Goal: Task Accomplishment & Management: Complete application form

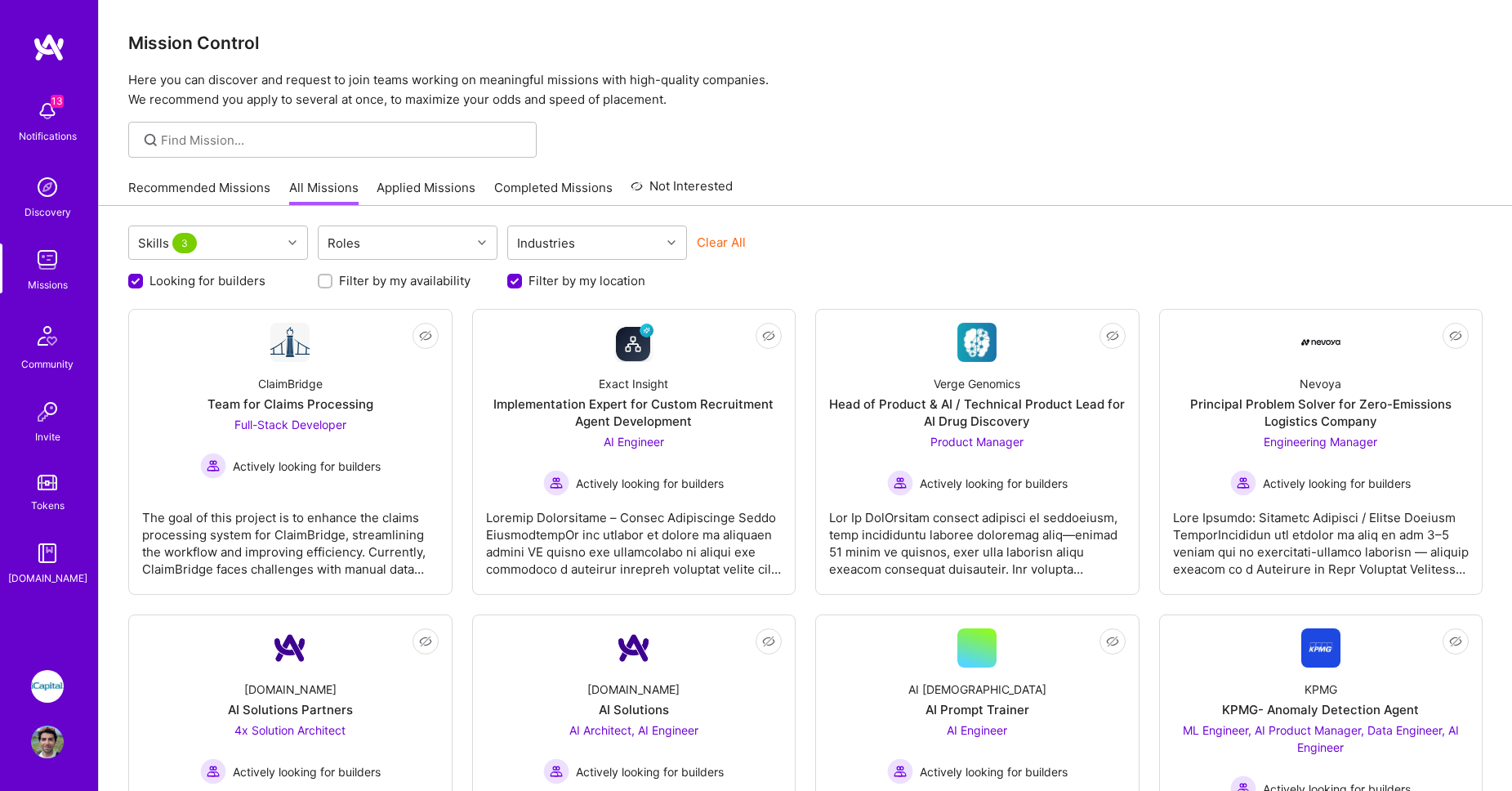
click at [49, 272] on img at bounding box center [47, 259] width 32 height 32
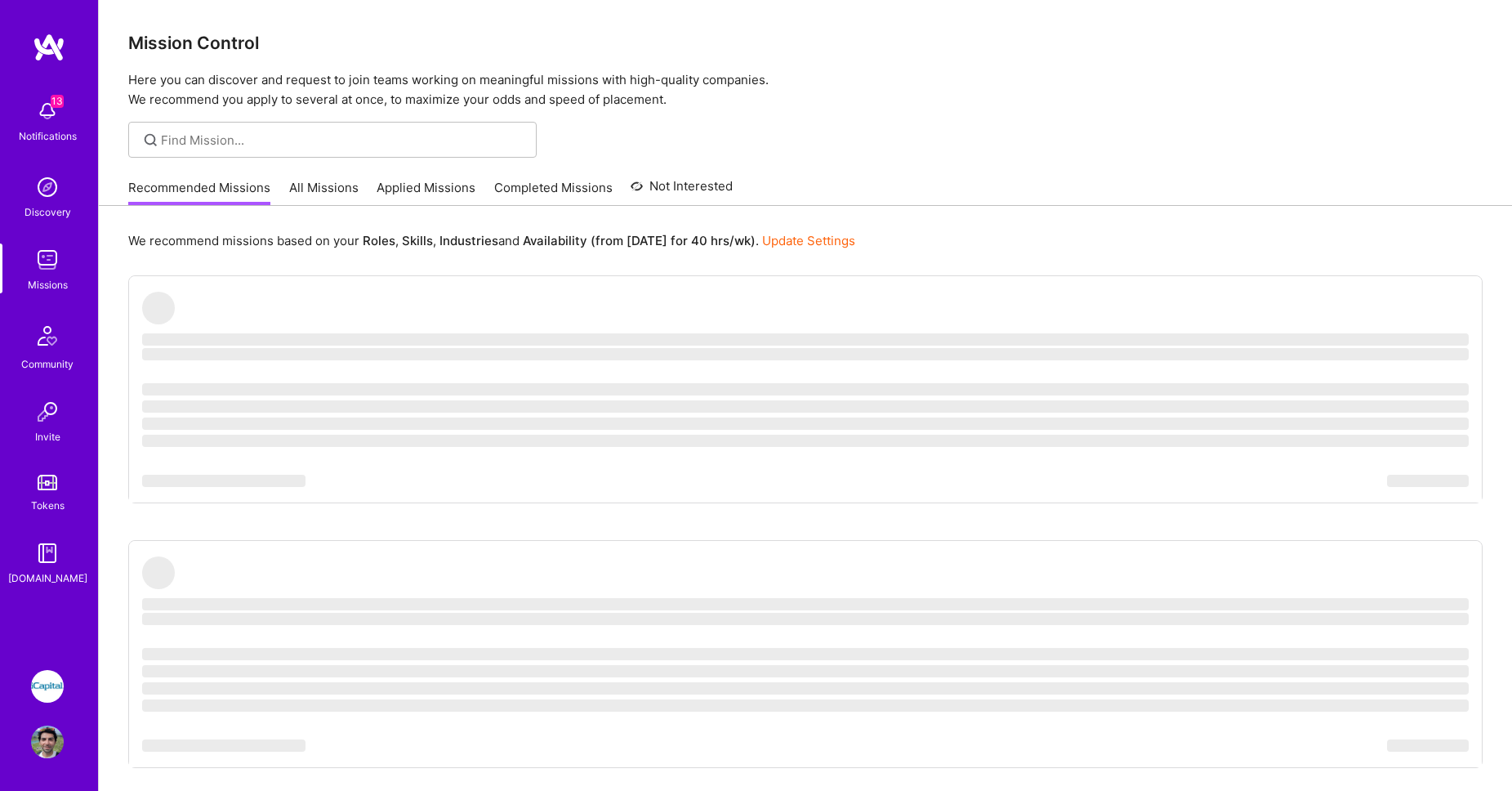
click at [55, 666] on div "13 Notifications Discovery Missions Community Invite Tokens A.Guide iCapital: B…" at bounding box center [48, 395] width 98 height 791
click at [48, 672] on img at bounding box center [47, 687] width 32 height 32
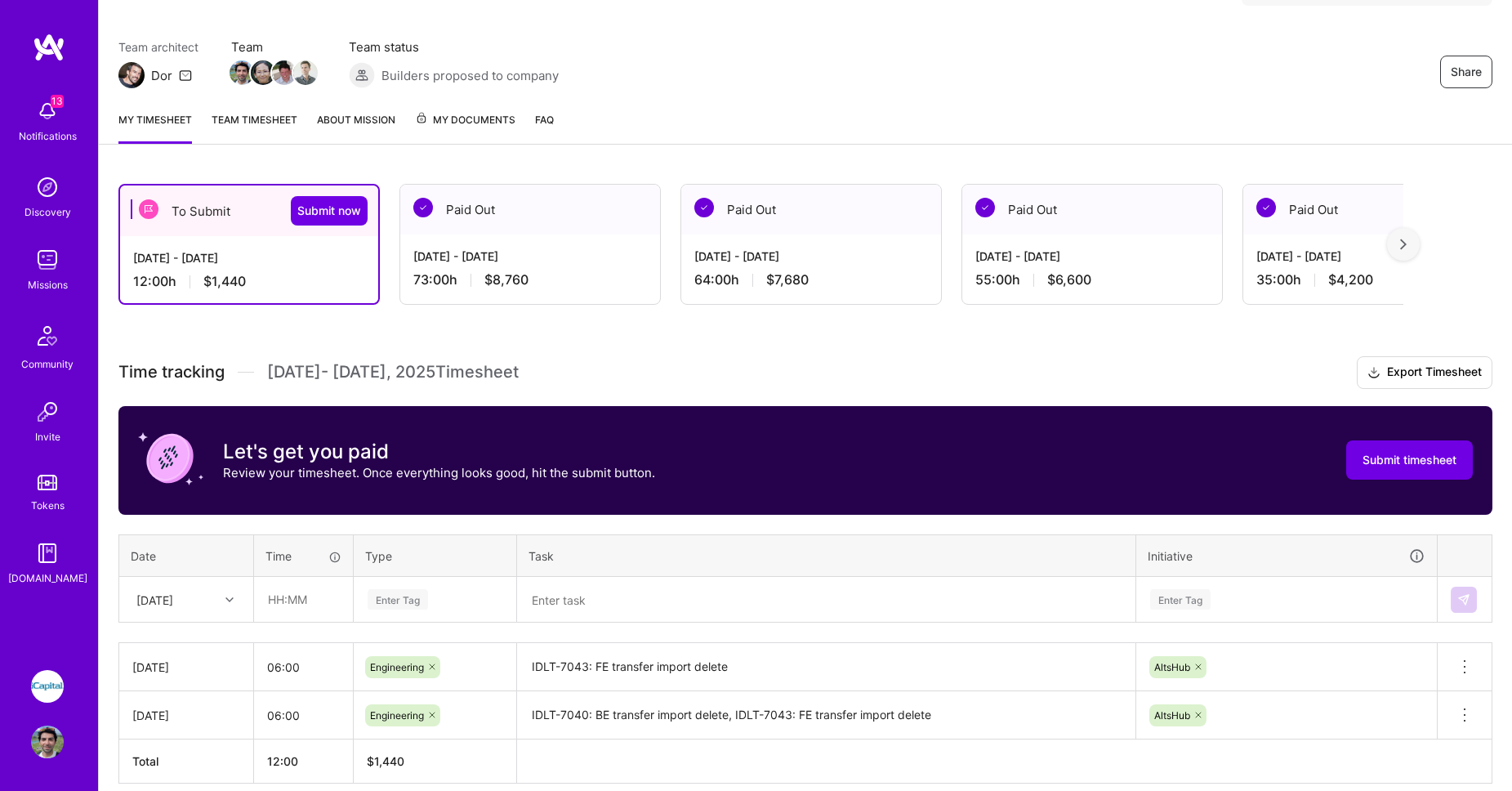
scroll to position [189, 0]
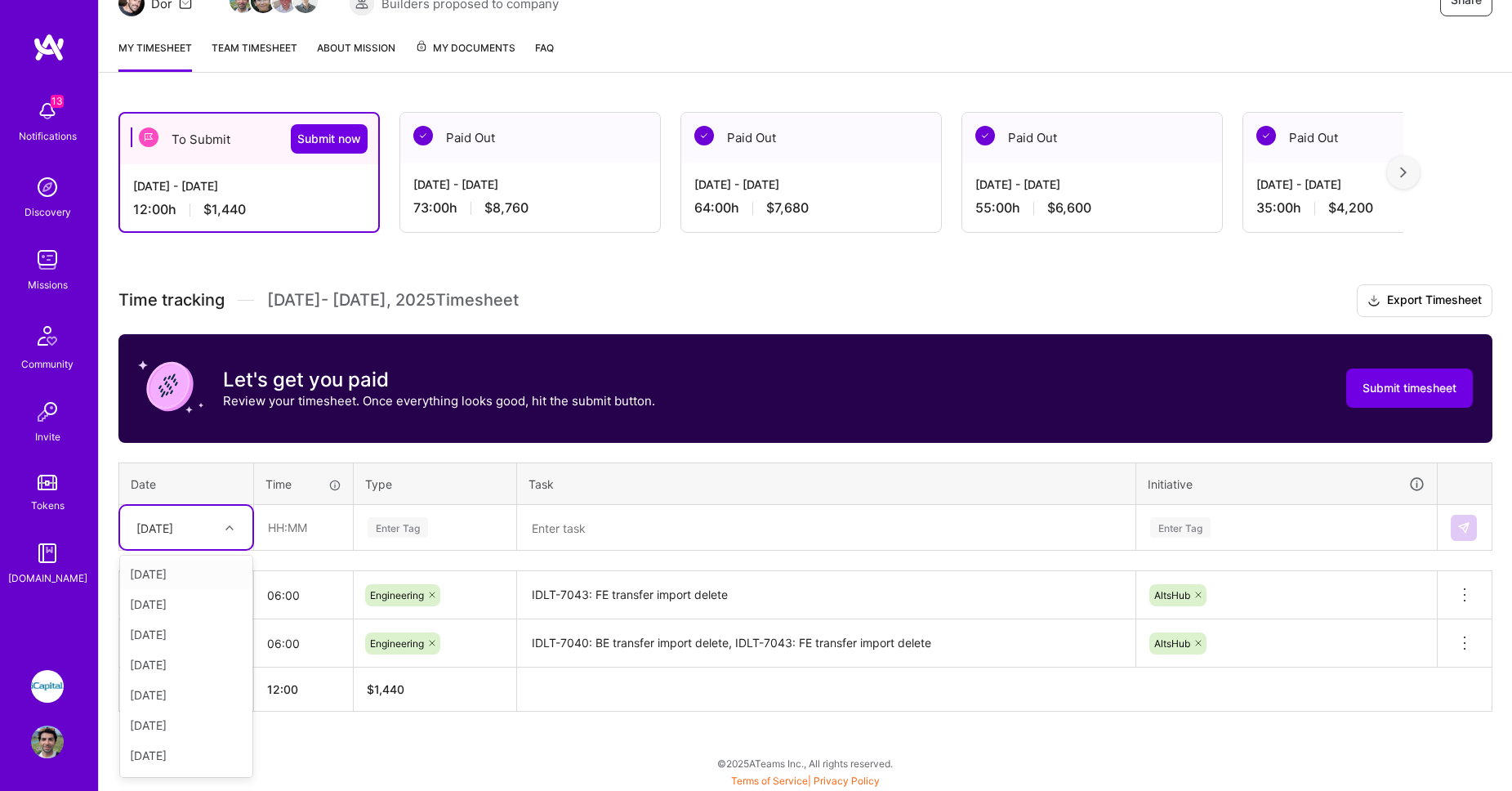
click at [233, 526] on div at bounding box center [232, 528] width 26 height 21
click at [186, 688] on div "Tue, Aug 5" at bounding box center [185, 688] width 132 height 30
click at [284, 527] on input "text" at bounding box center [303, 528] width 97 height 44
type input "06:00"
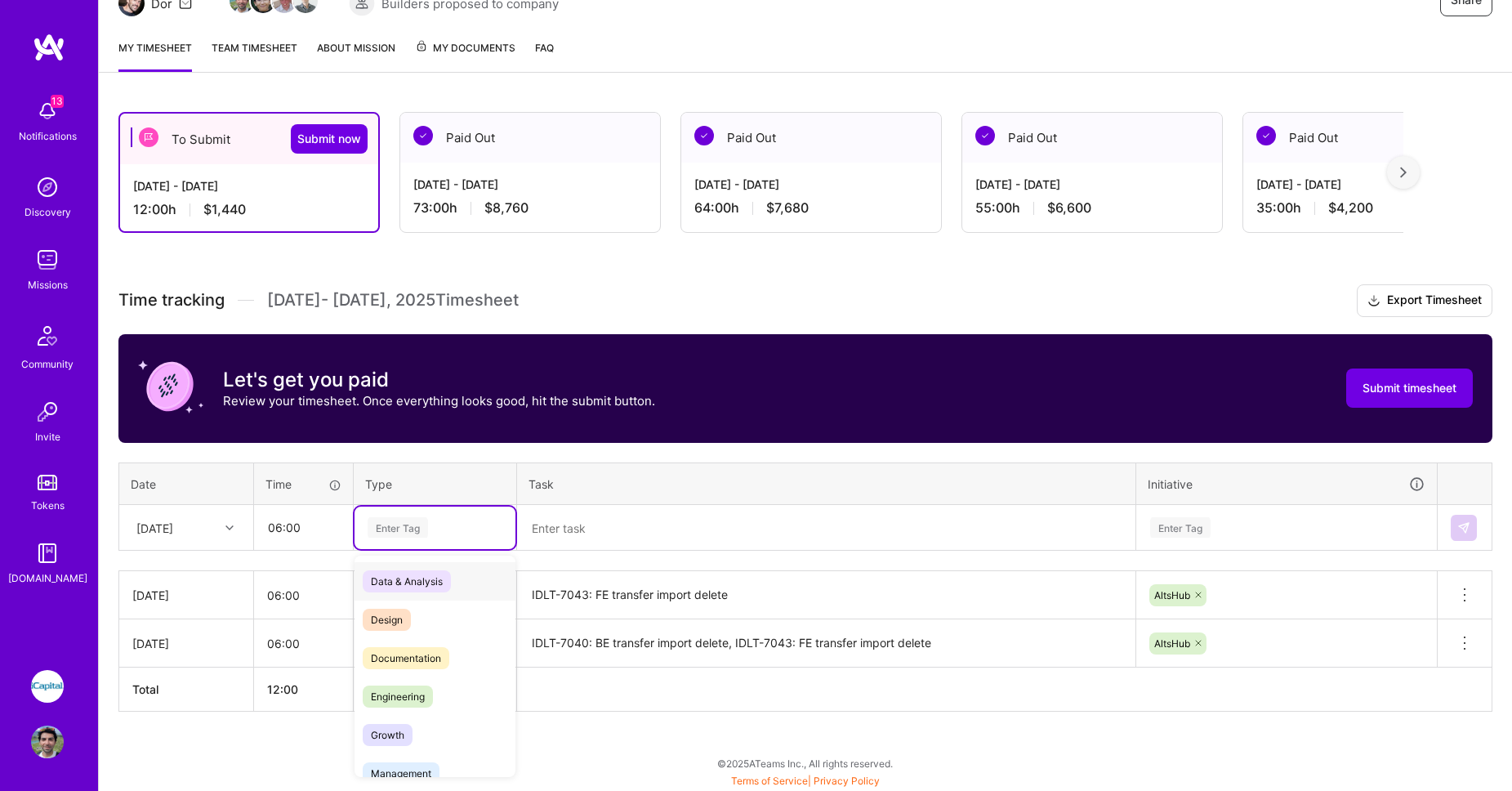
click at [417, 518] on div "Enter Tag" at bounding box center [398, 527] width 61 height 26
click at [397, 686] on span "Engineering" at bounding box center [398, 696] width 70 height 22
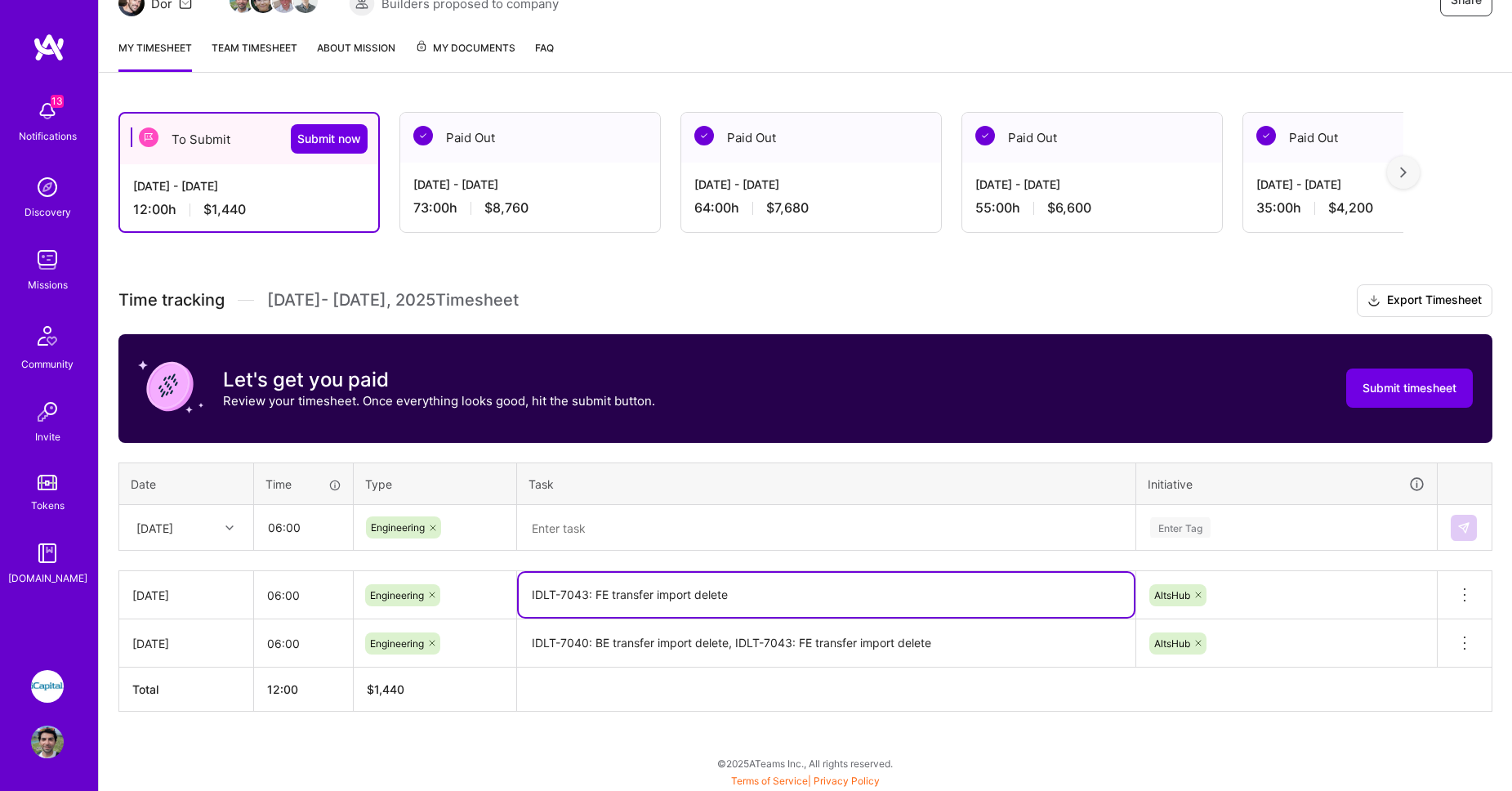
drag, startPoint x: 747, startPoint y: 598, endPoint x: 492, endPoint y: 592, distance: 255.1
click at [492, 592] on tr "Mon, Aug 4 06:00 Engineering IDLT-7043: FE transfer import delete AltsHub Delet…" at bounding box center [806, 594] width 1373 height 48
click at [554, 536] on textarea at bounding box center [826, 528] width 615 height 43
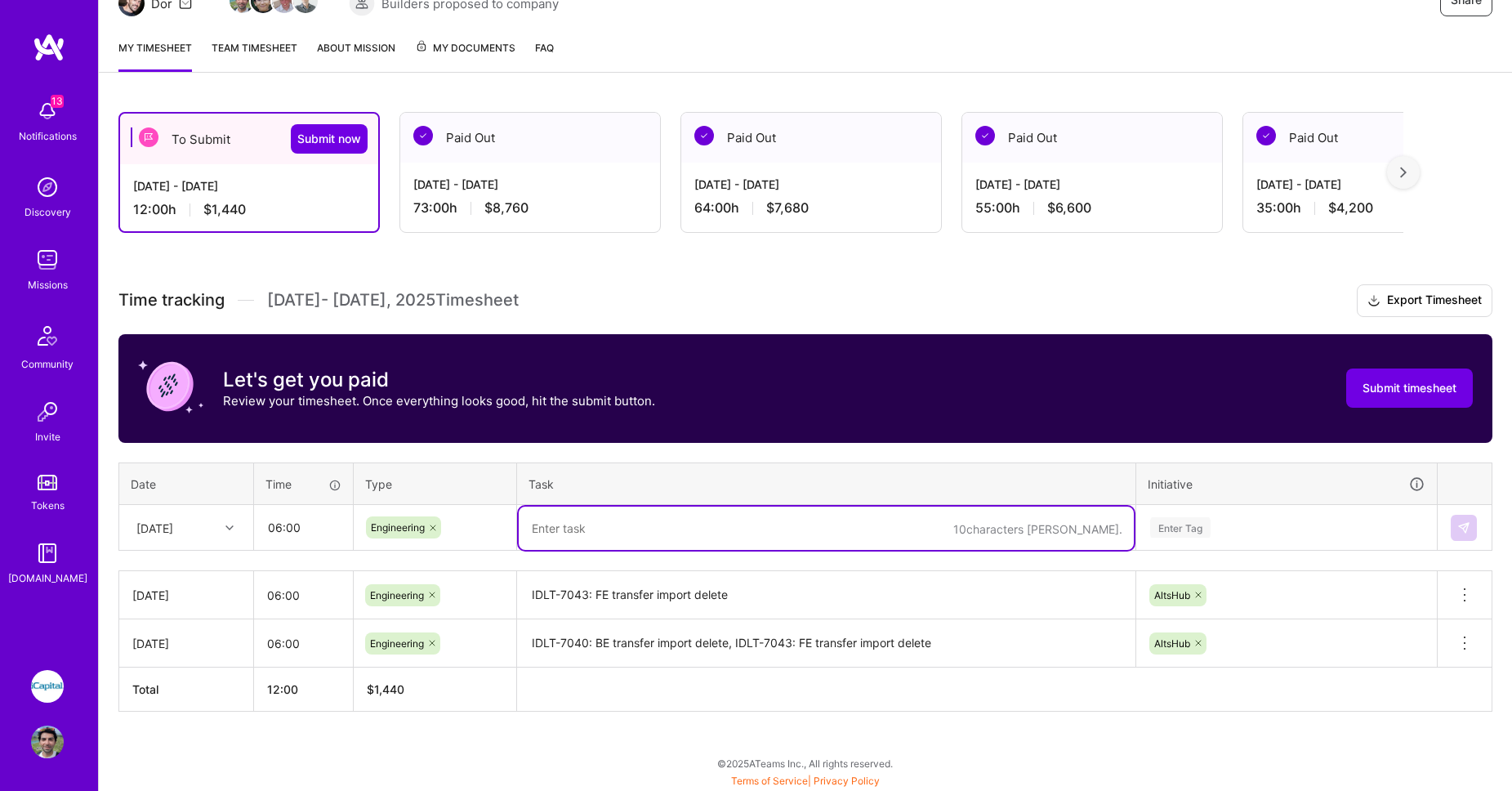
paste textarea "IDLT-7043: FE transfer import delete"
type textarea "IDLT-7043: FE transfer import delete"
click at [1200, 536] on div "Enter Tag" at bounding box center [1286, 528] width 299 height 43
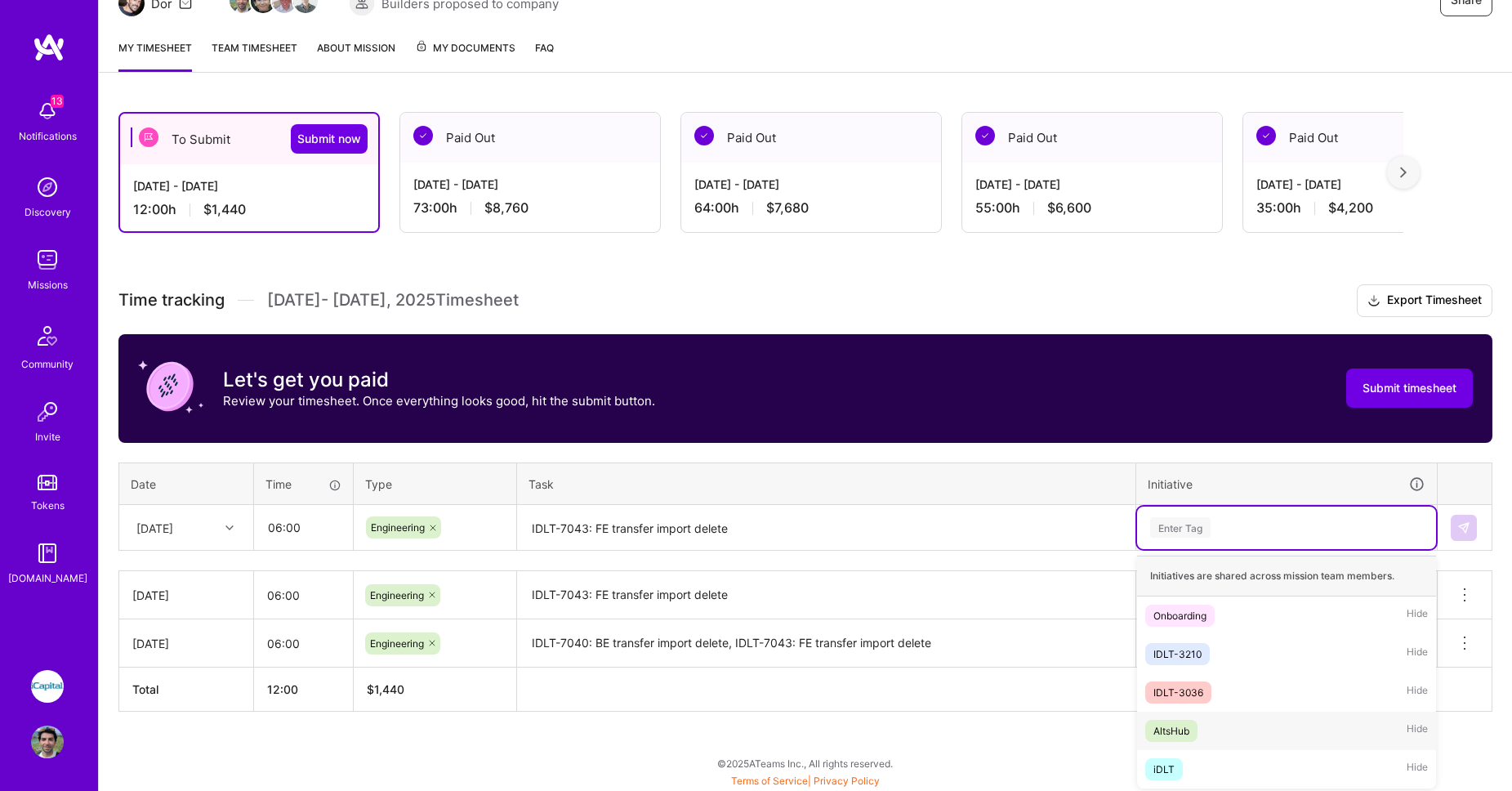
click at [1183, 728] on div "AltsHub" at bounding box center [1171, 731] width 36 height 17
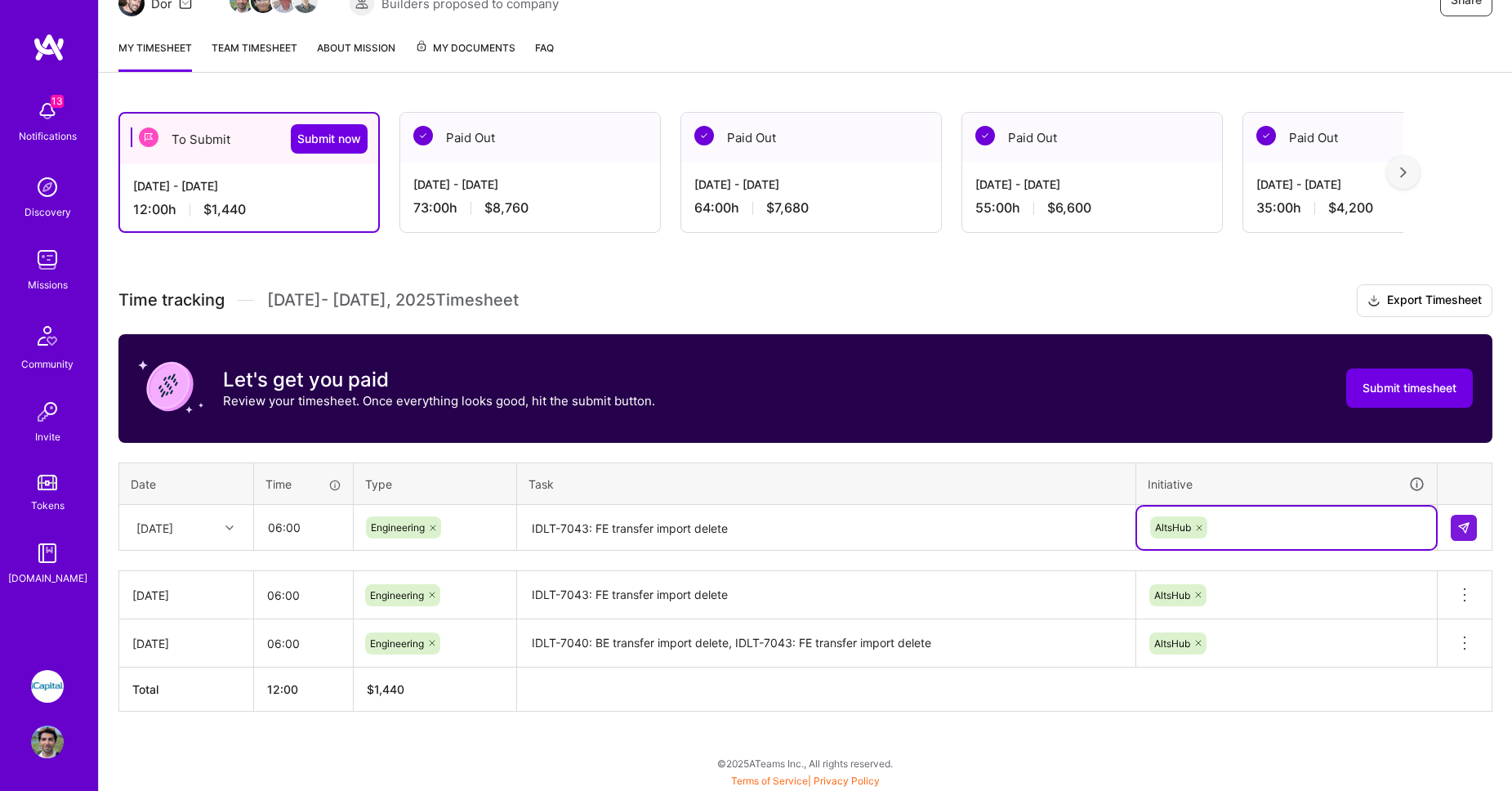
click at [1481, 530] on td at bounding box center [1465, 528] width 55 height 46
click at [1471, 528] on button at bounding box center [1464, 528] width 27 height 27
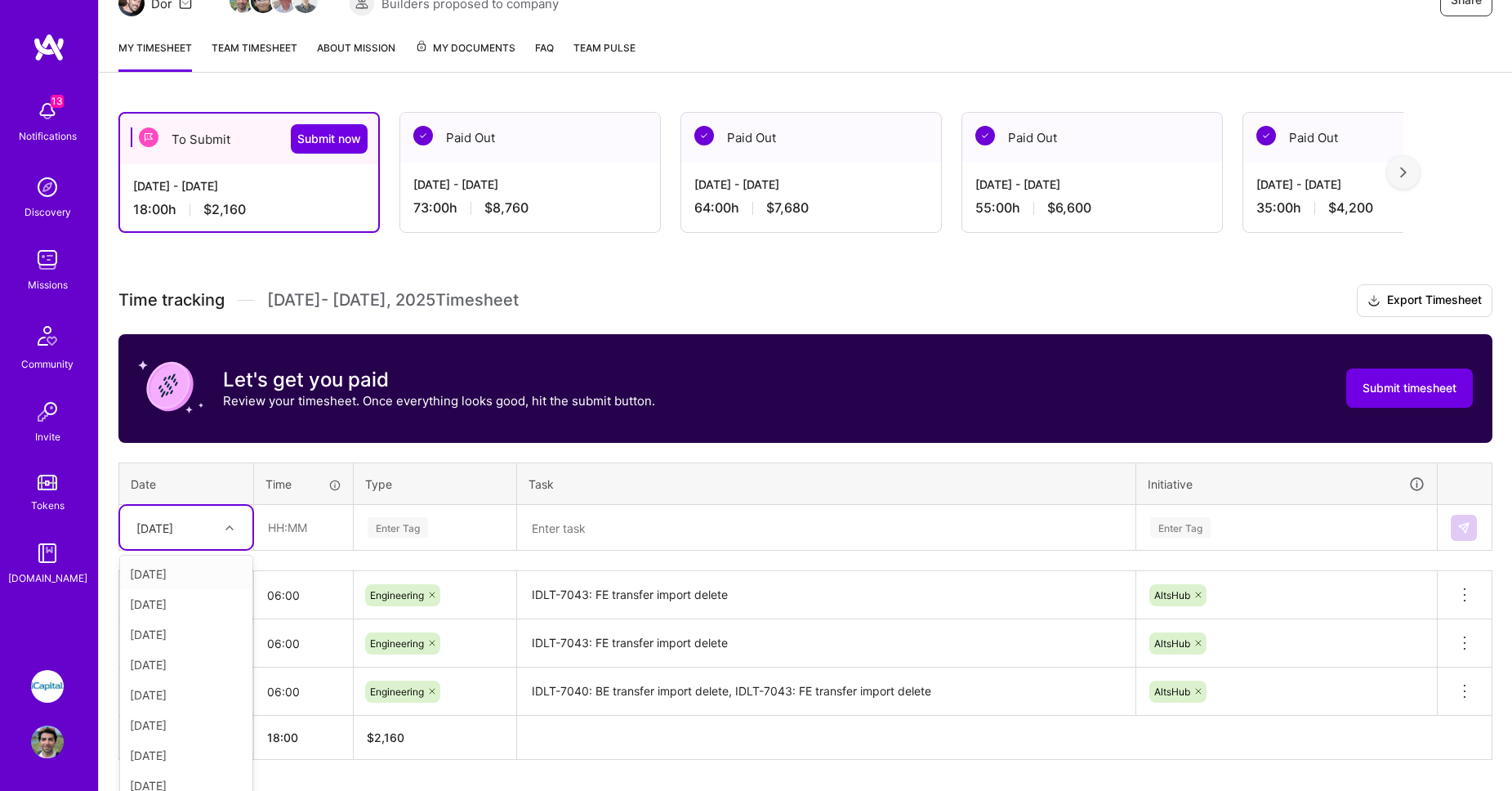
scroll to position [204, 0]
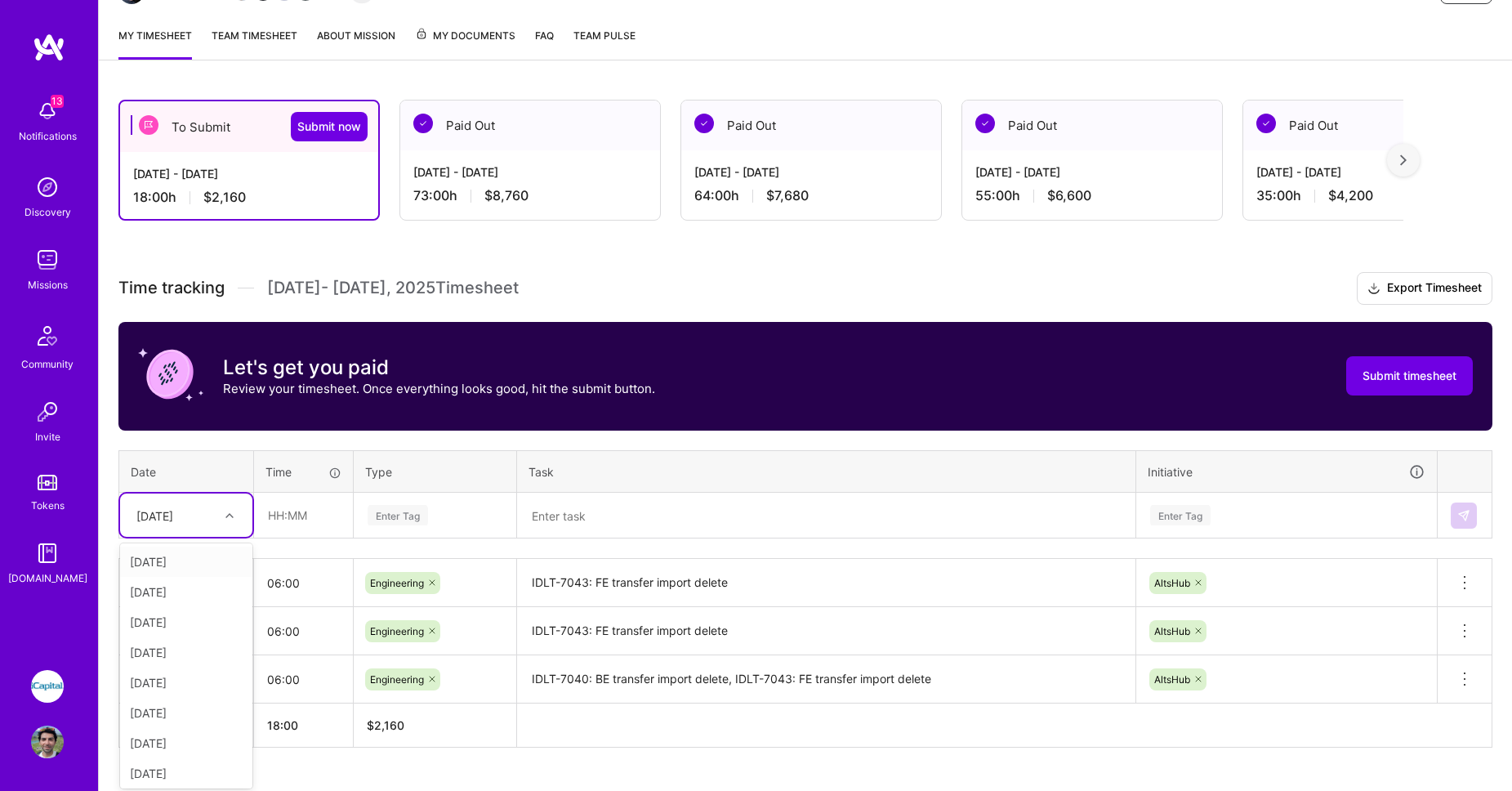
click at [222, 528] on div "Tue, Aug 5" at bounding box center [185, 516] width 132 height 44
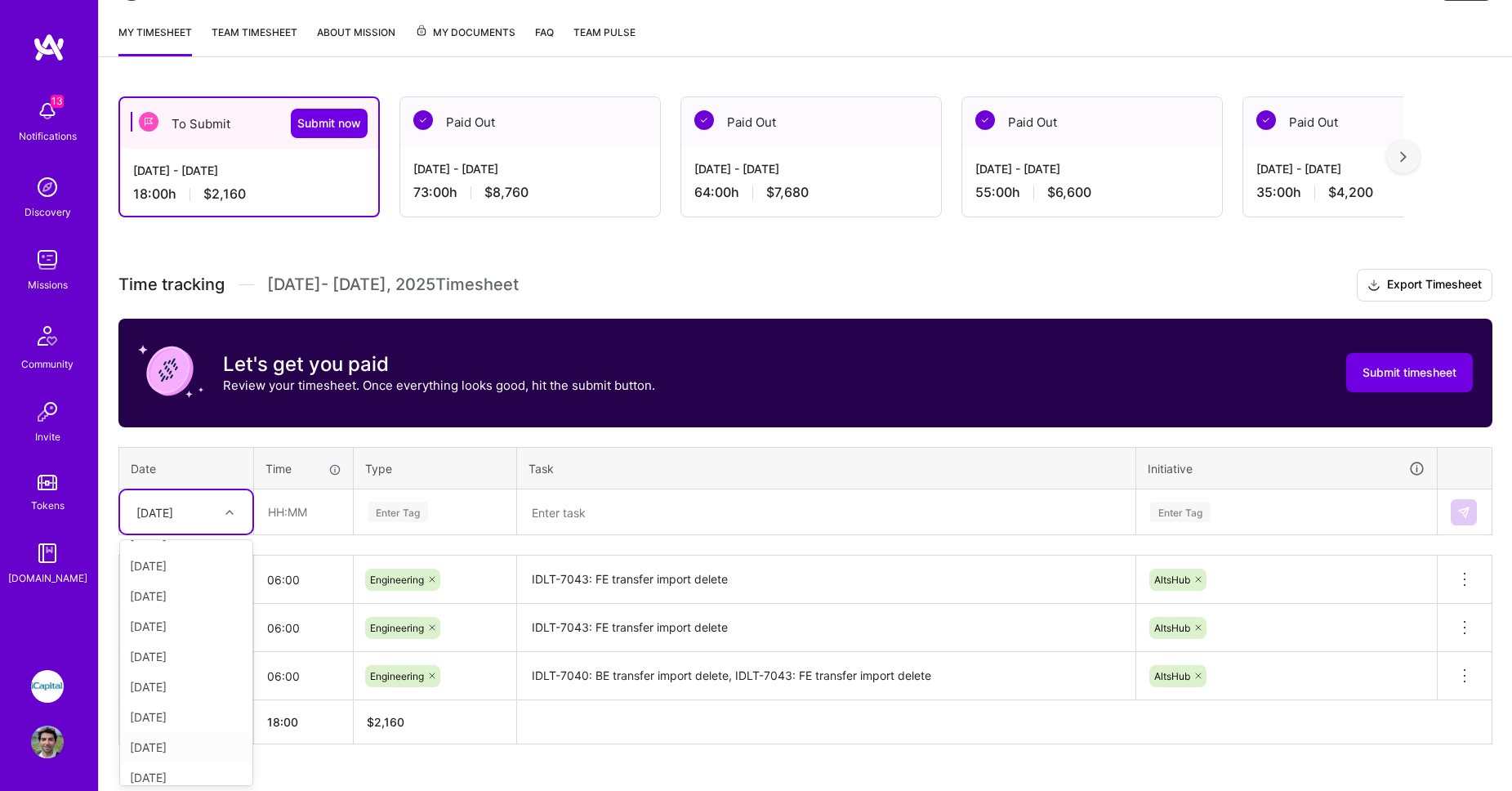
scroll to position [113, 0]
click at [184, 573] on div "Wed, Aug 6" at bounding box center [185, 567] width 132 height 30
click at [300, 518] on input "text" at bounding box center [303, 512] width 97 height 44
type input "06:00"
click at [391, 509] on div "Enter Tag" at bounding box center [398, 512] width 61 height 26
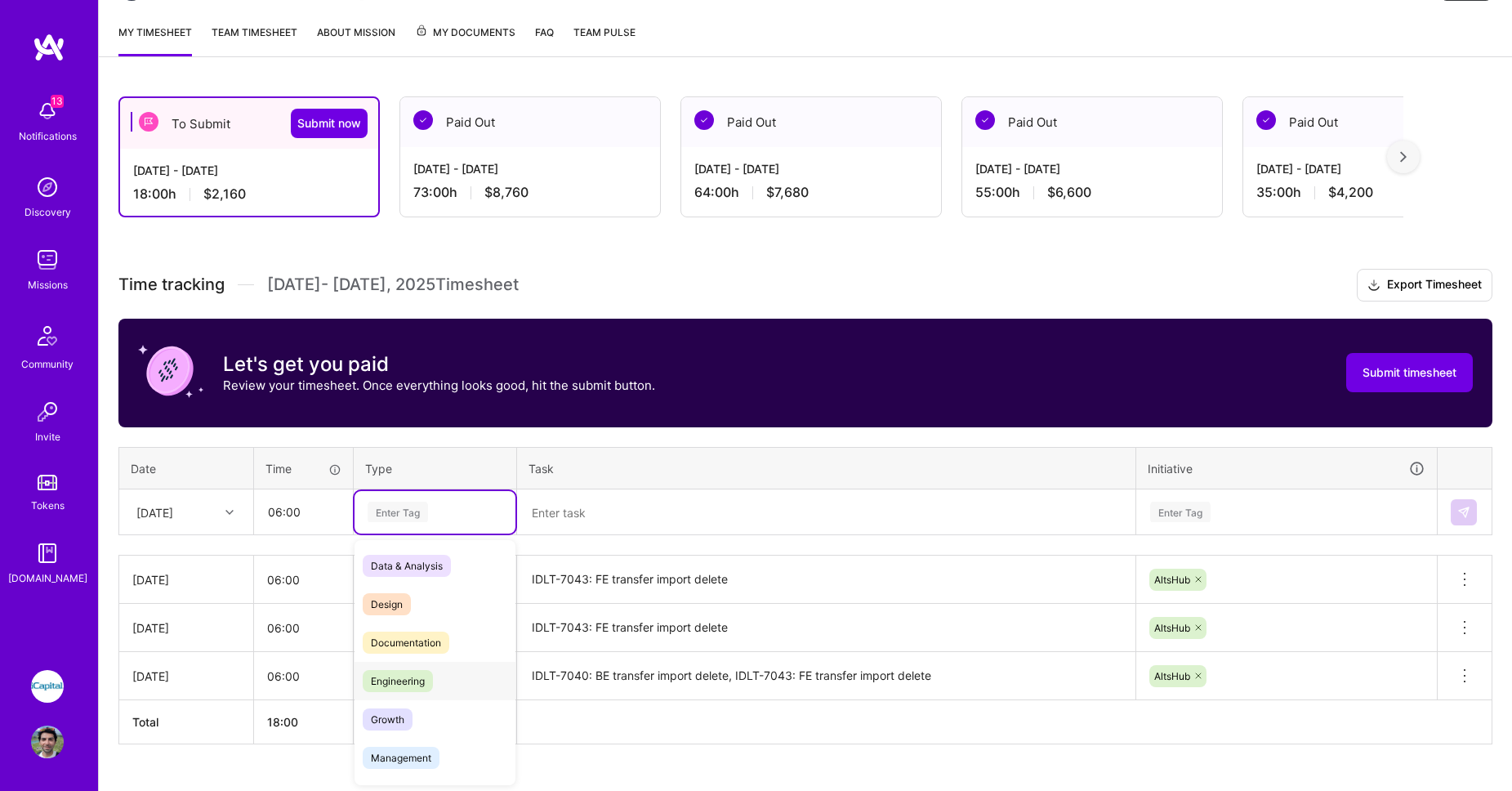
click at [396, 685] on span "Engineering" at bounding box center [398, 681] width 70 height 22
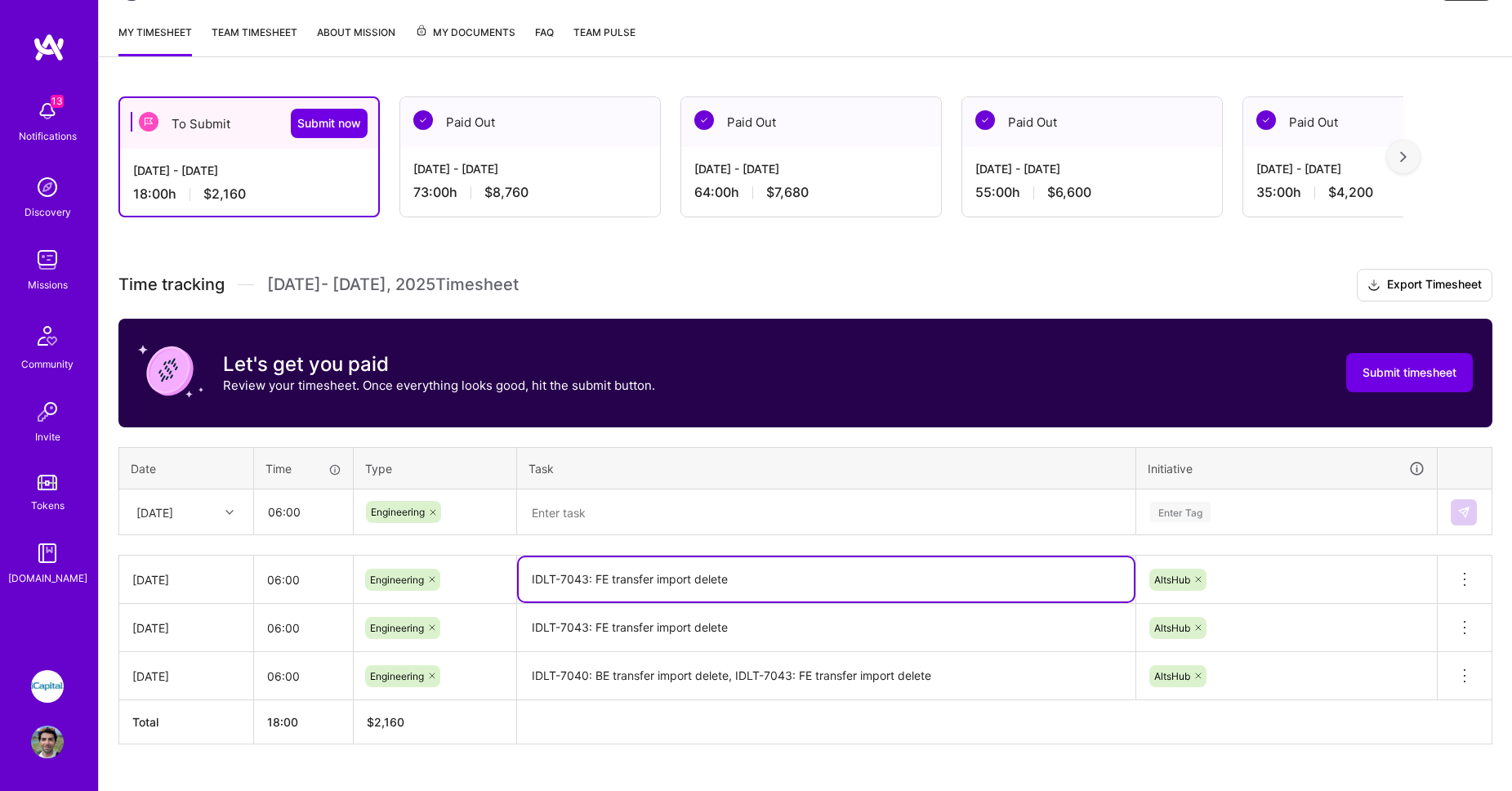
drag, startPoint x: 737, startPoint y: 577, endPoint x: 465, endPoint y: 568, distance: 272.1
click at [465, 568] on tr "Tue, Aug 5 06:00 Engineering IDLT-7043: FE transfer import delete AltsHub Delet…" at bounding box center [806, 579] width 1373 height 48
click at [565, 516] on textarea at bounding box center [826, 513] width 615 height 44
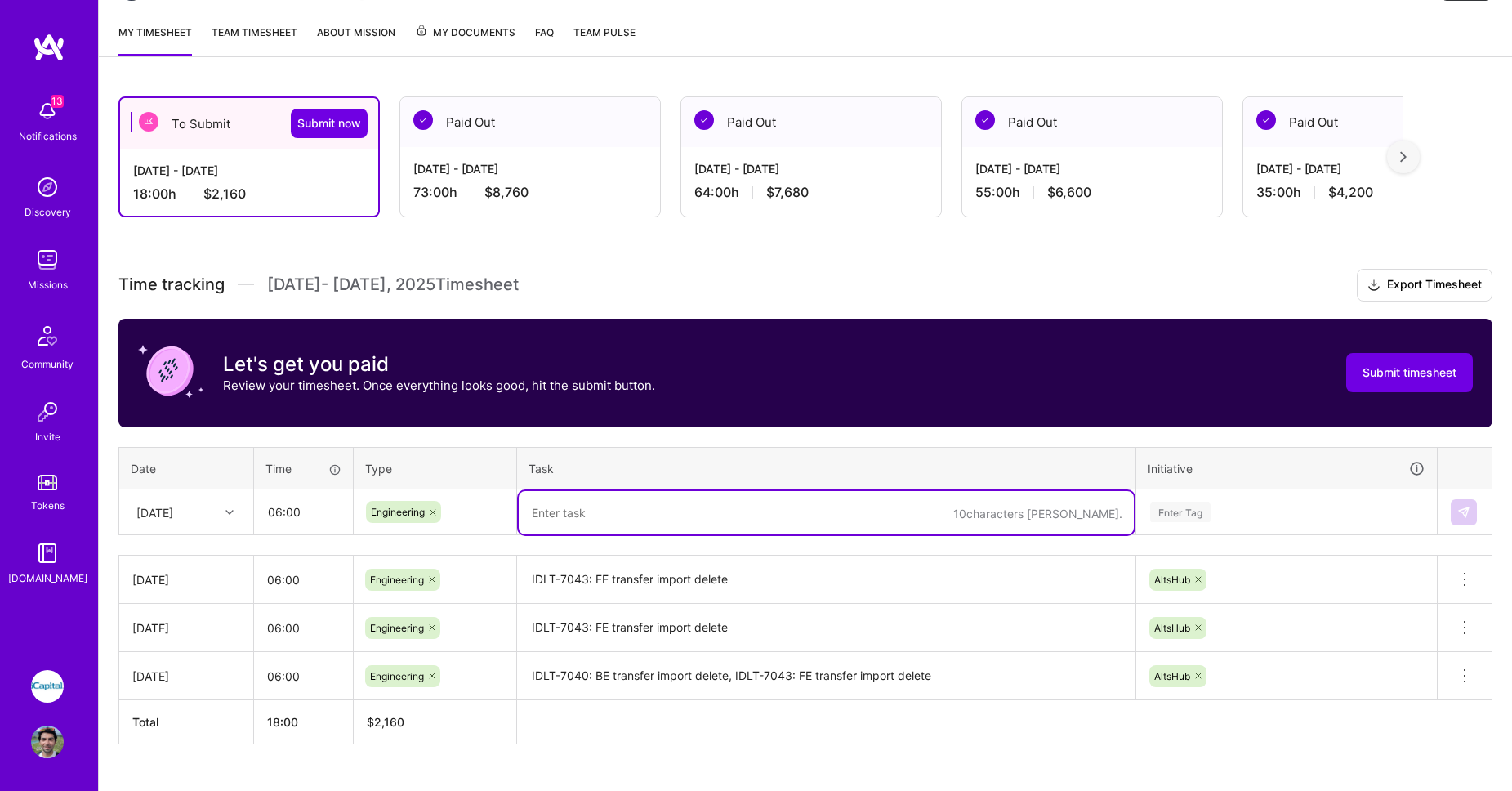
paste textarea "IDLT-7043: FE transfer import delete"
type textarea "IDLT-7043: FE transfer import delete"
click at [1211, 499] on div "Enter Tag" at bounding box center [1286, 512] width 299 height 43
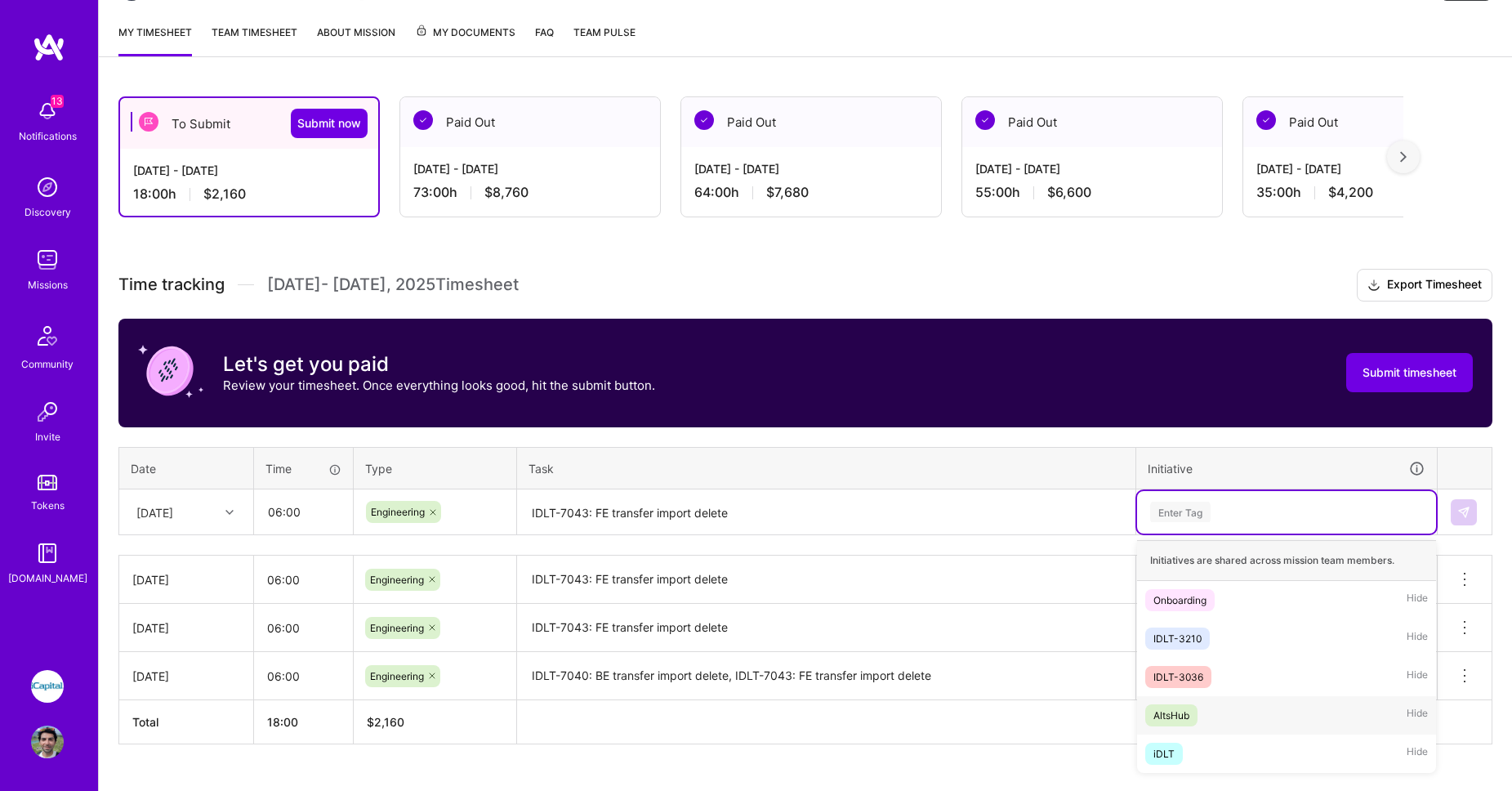
click at [1180, 712] on div "AltsHub" at bounding box center [1171, 715] width 36 height 17
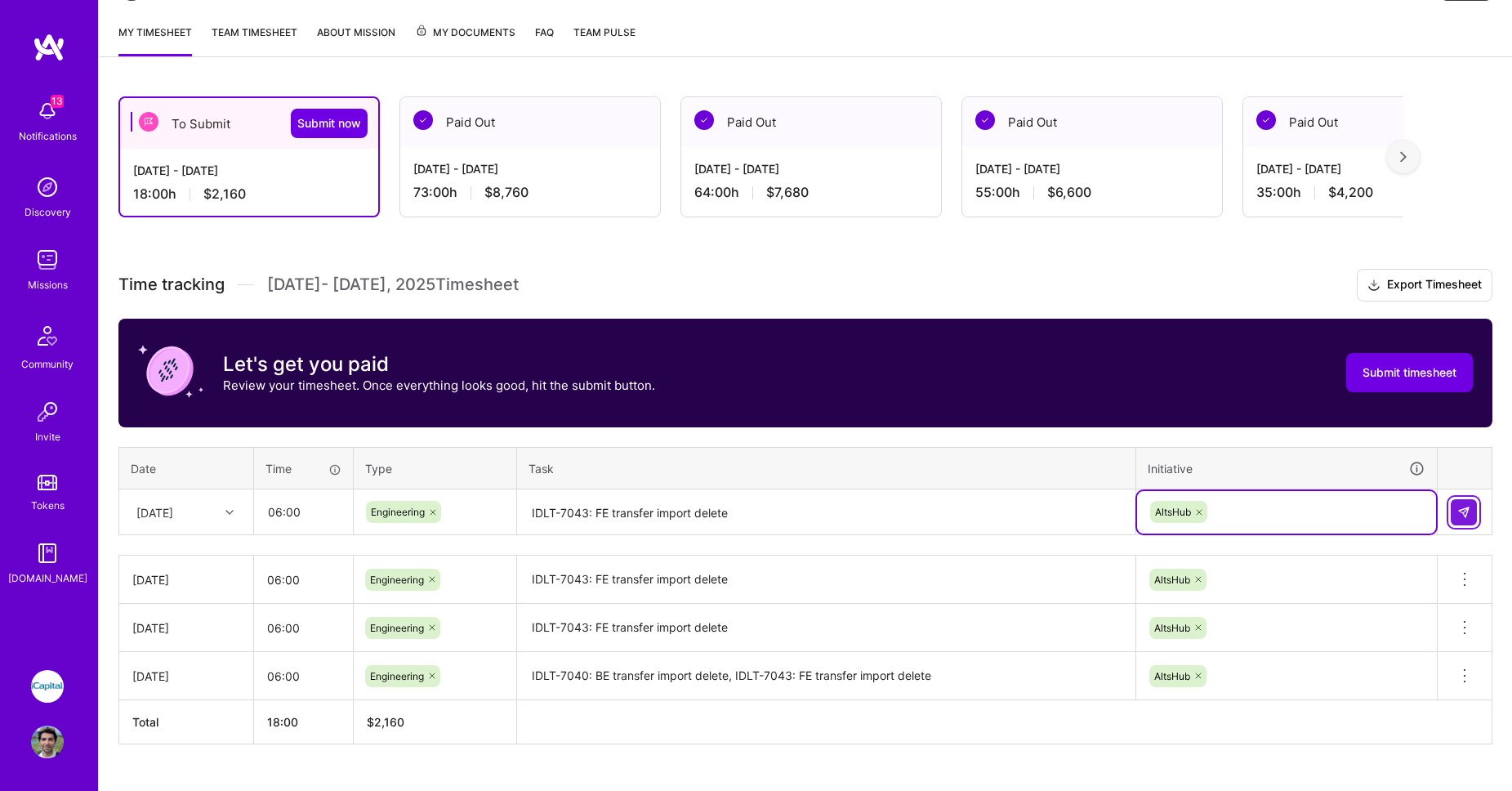
click at [1468, 510] on img at bounding box center [1464, 513] width 13 height 13
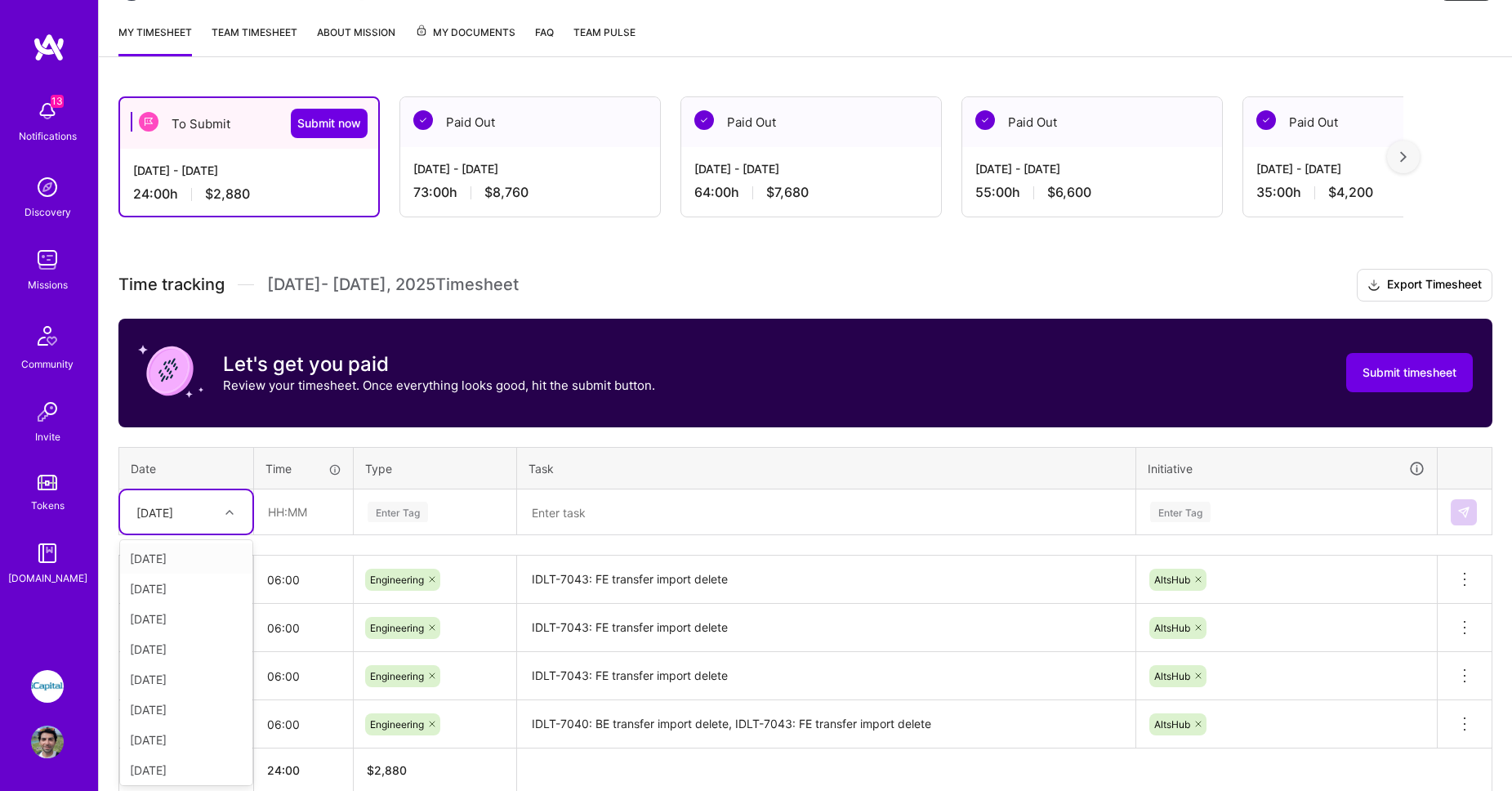
click at [214, 511] on div "Wed, Aug 6" at bounding box center [174, 512] width 91 height 27
click at [178, 700] on div "Thu, Aug 7" at bounding box center [185, 706] width 132 height 30
click at [296, 510] on input "text" at bounding box center [303, 512] width 97 height 44
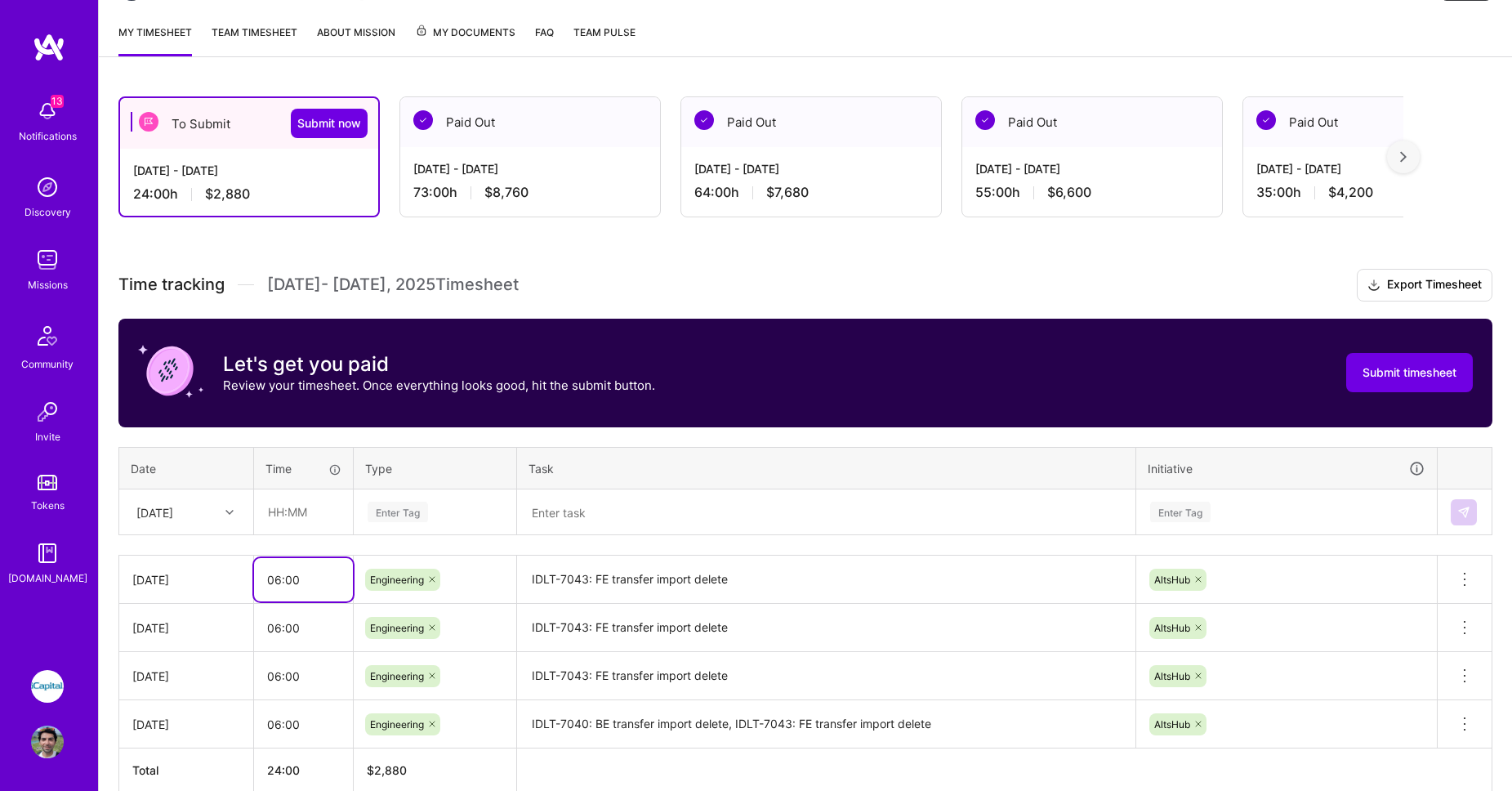
drag, startPoint x: 307, startPoint y: 576, endPoint x: 224, endPoint y: 568, distance: 83.4
click at [224, 568] on tr "Wed, Aug 6 06:00 Engineering IDLT-7043: FE transfer import delete AltsHub Delet…" at bounding box center [806, 579] width 1373 height 48
click at [289, 513] on input "text" at bounding box center [303, 512] width 97 height 44
paste input "06:00"
type input "06:00"
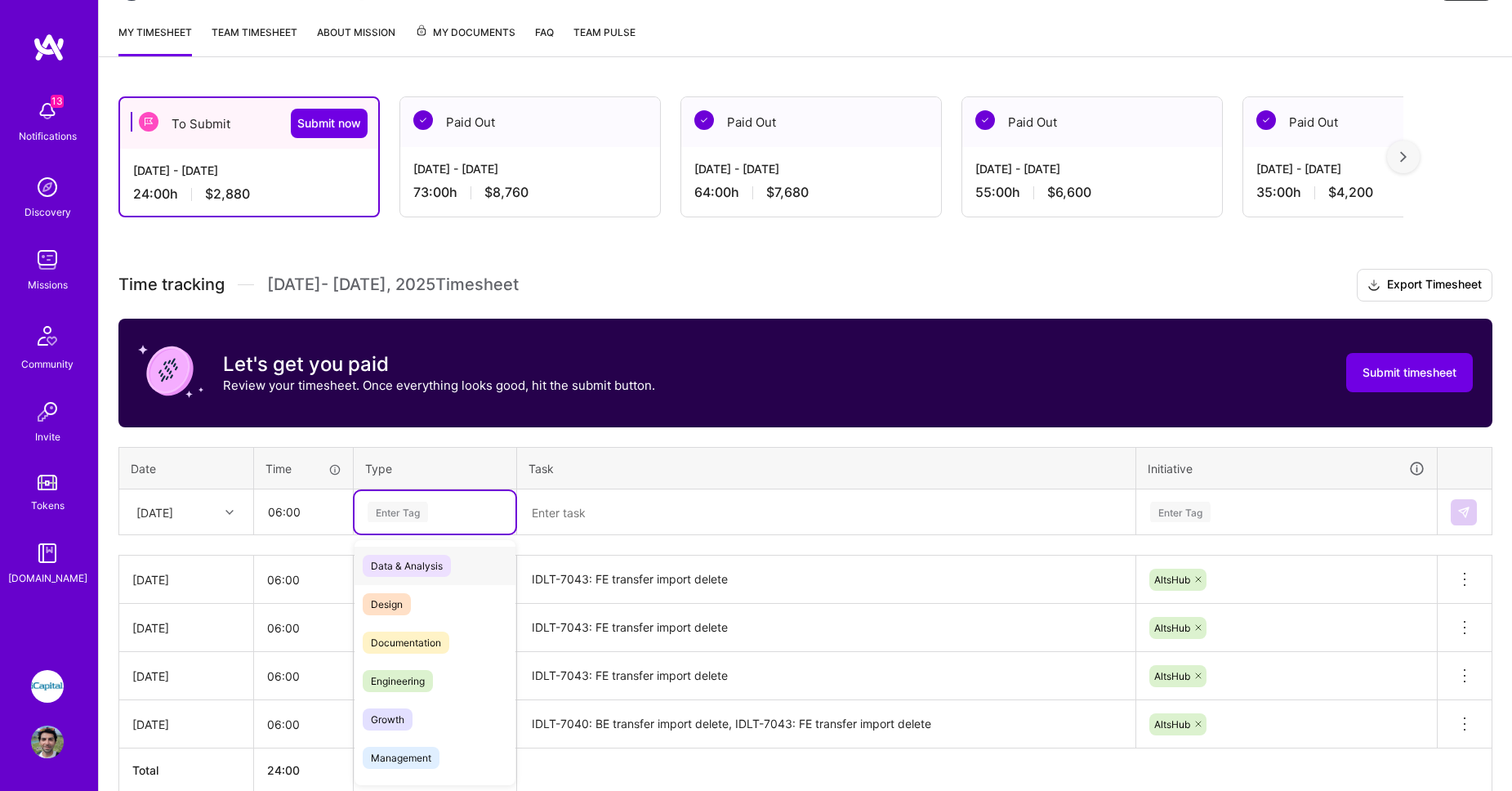
click at [401, 500] on div "Enter Tag" at bounding box center [398, 512] width 61 height 26
click at [388, 683] on span "Engineering" at bounding box center [398, 681] width 70 height 22
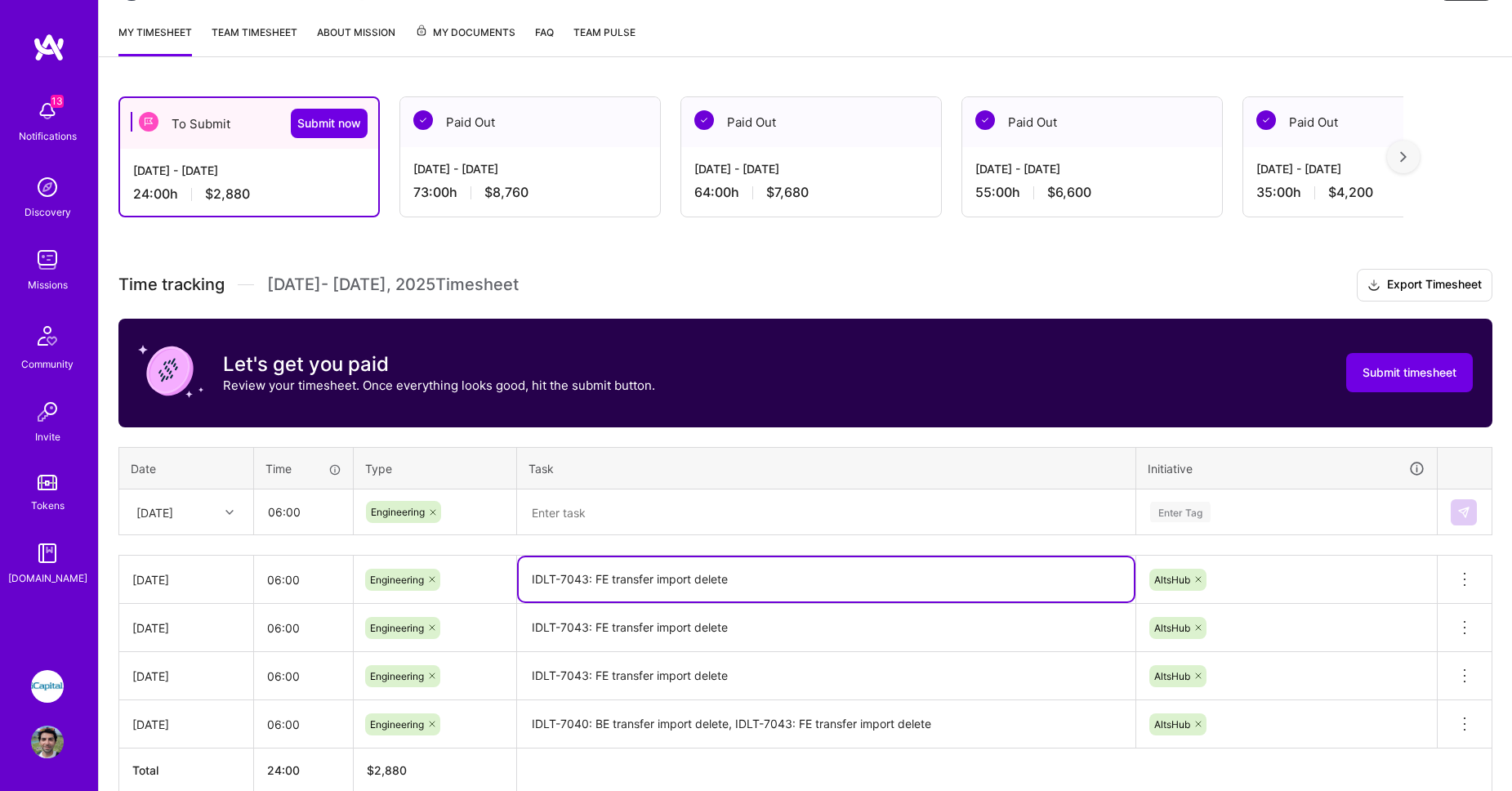
drag, startPoint x: 729, startPoint y: 593, endPoint x: 472, endPoint y: 565, distance: 258.5
click at [473, 565] on tr "Wed, Aug 6 06:00 Engineering IDLT-7043: FE transfer import delete AltsHub Delet…" at bounding box center [806, 579] width 1373 height 48
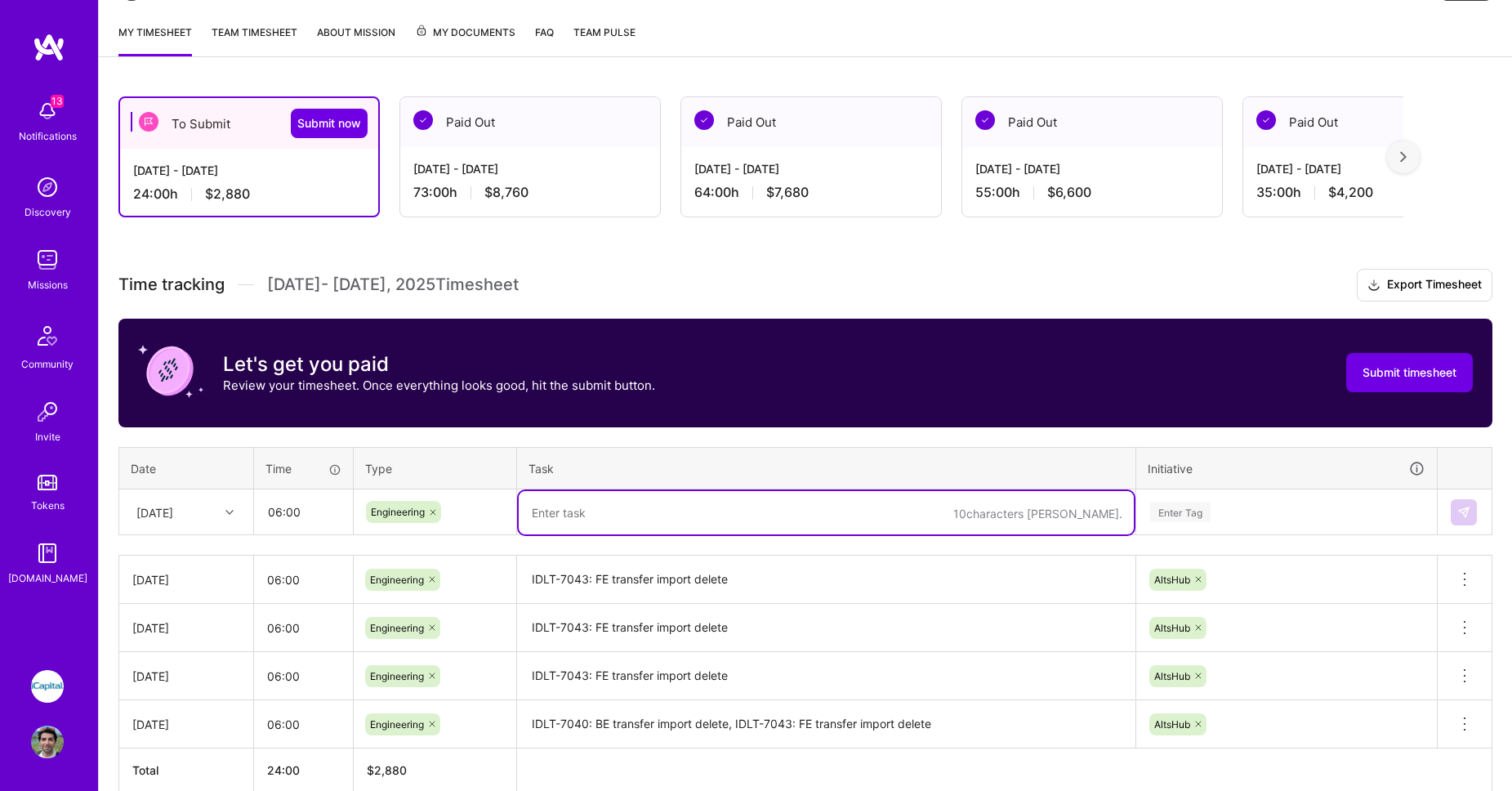
click at [558, 499] on textarea at bounding box center [826, 513] width 615 height 44
paste textarea "IDLT-7043: FE transfer import delete"
type textarea "IDLT-7043: FE transfer import delete"
click at [1172, 513] on div "Enter Tag" at bounding box center [1181, 512] width 61 height 26
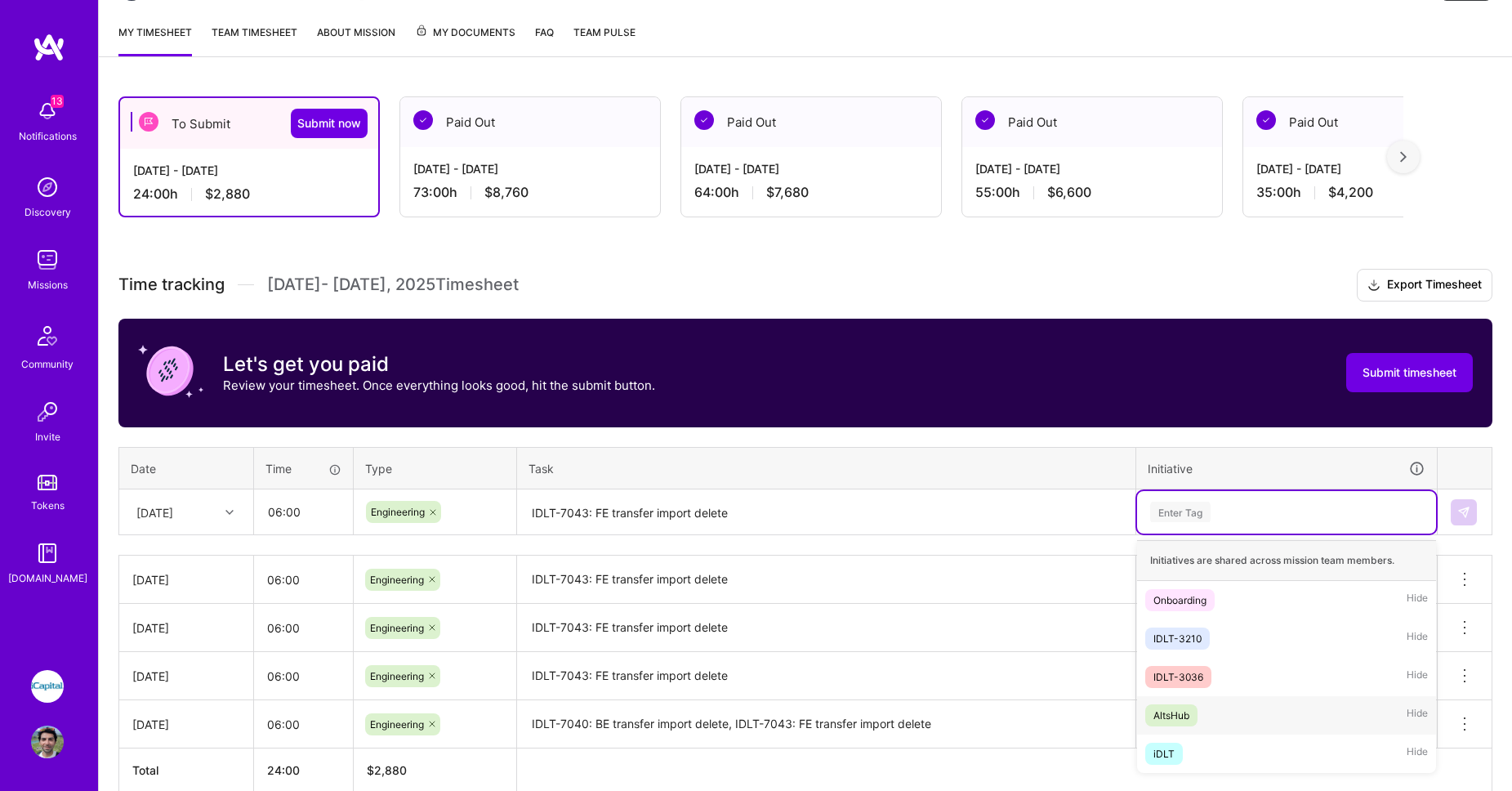
click at [1167, 710] on div "AltsHub" at bounding box center [1171, 715] width 36 height 17
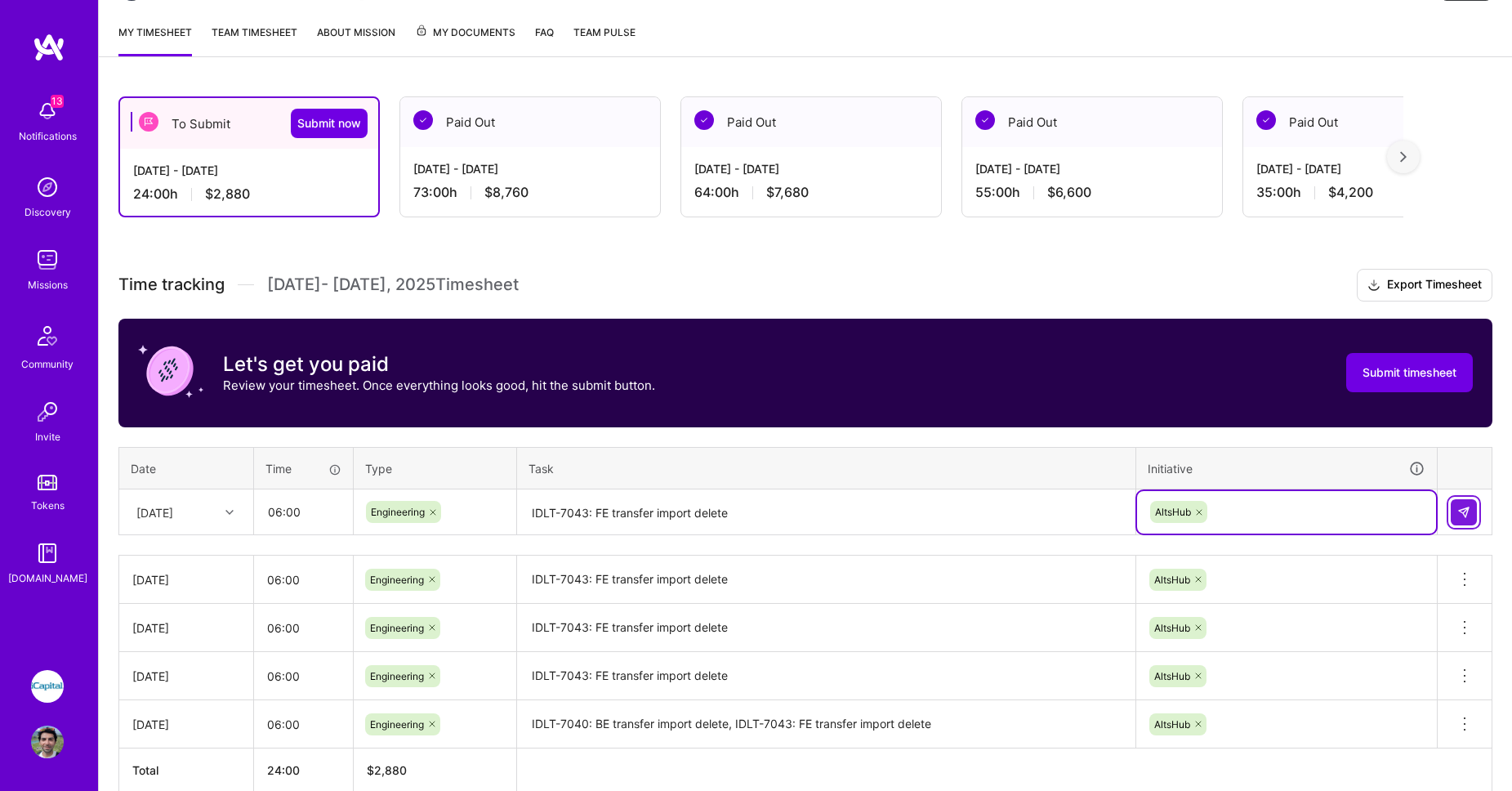
click at [1454, 513] on button at bounding box center [1464, 513] width 27 height 27
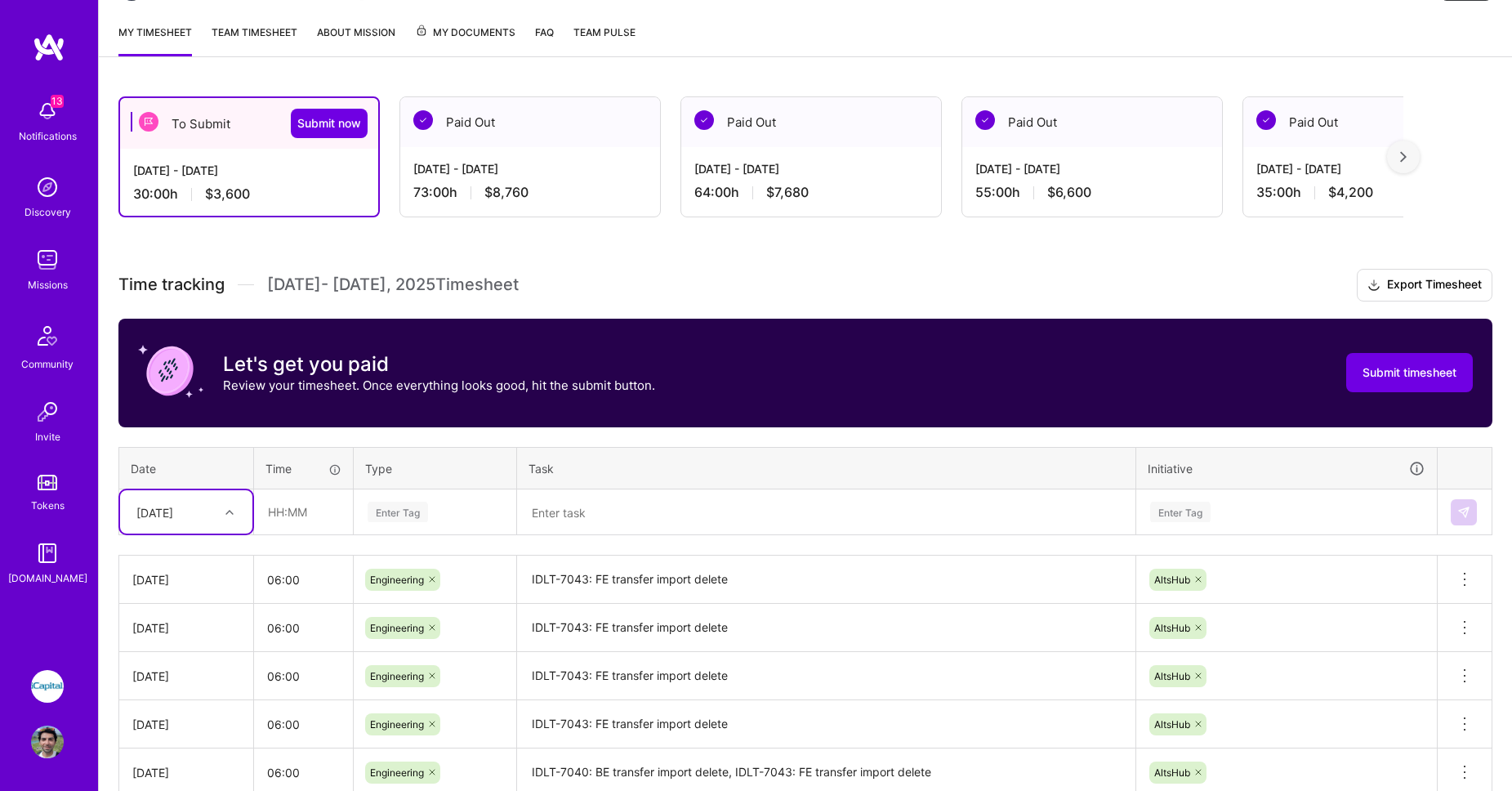
click at [237, 519] on div at bounding box center [232, 512] width 26 height 21
click at [201, 513] on div "Thu, Aug 7" at bounding box center [174, 512] width 91 height 27
click at [190, 738] on div "Fri, Aug 8" at bounding box center [185, 740] width 132 height 30
click at [306, 518] on input "text" at bounding box center [303, 512] width 97 height 44
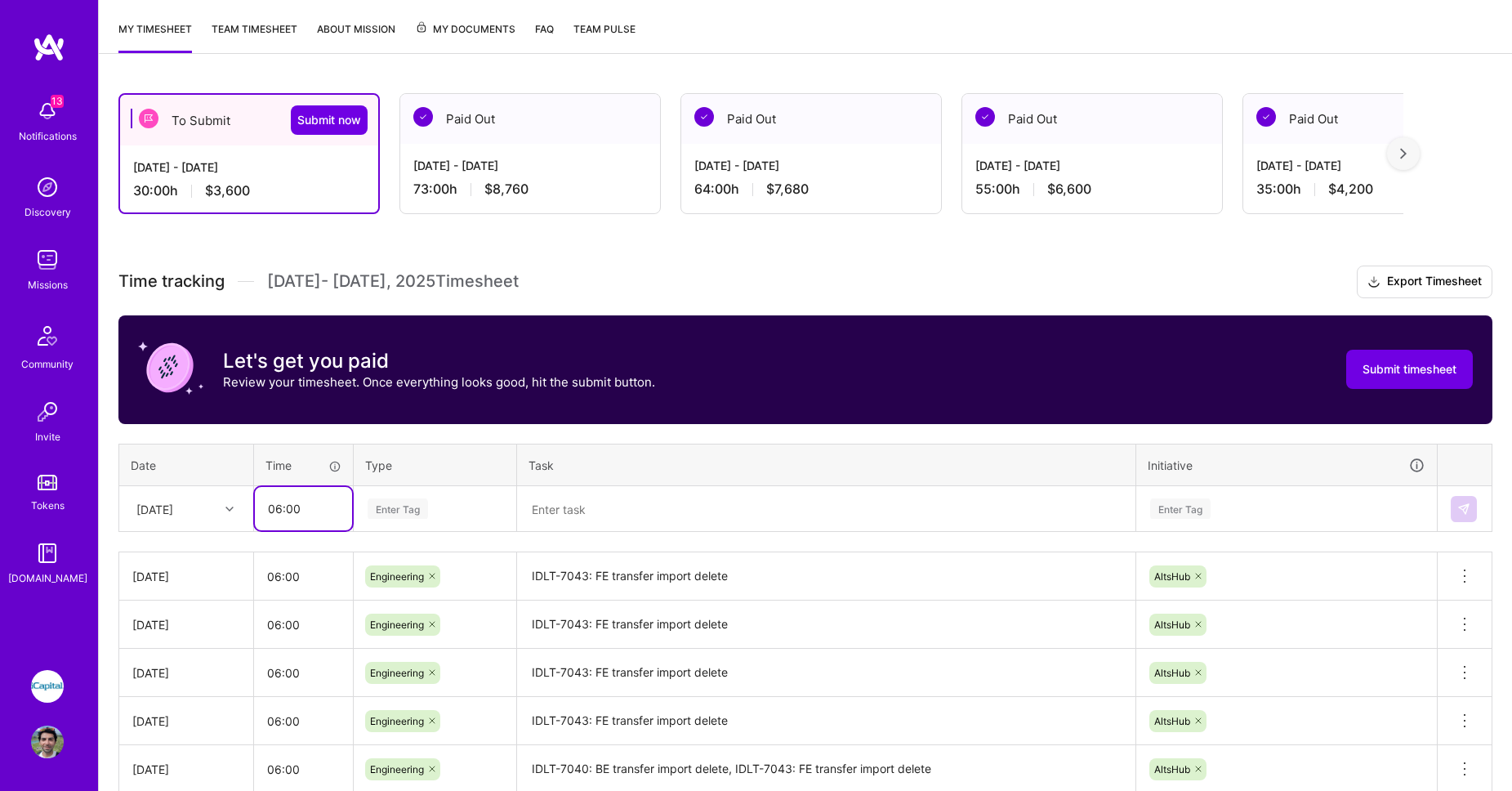
scroll to position [208, 0]
type input "06:00"
click at [415, 503] on div "Enter Tag" at bounding box center [398, 508] width 61 height 26
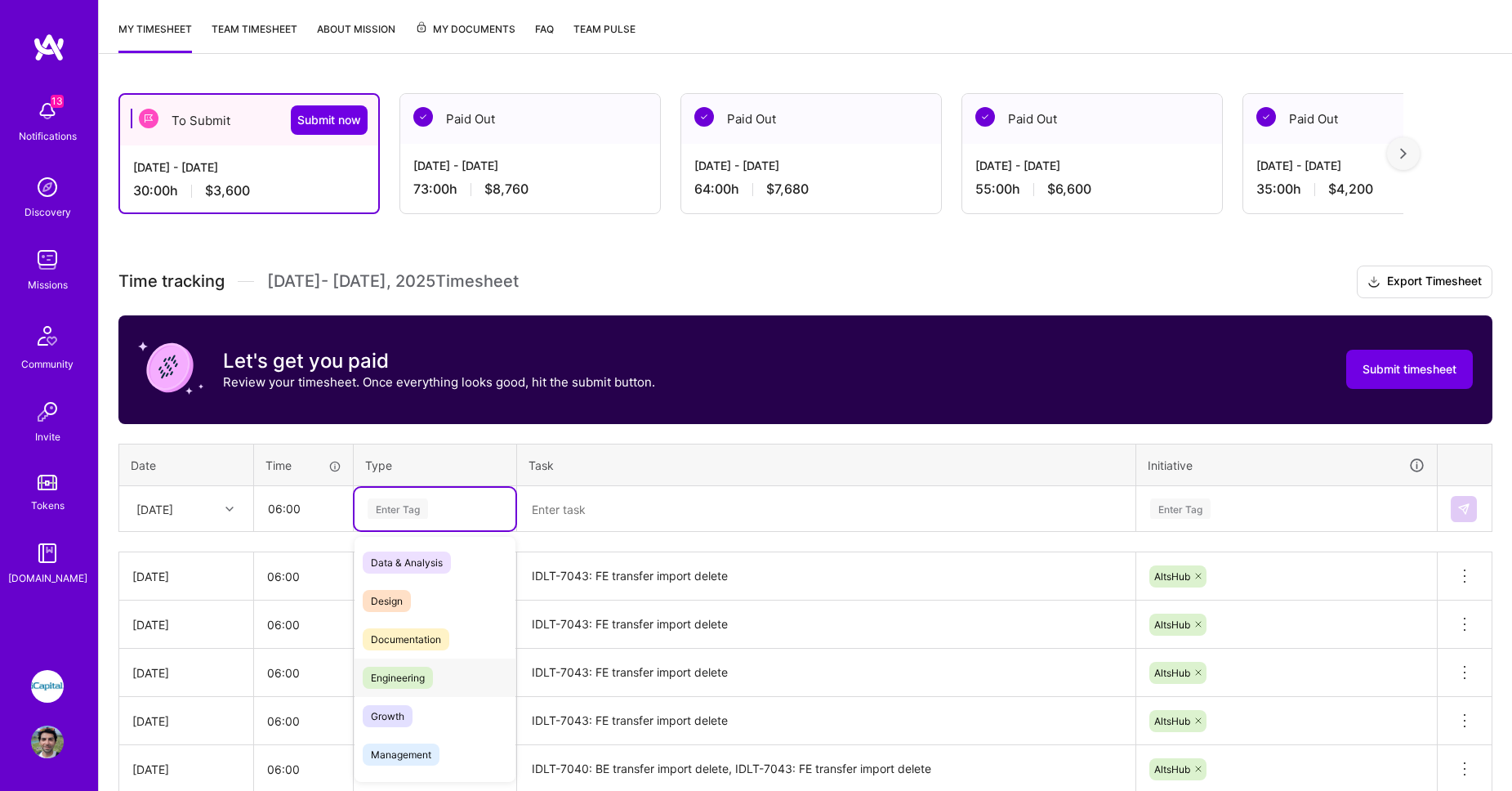
click at [410, 672] on span "Engineering" at bounding box center [398, 677] width 70 height 22
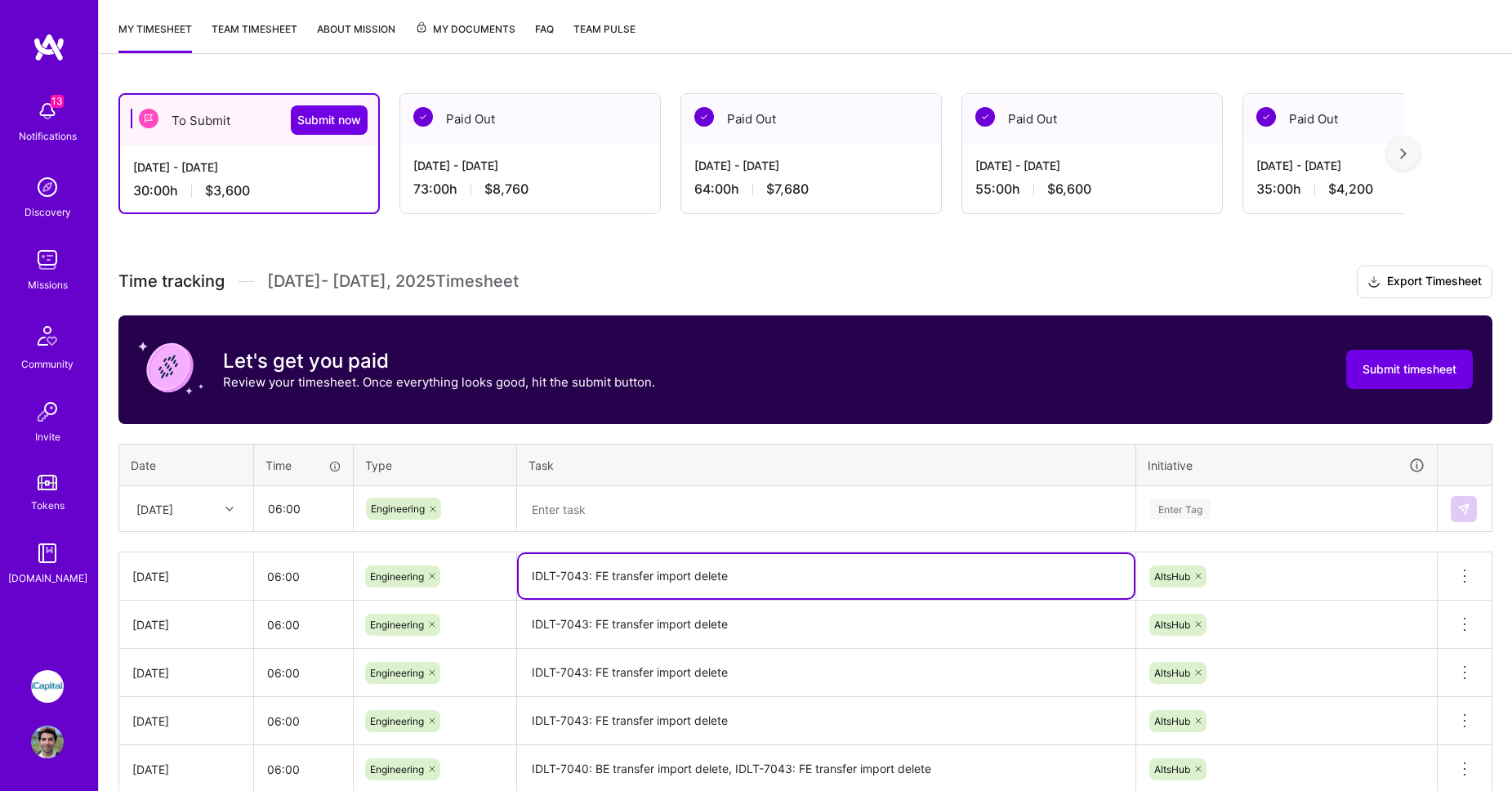
drag, startPoint x: 700, startPoint y: 574, endPoint x: 495, endPoint y: 566, distance: 205.2
click at [495, 566] on tr "Thu, Aug 7 06:00 Engineering IDLT-7043: FE transfer import delete AltsHub Delet…" at bounding box center [806, 576] width 1373 height 48
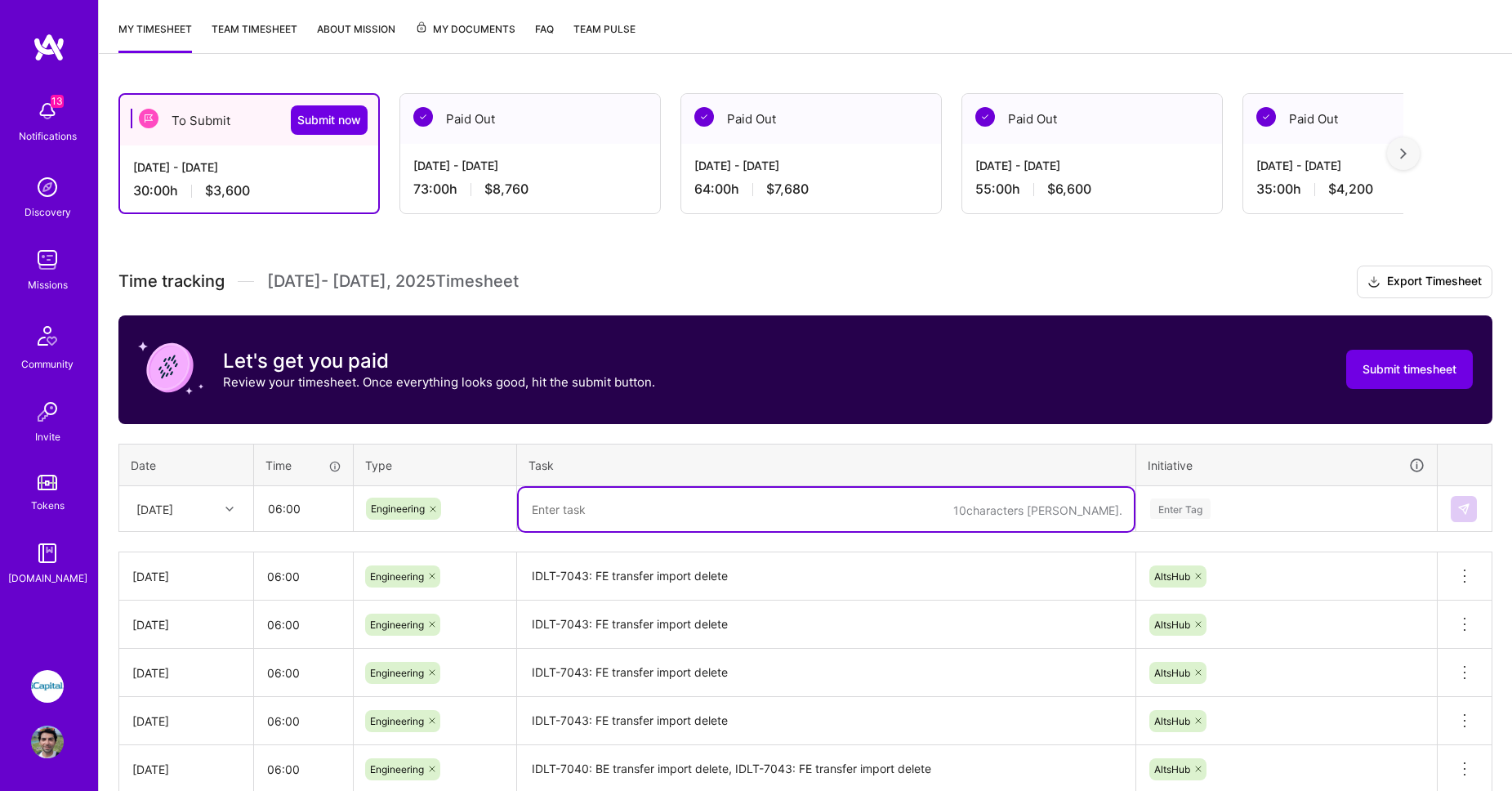
click at [539, 513] on textarea at bounding box center [826, 510] width 615 height 44
paste textarea "IDLT-7043: FE transfer import delete"
type textarea "IDLT-7043: FE transfer import delete"
click at [1194, 503] on div "Enter Tag" at bounding box center [1181, 508] width 61 height 26
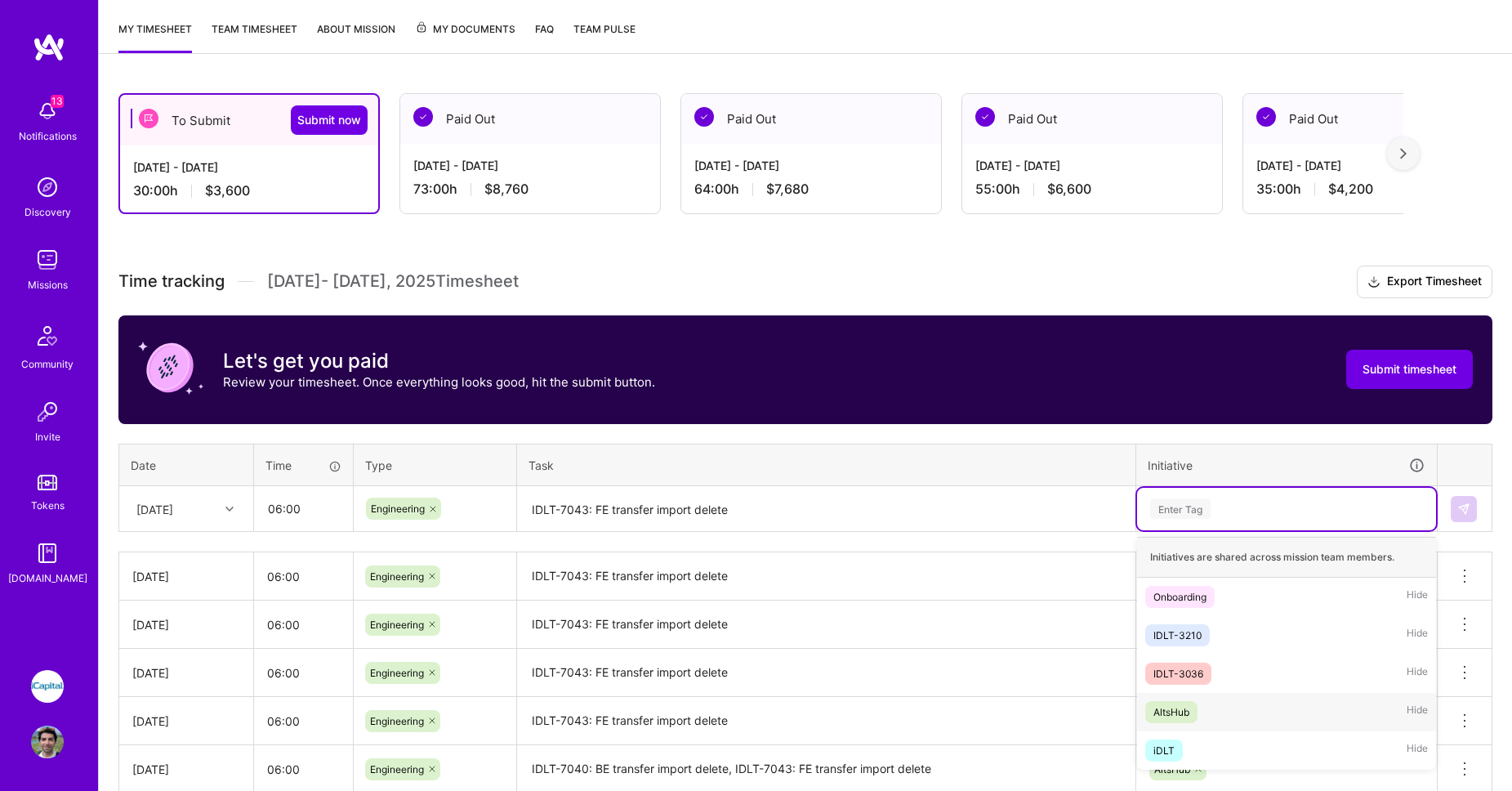
click at [1185, 713] on div "AltsHub" at bounding box center [1171, 712] width 36 height 17
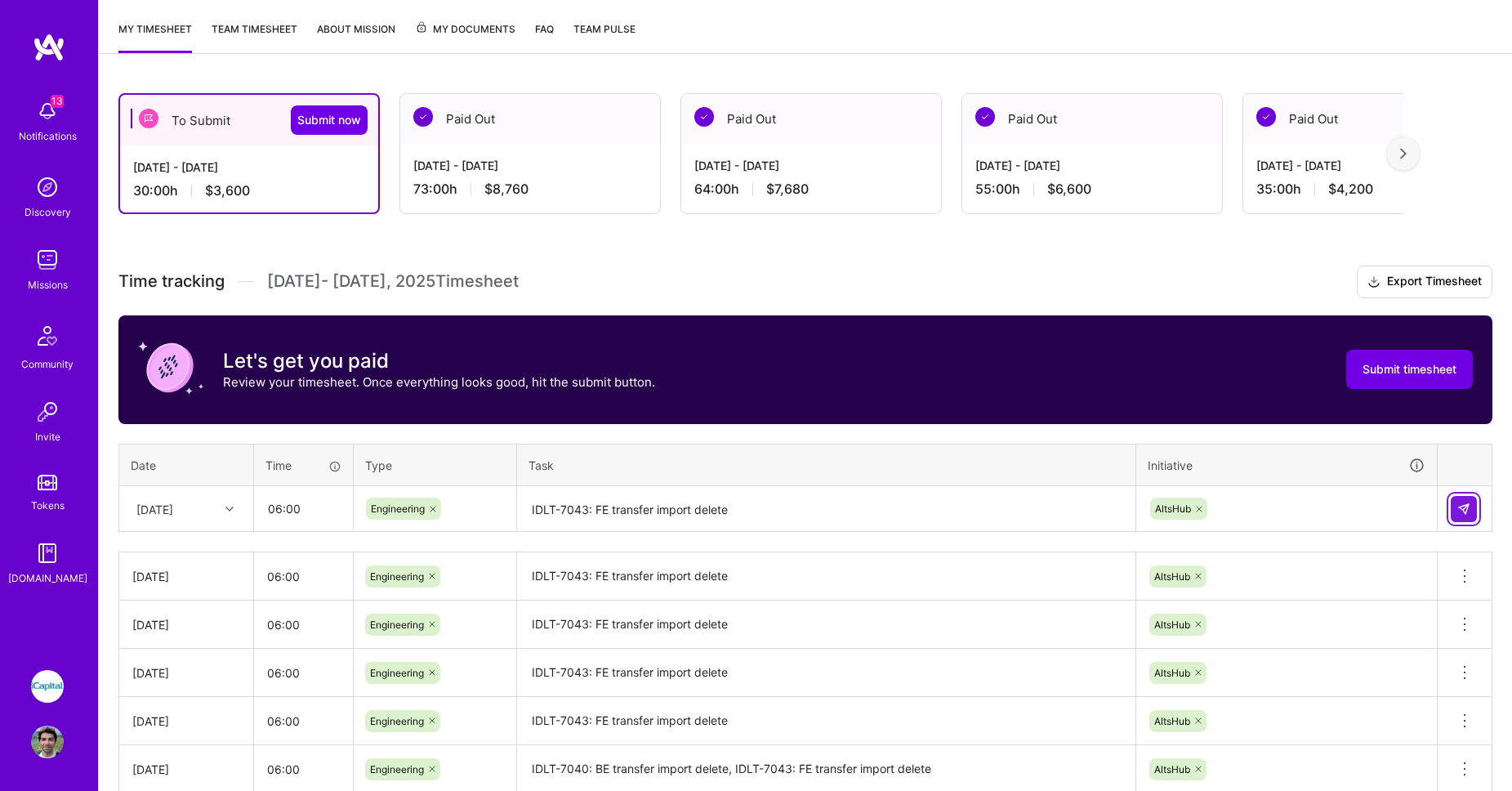
click at [1465, 513] on img at bounding box center [1464, 509] width 13 height 13
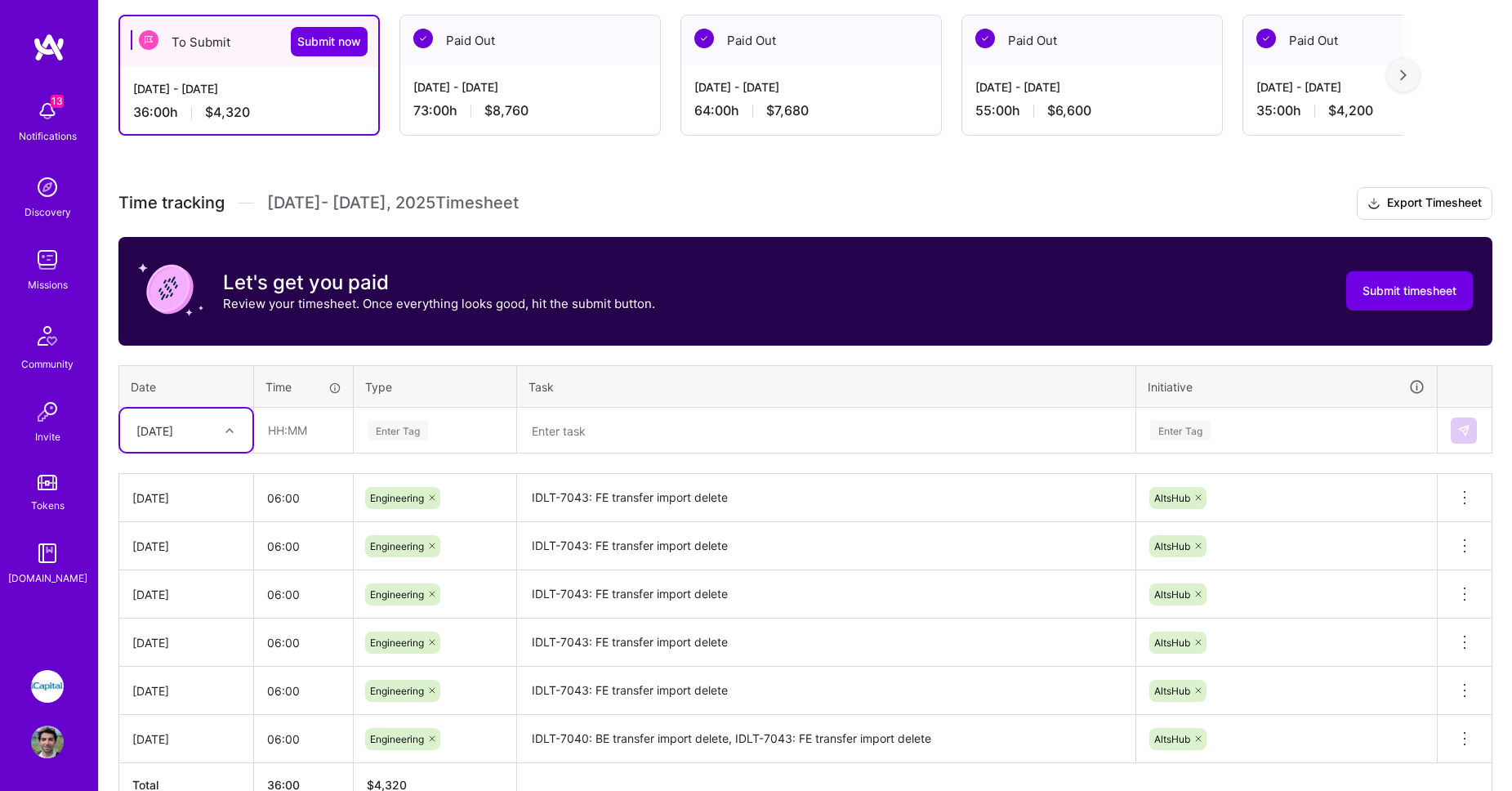
scroll to position [287, 0]
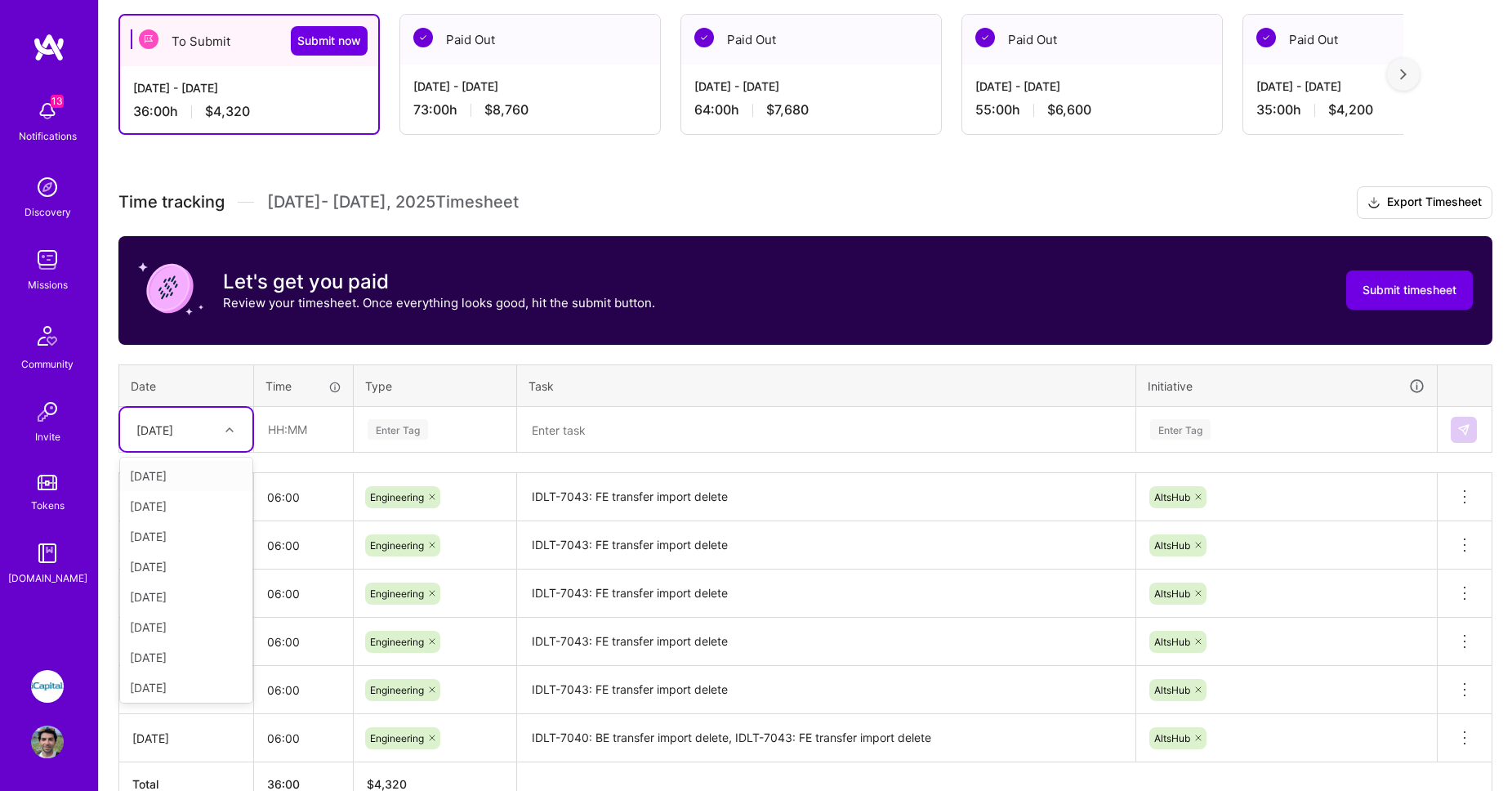
click at [210, 429] on div "Fri, Aug 8" at bounding box center [174, 429] width 91 height 27
click at [188, 562] on div "Mon, Aug 11" at bounding box center [185, 563] width 132 height 30
click at [281, 435] on input "text" at bounding box center [303, 429] width 97 height 44
type input "06:00"
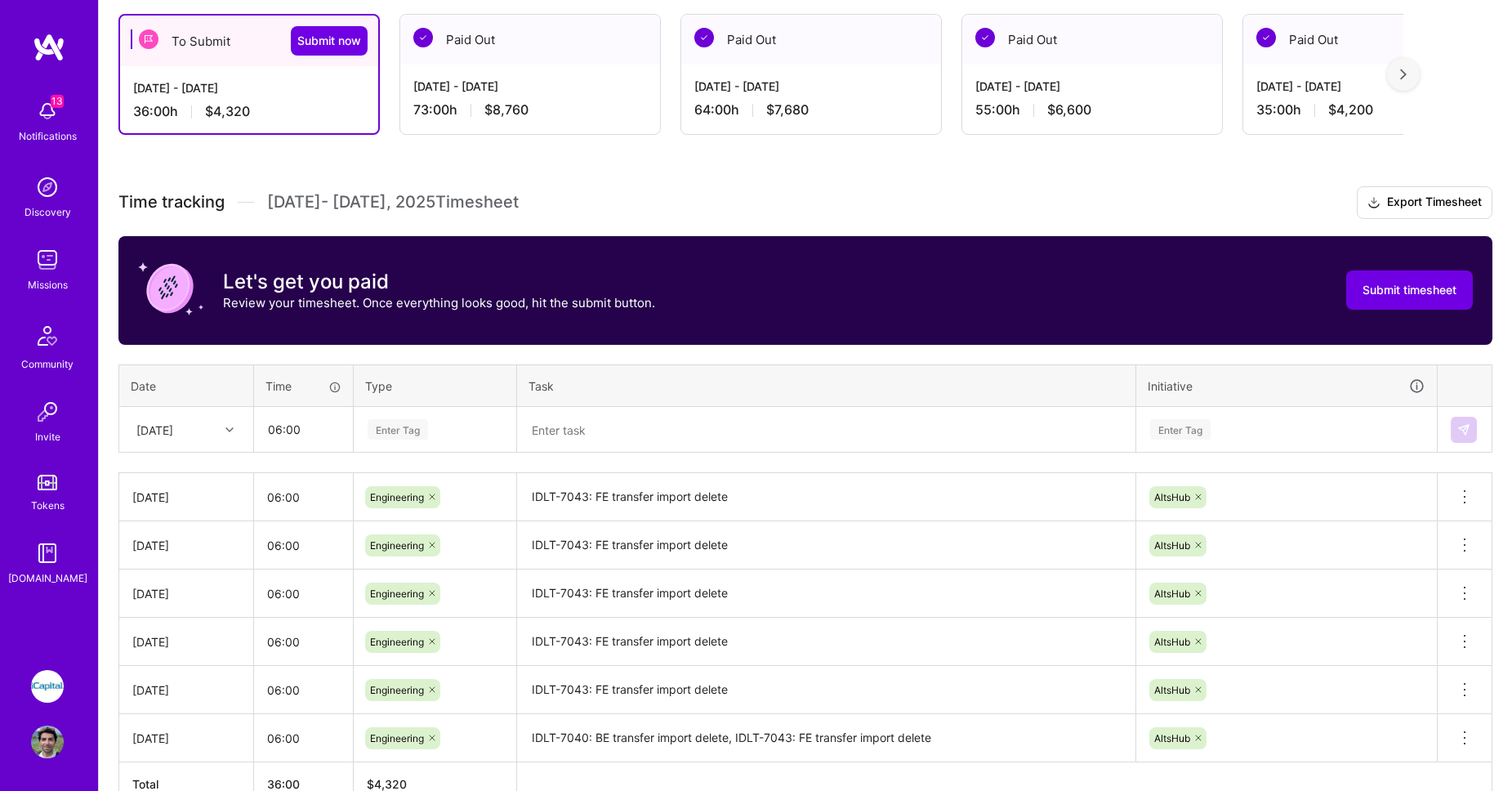
click at [426, 422] on div "Enter Tag" at bounding box center [398, 429] width 61 height 26
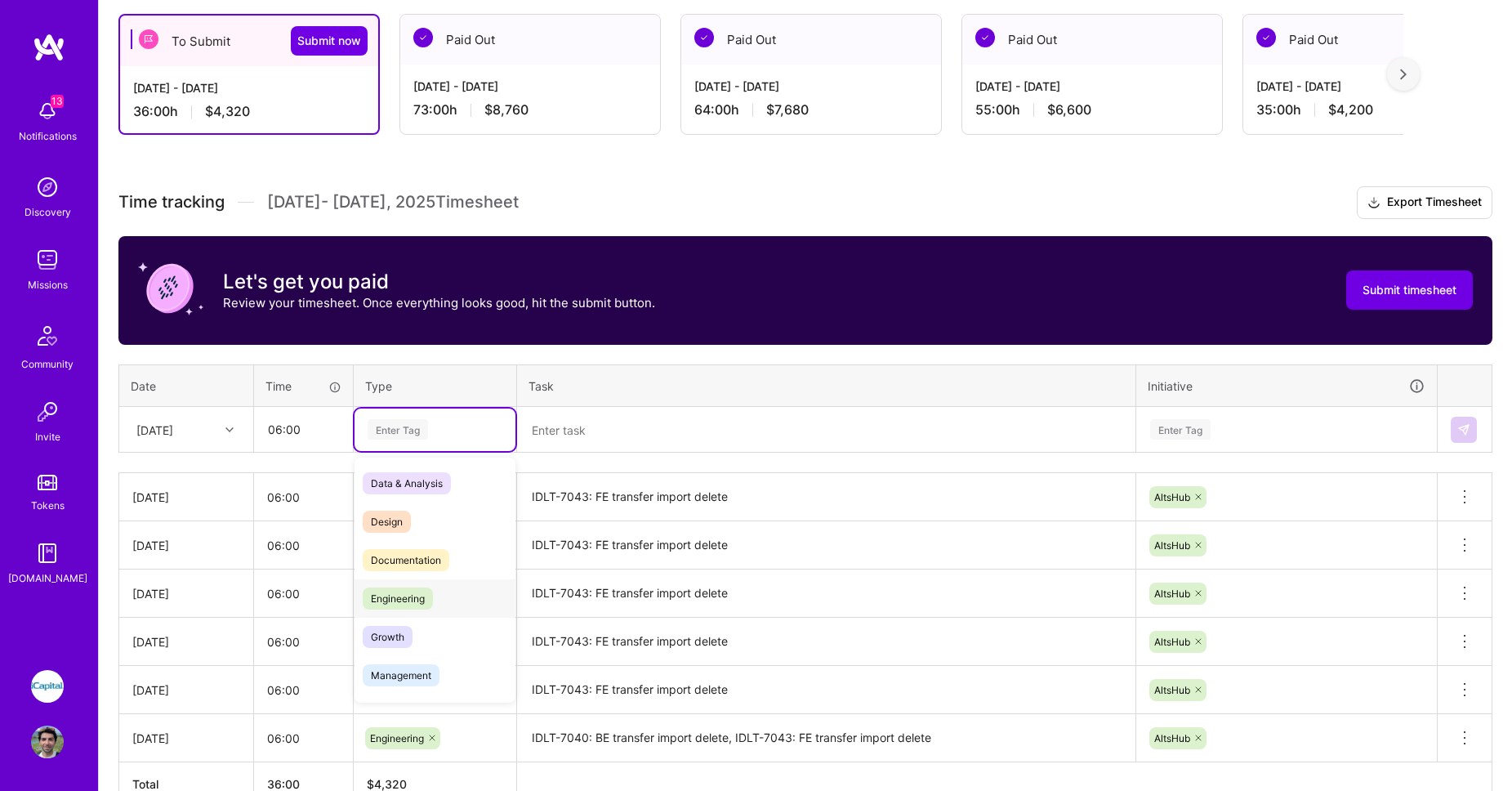
click at [411, 595] on span "Engineering" at bounding box center [398, 598] width 70 height 22
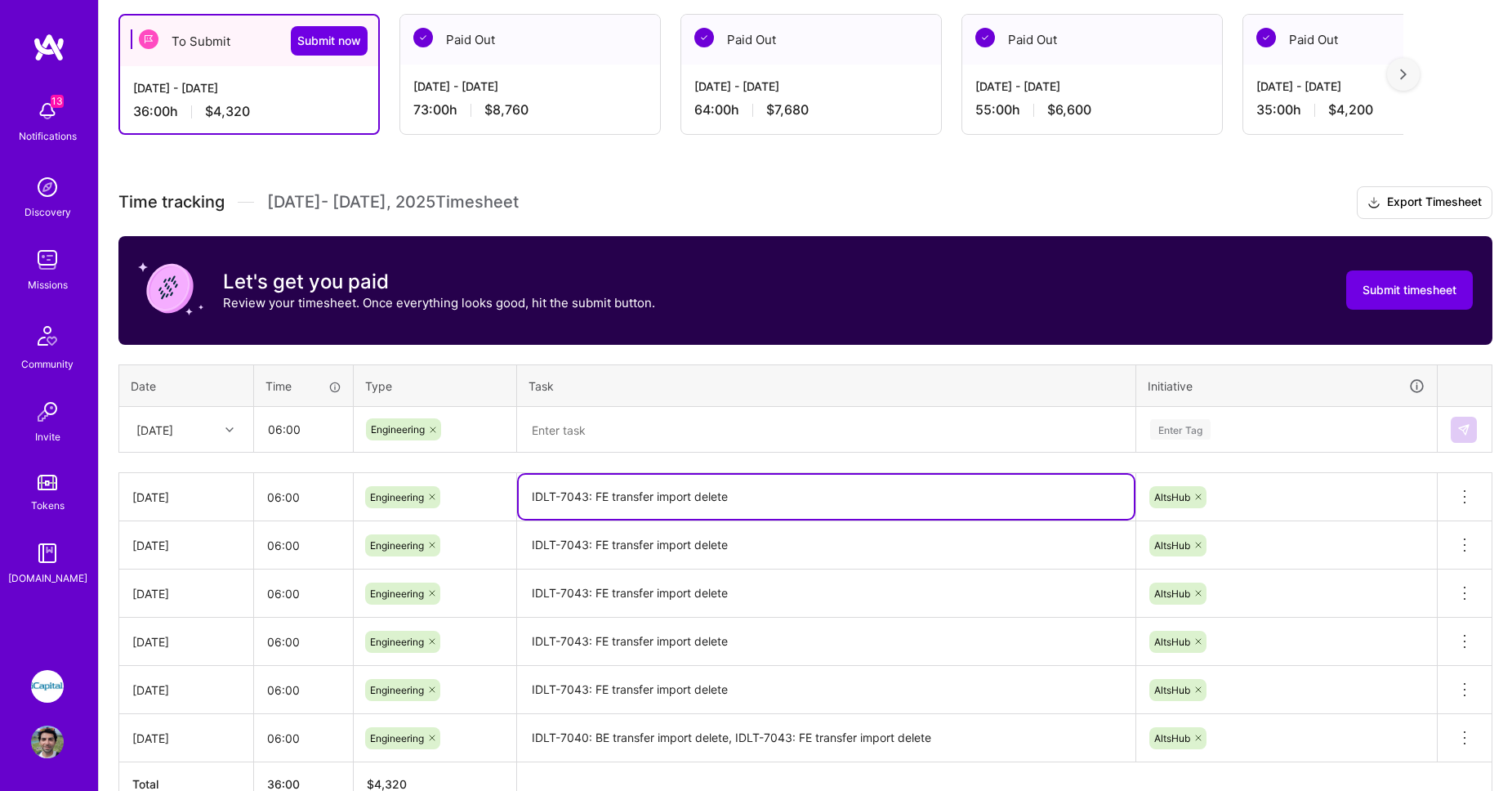
drag, startPoint x: 747, startPoint y: 499, endPoint x: 524, endPoint y: 496, distance: 223.0
click at [524, 496] on textarea "IDLT-7043: FE transfer import delete" at bounding box center [826, 497] width 615 height 44
click at [593, 435] on textarea at bounding box center [826, 430] width 615 height 44
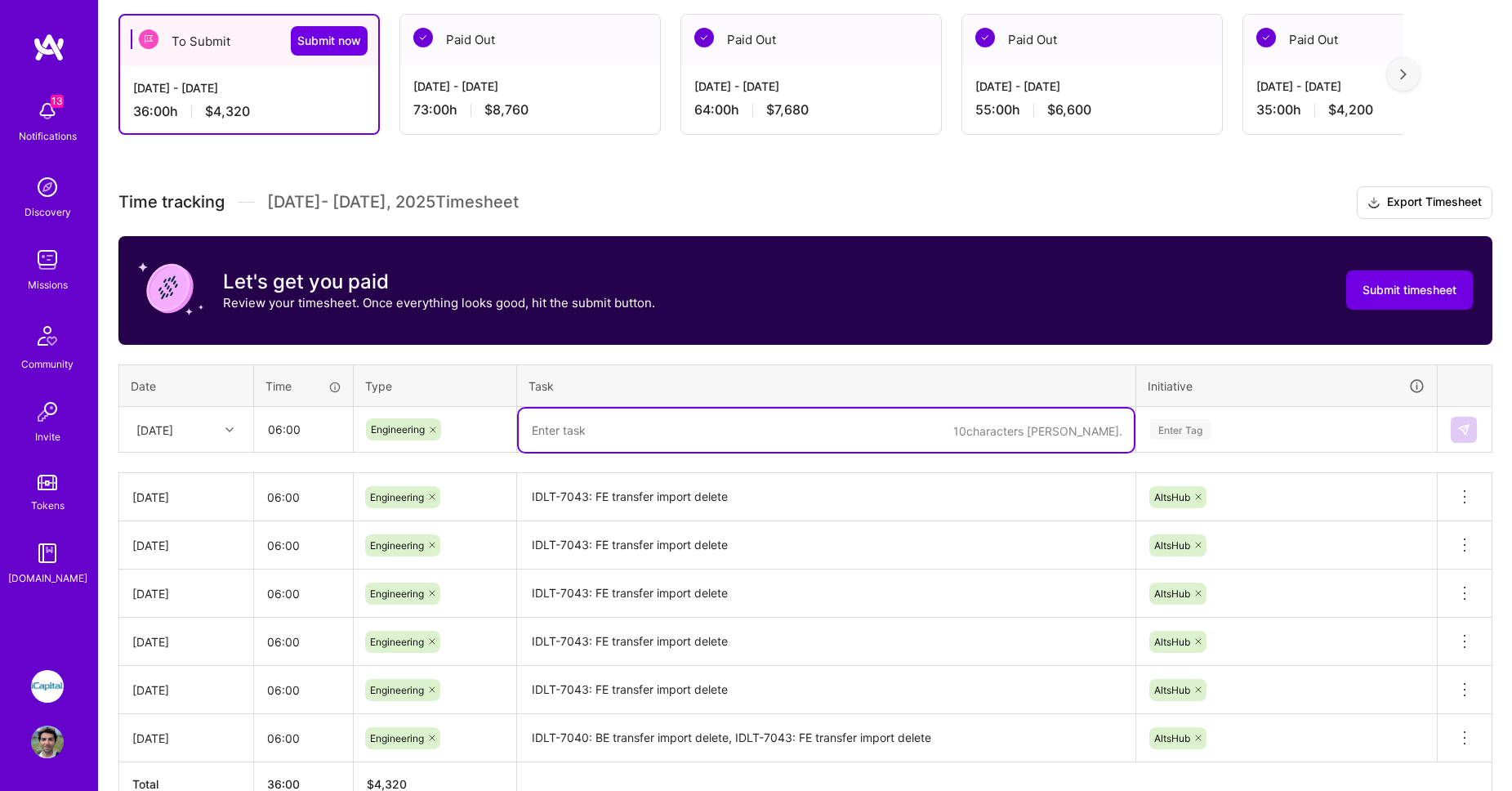
paste textarea "IDLT-7043: FE transfer import delete"
type textarea "IDLT-7043: FE transfer import delete"
click at [1182, 428] on div "Enter Tag" at bounding box center [1181, 429] width 61 height 26
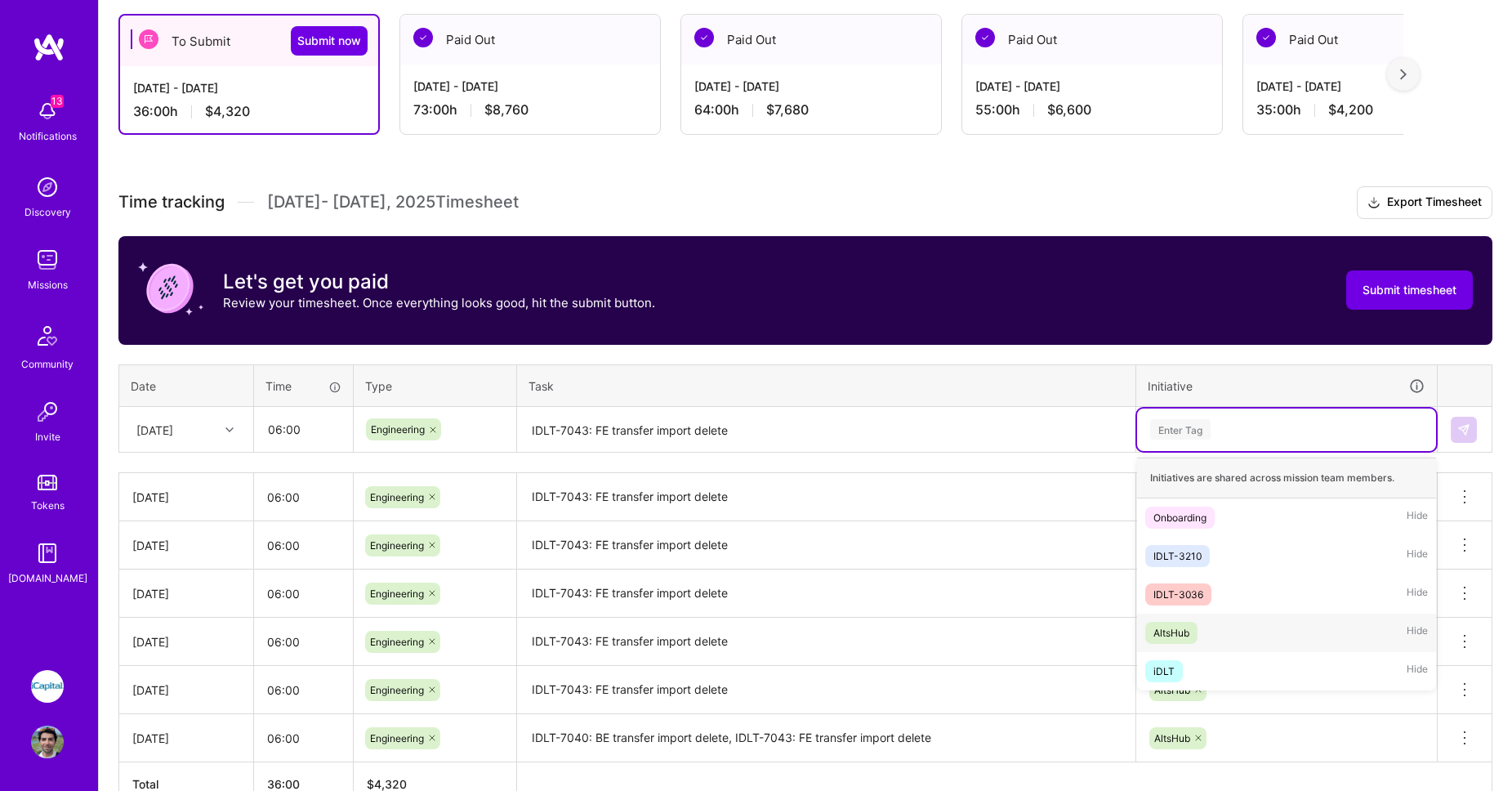
click at [1185, 625] on div "AltsHub" at bounding box center [1171, 632] width 36 height 17
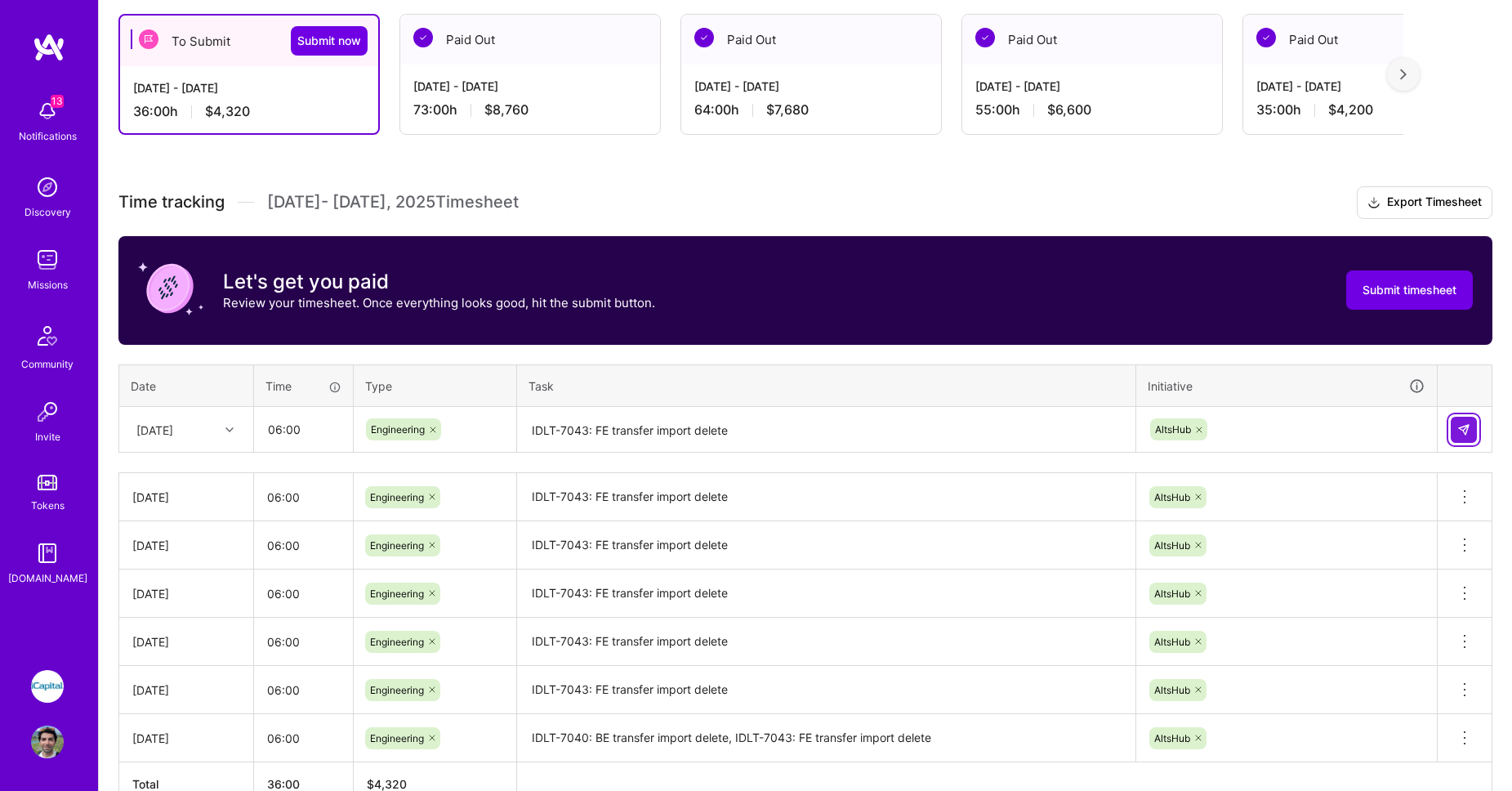
click at [1455, 424] on button at bounding box center [1464, 430] width 27 height 27
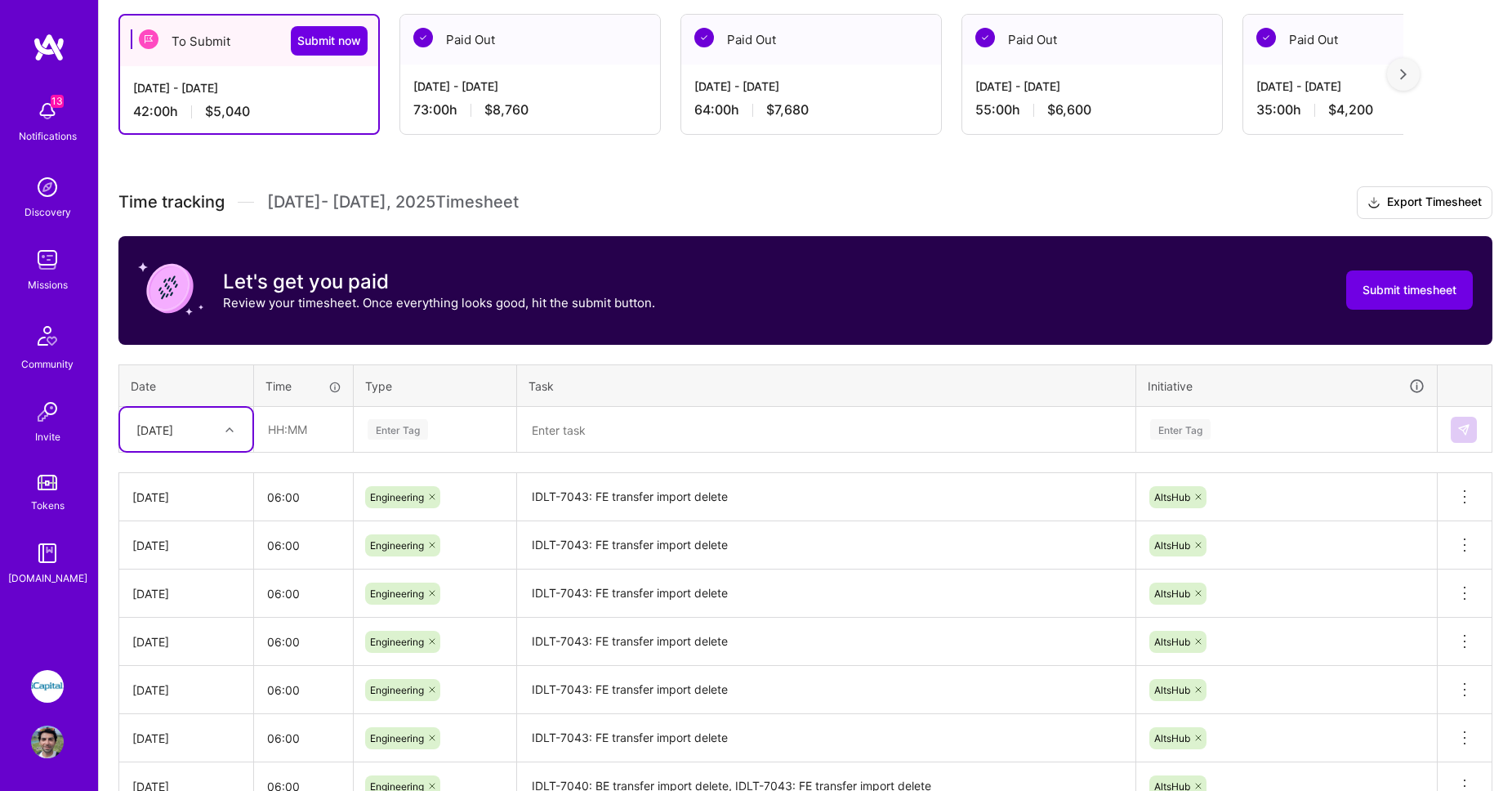
click at [193, 419] on div "Mon, Aug 11" at bounding box center [174, 429] width 91 height 27
click at [167, 597] on div "Tue, Aug 5" at bounding box center [185, 597] width 132 height 30
drag, startPoint x: 293, startPoint y: 499, endPoint x: 210, endPoint y: 483, distance: 84.5
click at [210, 483] on tr "Mon, Aug 11 06:00 Engineering IDLT-7043: FE transfer import delete AltsHub Dele…" at bounding box center [806, 497] width 1373 height 48
click at [308, 425] on input "text" at bounding box center [303, 429] width 97 height 44
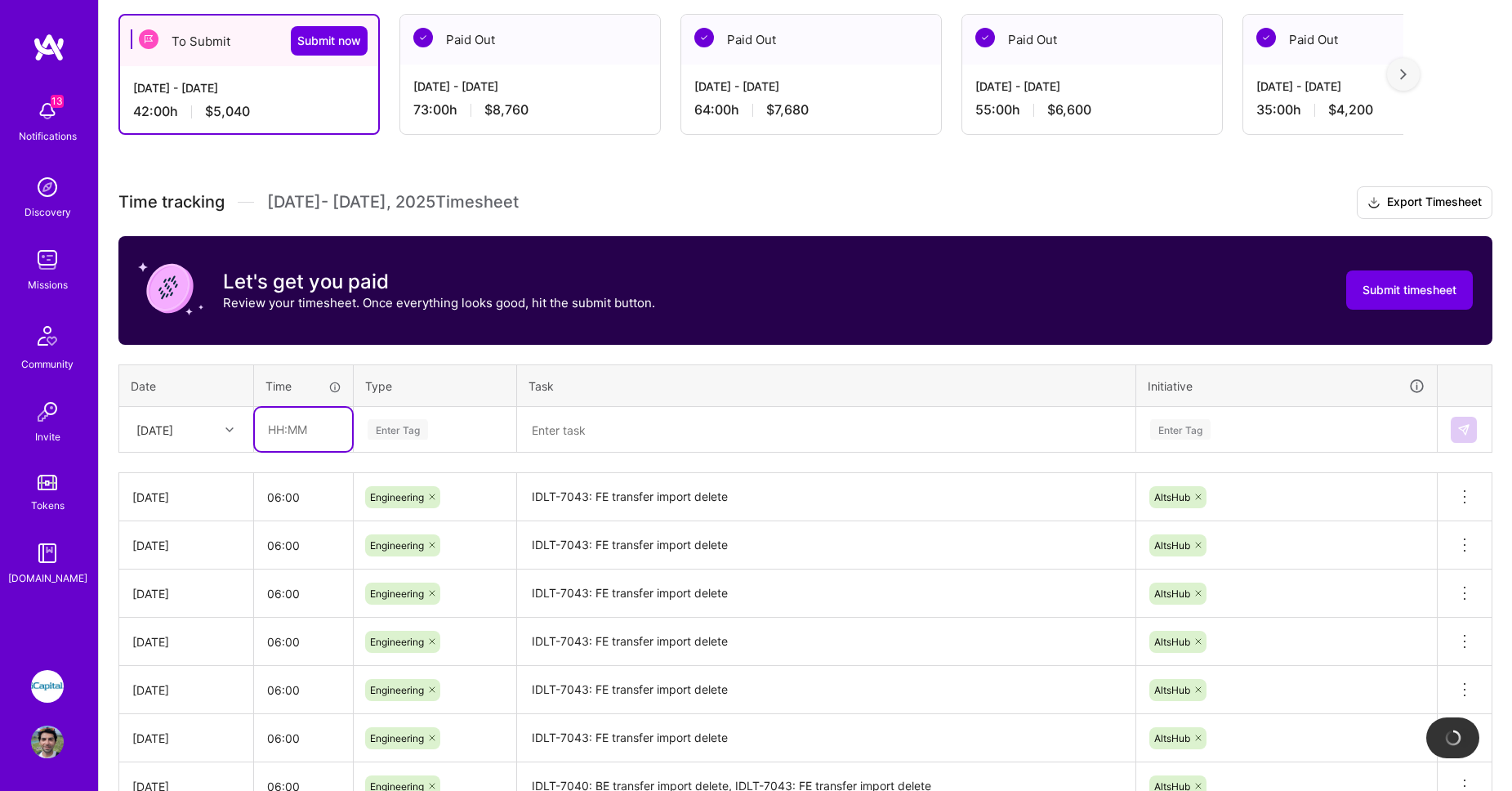
paste input "06:00"
type input "06:00"
click at [431, 424] on div "Enter Tag" at bounding box center [435, 429] width 138 height 21
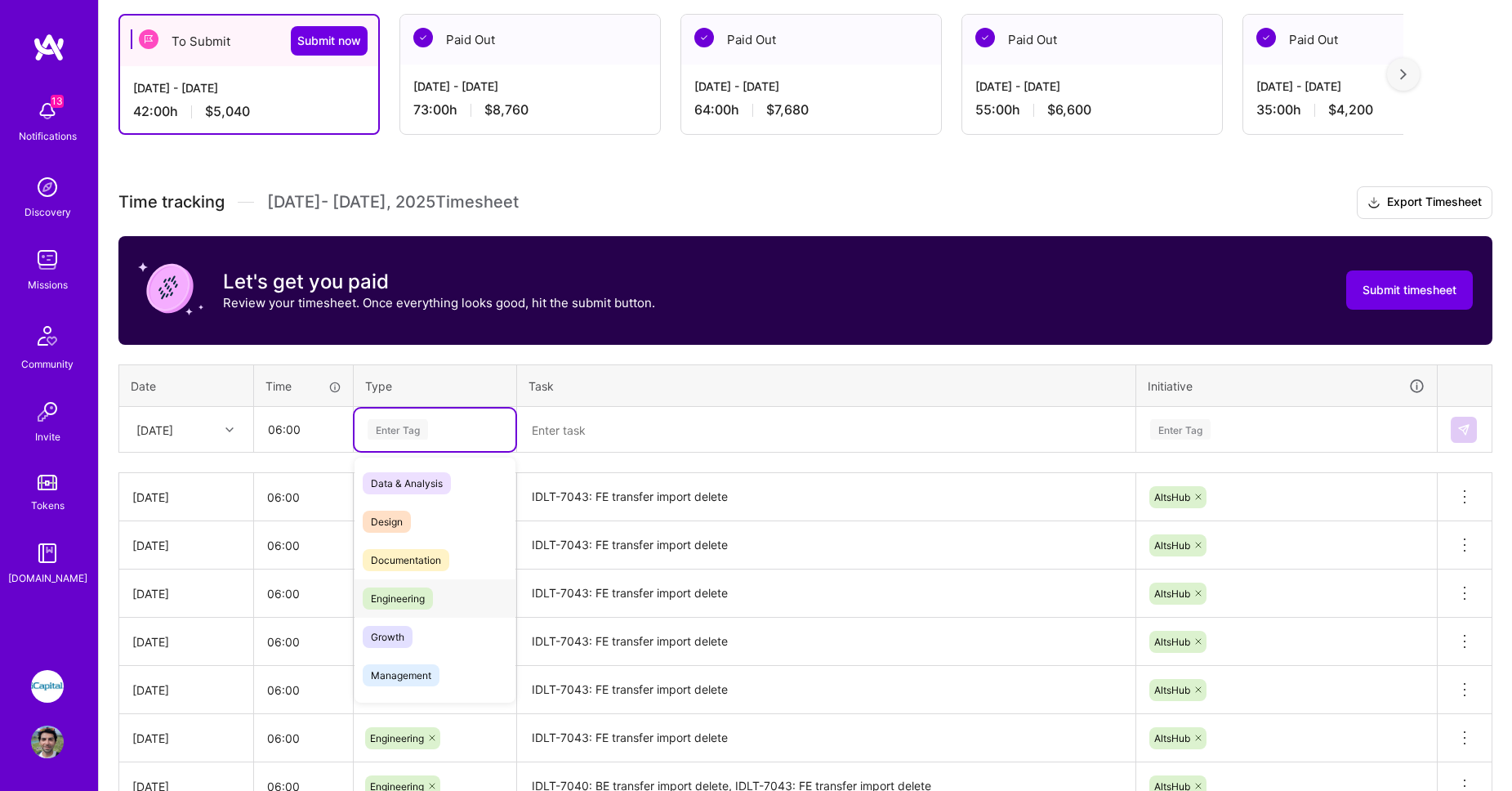
click at [401, 593] on span "Engineering" at bounding box center [398, 598] width 70 height 22
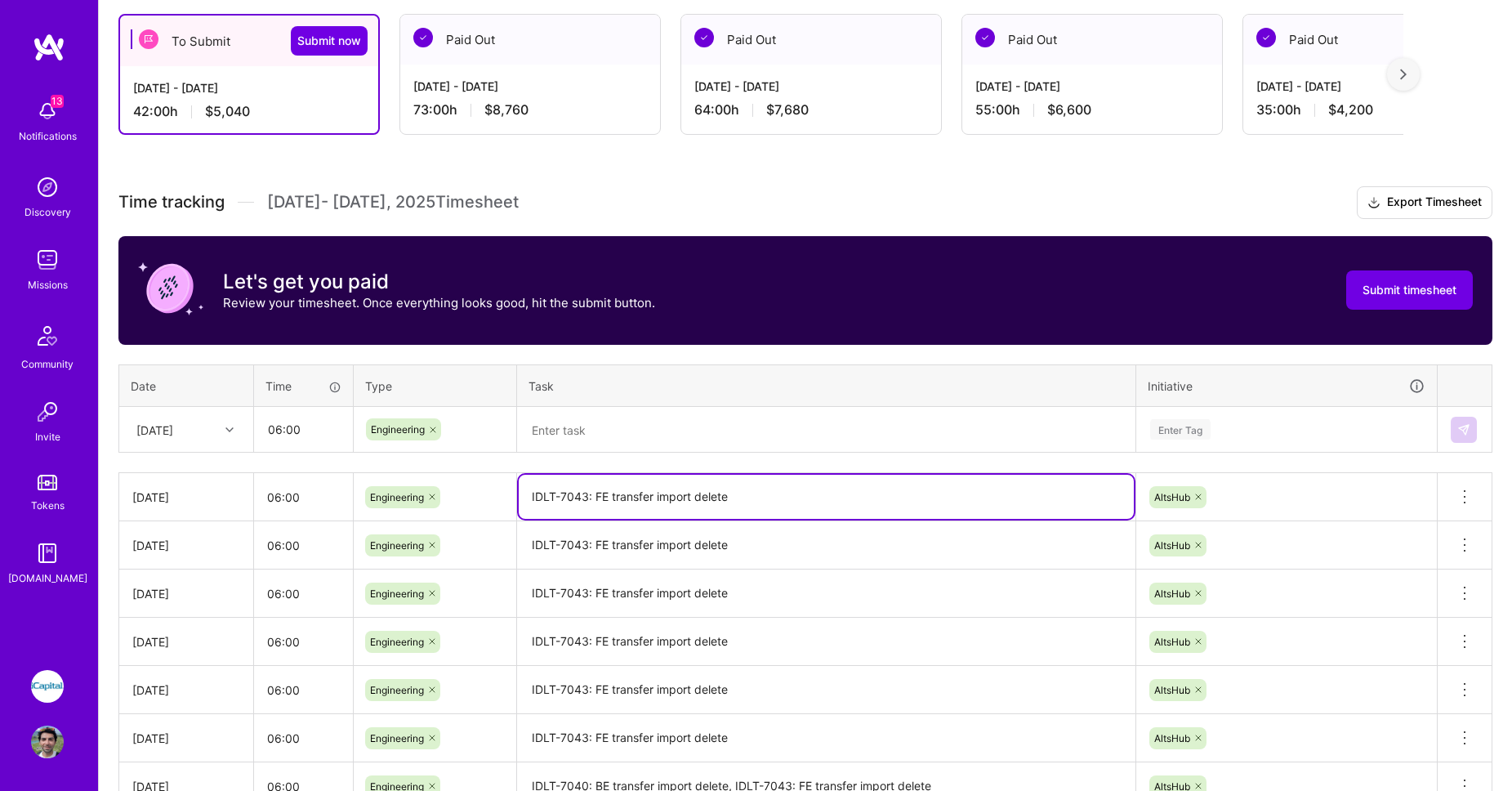
drag, startPoint x: 759, startPoint y: 499, endPoint x: 494, endPoint y: 485, distance: 265.4
click at [490, 489] on tr "Mon, Aug 11 06:00 Engineering IDLT-7043: FE transfer import delete AltsHub Dele…" at bounding box center [806, 497] width 1373 height 48
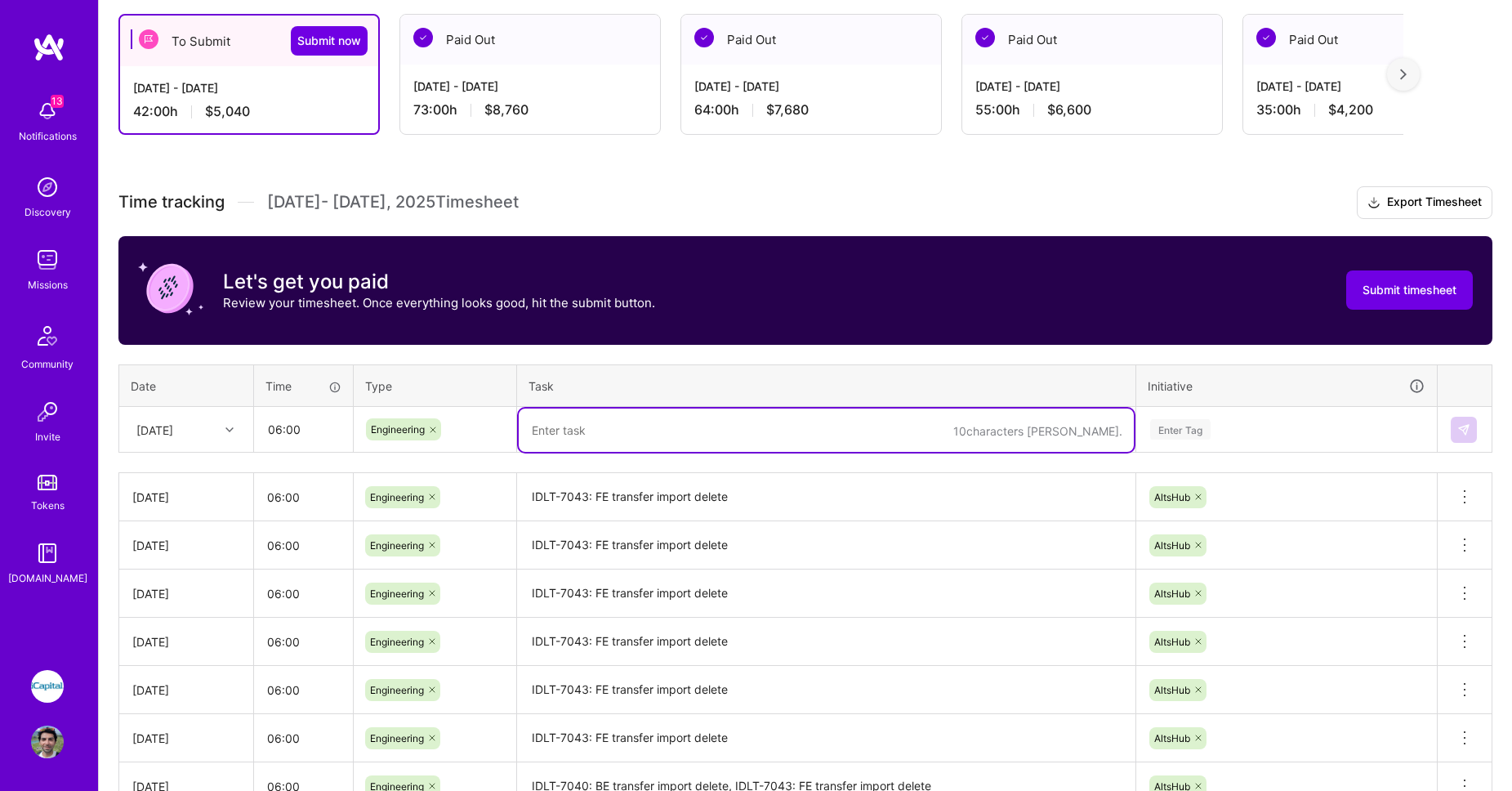
click at [551, 426] on textarea at bounding box center [826, 430] width 615 height 44
paste textarea "IDLT-7043: FE transfer import delete"
type textarea "IDLT-7043: FE transfer import delete"
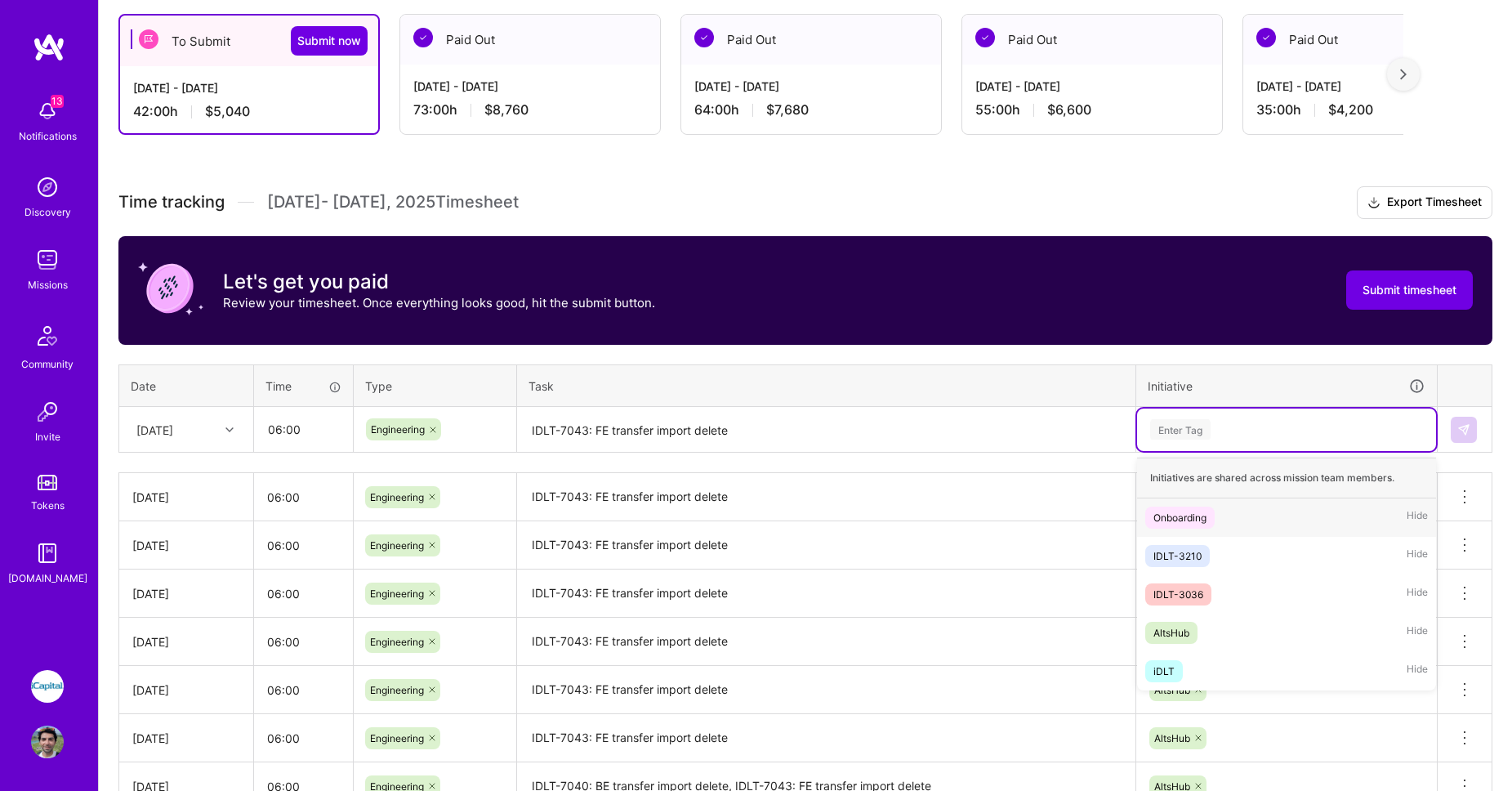
click at [1188, 430] on div "Enter Tag" at bounding box center [1181, 429] width 61 height 26
click at [1167, 626] on div "AltsHub" at bounding box center [1171, 632] width 36 height 17
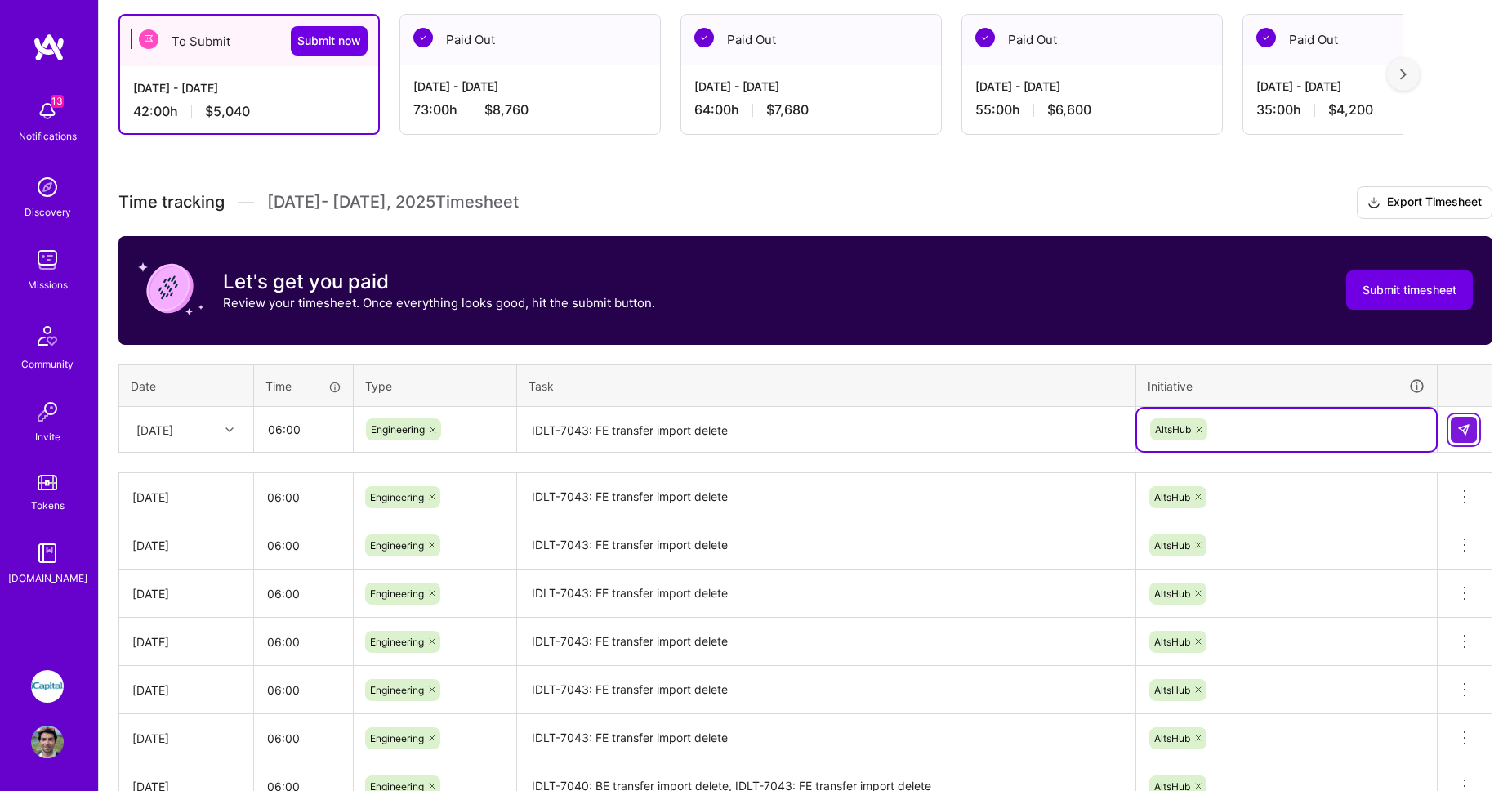
click at [1465, 437] on button at bounding box center [1464, 430] width 27 height 27
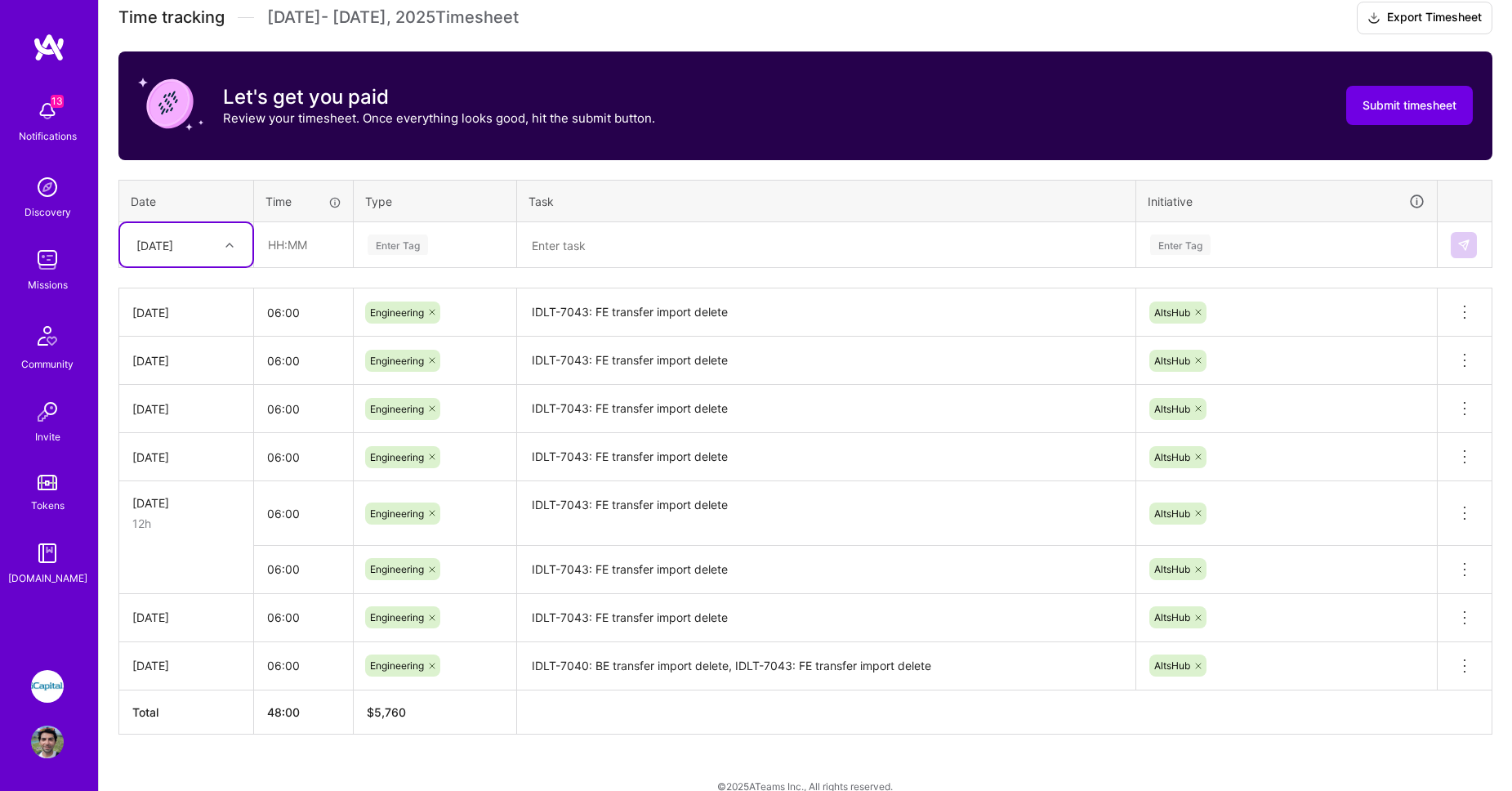
scroll to position [495, 0]
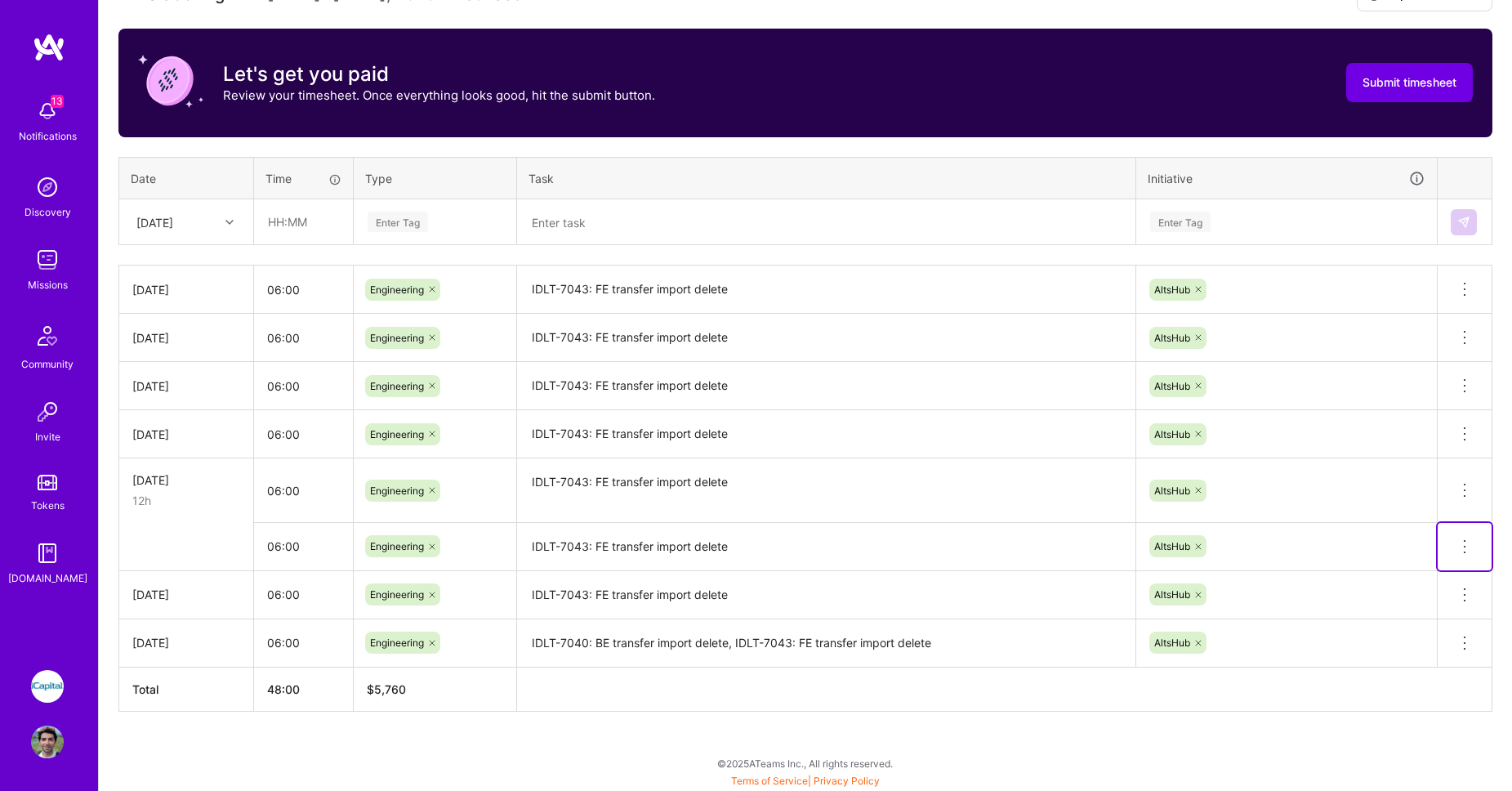
click at [1455, 547] on icon at bounding box center [1465, 546] width 20 height 20
click at [1437, 575] on button "Delete row" at bounding box center [1424, 574] width 84 height 40
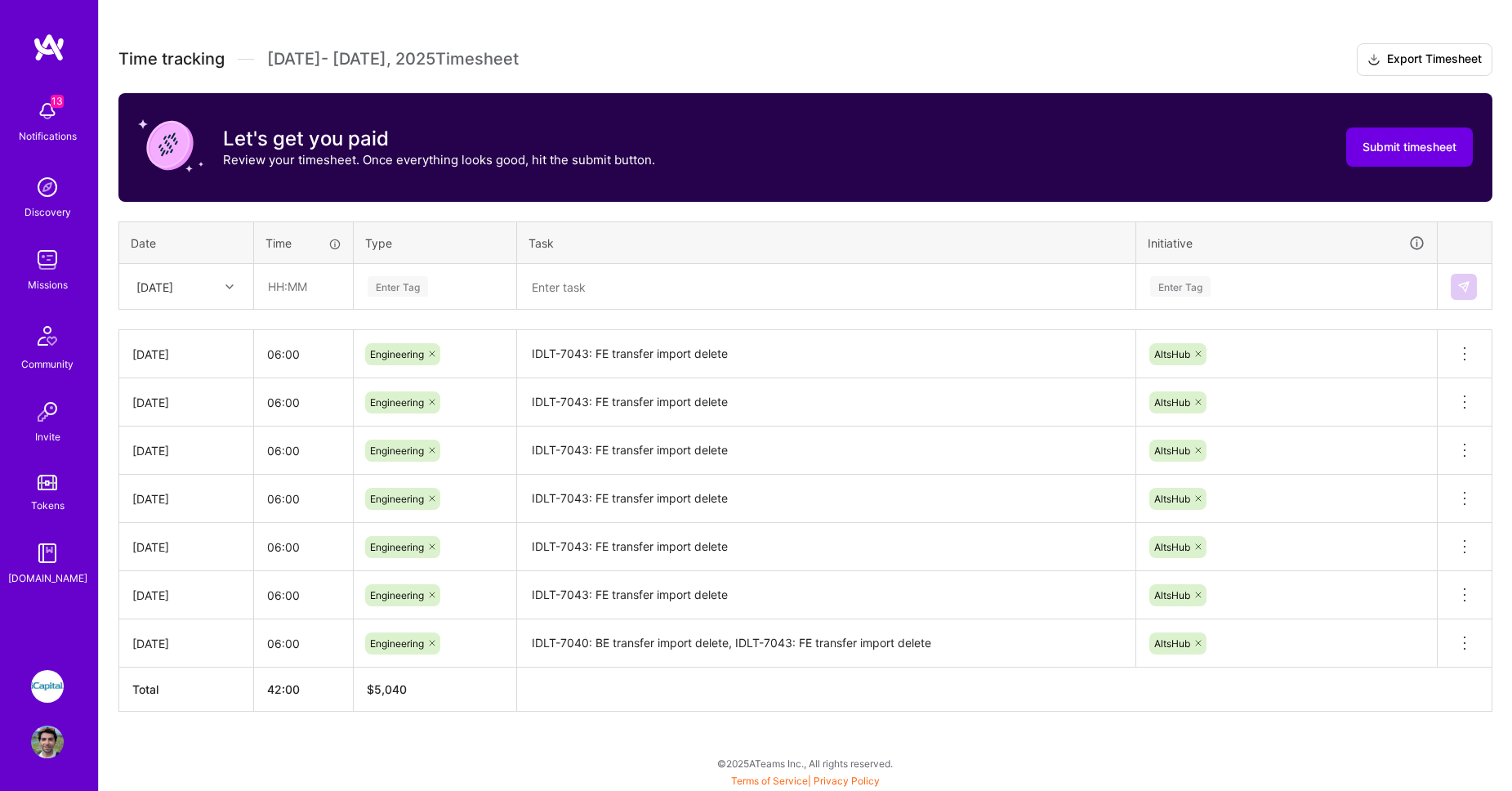
click at [187, 273] on div "Tue, Aug 5" at bounding box center [174, 286] width 91 height 27
click at [174, 437] on div "Tue, Aug 12" at bounding box center [185, 451] width 132 height 30
click at [296, 296] on input "text" at bounding box center [303, 287] width 97 height 44
type input "06:00"
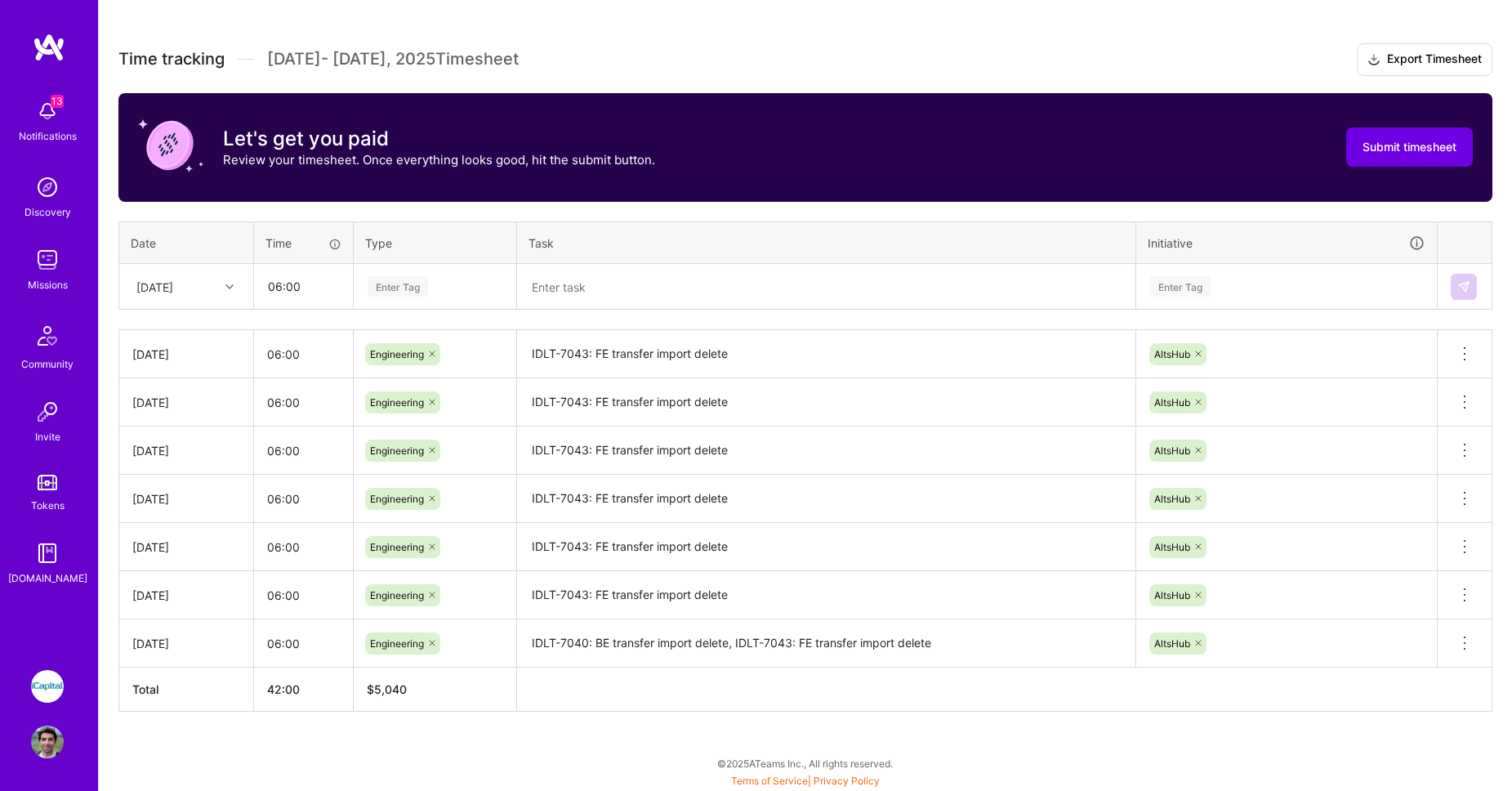
click at [384, 273] on div "Enter Tag" at bounding box center [435, 287] width 161 height 43
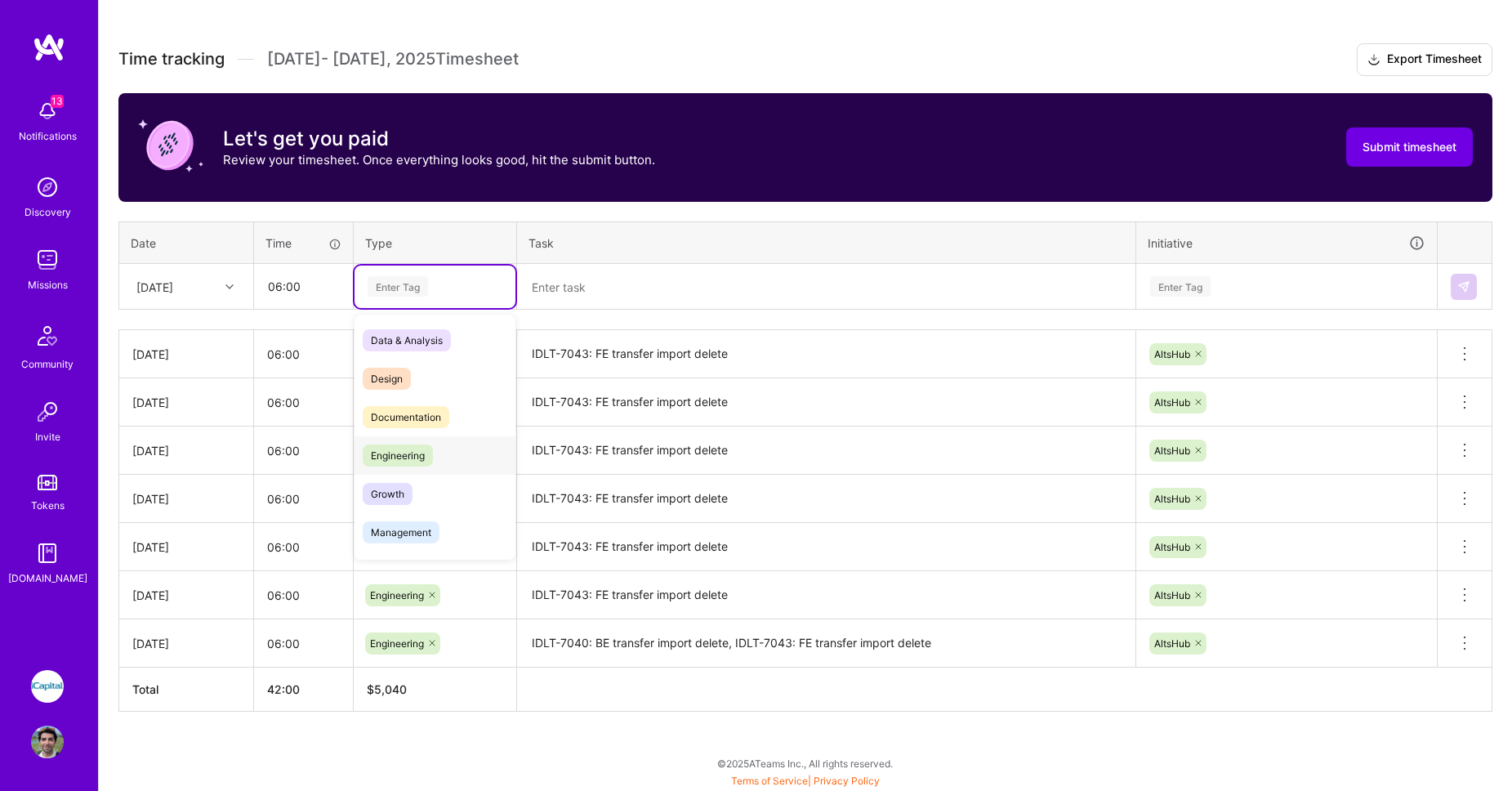
click at [402, 448] on span "Engineering" at bounding box center [398, 455] width 70 height 22
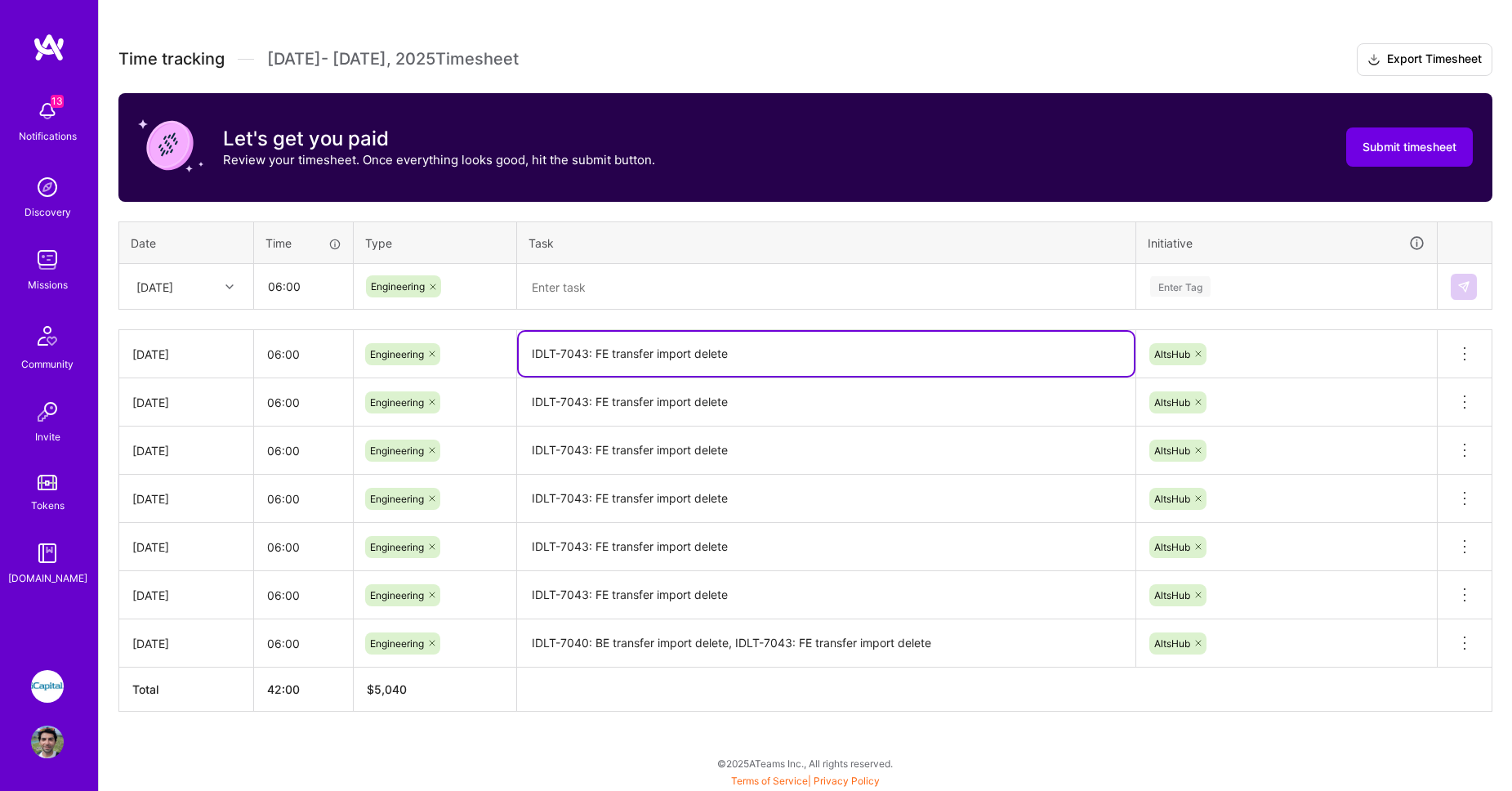
drag, startPoint x: 645, startPoint y: 357, endPoint x: 518, endPoint y: 354, distance: 127.0
click at [521, 357] on textarea "IDLT-7043: FE transfer import delete" at bounding box center [826, 353] width 615 height 44
click at [577, 284] on textarea at bounding box center [826, 288] width 615 height 44
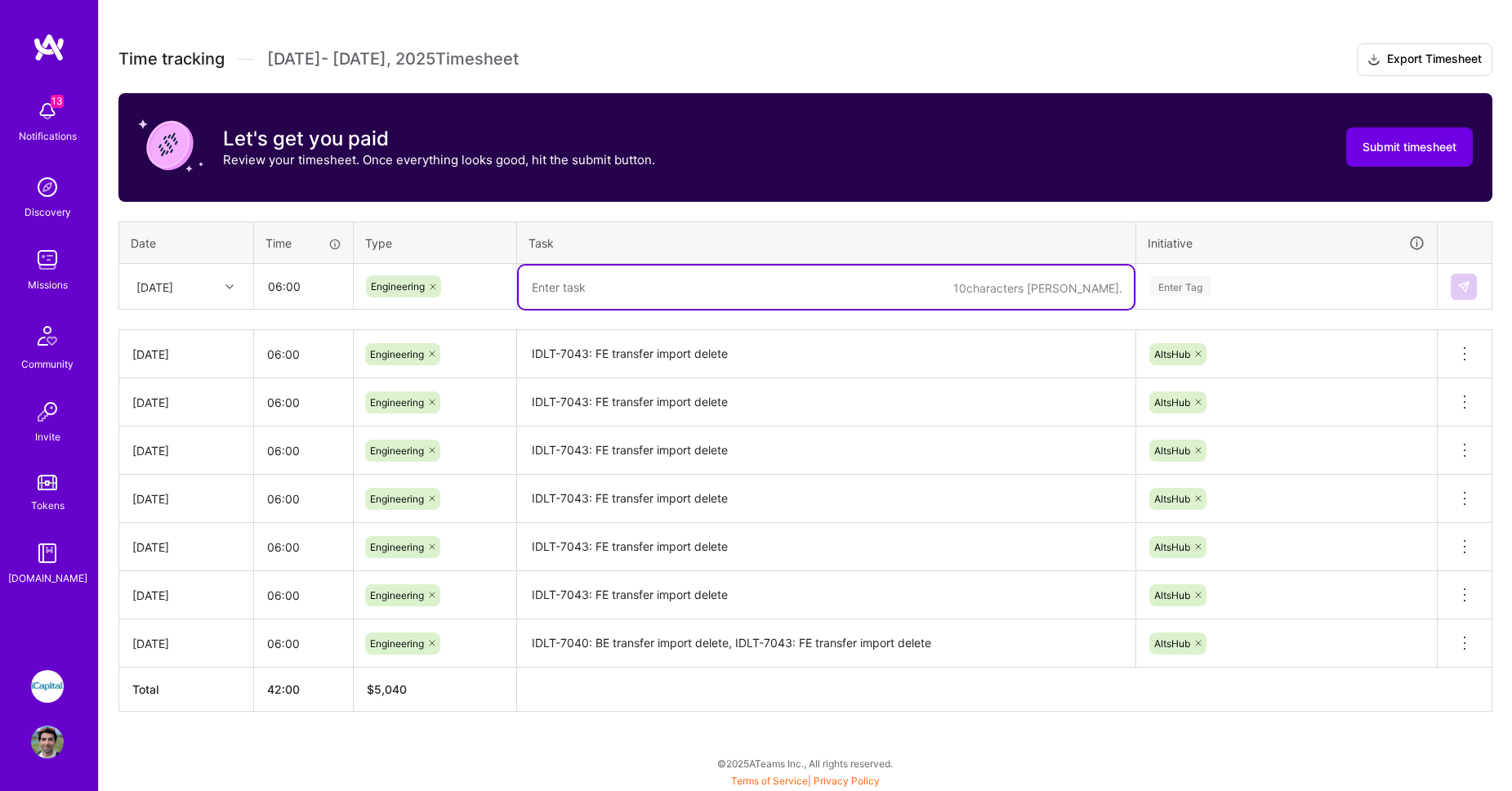
paste textarea "IDLT-7043: FE transfer import delete"
type textarea "IDLT-7043: FE transfer import delete"
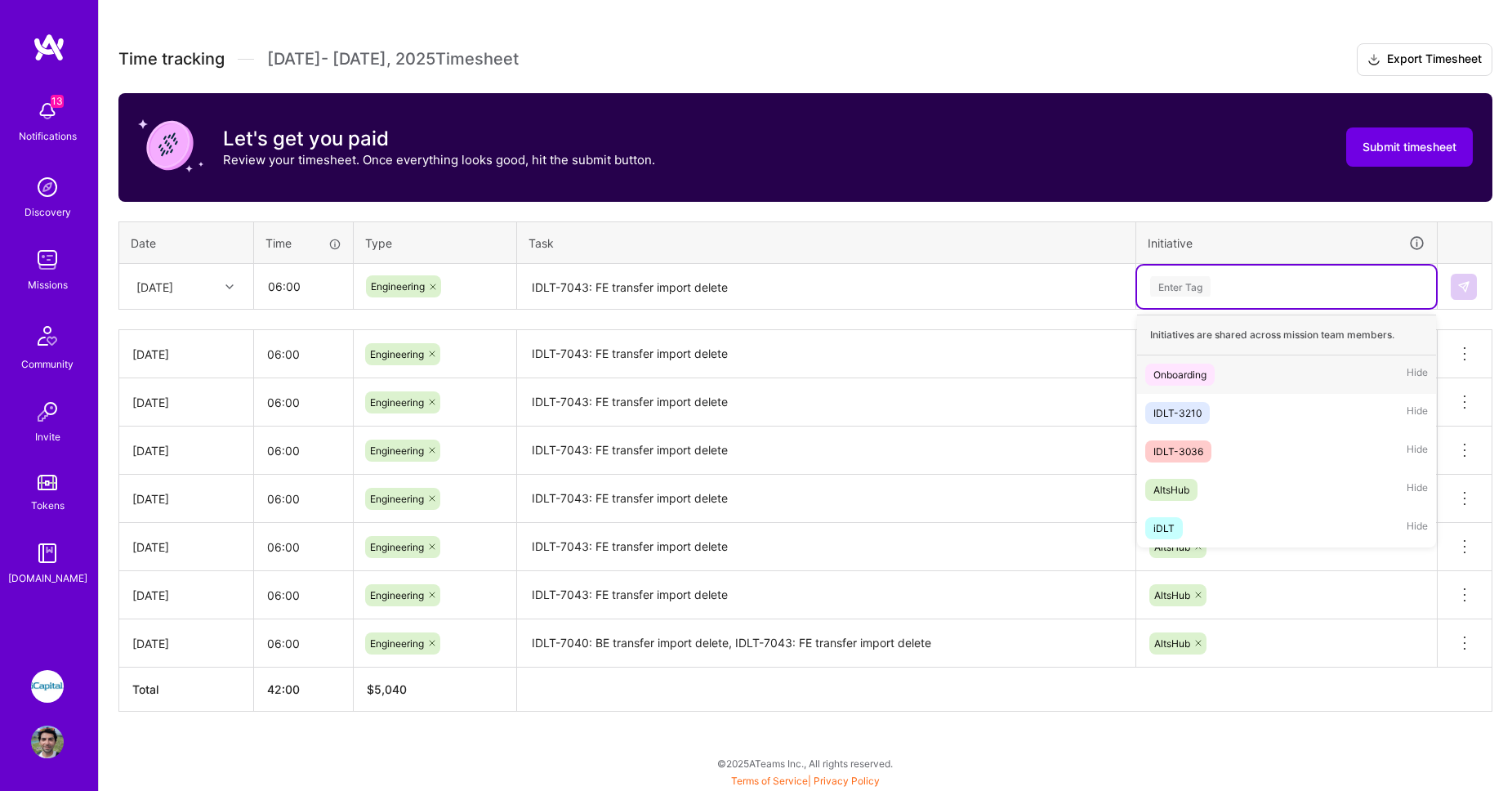
click at [1187, 285] on div "Enter Tag" at bounding box center [1181, 286] width 61 height 26
click at [1173, 487] on div "AltsHub" at bounding box center [1171, 490] width 36 height 17
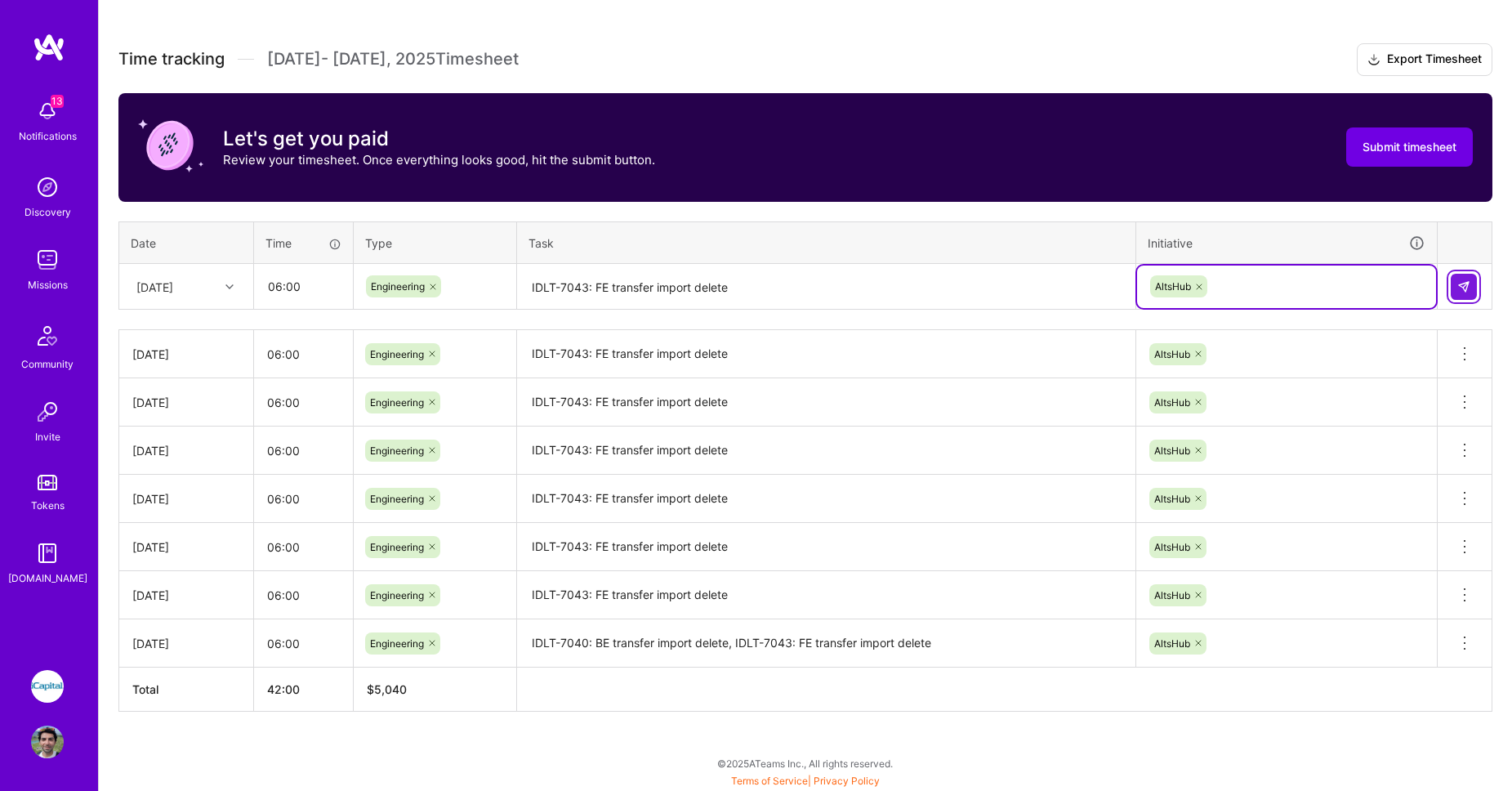
click at [1461, 290] on img at bounding box center [1464, 287] width 13 height 13
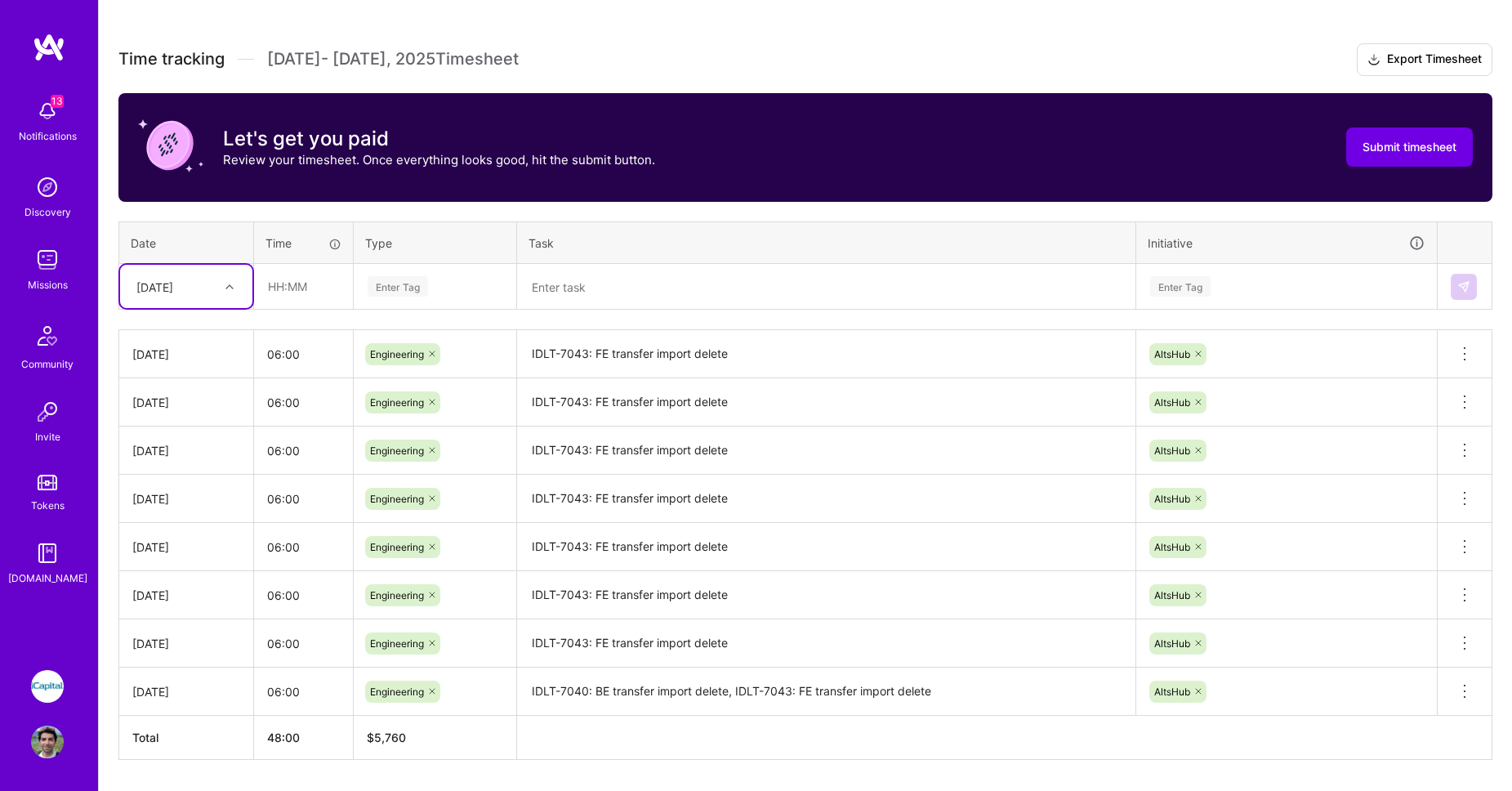
click at [216, 286] on div "Tue, Aug 12" at bounding box center [174, 286] width 91 height 27
click at [163, 478] on div "Wed, Aug 6" at bounding box center [185, 484] width 132 height 30
drag, startPoint x: 303, startPoint y: 356, endPoint x: 216, endPoint y: 347, distance: 87.5
click at [216, 347] on tr "Tue, Aug 12 06:00 Engineering IDLT-7043: FE transfer import delete AltsHub Dele…" at bounding box center [806, 354] width 1373 height 48
click at [295, 292] on input "text" at bounding box center [303, 287] width 97 height 44
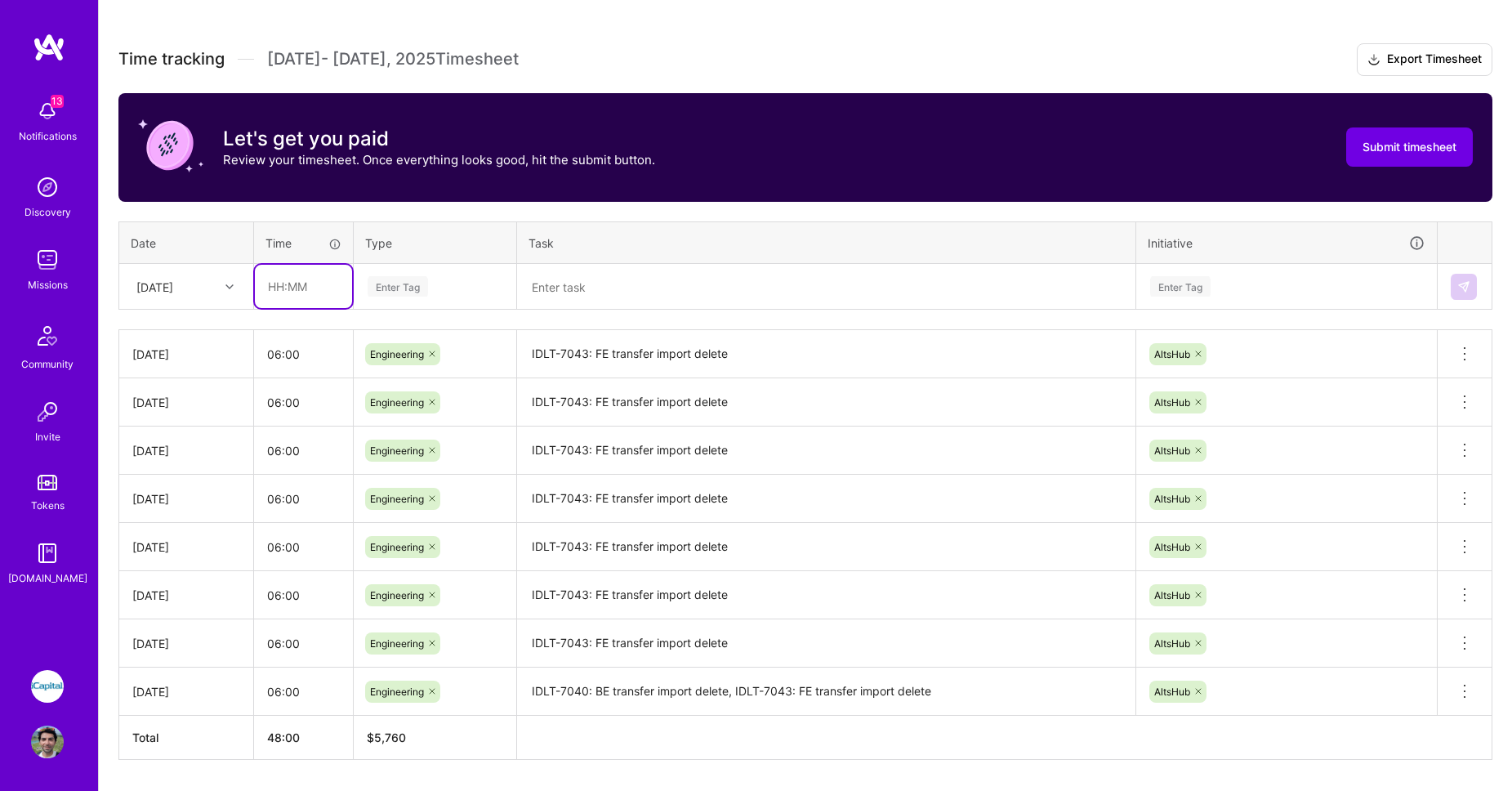
paste input "06:00"
type input "06:00"
click at [414, 292] on div "Enter Tag" at bounding box center [398, 286] width 61 height 26
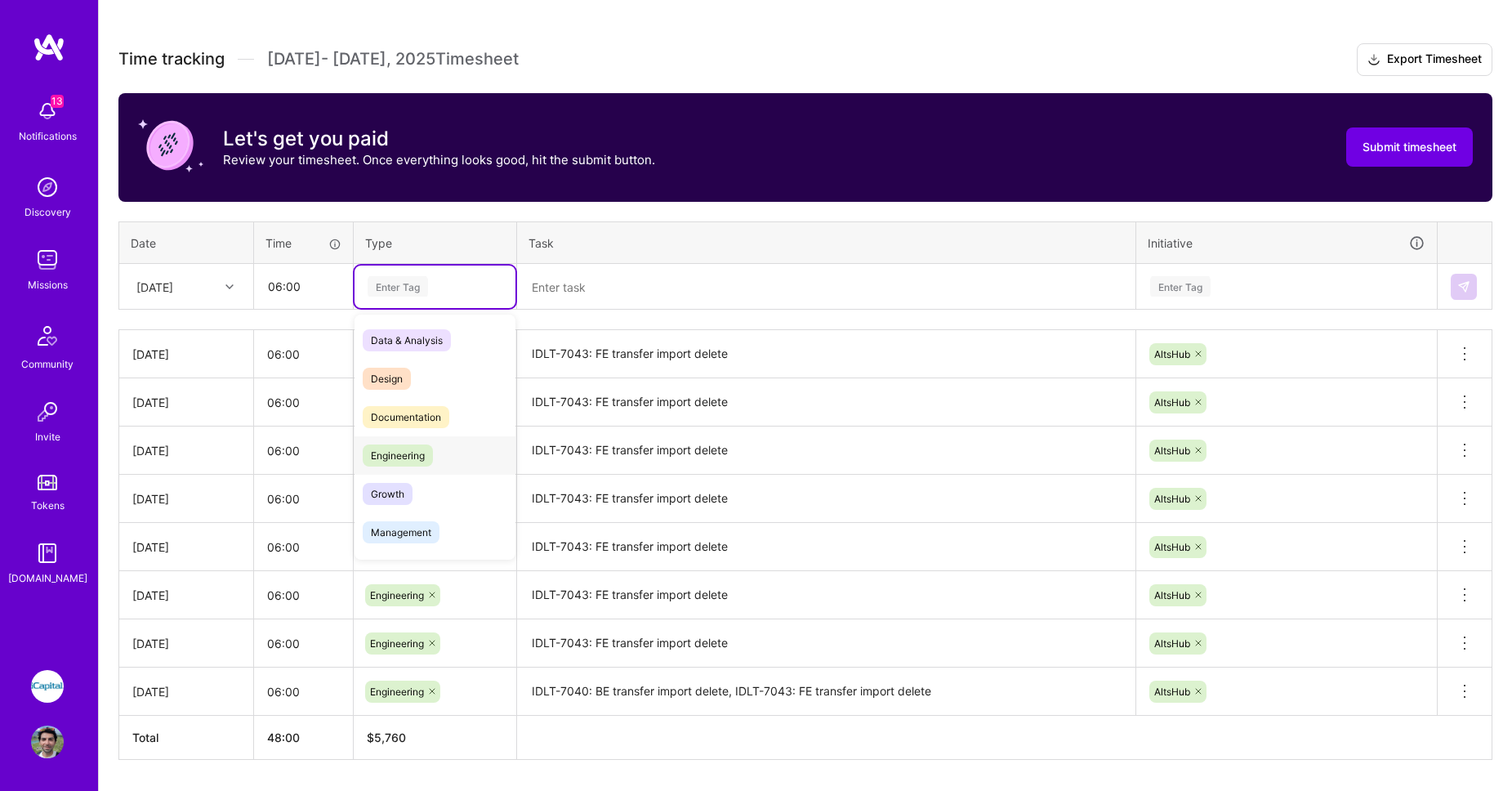
click at [415, 459] on span "Engineering" at bounding box center [398, 455] width 70 height 22
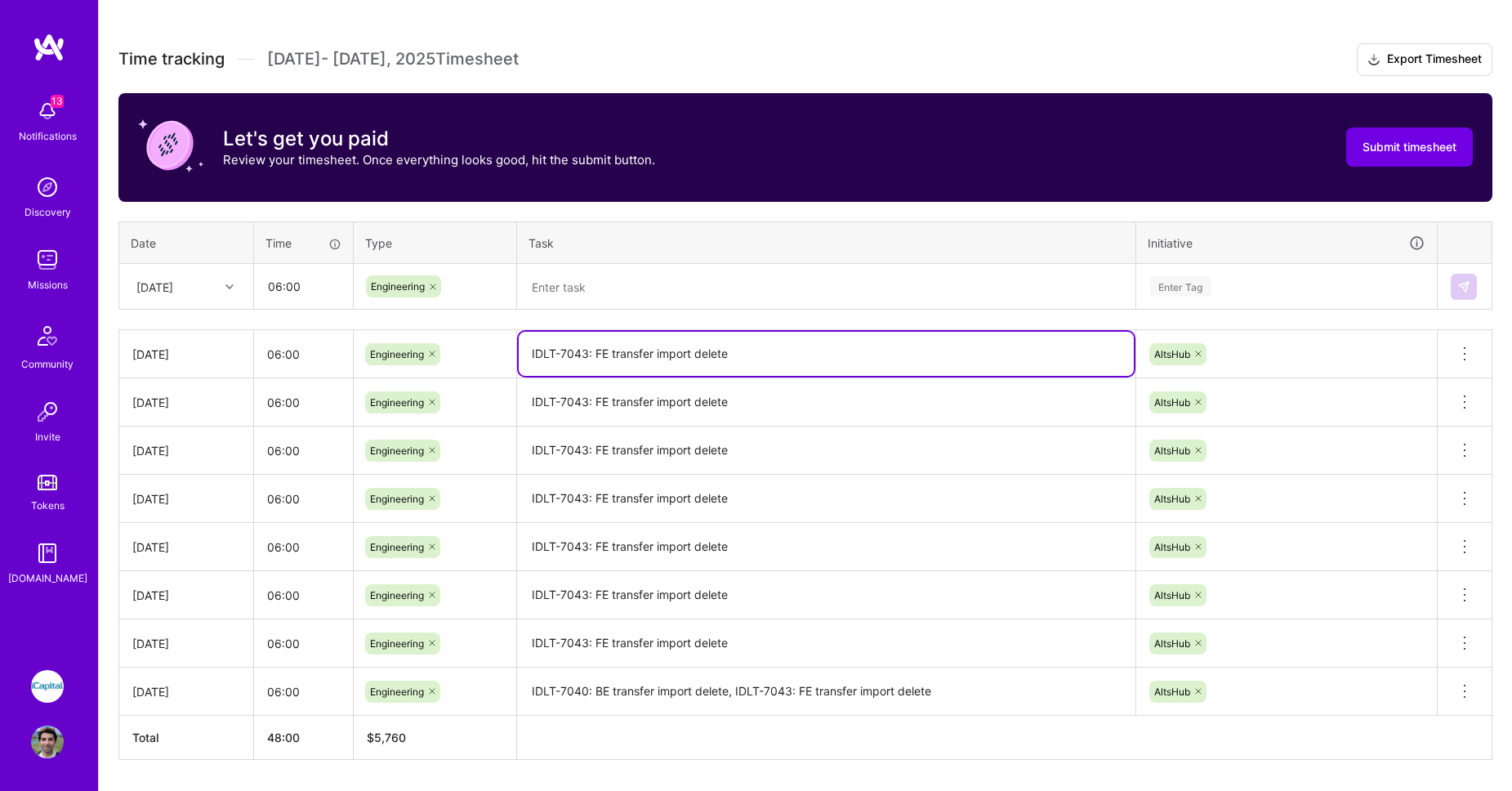
drag, startPoint x: 746, startPoint y: 353, endPoint x: 413, endPoint y: 348, distance: 333.0
click at [413, 348] on tr "Tue, Aug 12 06:00 Engineering IDLT-7043: FE transfer import delete AltsHub Dele…" at bounding box center [806, 354] width 1373 height 48
click at [570, 294] on textarea at bounding box center [826, 288] width 615 height 44
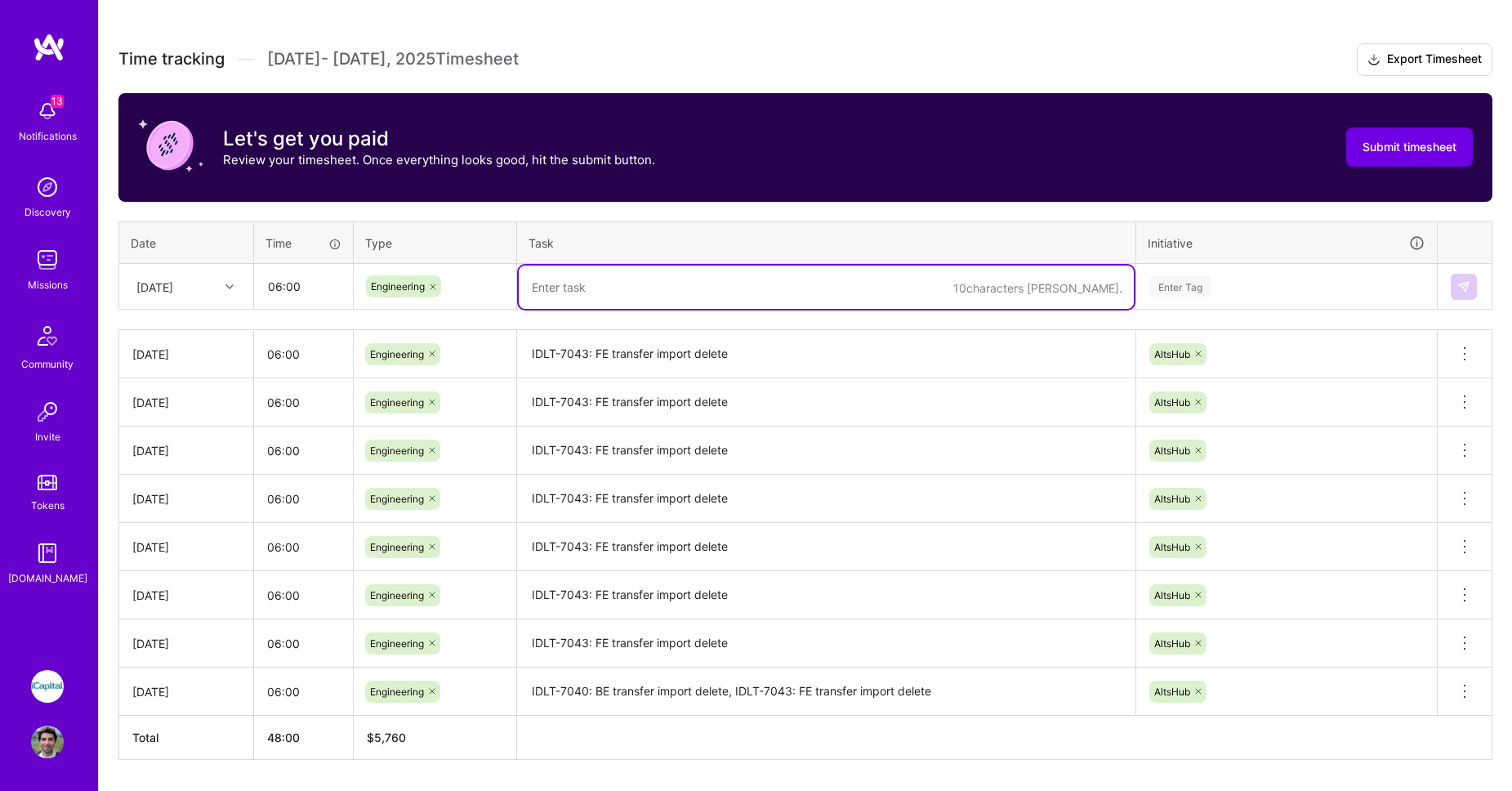
paste textarea "IDLT-7043: FE transfer import delete"
type textarea "IDLT-7043: FE transfer import delete"
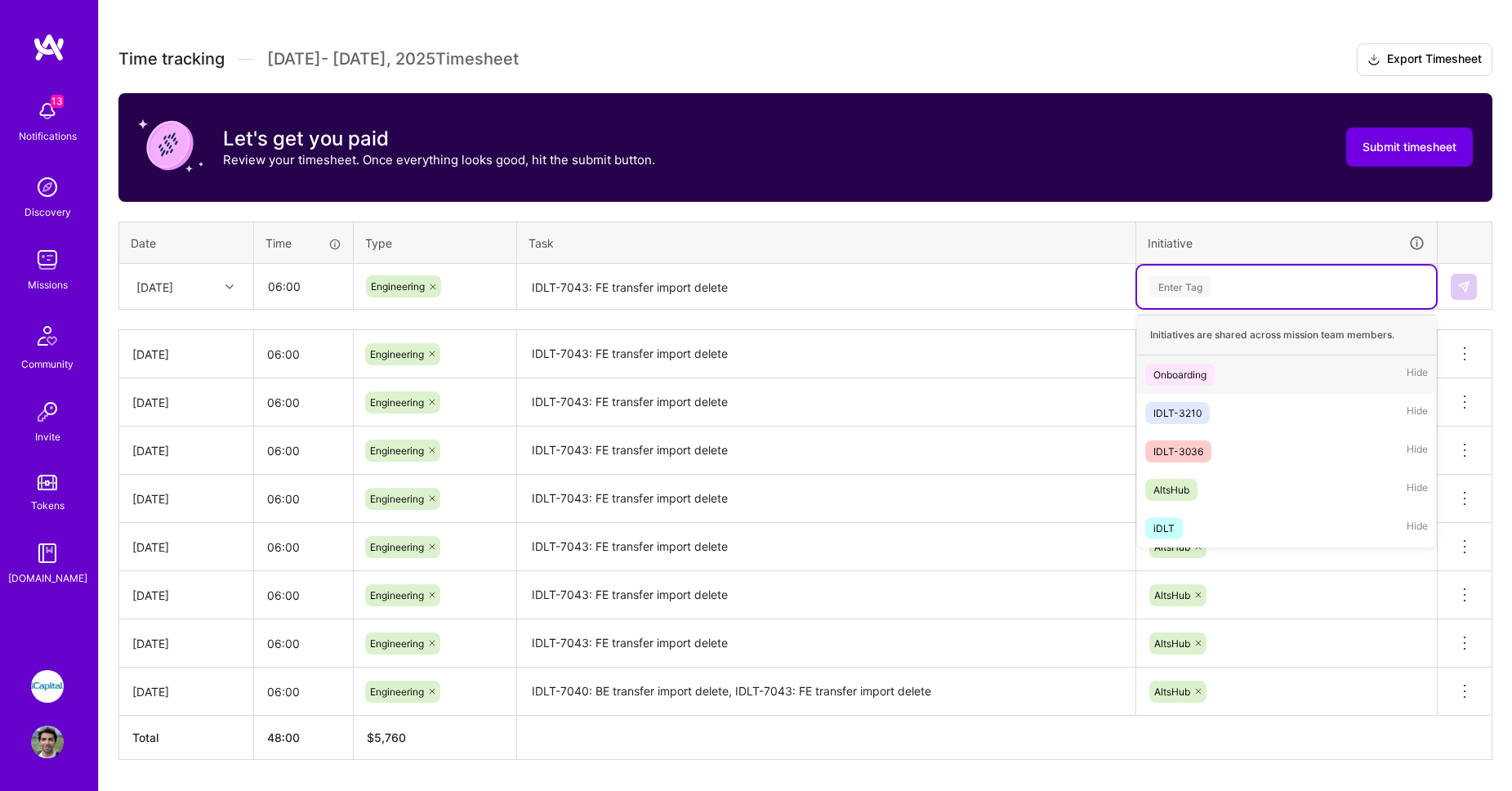
click at [1181, 284] on div "Enter Tag" at bounding box center [1181, 286] width 61 height 26
click at [1182, 483] on div "AltsHub" at bounding box center [1171, 490] width 36 height 17
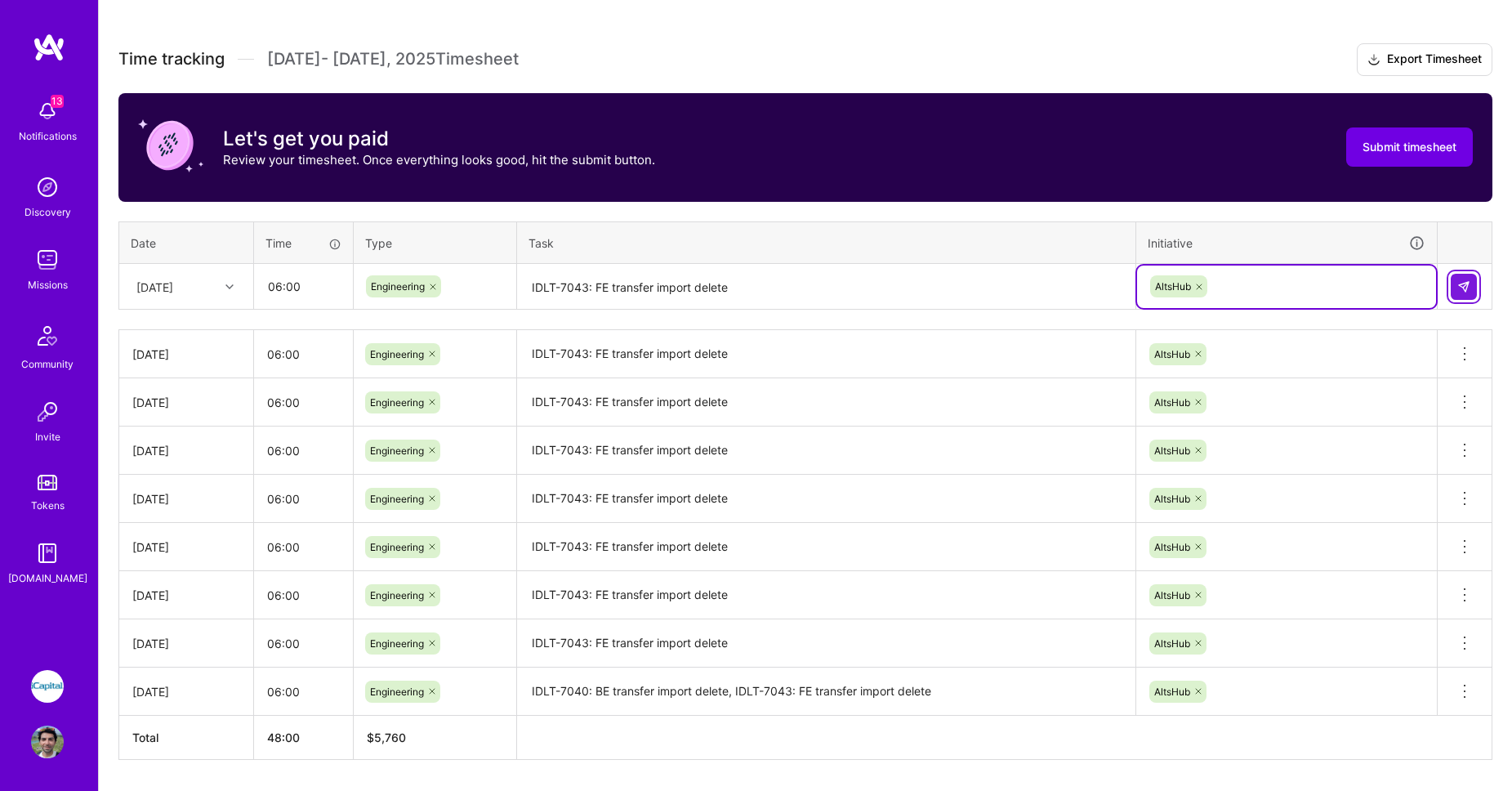
click at [1464, 295] on button at bounding box center [1464, 287] width 27 height 27
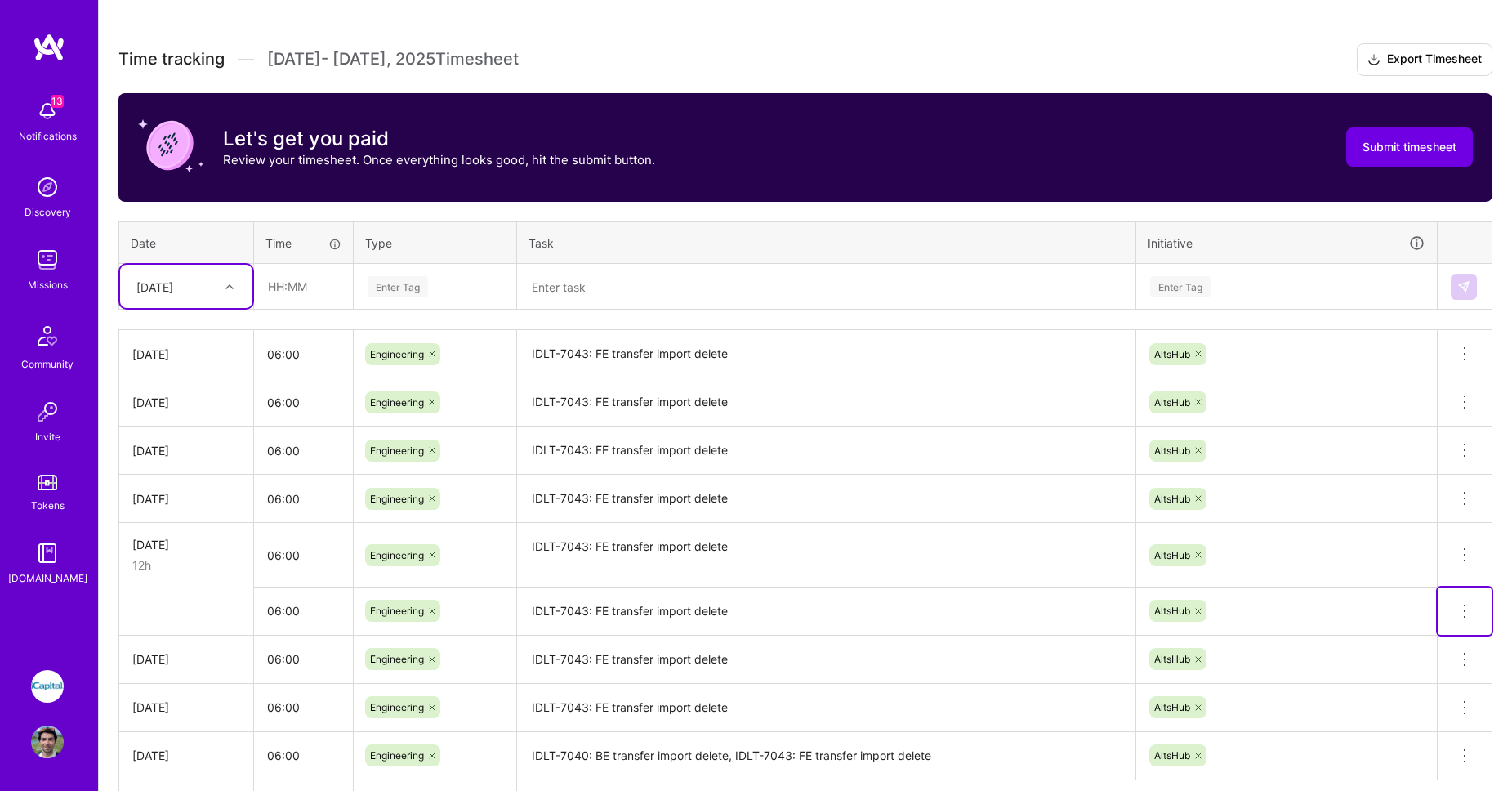
click at [1464, 611] on icon at bounding box center [1465, 612] width 2 height 2
click at [1431, 623] on button "Delete row" at bounding box center [1424, 639] width 84 height 40
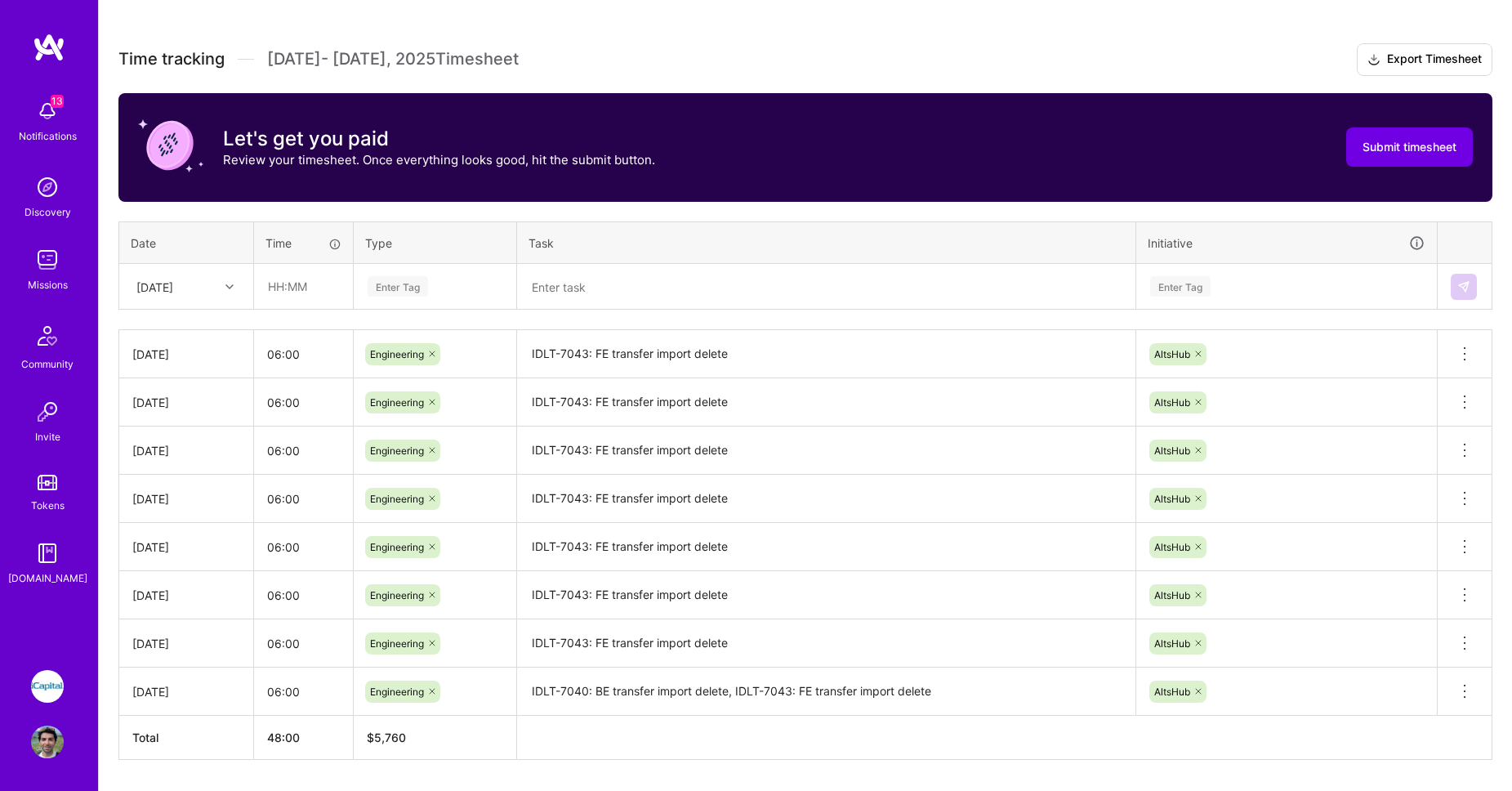
click at [210, 299] on div "Wed, Aug 6" at bounding box center [185, 287] width 132 height 44
click at [383, 289] on div "Enter Tag" at bounding box center [398, 286] width 61 height 26
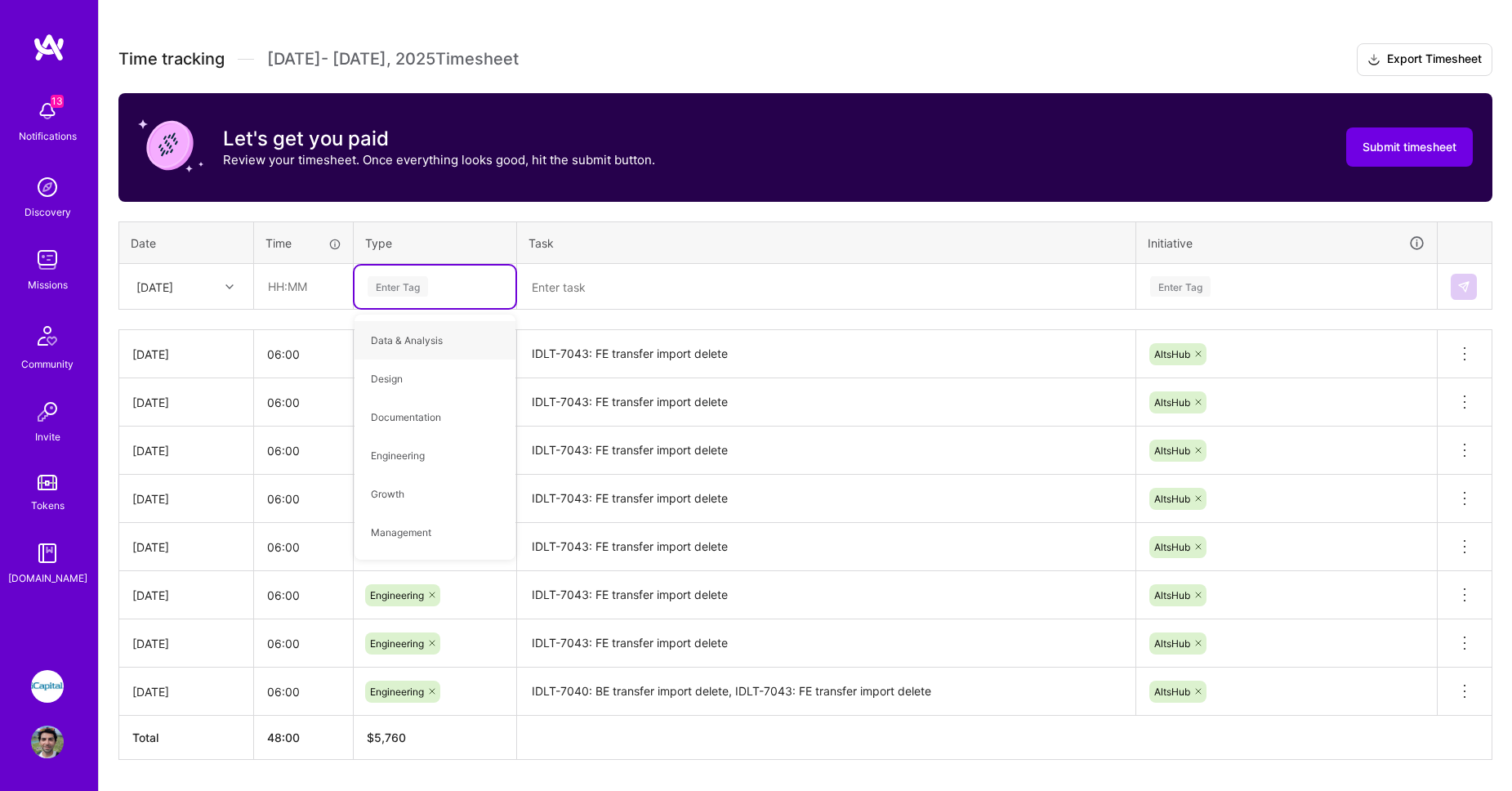
click at [173, 278] on div "Wed, Aug 6" at bounding box center [155, 287] width 37 height 17
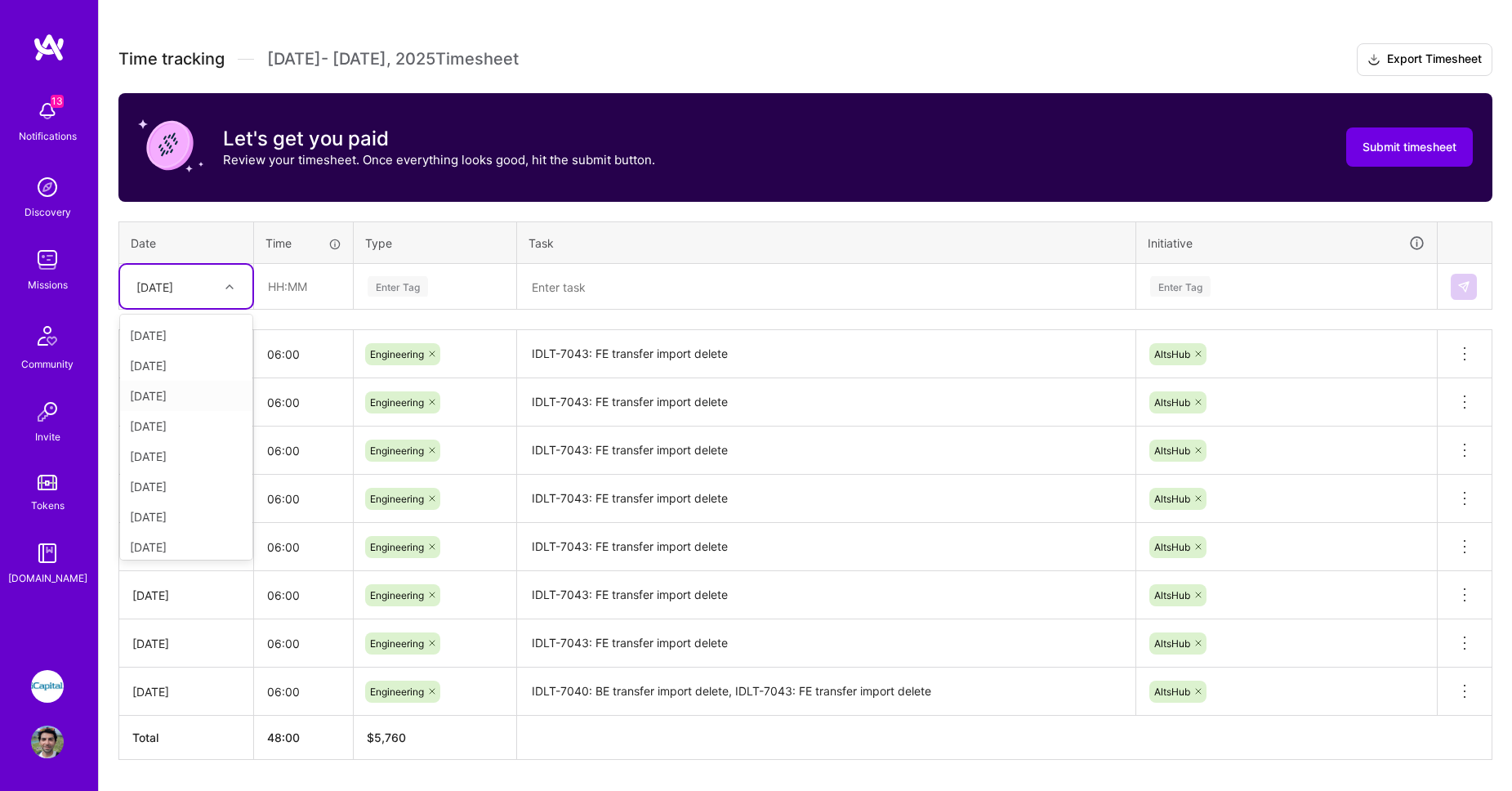
scroll to position [184, 0]
click at [168, 483] on div "Wed, Aug 13" at bounding box center [185, 480] width 132 height 30
click at [303, 269] on input "text" at bounding box center [303, 287] width 97 height 44
type input "06:00"
click at [374, 283] on div "Enter Tag" at bounding box center [398, 286] width 61 height 26
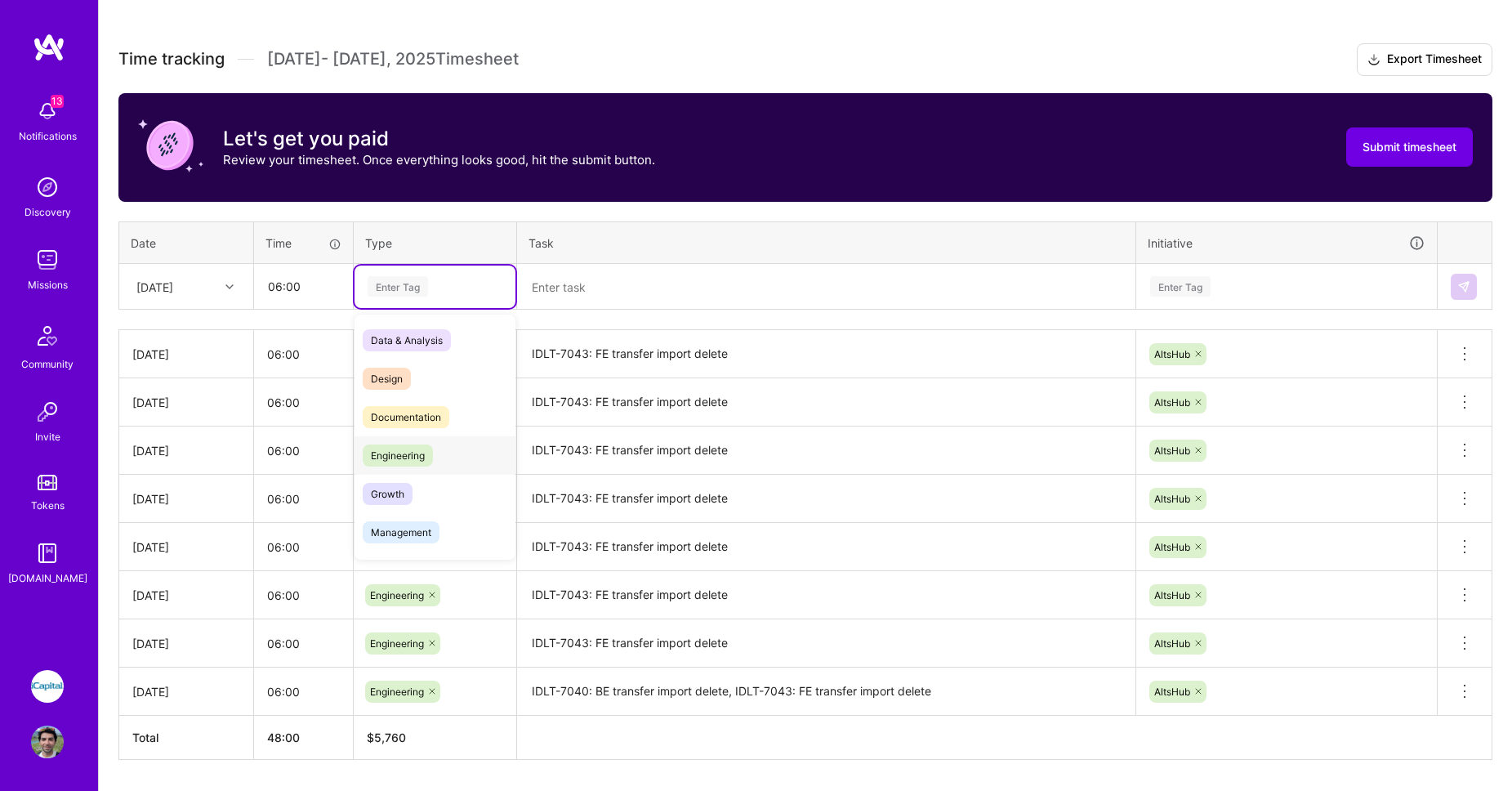
click at [409, 454] on span "Engineering" at bounding box center [398, 455] width 70 height 22
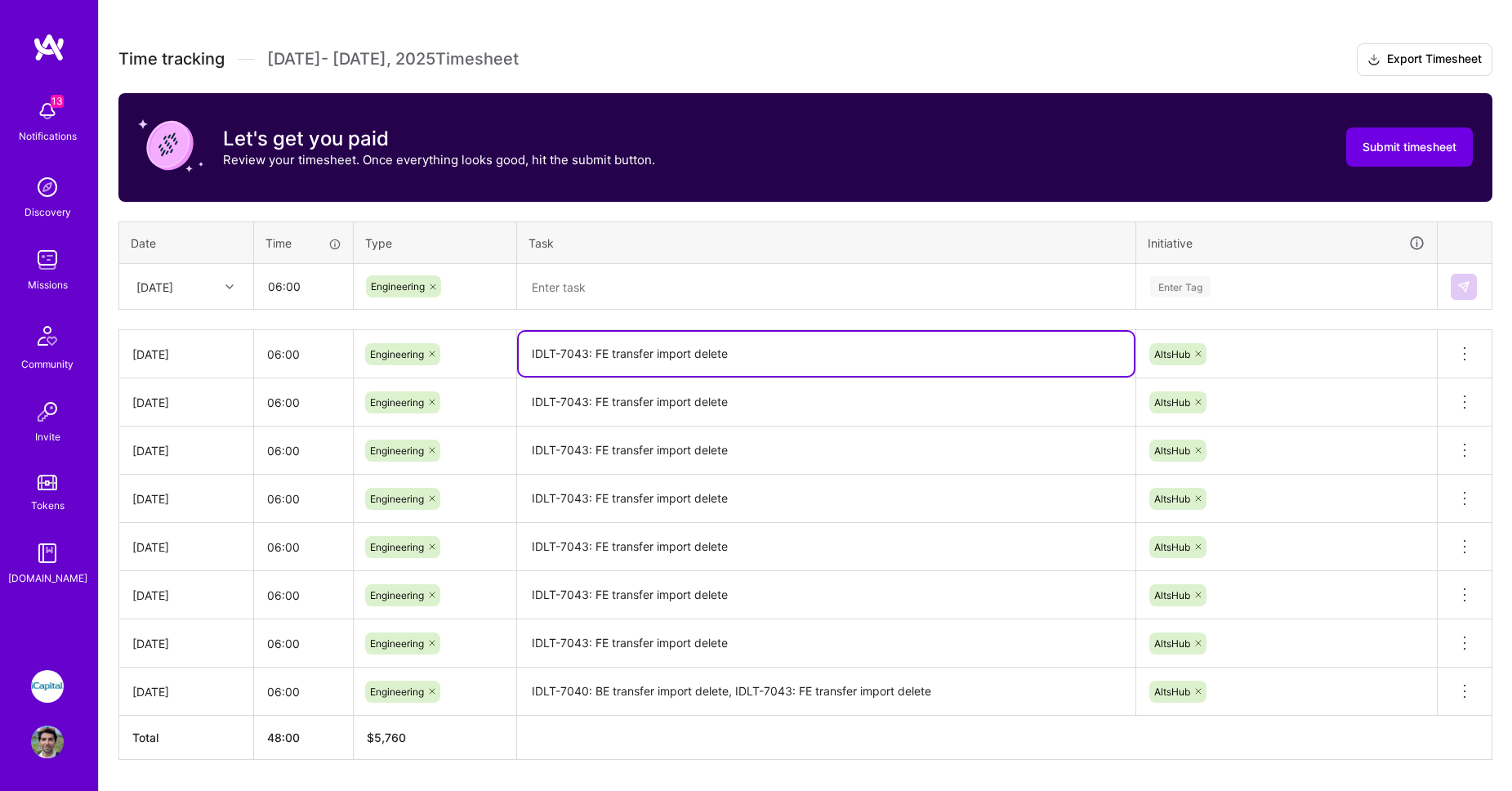
drag, startPoint x: 638, startPoint y: 352, endPoint x: 422, endPoint y: 327, distance: 217.4
click at [411, 331] on tr "Tue, Aug 12 06:00 Engineering IDLT-7043: FE transfer import delete AltsHub Dele…" at bounding box center [806, 354] width 1373 height 48
click at [546, 284] on textarea at bounding box center [826, 288] width 615 height 44
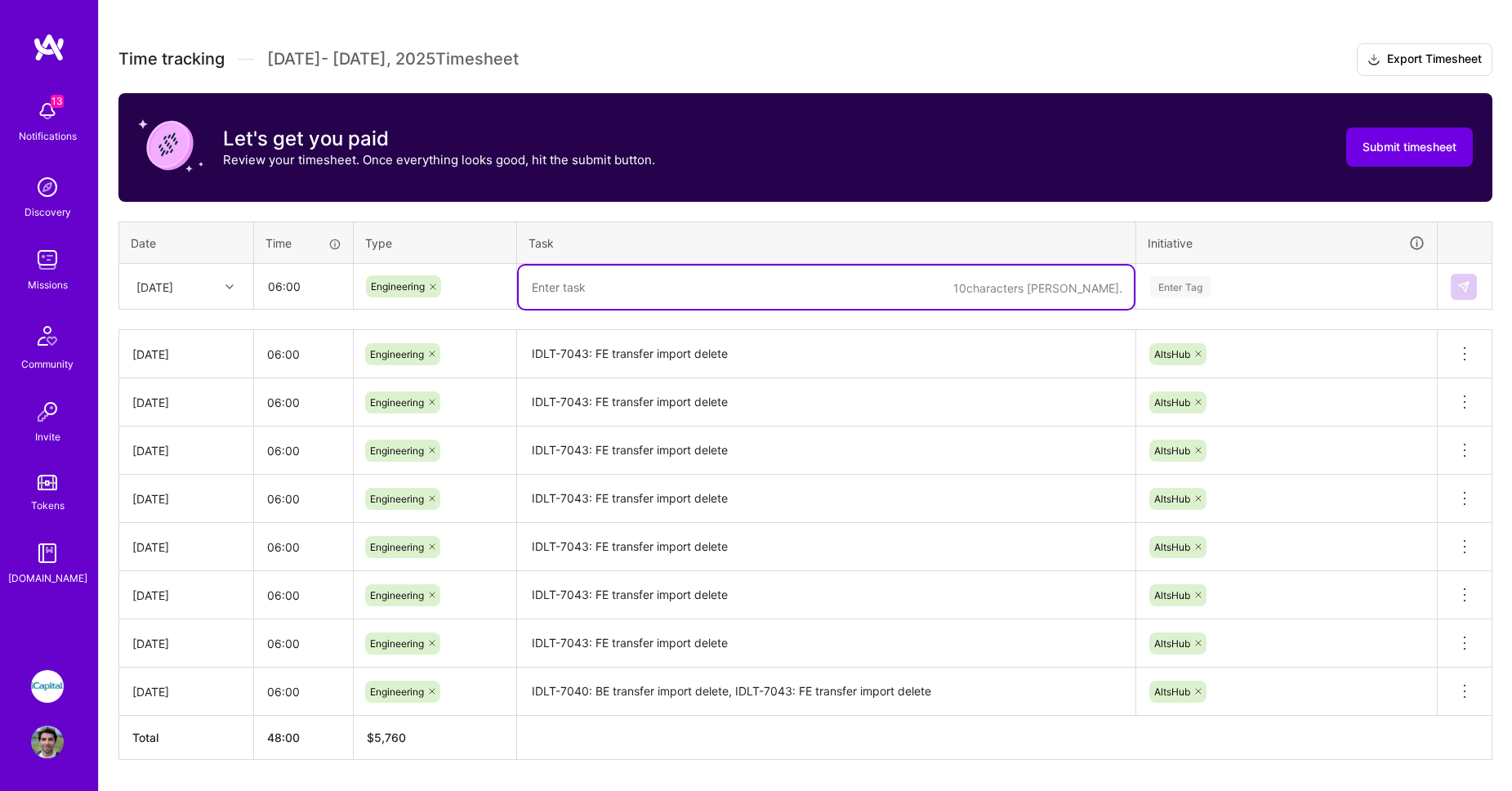
paste textarea "IDLT-7043: FE transfer import delete"
type textarea "IDLT-7043: FE transfer import delete"
click at [1215, 283] on div "Enter Tag" at bounding box center [1286, 287] width 276 height 21
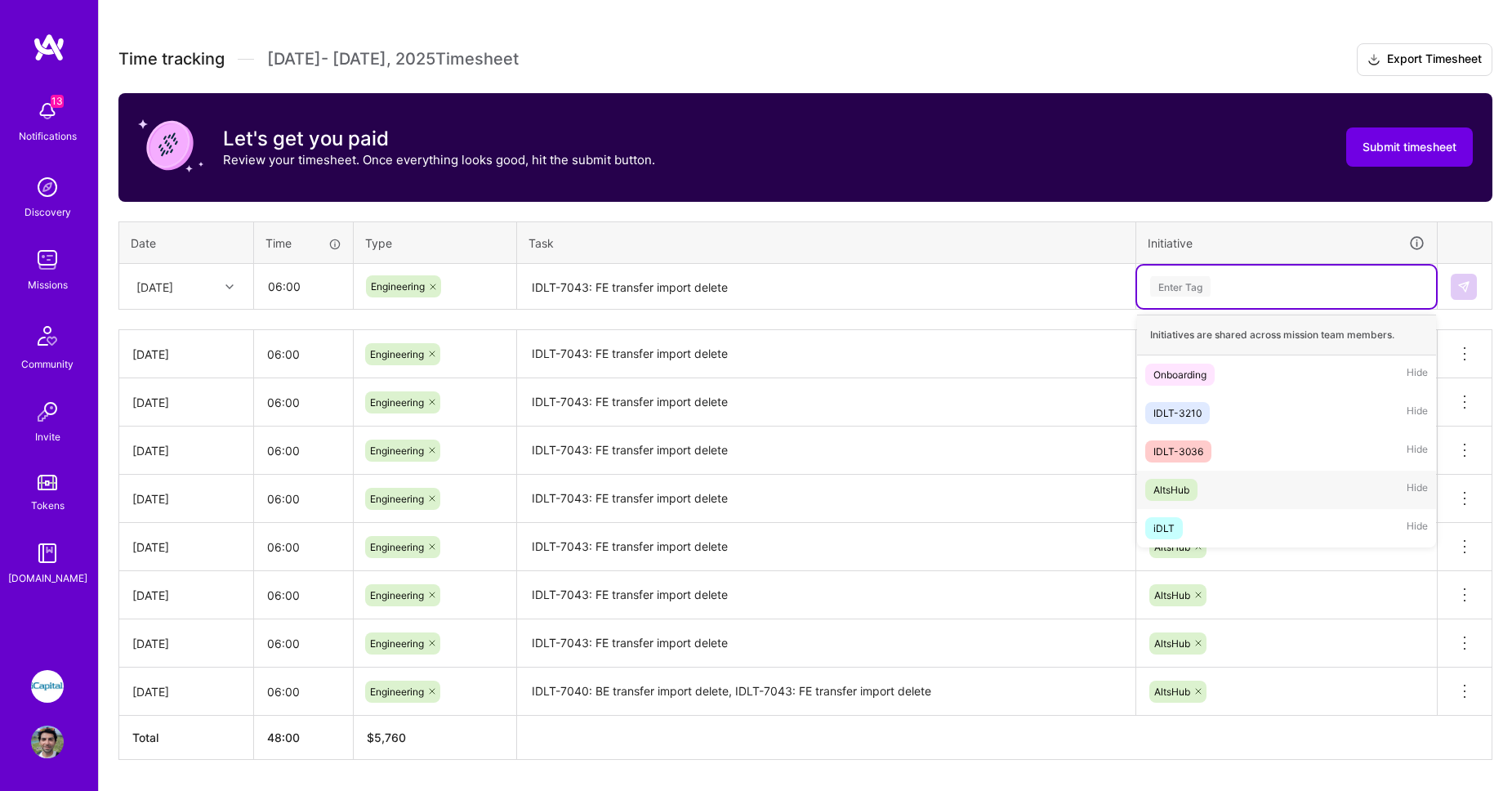
click at [1180, 481] on div "AltsHub" at bounding box center [1171, 490] width 36 height 17
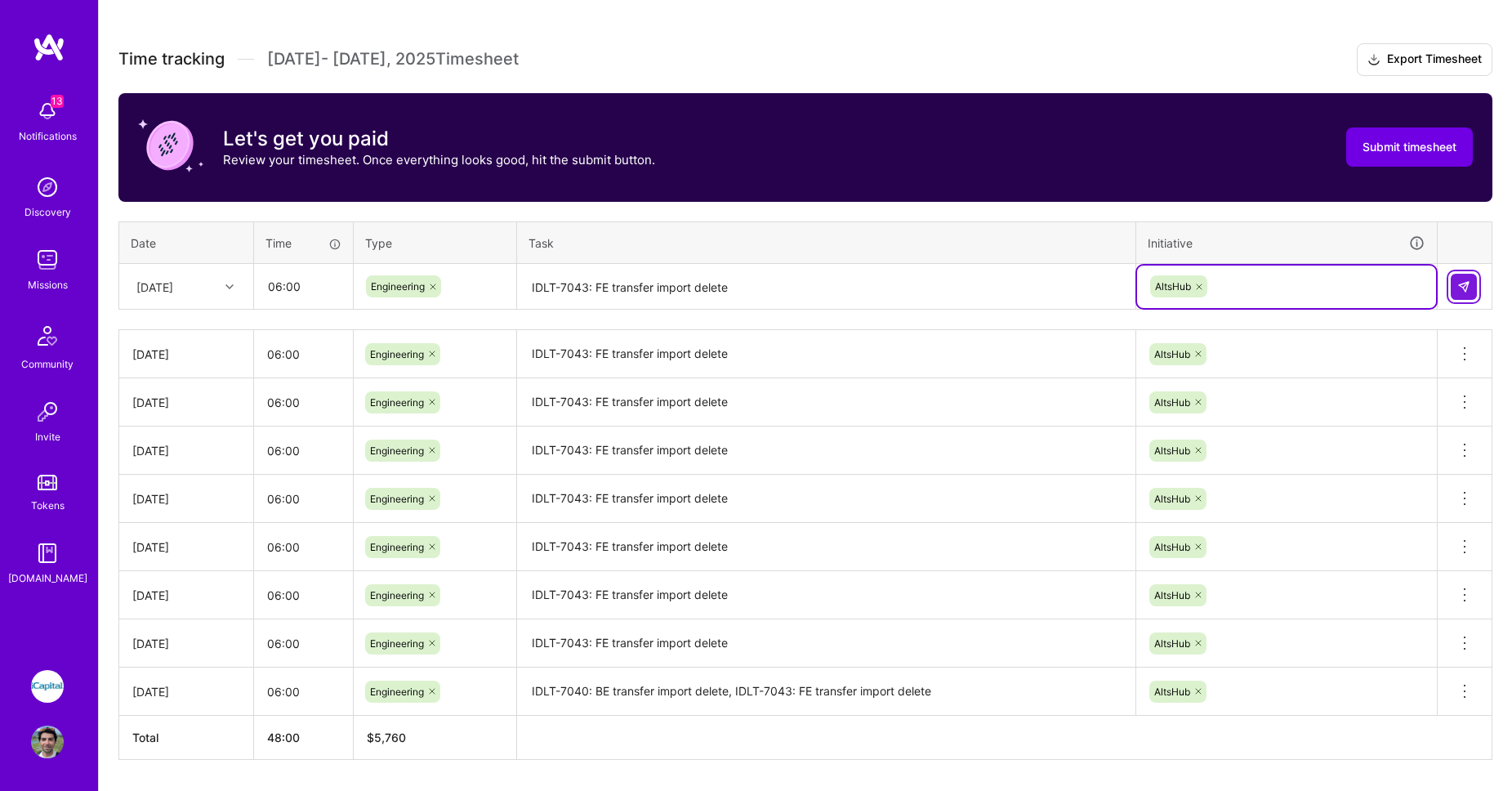
click at [1458, 290] on img at bounding box center [1464, 287] width 13 height 13
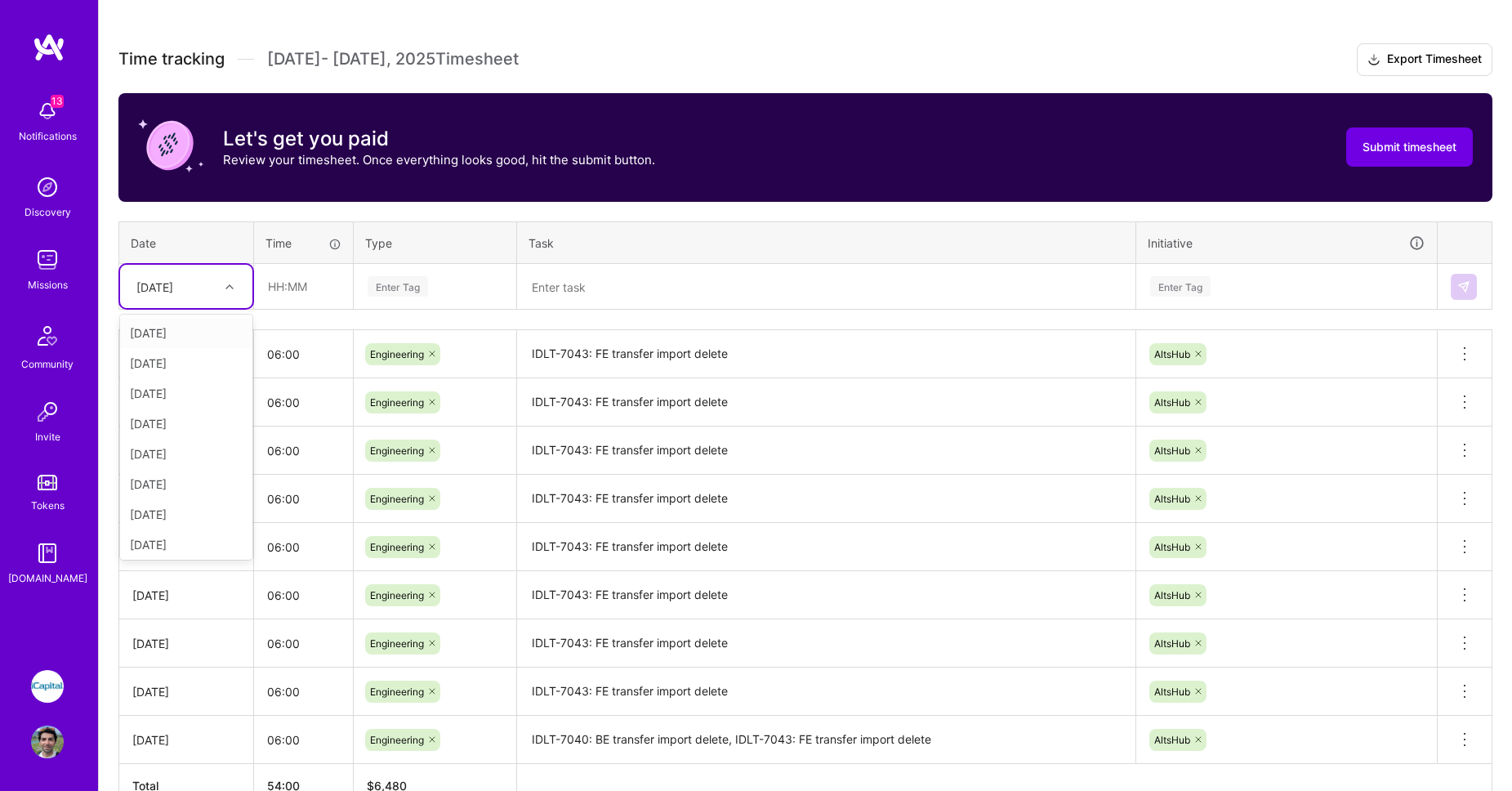
click at [227, 283] on icon at bounding box center [229, 287] width 9 height 9
click at [182, 500] on div "Thu, Aug 14" at bounding box center [185, 511] width 132 height 30
click at [299, 293] on input "text" at bounding box center [303, 287] width 97 height 44
type input "06:00"
click at [405, 278] on div "Enter Tag" at bounding box center [398, 286] width 61 height 26
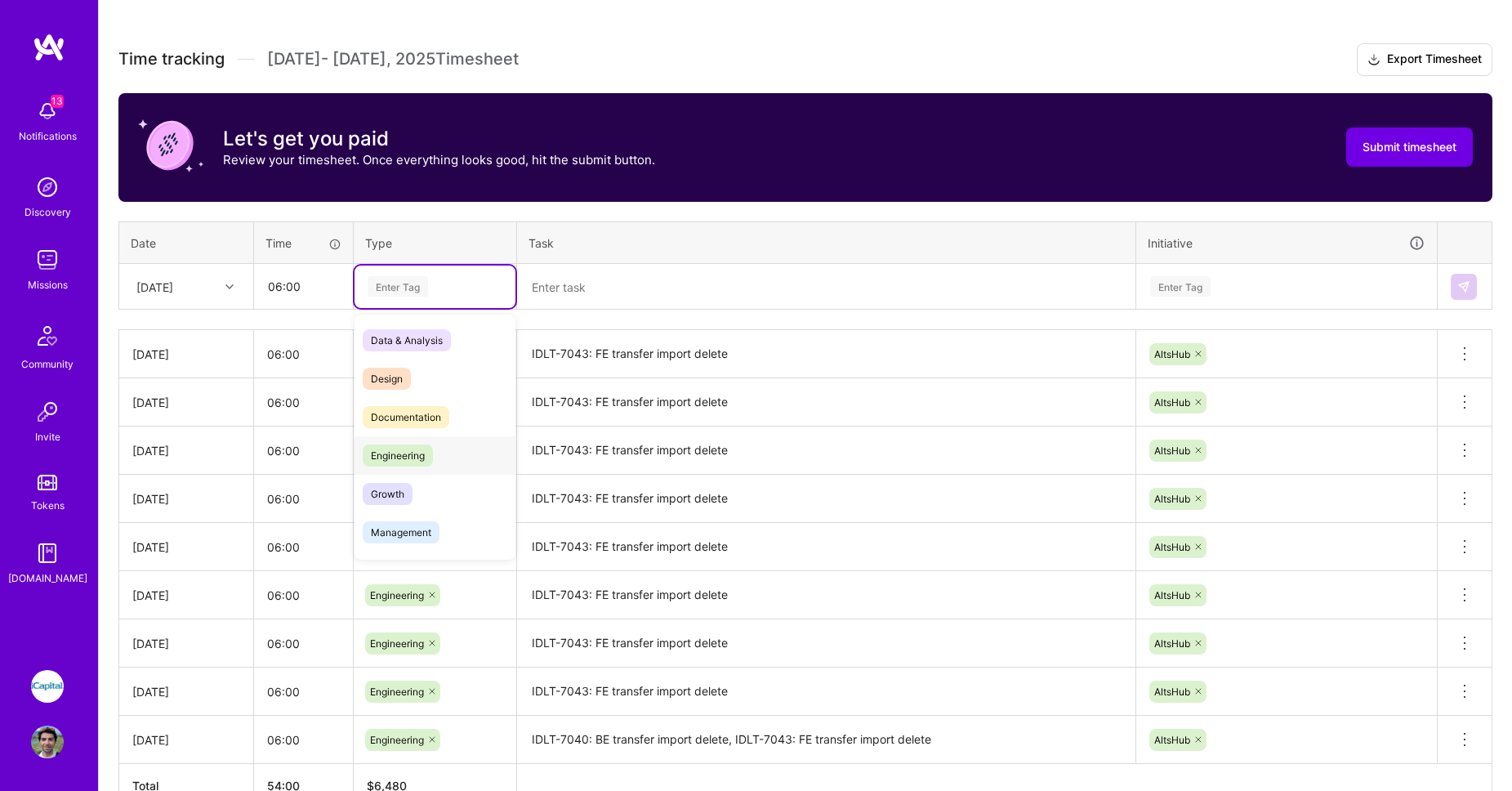
click at [412, 457] on span "Engineering" at bounding box center [398, 455] width 70 height 22
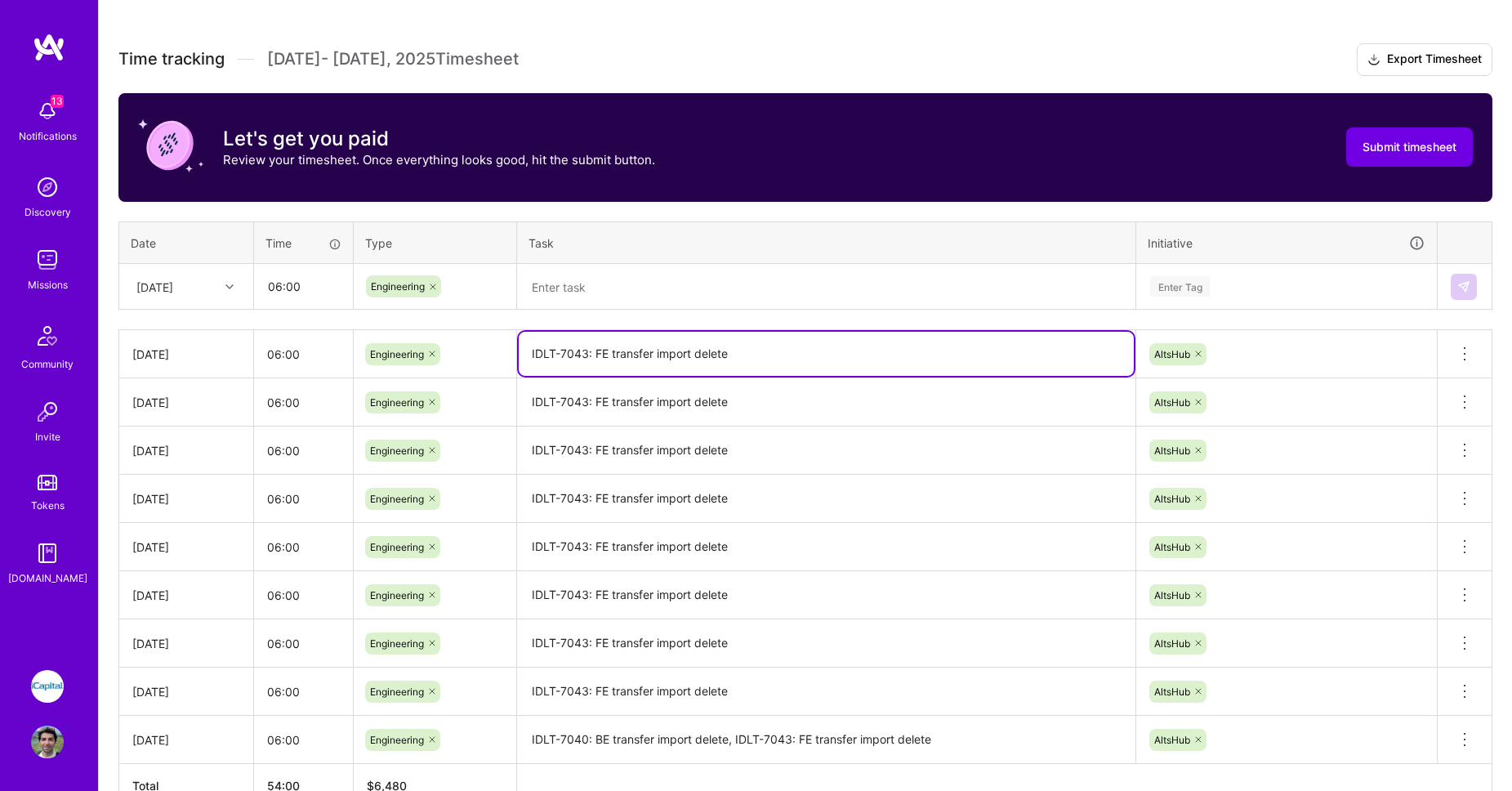
drag, startPoint x: 753, startPoint y: 351, endPoint x: 483, endPoint y: 348, distance: 270.0
click at [483, 348] on tr "Wed, Aug 13 06:00 Engineering IDLT-7043: FE transfer import delete AltsHub Dele…" at bounding box center [806, 354] width 1373 height 48
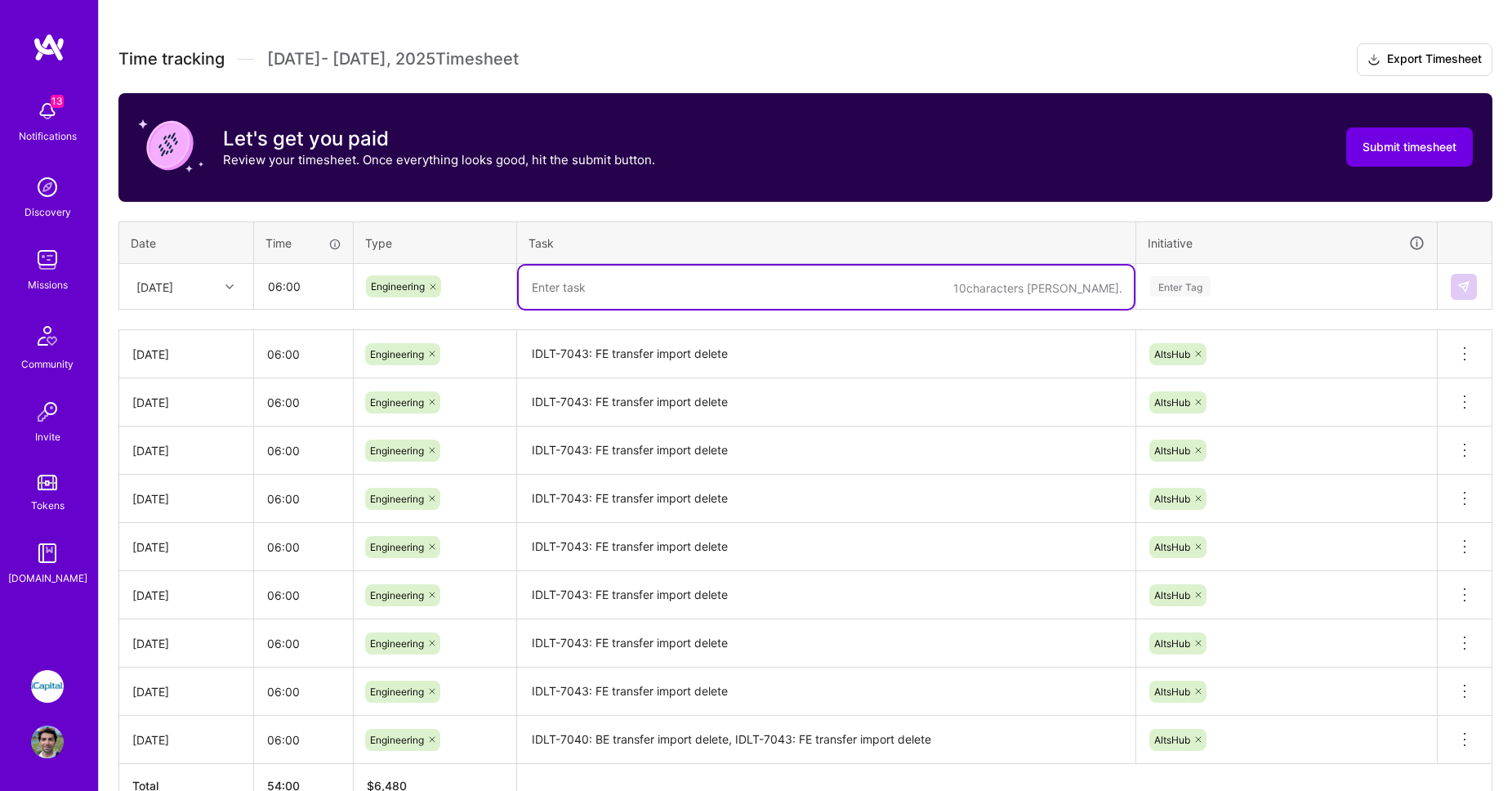
click at [576, 280] on textarea at bounding box center [826, 288] width 615 height 44
paste textarea "IDLT-7043: FE transfer import delete"
type textarea "IDLT-7043: FE transfer import delete"
click at [1161, 283] on div "Enter Tag" at bounding box center [1181, 286] width 61 height 26
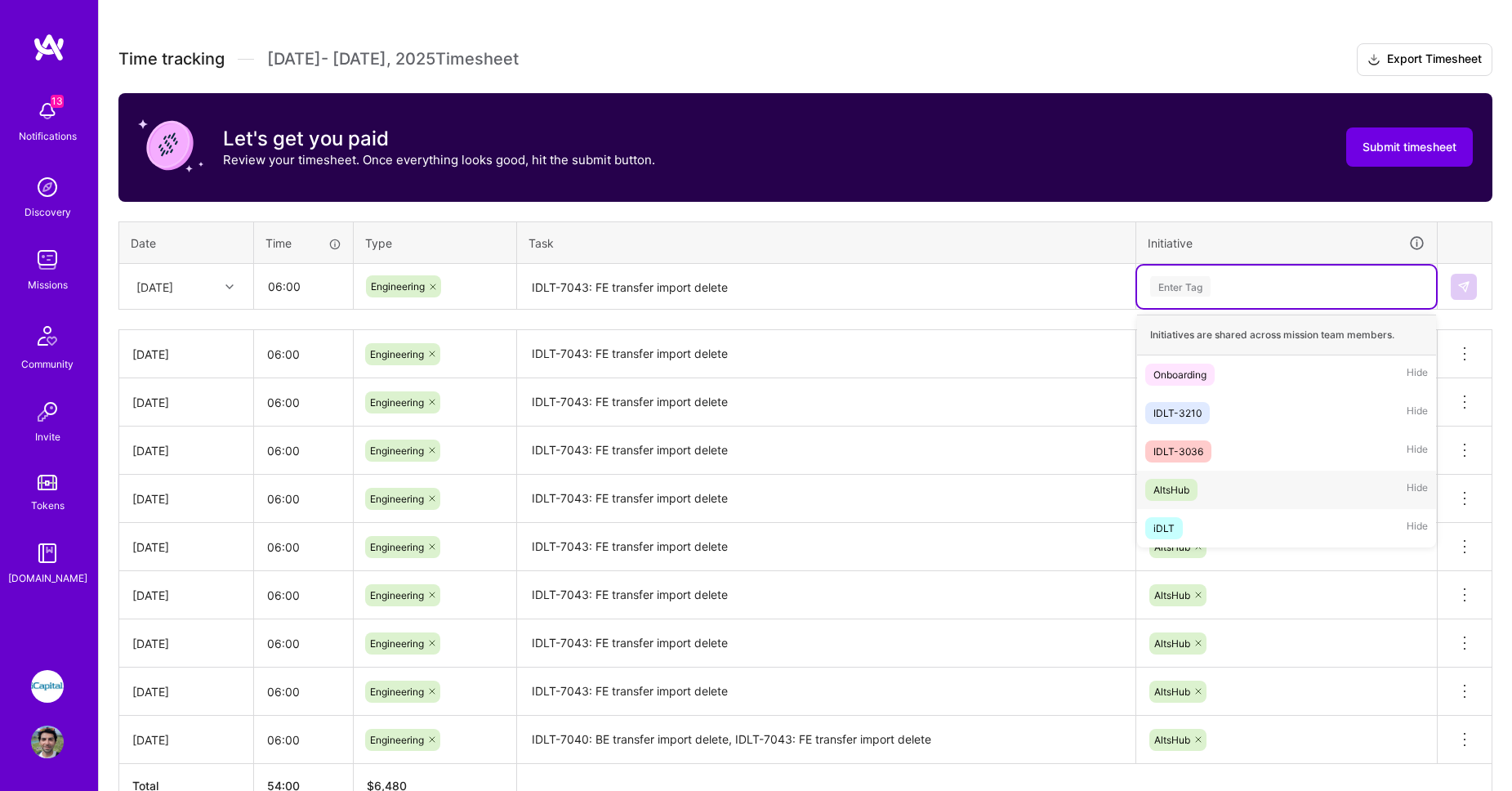
click at [1172, 492] on div "AltsHub" at bounding box center [1171, 490] width 36 height 17
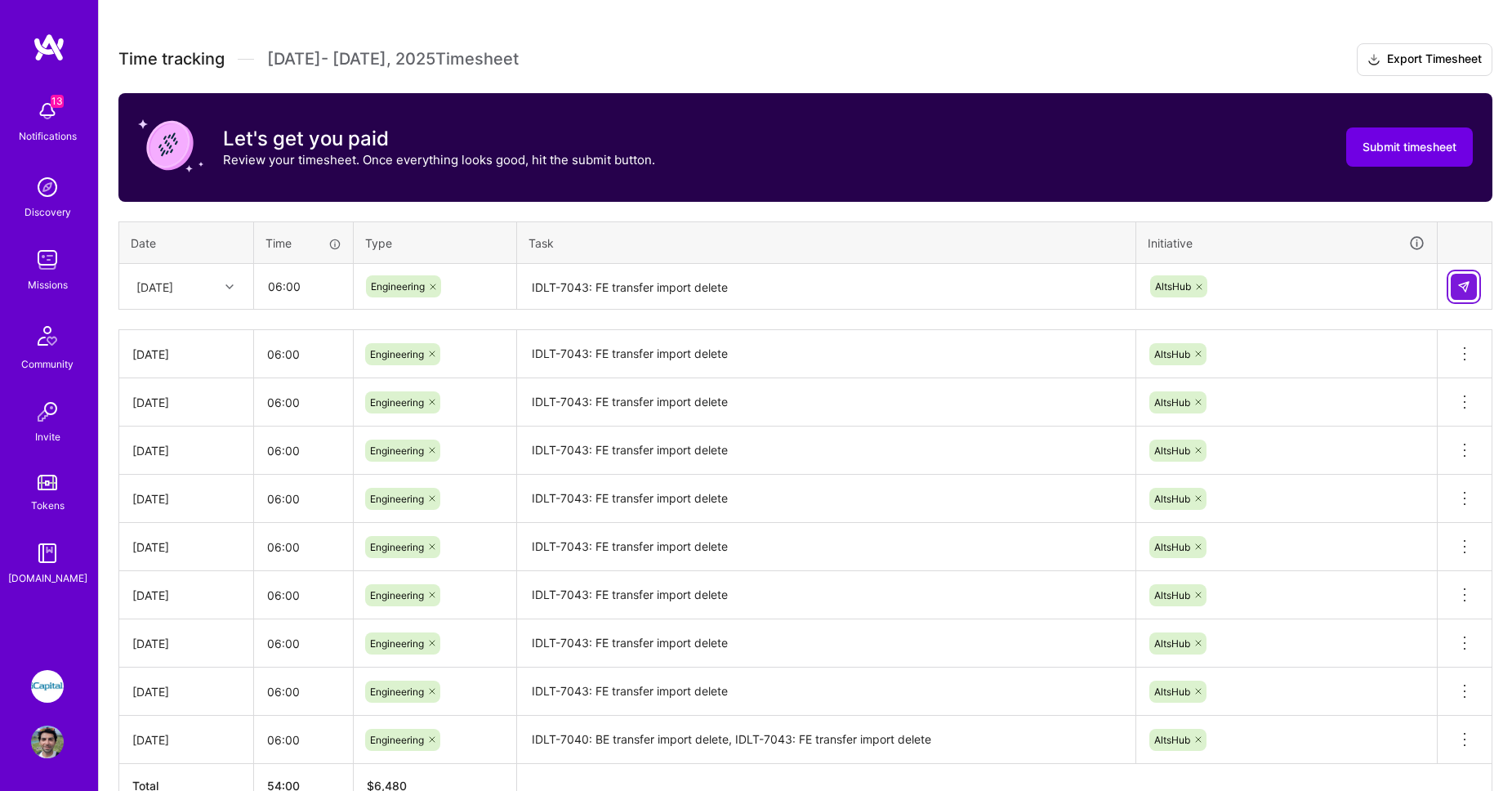
click at [1453, 280] on button at bounding box center [1464, 287] width 27 height 27
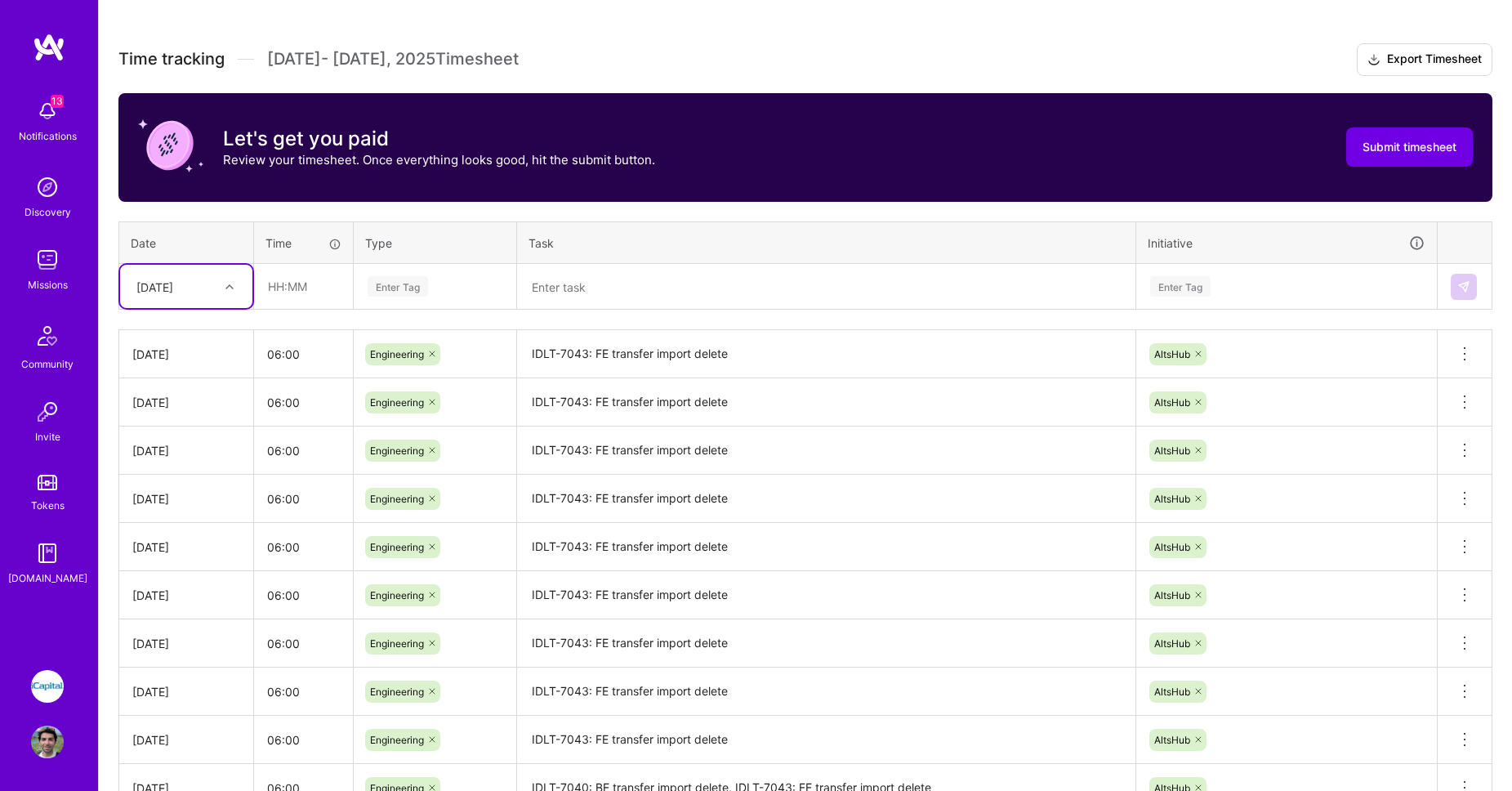
click at [215, 292] on div "Thu, Aug 14" at bounding box center [174, 286] width 91 height 27
click at [163, 543] on div "Fri, Aug 8" at bounding box center [185, 545] width 132 height 30
click at [173, 291] on div "Fri, Aug 8" at bounding box center [155, 287] width 37 height 17
click at [179, 528] on div "Fri, Aug 15" at bounding box center [185, 541] width 132 height 30
click at [289, 291] on input "text" at bounding box center [303, 287] width 97 height 44
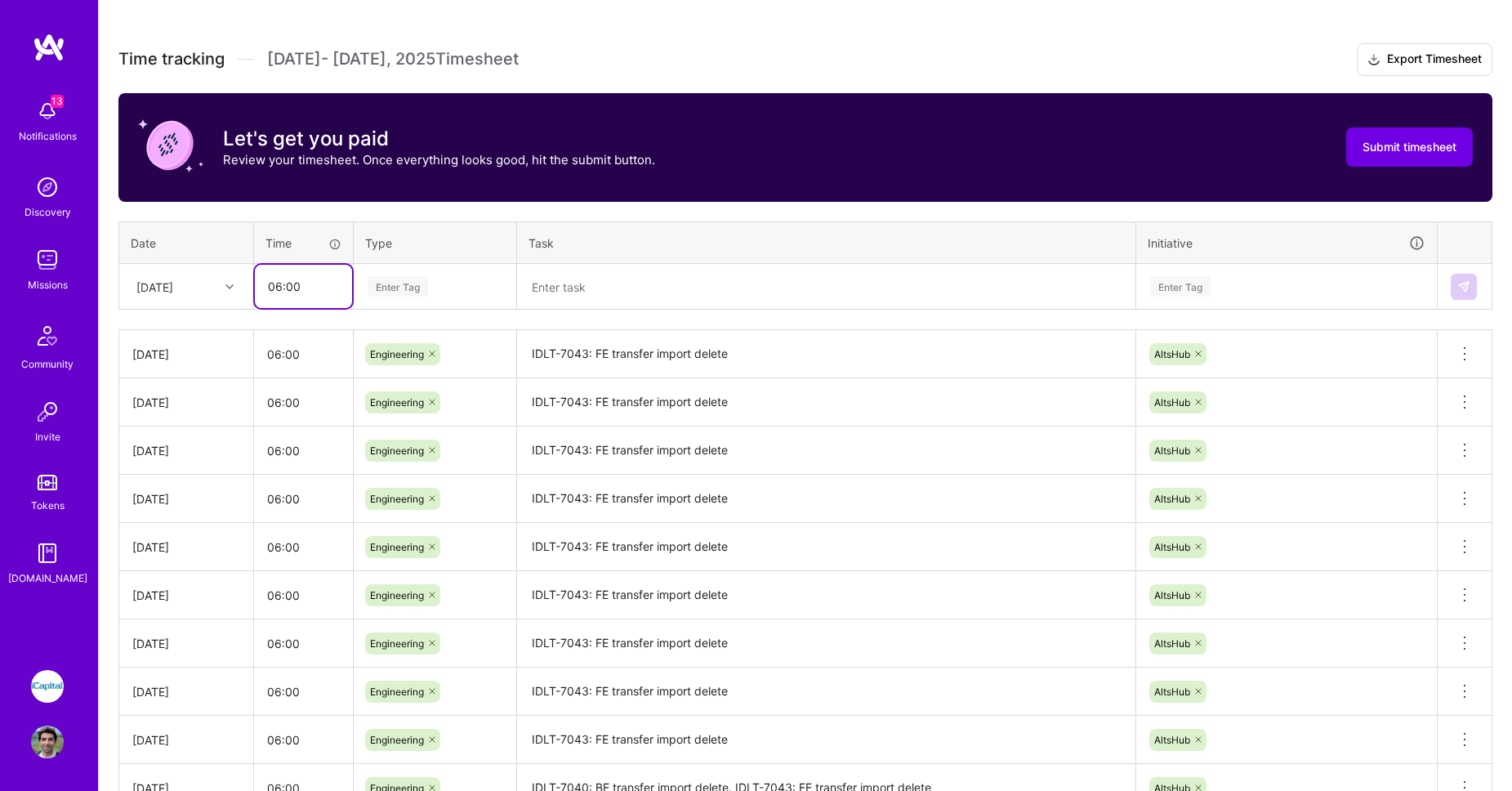
type input "06:00"
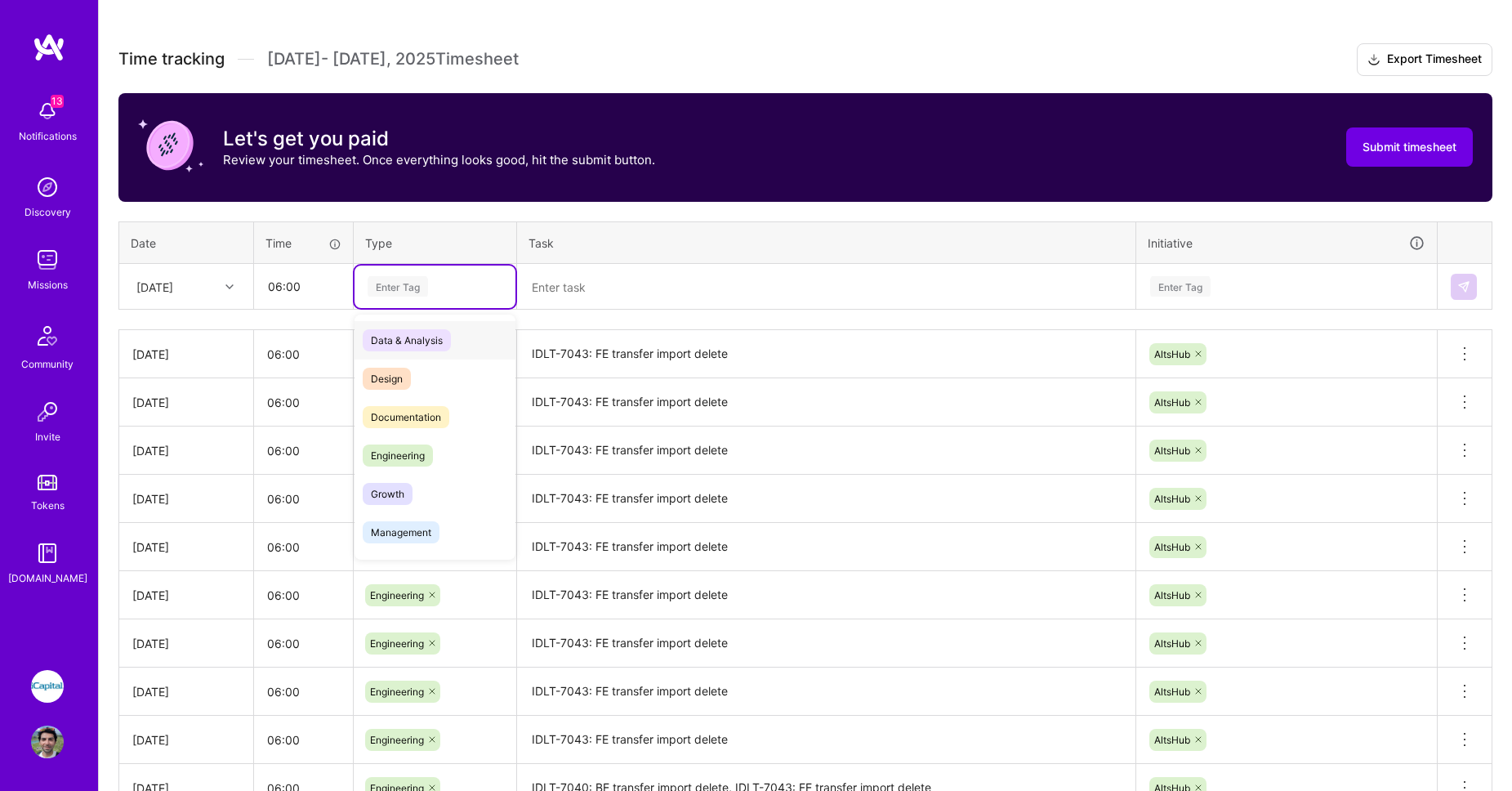
click at [401, 281] on div "Enter Tag" at bounding box center [398, 286] width 61 height 26
click at [414, 452] on span "Engineering" at bounding box center [398, 455] width 70 height 22
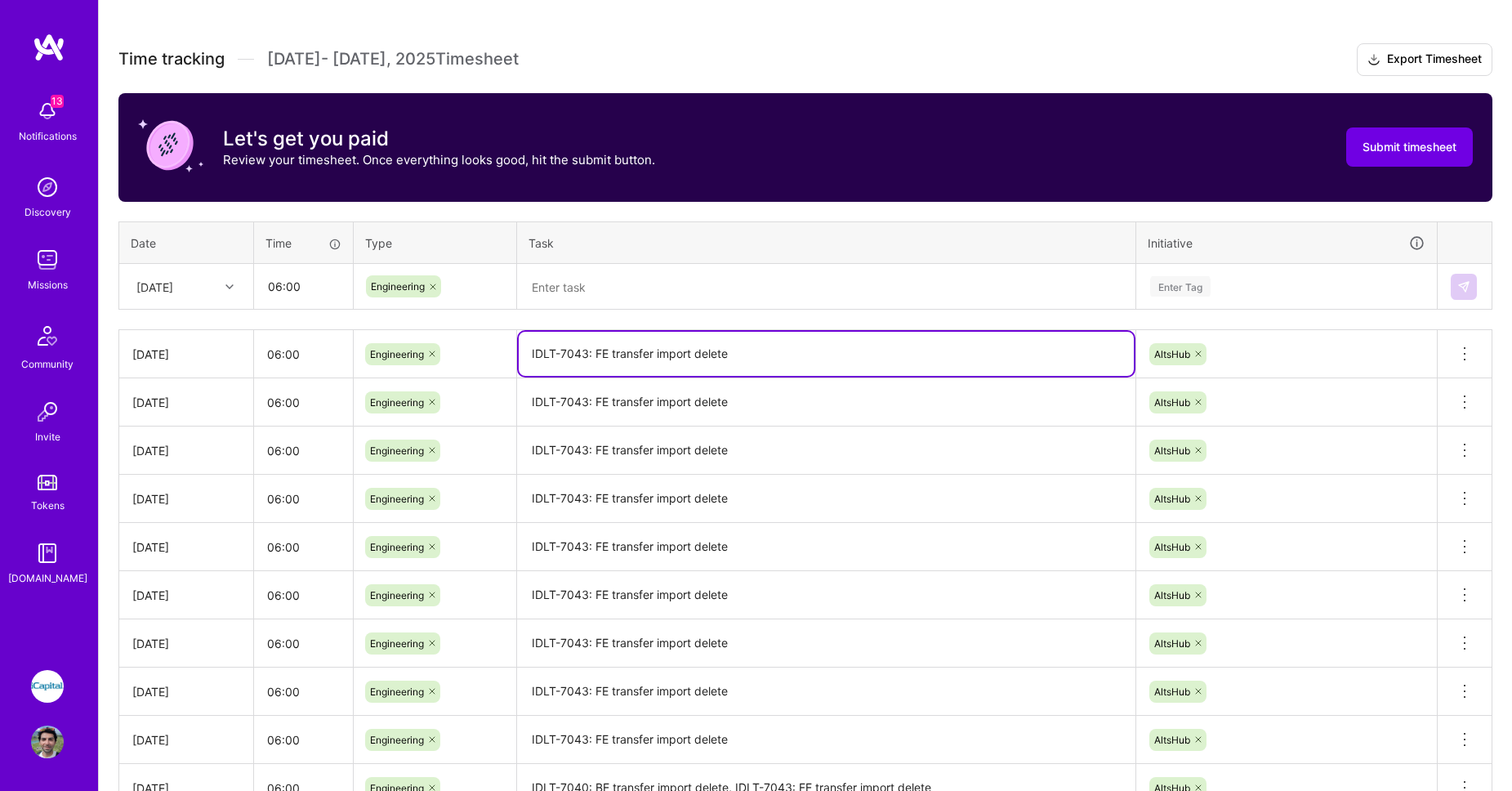
drag, startPoint x: 723, startPoint y: 360, endPoint x: 490, endPoint y: 337, distance: 234.1
click at [472, 350] on tr "Thu, Aug 14 06:00 Engineering IDLT-7043: FE transfer import delete AltsHub Dele…" at bounding box center [806, 354] width 1373 height 48
click at [583, 291] on textarea at bounding box center [826, 288] width 615 height 44
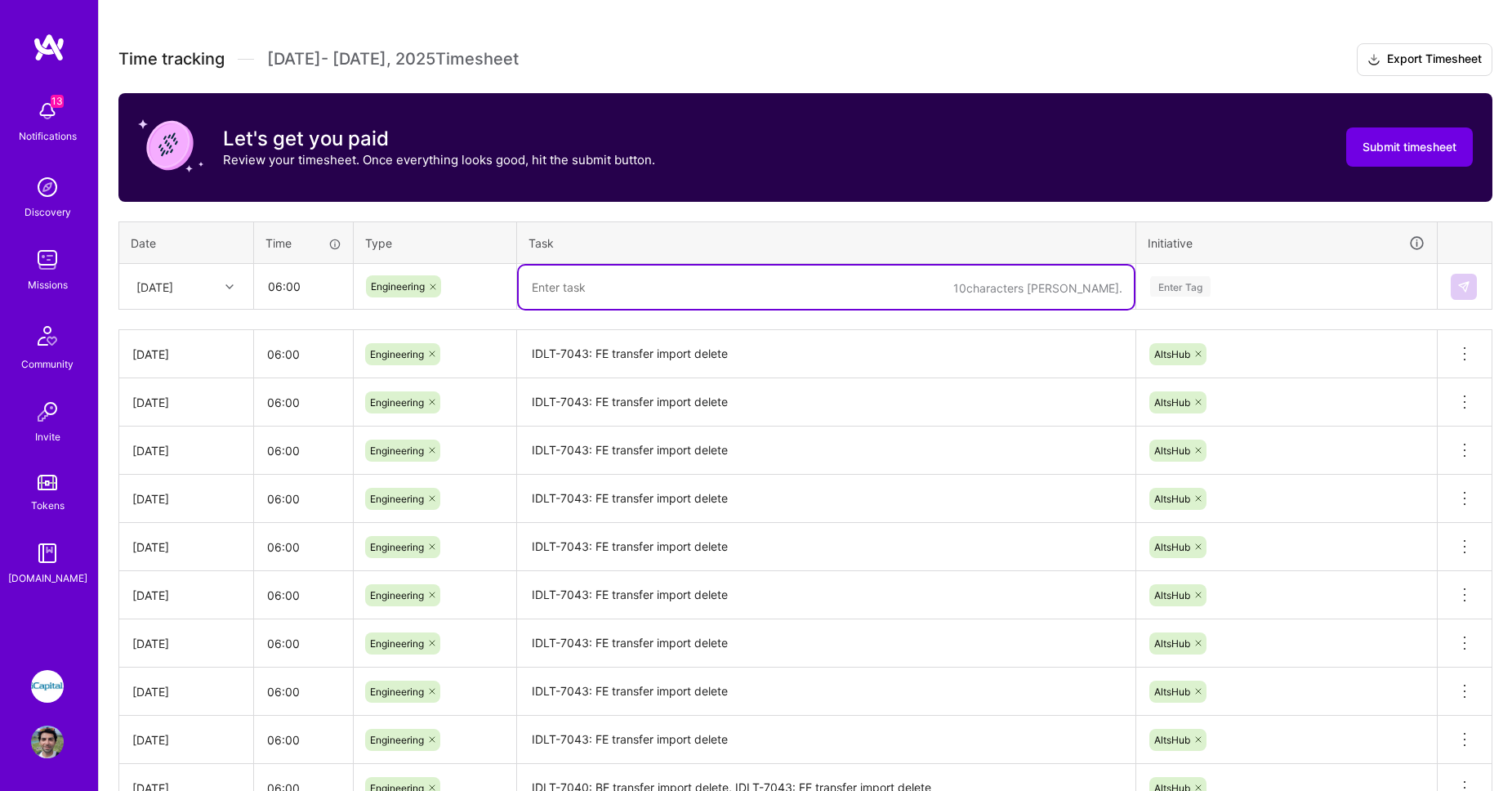
paste textarea "IDLT-7043: FE transfer import delete"
type textarea "IDLT-7043: FE transfer import delete"
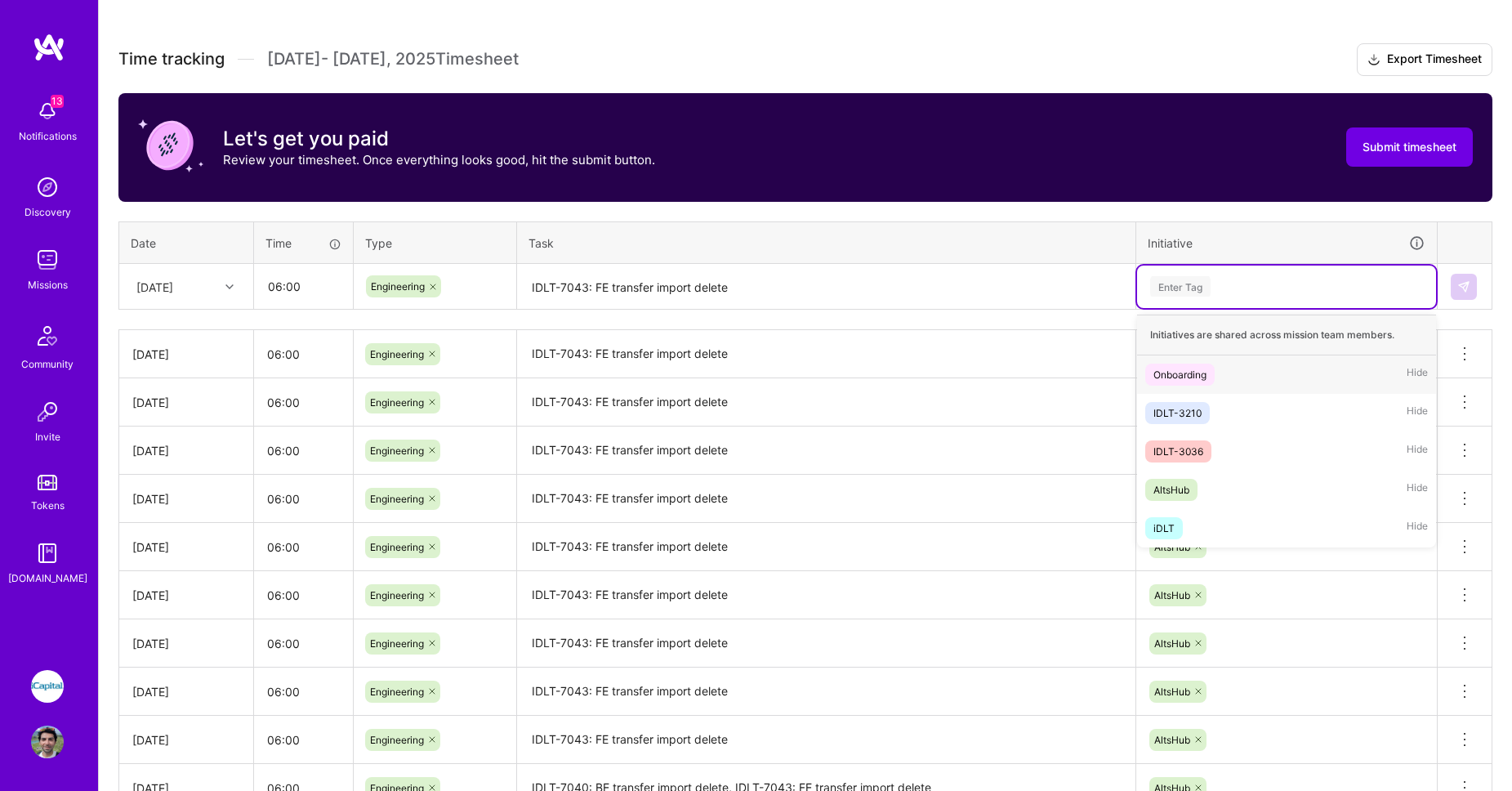
click at [1170, 287] on div "Enter Tag" at bounding box center [1181, 286] width 61 height 26
click at [1181, 483] on div "AltsHub" at bounding box center [1171, 490] width 36 height 17
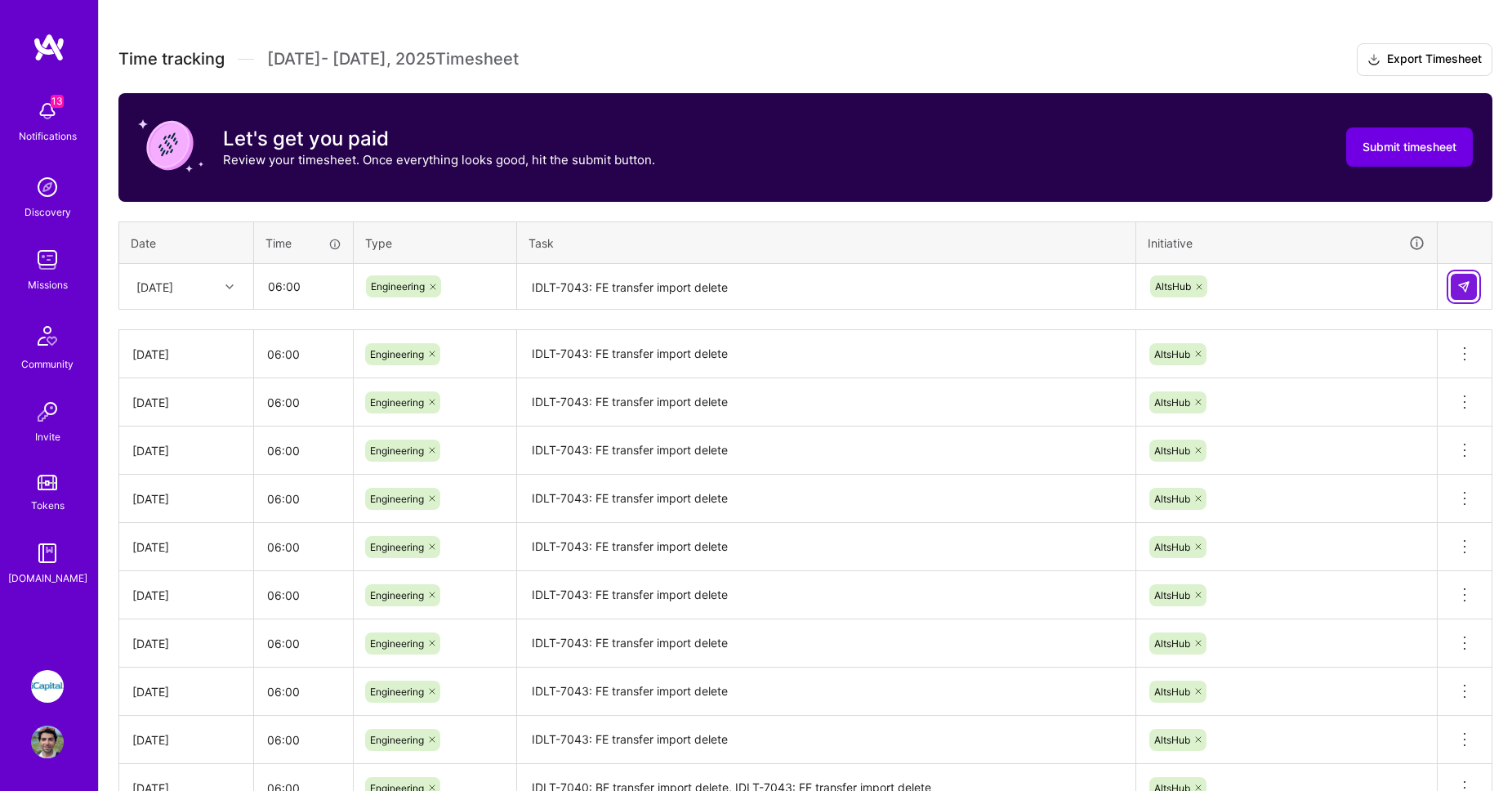
click at [1456, 289] on button at bounding box center [1464, 287] width 27 height 27
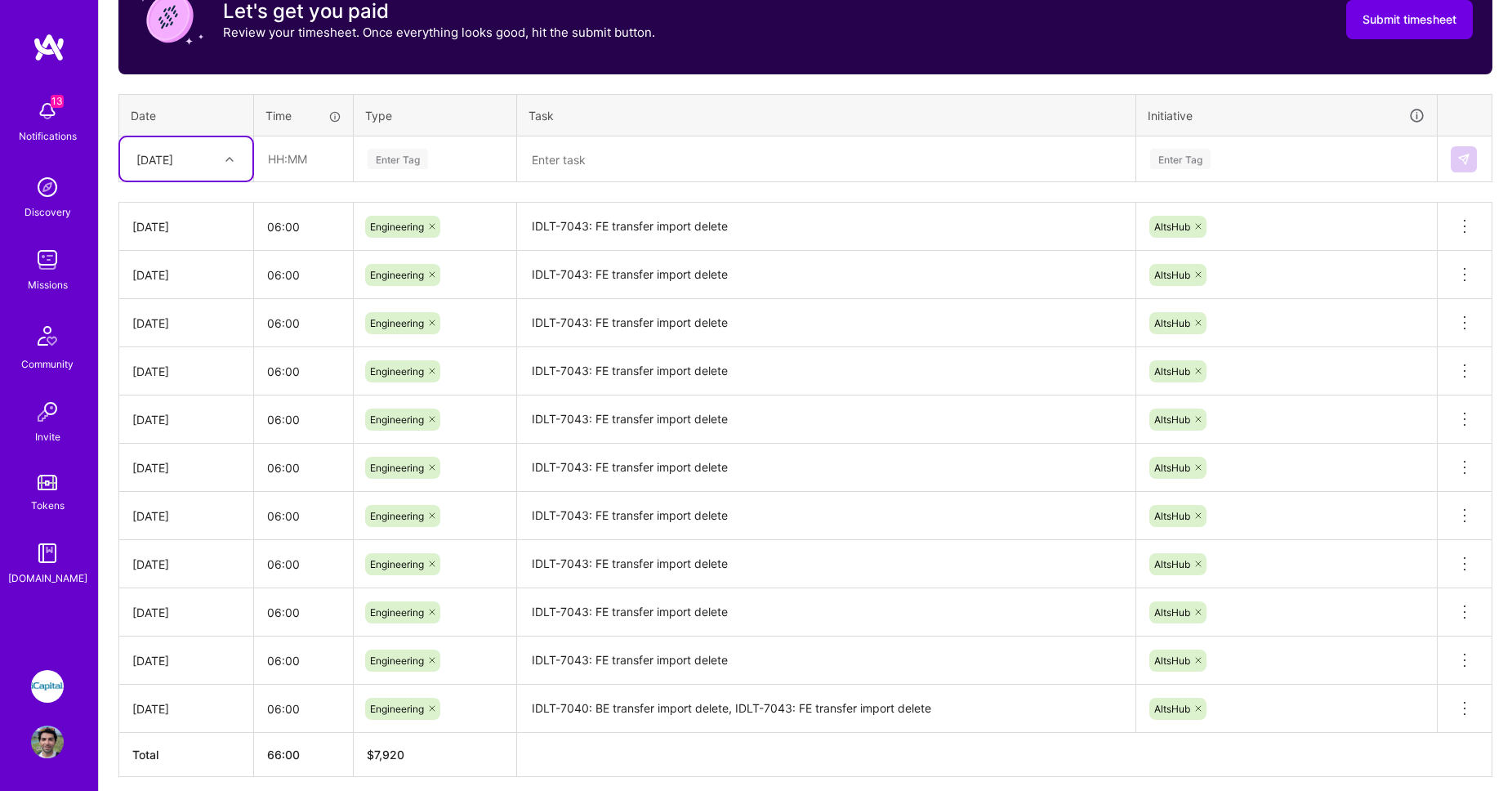
scroll to position [623, 0]
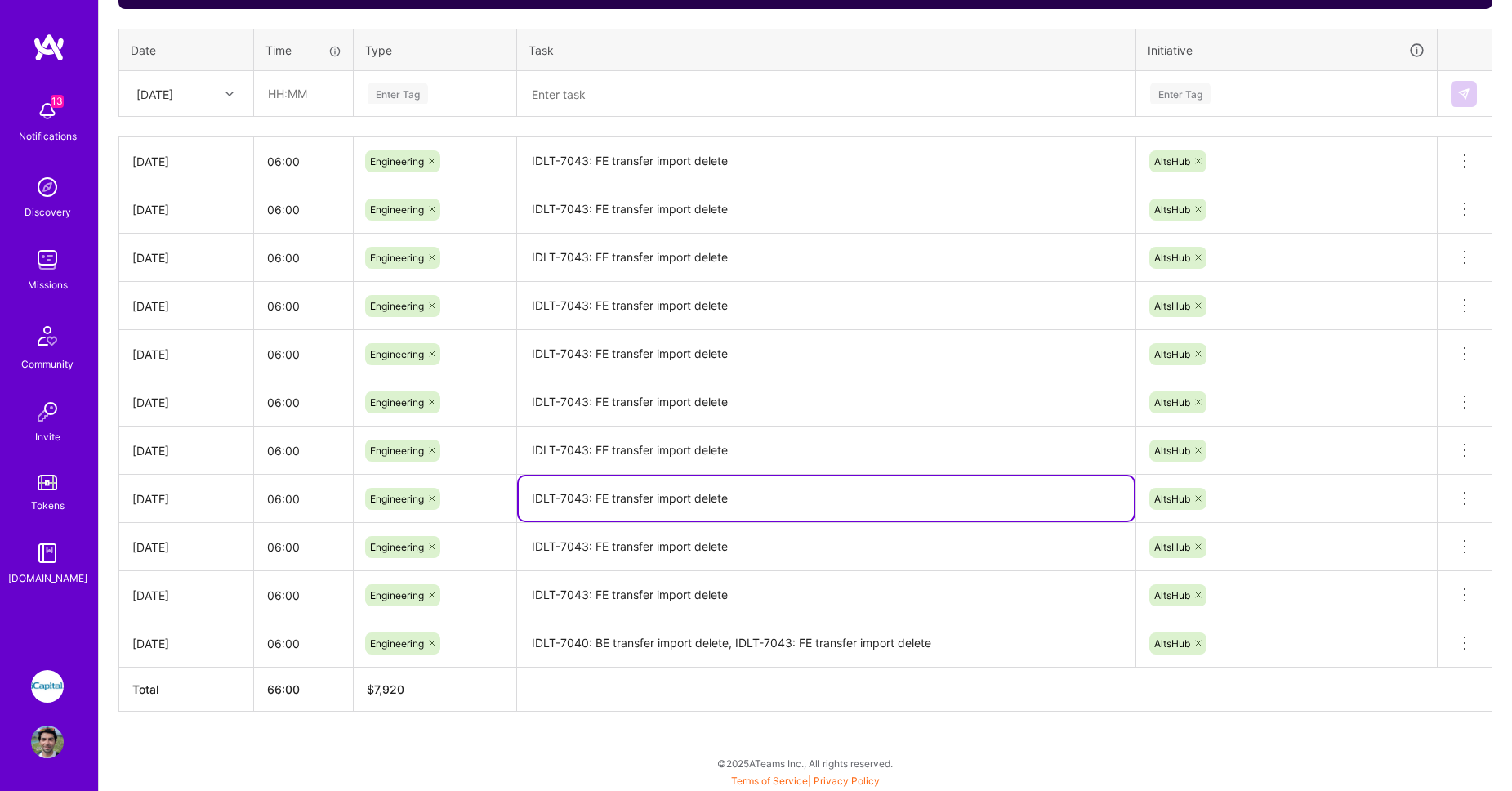
drag, startPoint x: 754, startPoint y: 496, endPoint x: 484, endPoint y: 507, distance: 270.2
click at [484, 507] on tr "Wed, Aug 6 06:00 Engineering IDLT-7043: FE transfer import delete AltsHub Delet…" at bounding box center [806, 499] width 1373 height 48
click at [739, 489] on textarea "IDLT-7043: FE transfer import delete" at bounding box center [826, 499] width 615 height 44
drag, startPoint x: 740, startPoint y: 495, endPoint x: 505, endPoint y: 499, distance: 235.0
click at [505, 499] on tr "Wed, Aug 6 06:00 Engineering IDLT-7043: FE transfer import delete AltsHub Delet…" at bounding box center [806, 499] width 1373 height 48
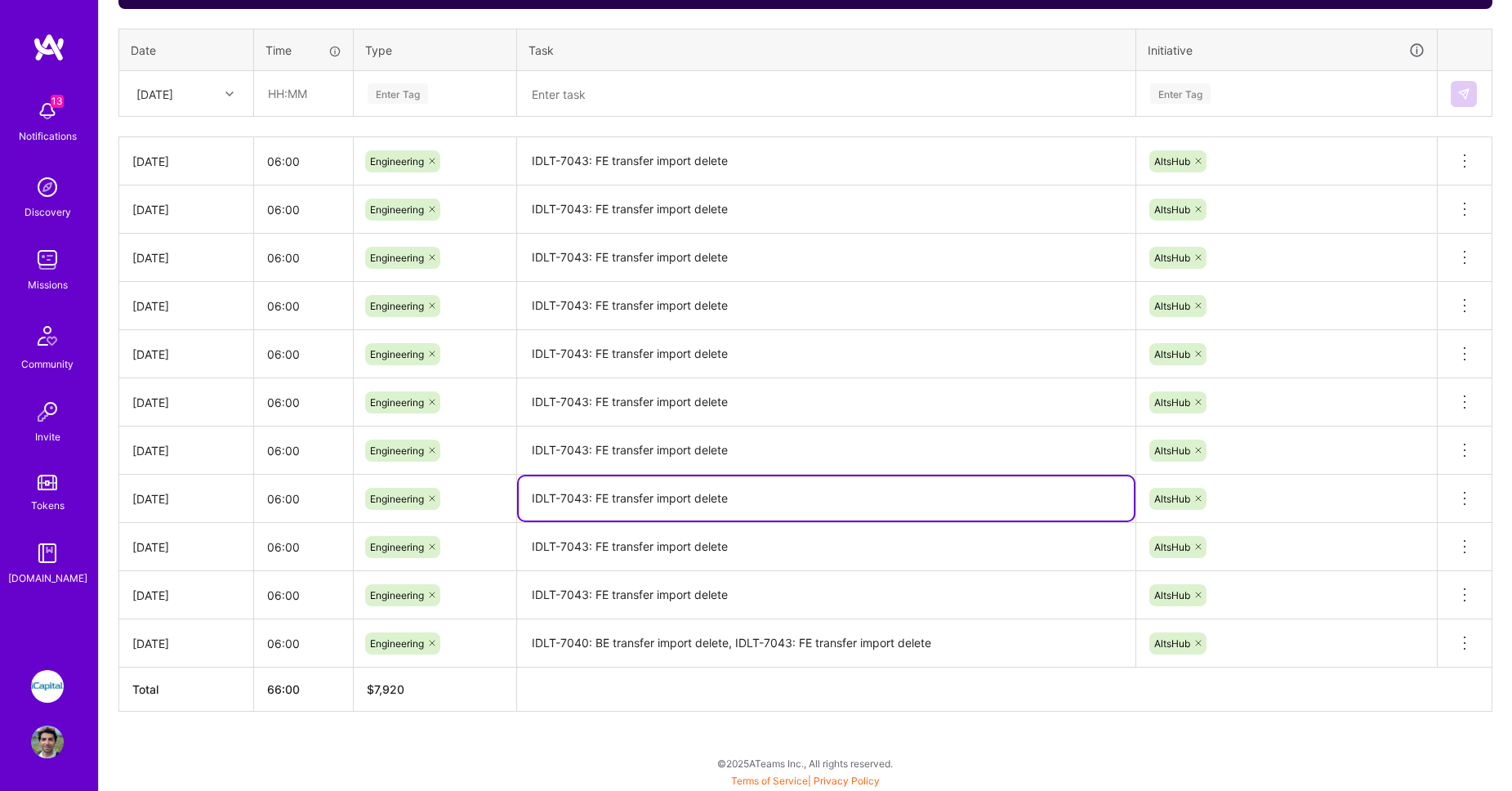
paste textarea "https://icapitalnetwork.atlassian.net/browse/IDLT-7030"
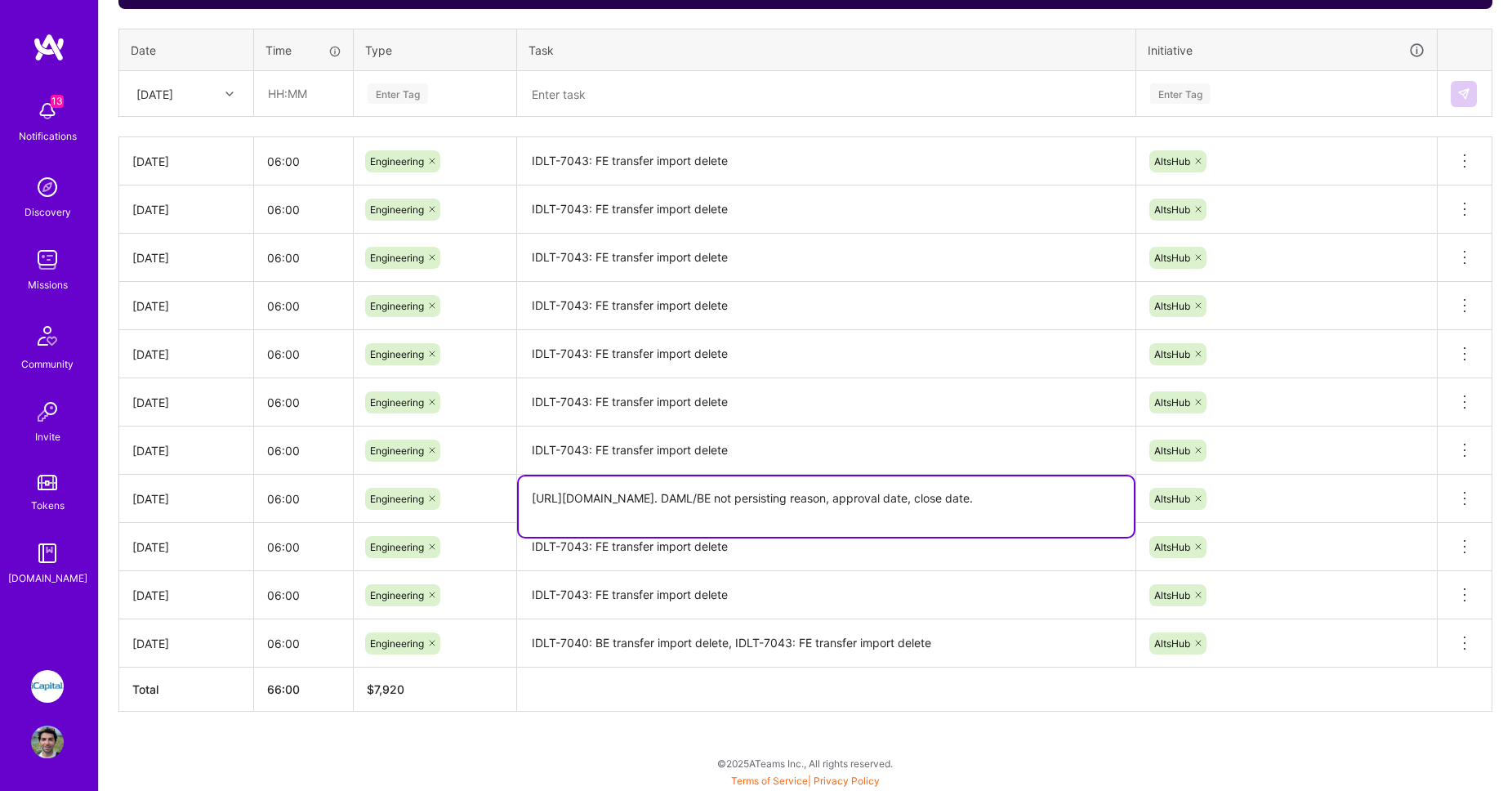
click at [775, 495] on textarea "https://icapitalnetwork.atlassian.net/browse/IDLT-7030. DAML/BE not persisting …" at bounding box center [826, 507] width 615 height 61
drag, startPoint x: 774, startPoint y: 497, endPoint x: 778, endPoint y: 531, distance: 34.2
click at [778, 531] on textarea "https://icapitalnetwork.atlassian.net/browse/IDLT-7030. DAML/BE not persisting …" at bounding box center [826, 507] width 615 height 61
type textarea "https://icapitalnetwork.atlassian.net/browse/IDLT-7030. DAML/BE not persisting …"
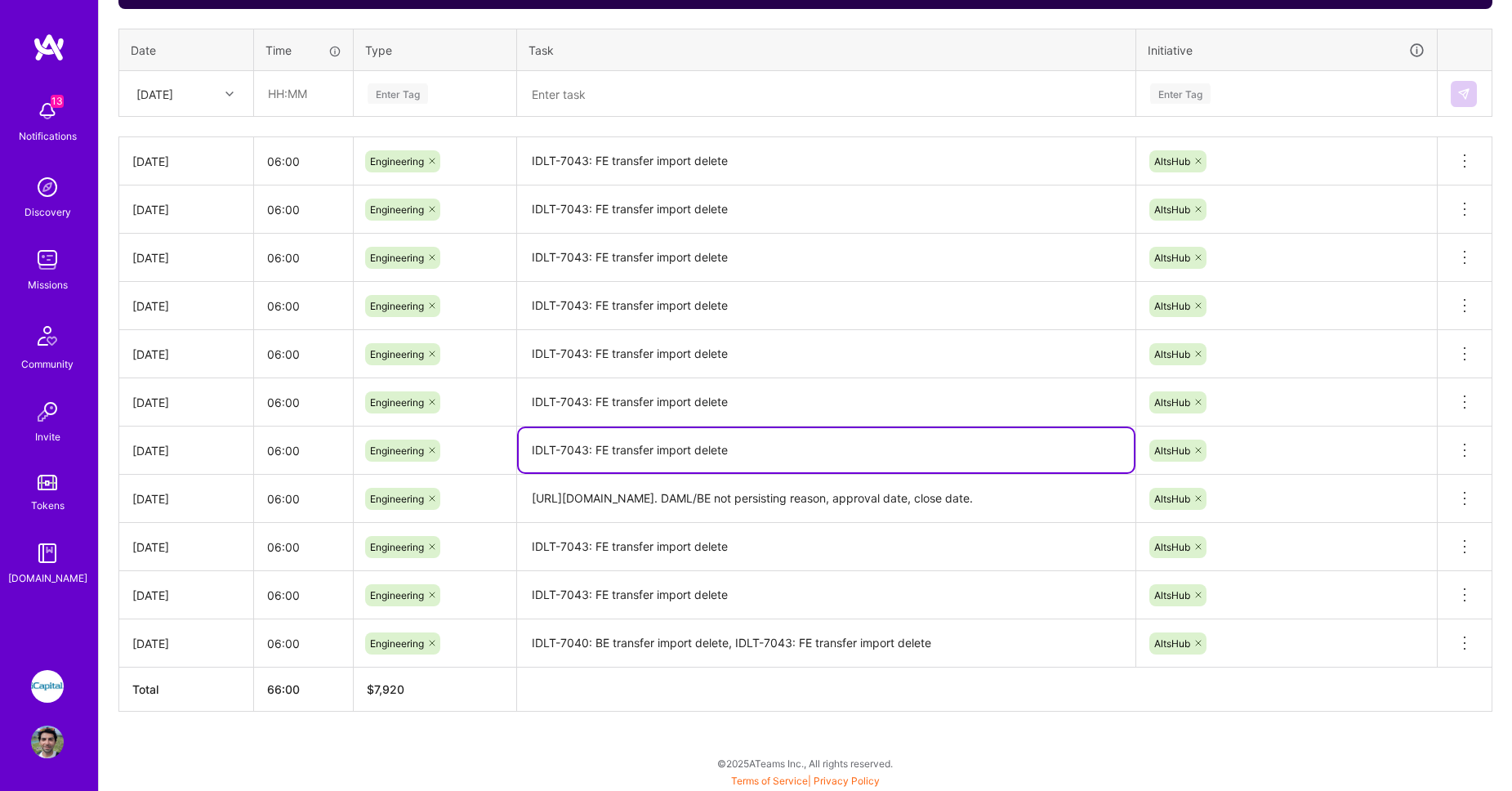
drag, startPoint x: 760, startPoint y: 448, endPoint x: 491, endPoint y: 450, distance: 269.0
click at [491, 450] on tr "Thu, Aug 7 06:00 Engineering IDLT-7043: FE transfer import delete AltsHub Delet…" at bounding box center [806, 450] width 1373 height 48
paste textarea "30. DAML/BE not persisting reason, approval date, close date."
type textarea "IDLT-7030. DAML/BE not persisting reason, approval date, close date."
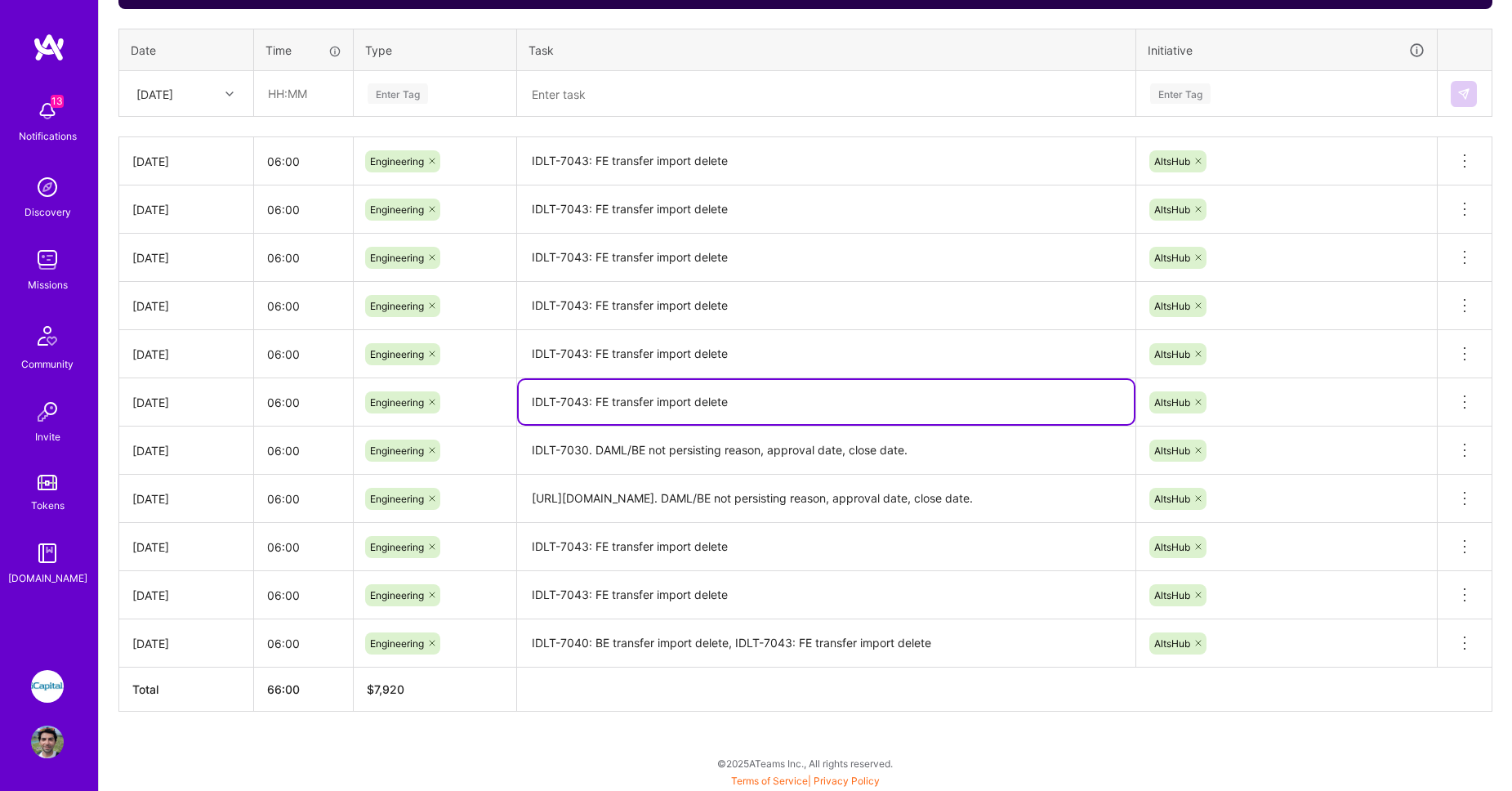
drag, startPoint x: 728, startPoint y: 404, endPoint x: 478, endPoint y: 402, distance: 250.0
click at [478, 402] on tr "Fri, Aug 8 06:00 Engineering IDLT-7043: FE transfer import delete AltsHub Delet…" at bounding box center [806, 402] width 1373 height 48
paste textarea "30. DAML/BE not persisting reason, approval date, close date."
type textarea "IDLT-7030. DAML/BE not persisting reason, approval date, close date."
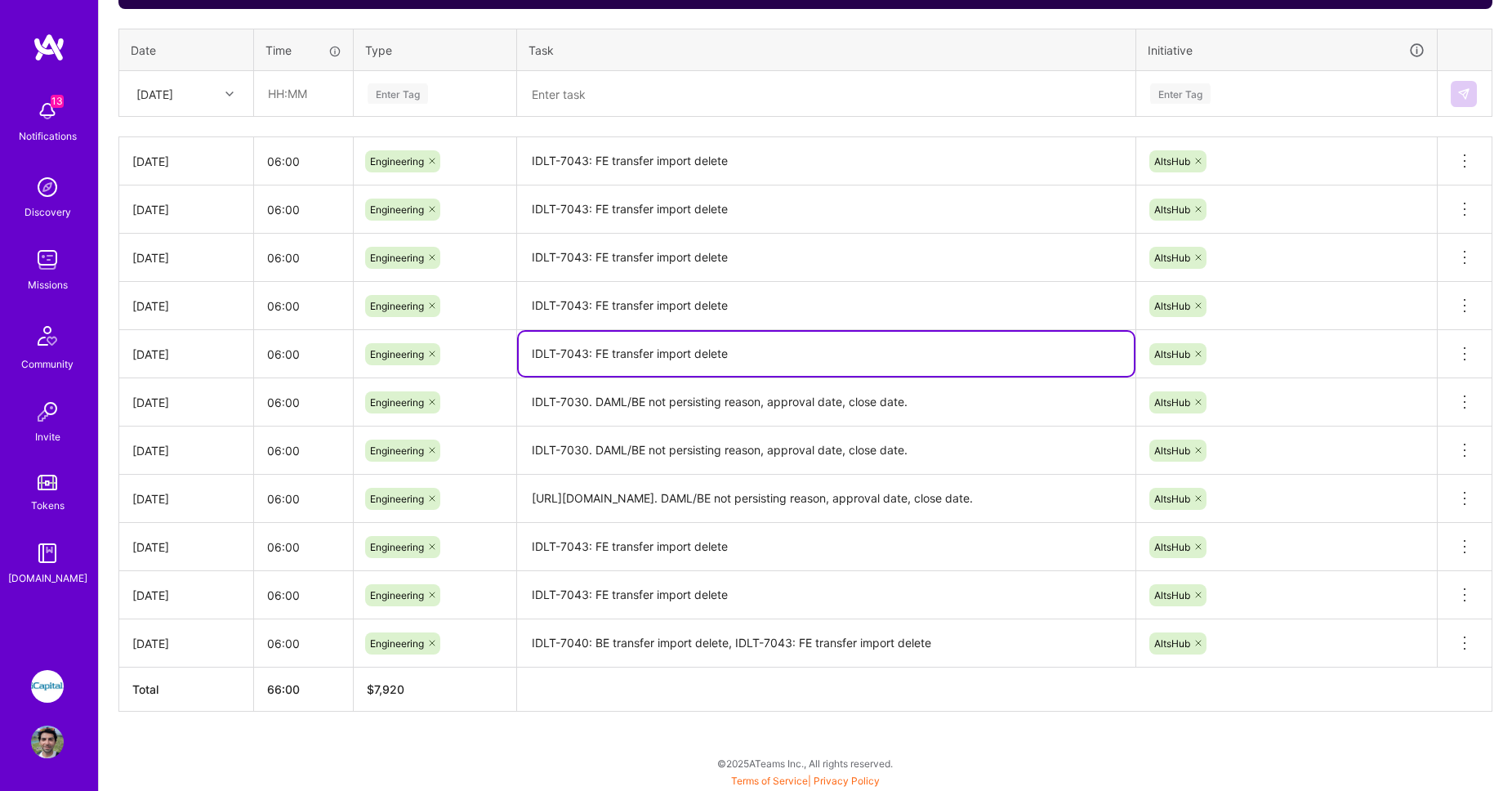
drag, startPoint x: 743, startPoint y: 354, endPoint x: 457, endPoint y: 350, distance: 286.0
click at [457, 350] on tr "Mon, Aug 11 06:00 Engineering IDLT-7043: FE transfer import delete AltsHub Dele…" at bounding box center [806, 354] width 1373 height 48
paste textarea "30. DAML/BE not persisting reason, approval date, close date."
type textarea "IDLT-7030. DAML/BE not persisting reason, approval date, close date."
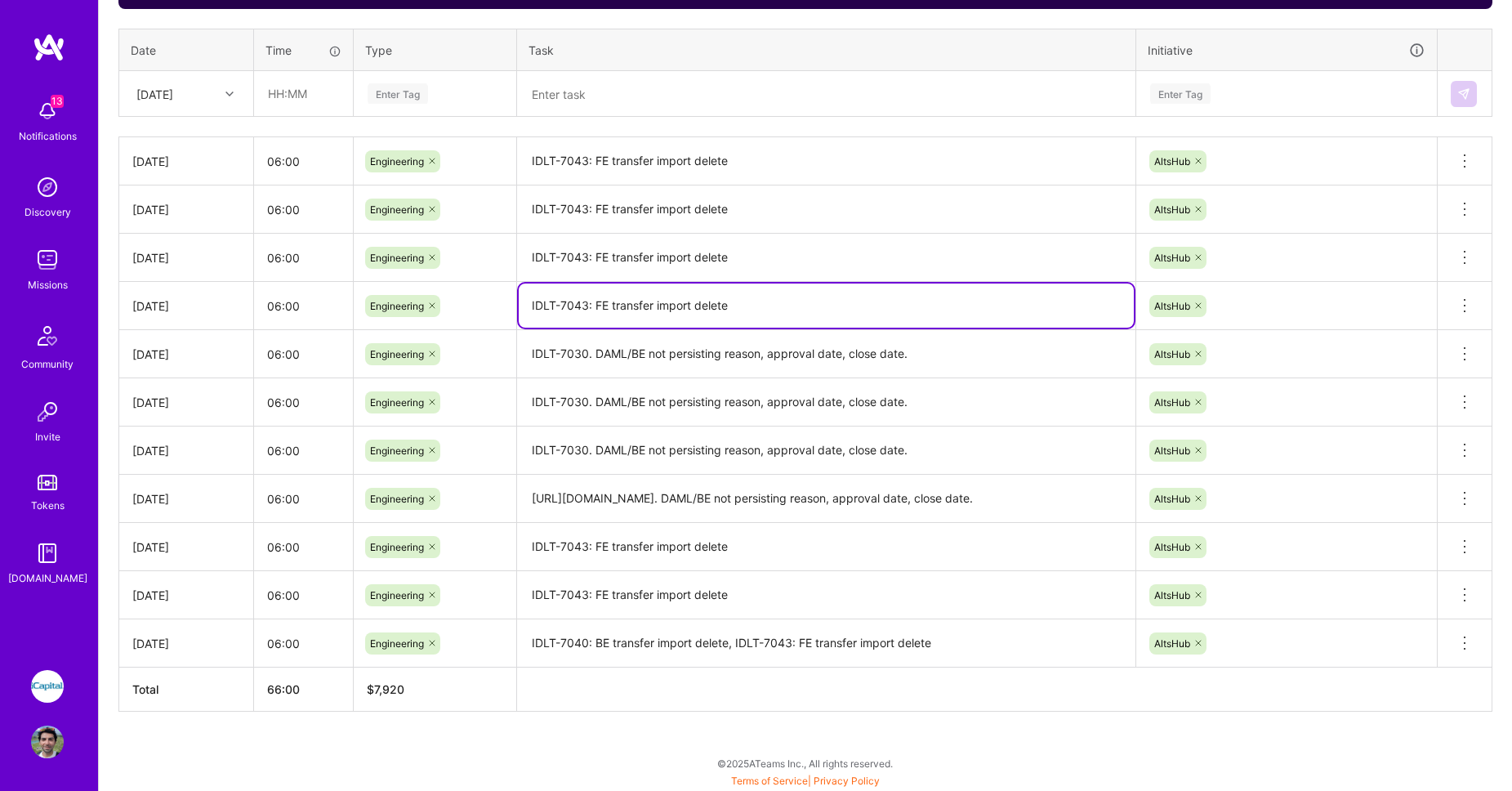
click at [407, 295] on tr "Tue, Aug 12 06:00 Engineering IDLT-7043: FE transfer import delete AltsHub Dele…" at bounding box center [806, 306] width 1373 height 48
paste textarea "30. DAML/BE not persisting reason, approval date, close date."
type textarea "IDLT-7030. DAML/BE not persisting reason, approval date, close date."
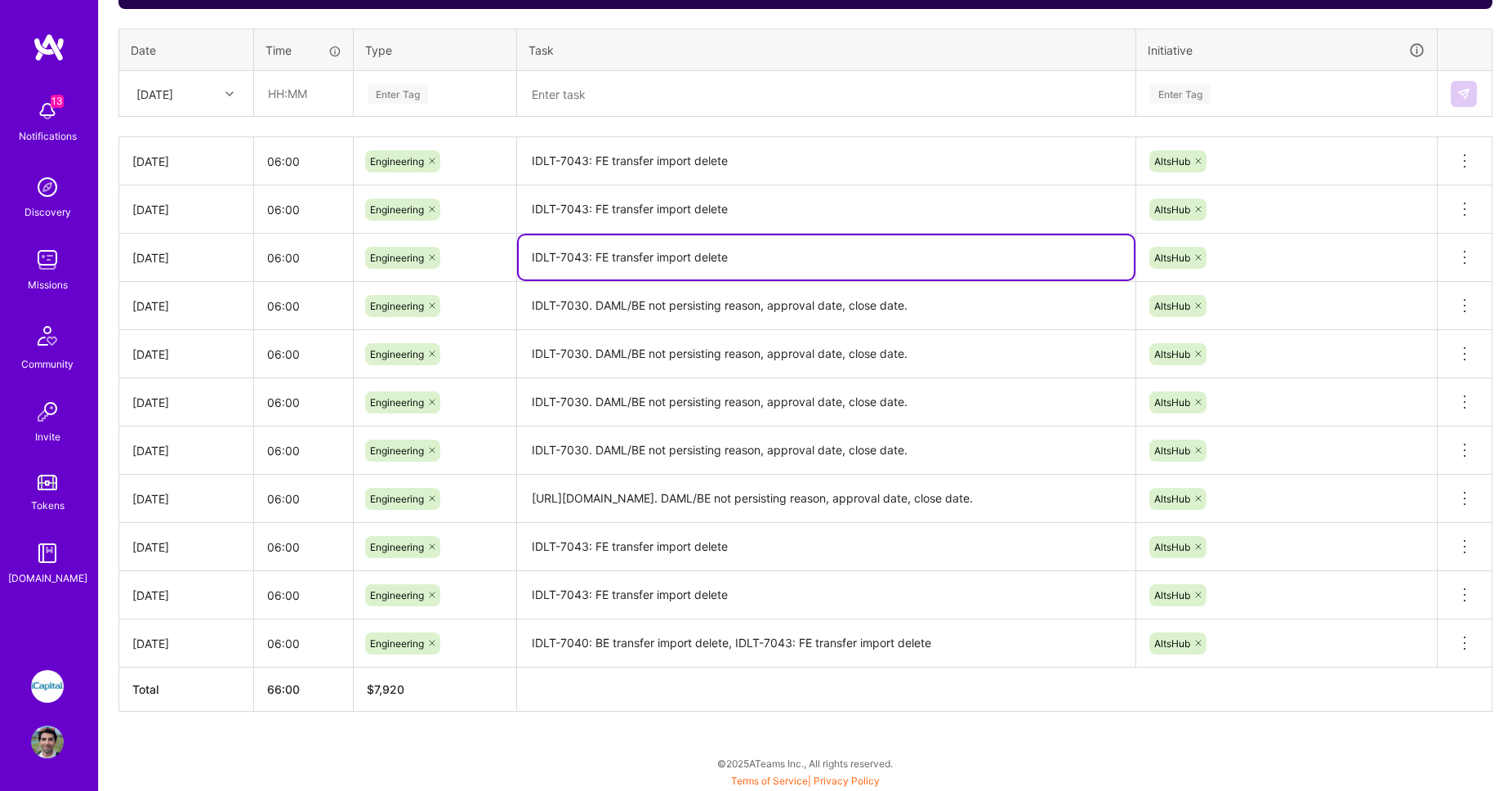
drag, startPoint x: 676, startPoint y: 258, endPoint x: 479, endPoint y: 258, distance: 197.0
click at [479, 258] on tr "Wed, Aug 13 06:00 Engineering IDLT-7043: FE transfer import delete AltsHub Dele…" at bounding box center [806, 257] width 1373 height 48
paste textarea "30. DAML/BE not persisting reason, approval date, close date."
type textarea "IDLT-7030. DAML/BE not persisting reason, approval date, close date."
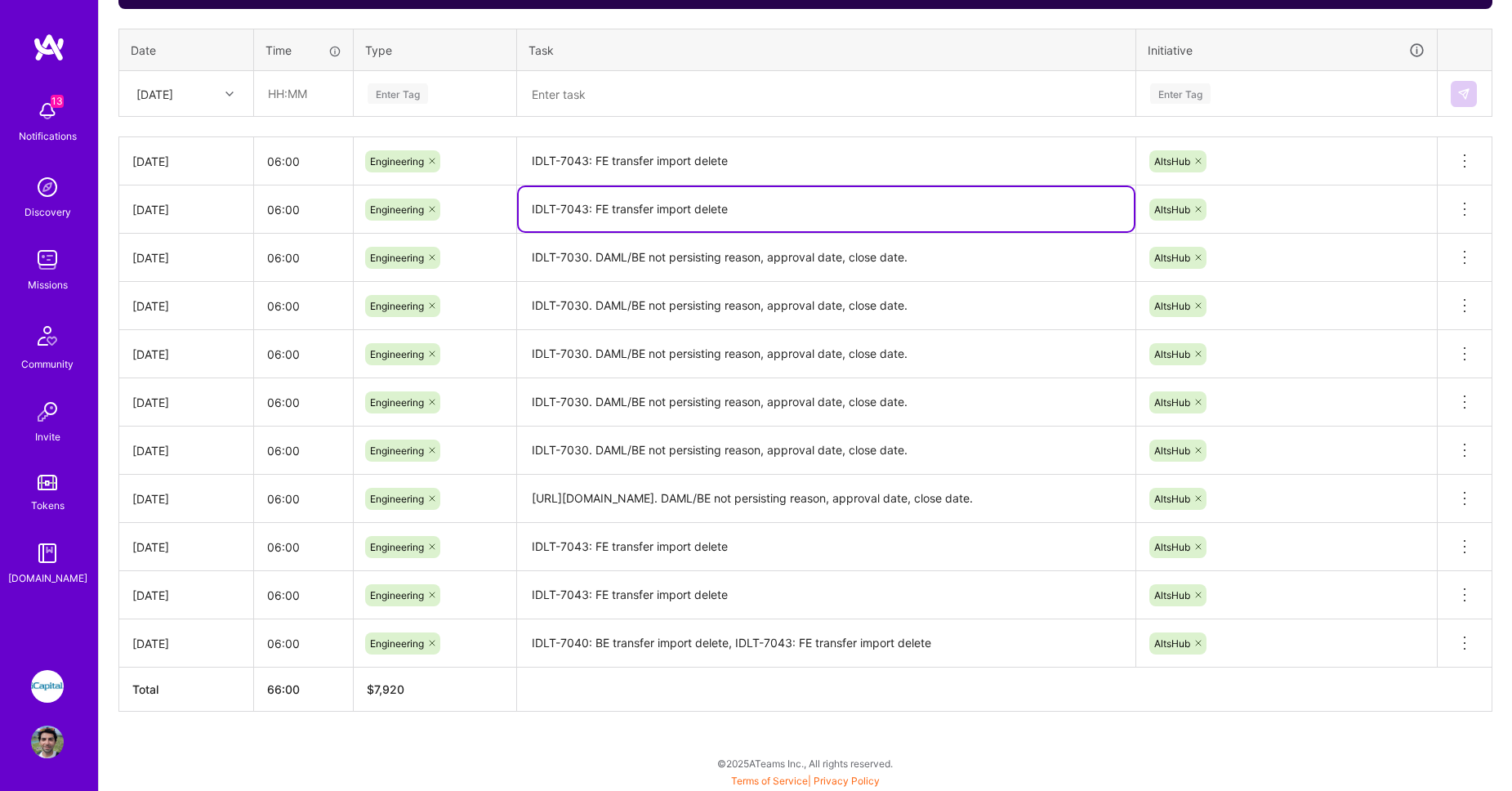
drag, startPoint x: 720, startPoint y: 209, endPoint x: 483, endPoint y: 202, distance: 237.1
click at [424, 206] on tr "Thu, Aug 14 06:00 Engineering IDLT-7043: FE transfer import delete AltsHub Dele…" at bounding box center [806, 209] width 1373 height 48
paste textarea "30. DAML/BE not persisting reason, approval date, close date."
type textarea "IDLT-7030. DAML/BE not persisting reason, approval date, close date."
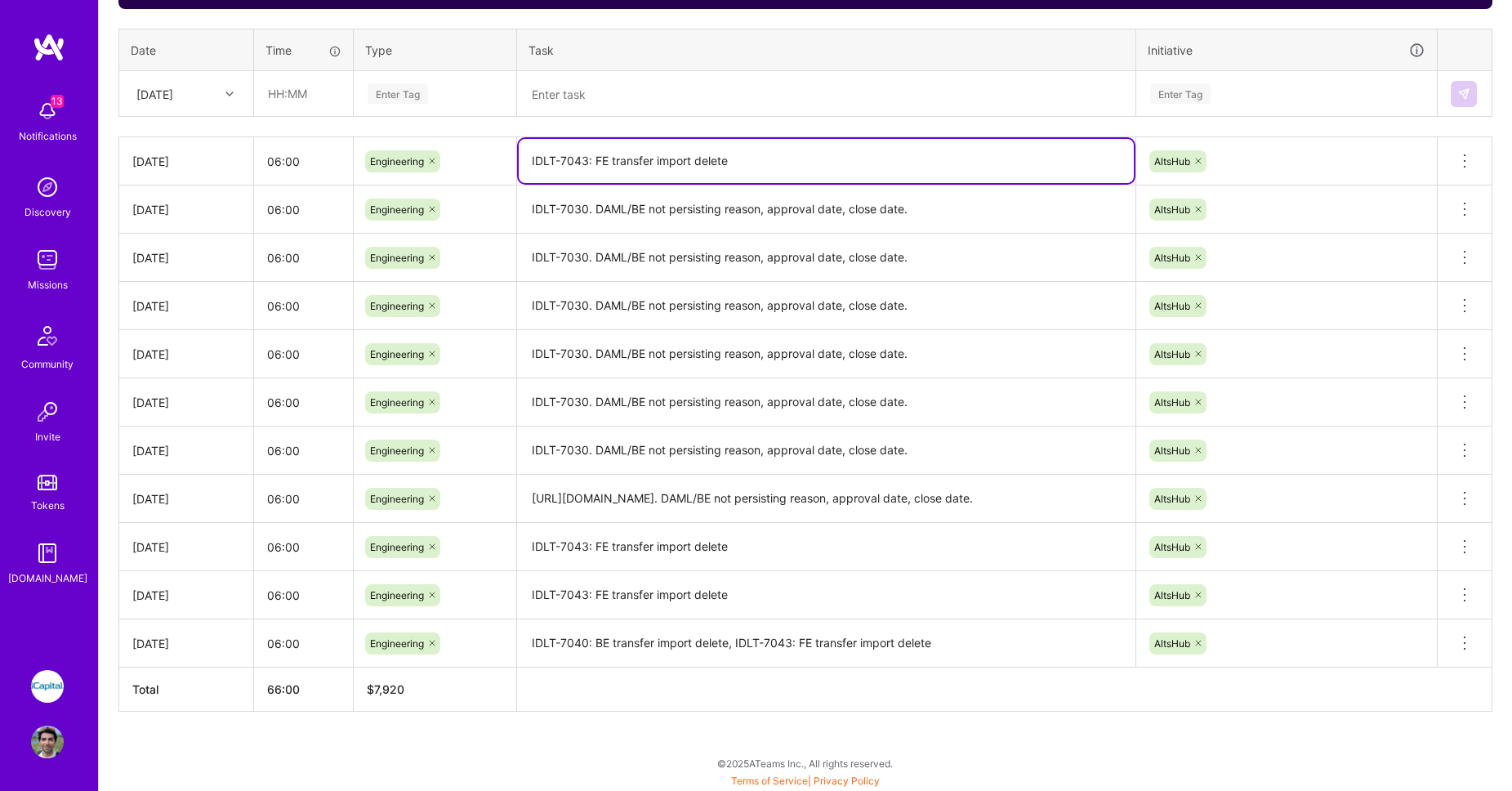
click at [430, 151] on tr "Fri, Aug 15 06:00 Engineering IDLT-7043: FE transfer import delete AltsHub Dele…" at bounding box center [806, 161] width 1373 height 48
paste textarea "30. DAML/BE not persisting reason, approval date, close date."
click at [951, 164] on textarea "IDLT-7030. DAML/BE not persisting reason, approval date, close date." at bounding box center [826, 160] width 615 height 44
click at [910, 161] on textarea "IDLT-7030. DAML/BE not persisting reason, approval date, close date. Hand off" at bounding box center [826, 160] width 615 height 44
paste textarea "IDLT-7544"
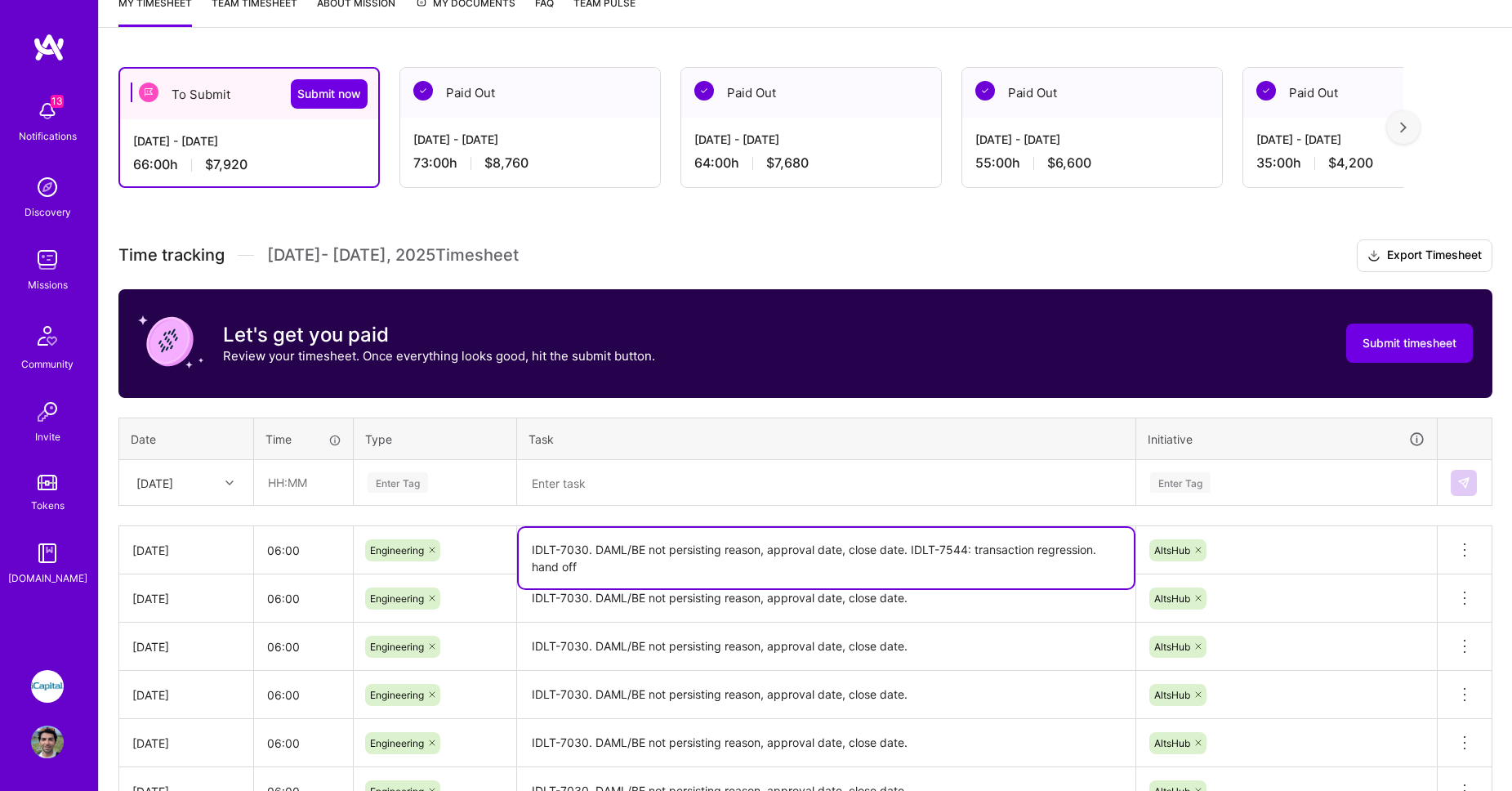
scroll to position [339, 0]
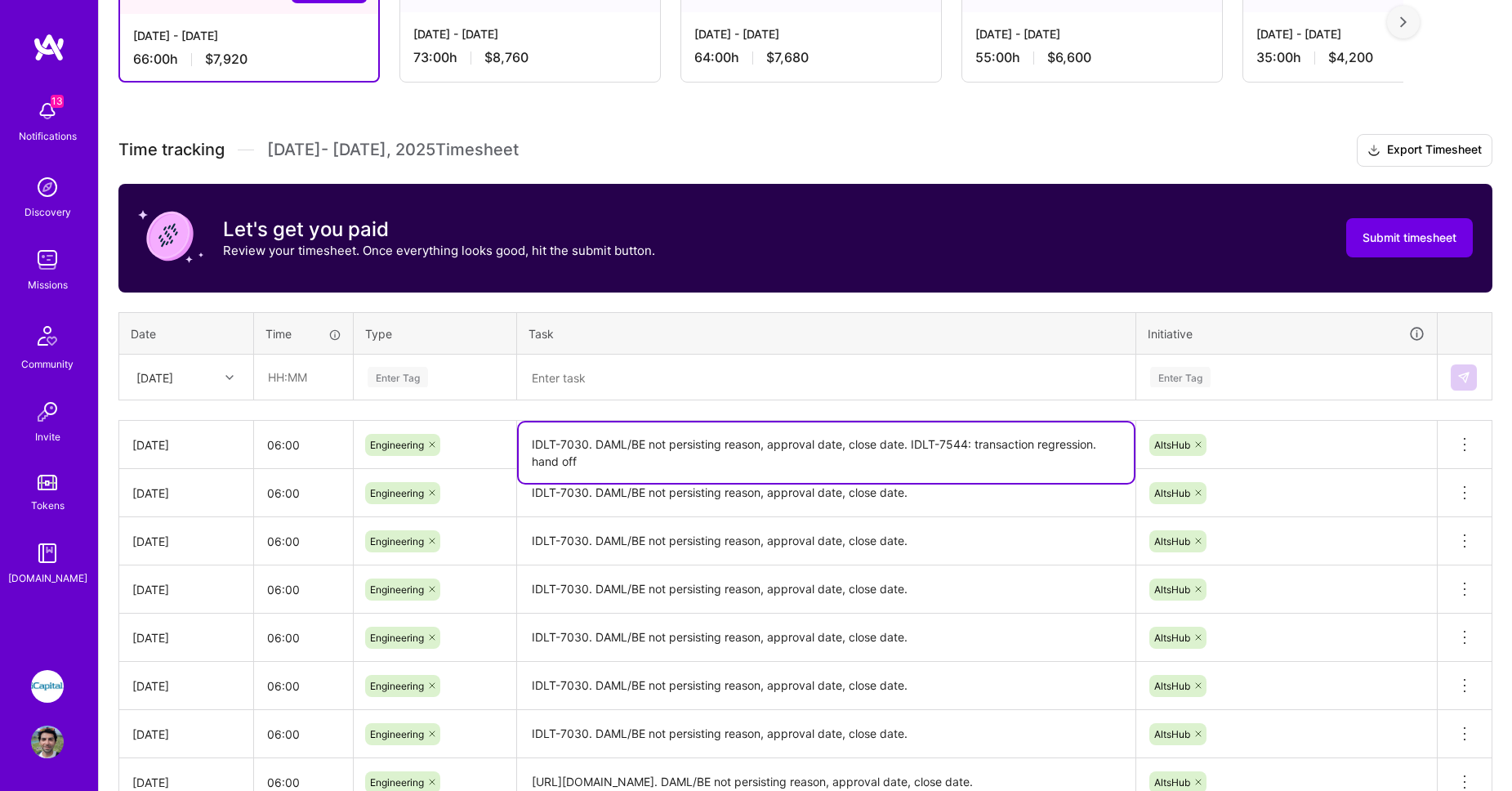
type textarea "IDLT-7030. DAML/BE not persisting reason, approval date, close date. IDLT-7544:…"
click at [638, 398] on textarea at bounding box center [826, 378] width 615 height 44
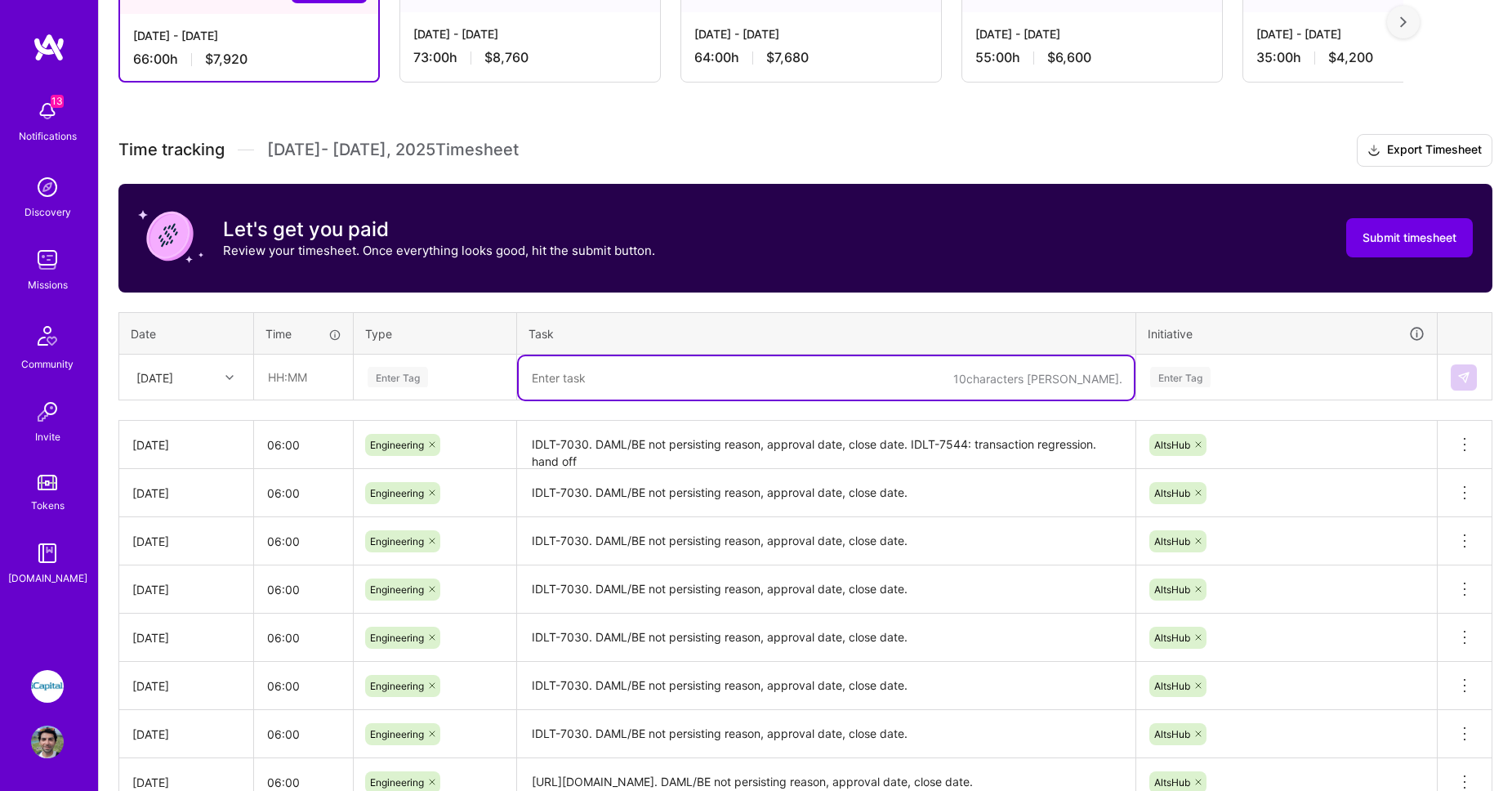
click at [634, 537] on textarea "IDLT-7030. DAML/BE not persisting reason, approval date, close date." at bounding box center [826, 541] width 615 height 46
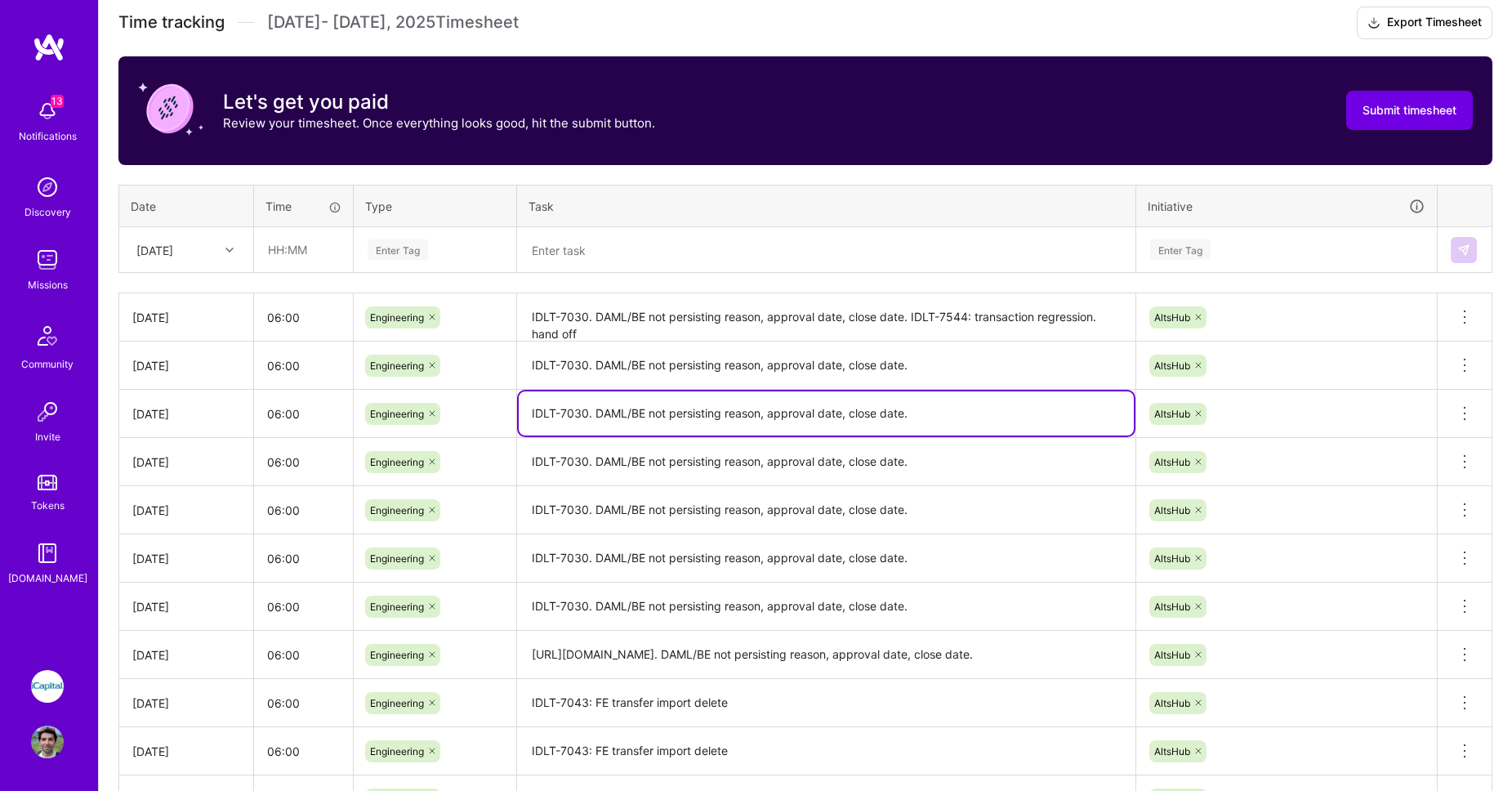
scroll to position [0, 0]
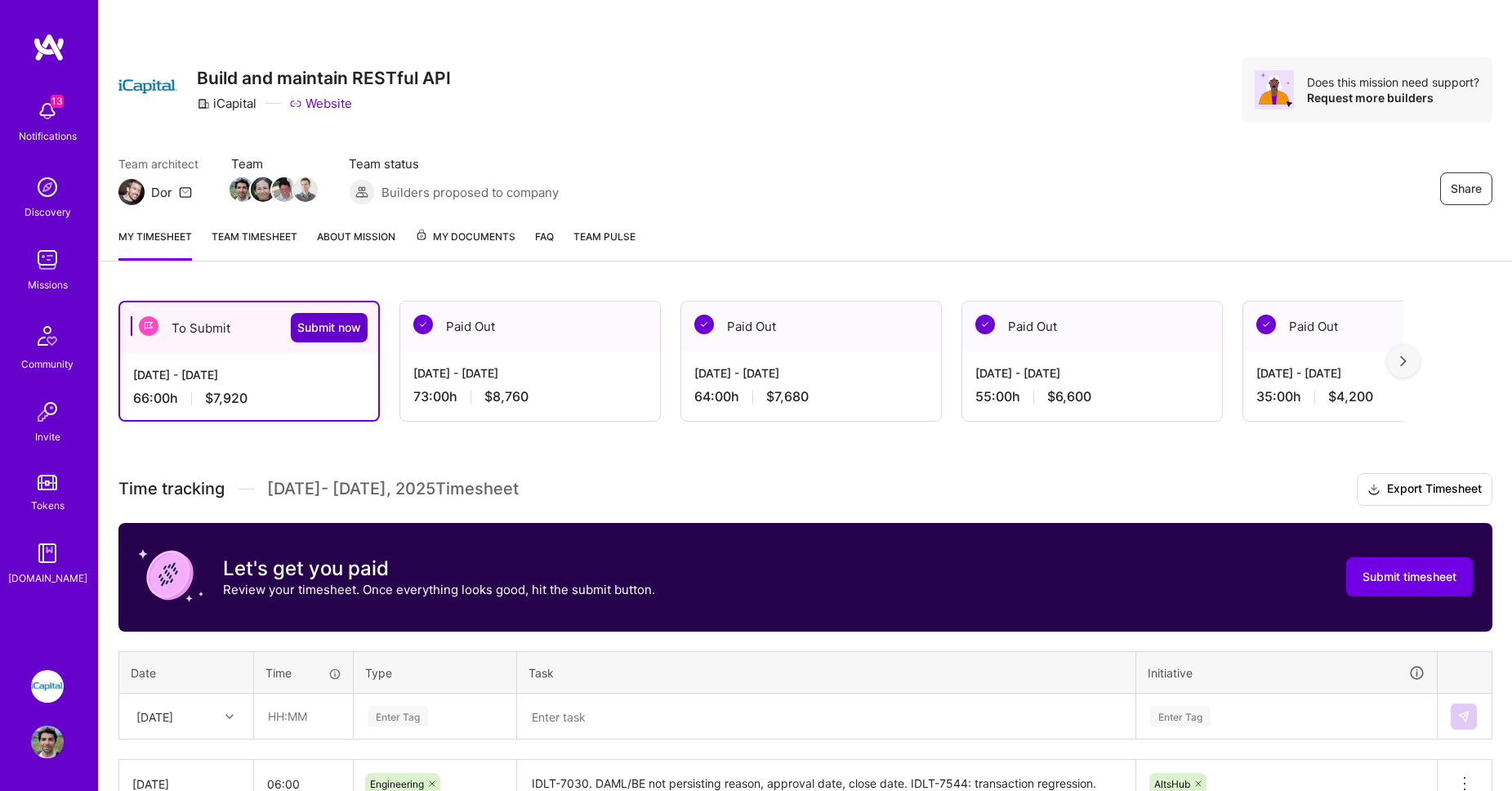
click at [339, 328] on span "Submit now" at bounding box center [328, 327] width 64 height 16
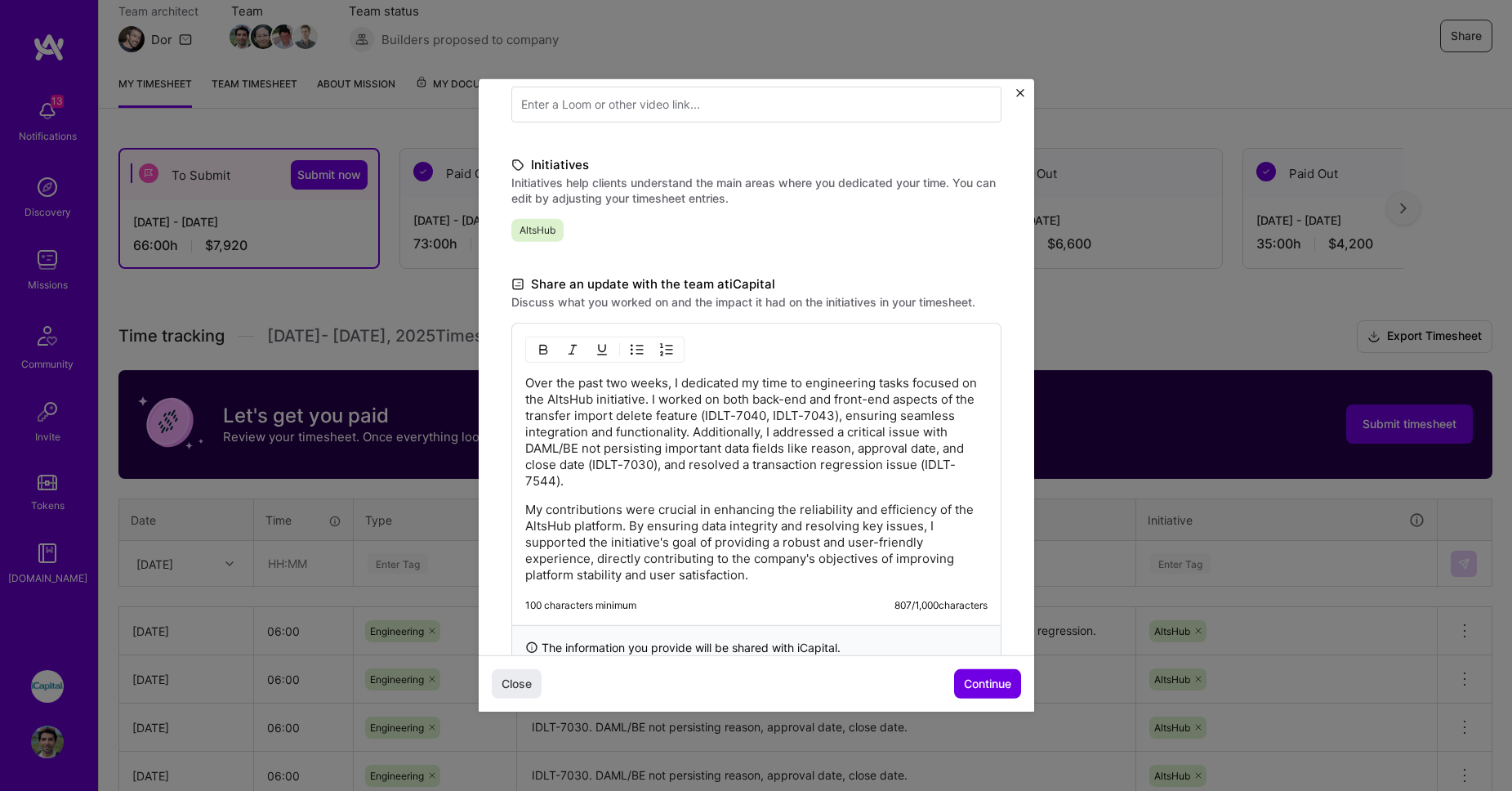
scroll to position [361, 0]
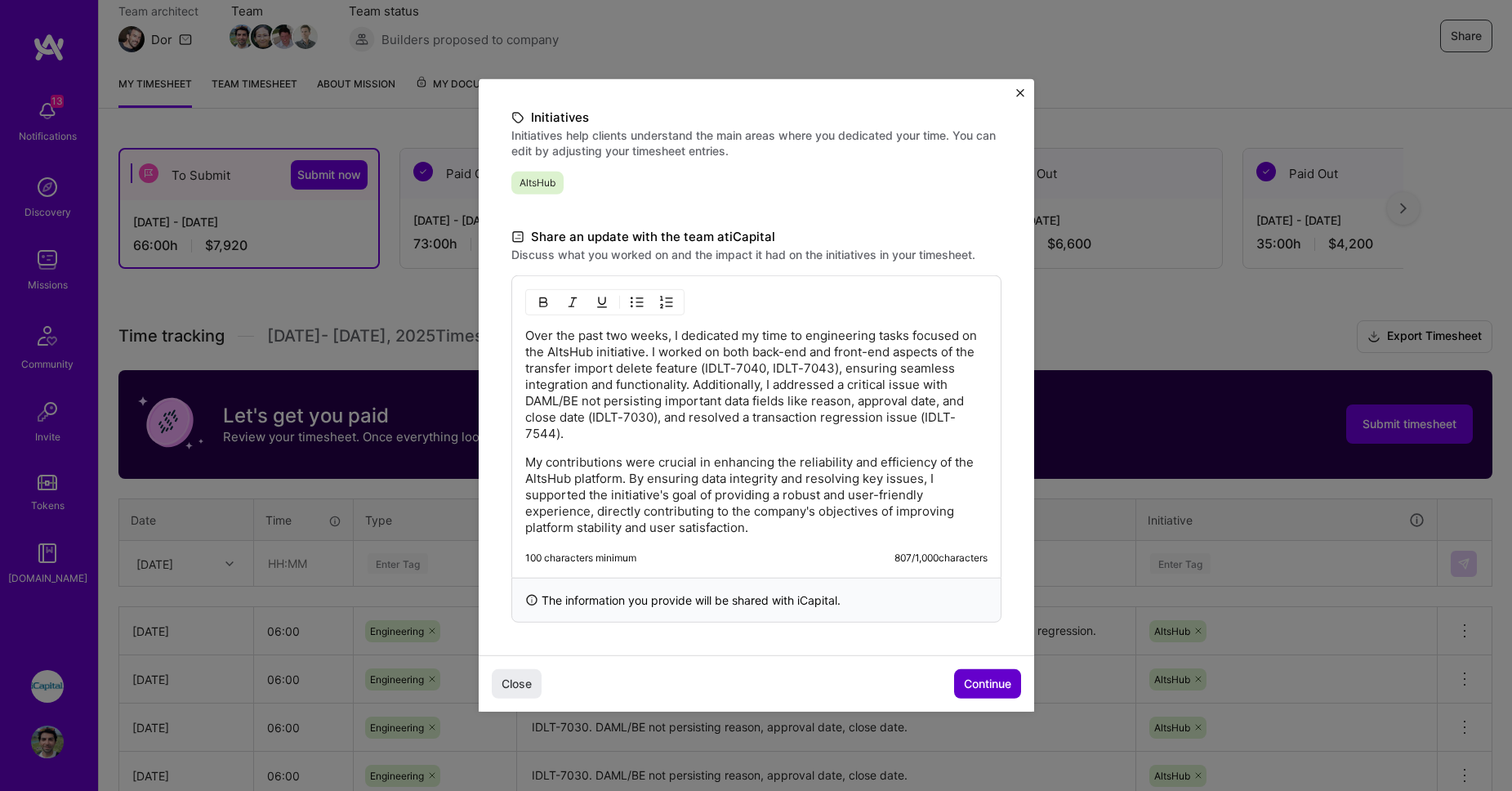
click at [988, 686] on span "Continue" at bounding box center [987, 684] width 47 height 16
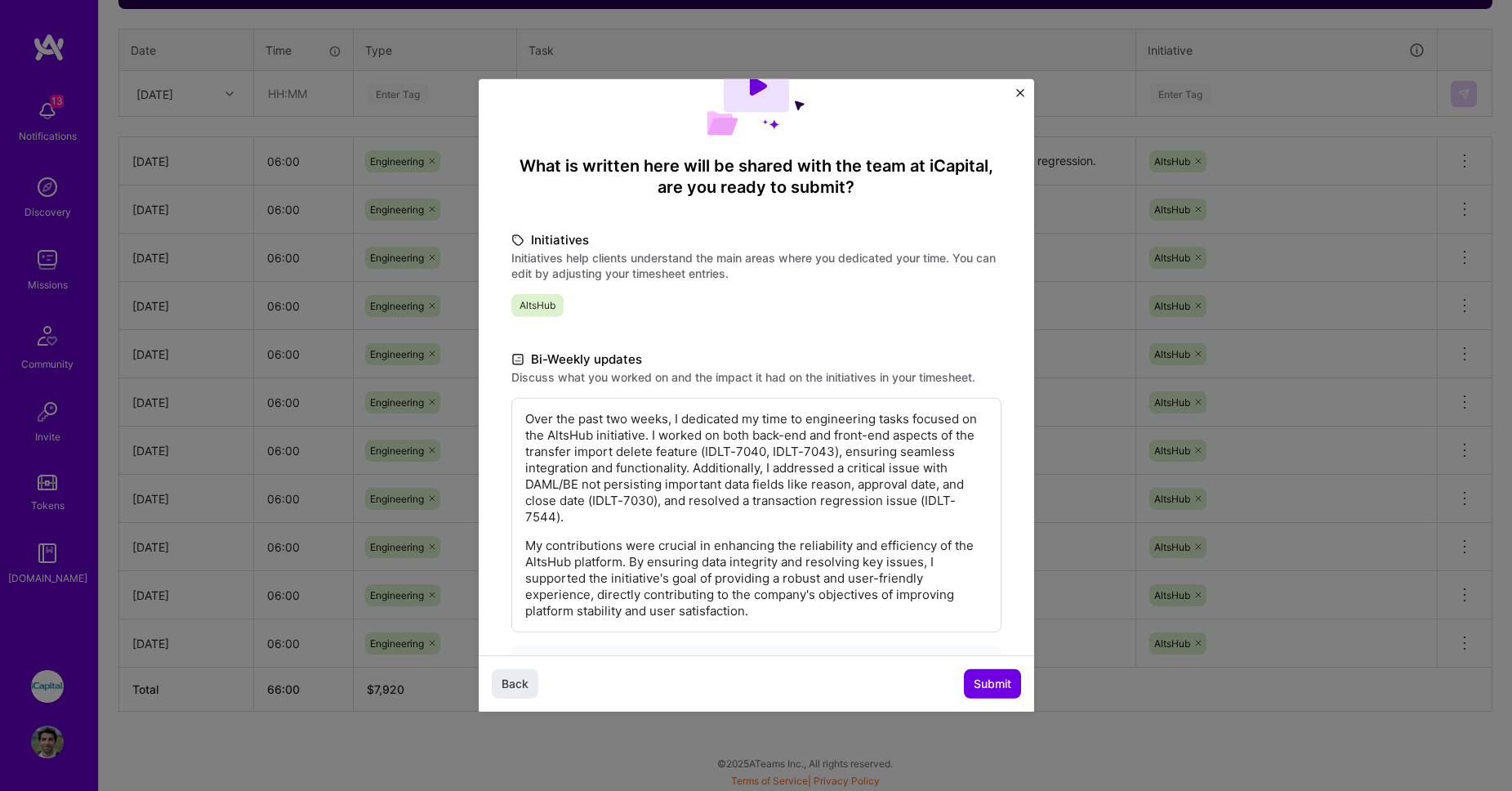
scroll to position [141, 0]
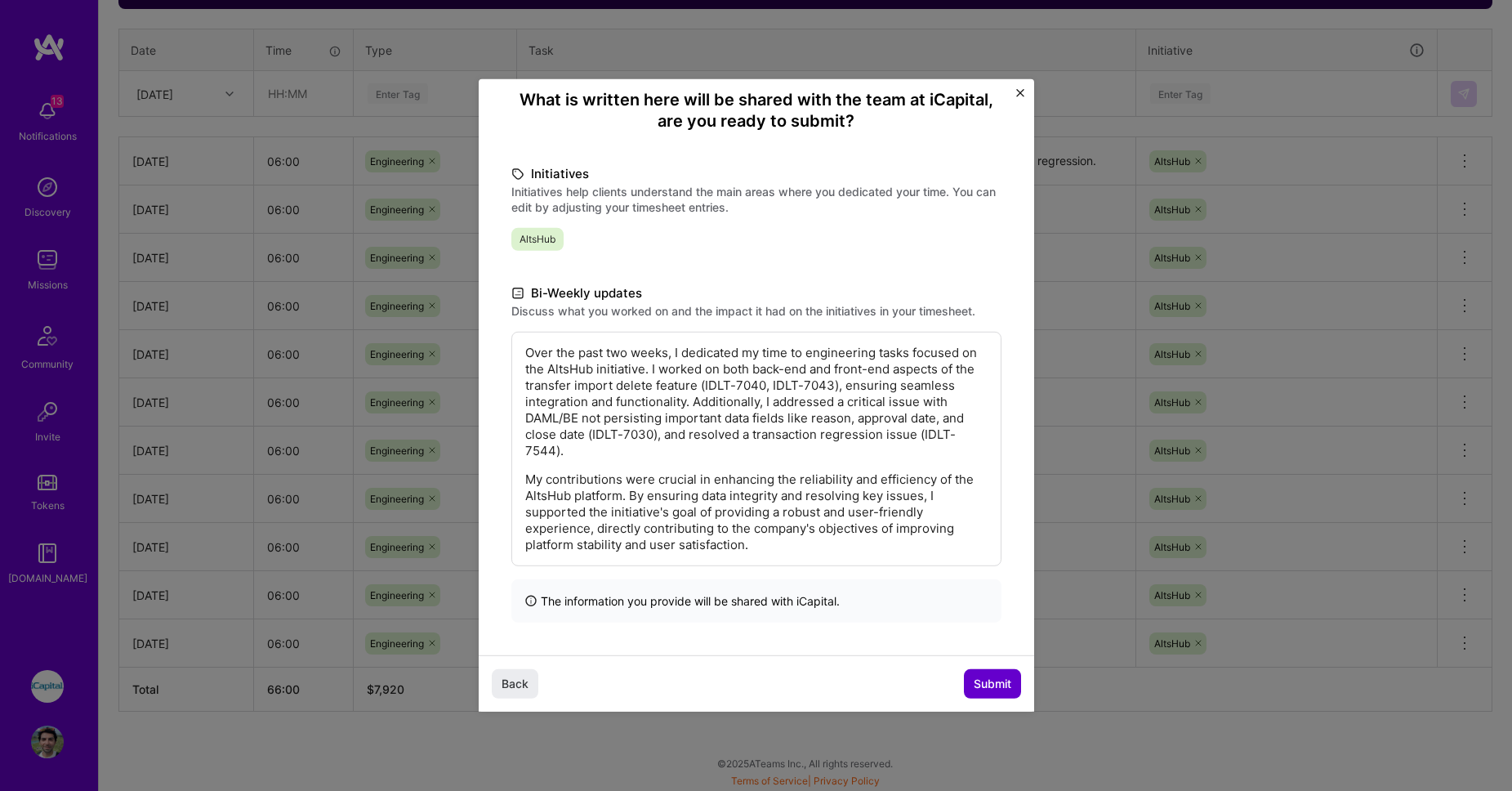
click at [983, 680] on span "Submit" at bounding box center [993, 684] width 38 height 16
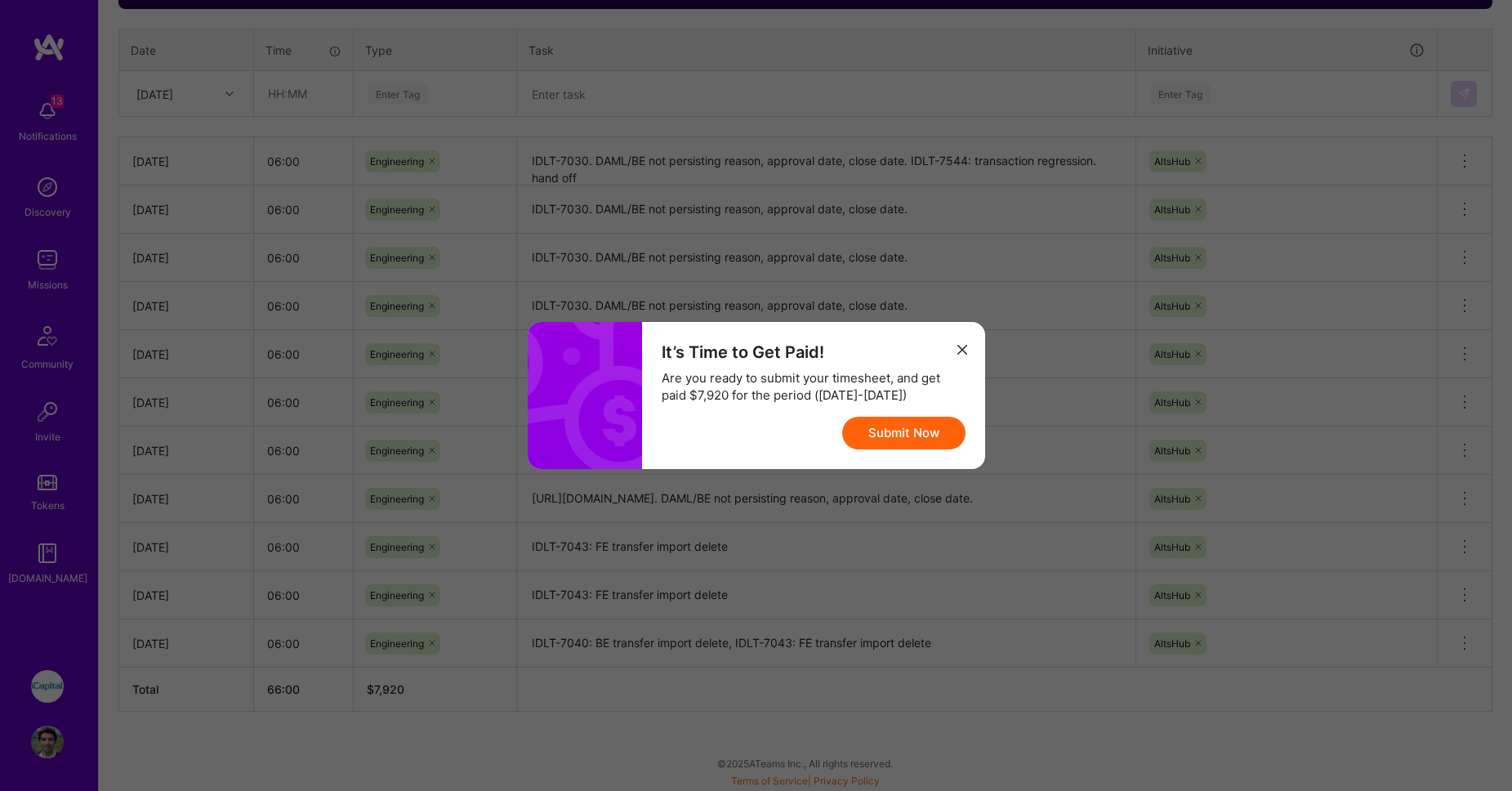
click at [872, 447] on button "Submit Now" at bounding box center [904, 433] width 123 height 32
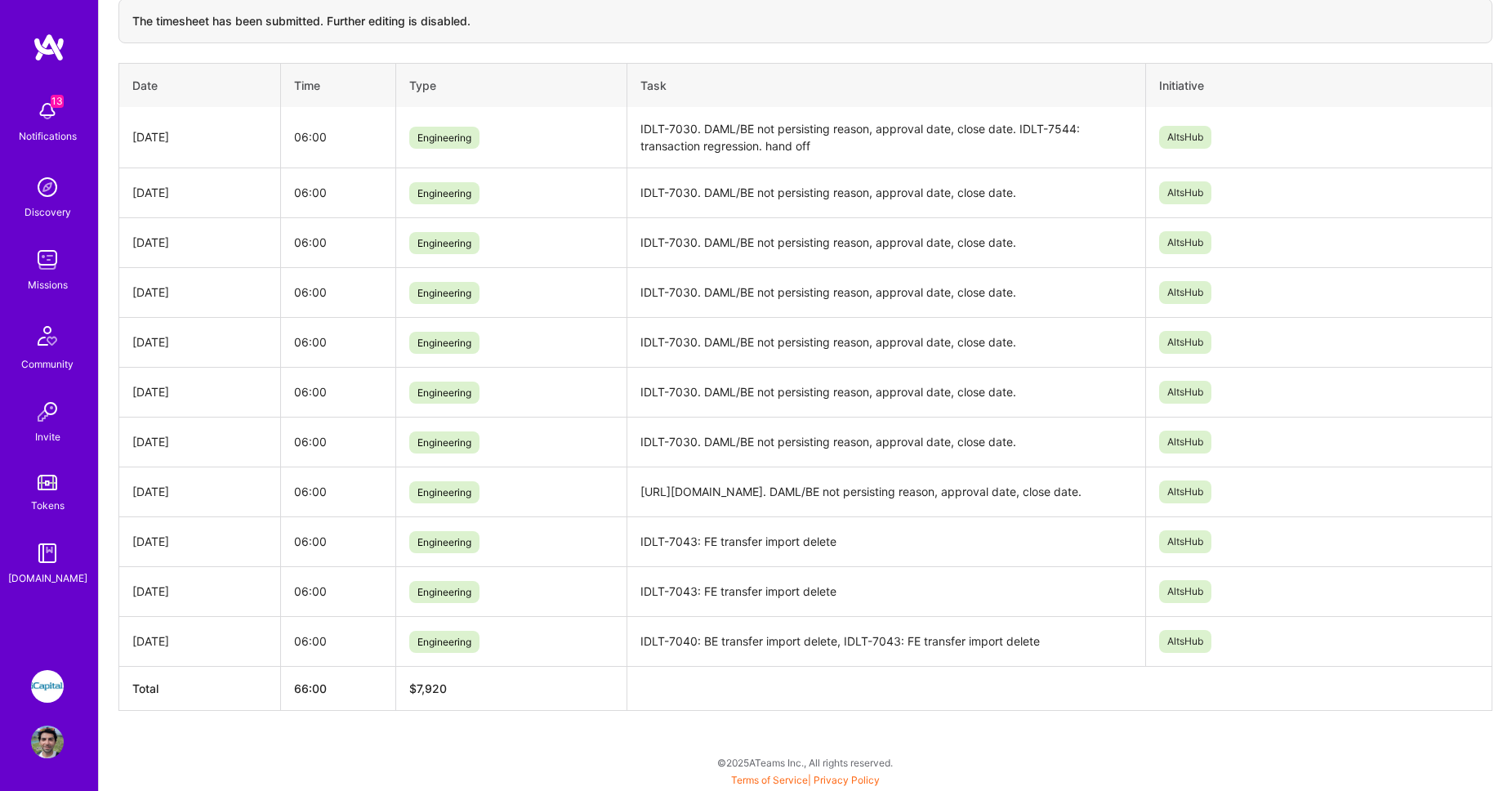
scroll to position [0, 0]
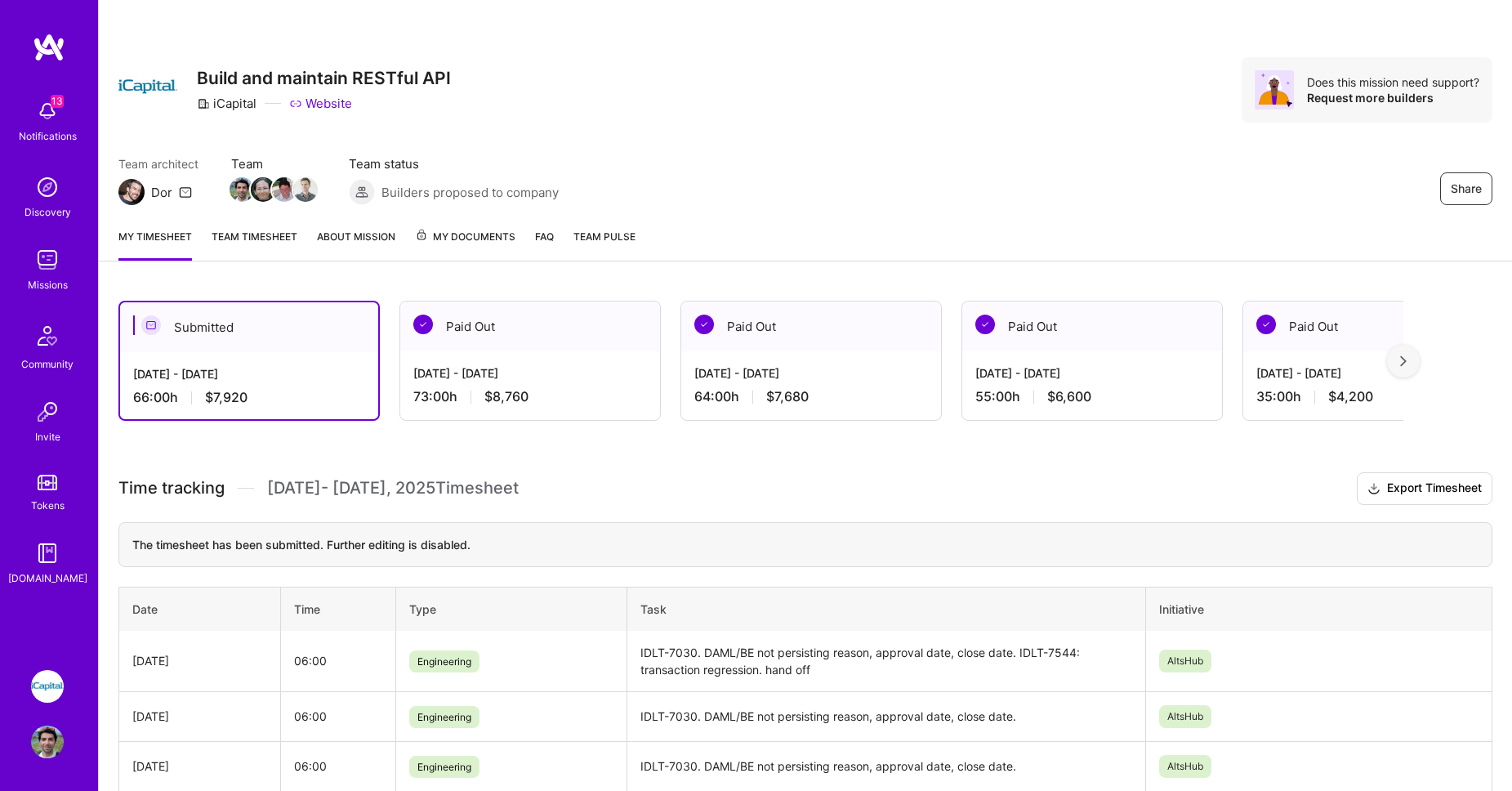
click at [860, 462] on div "Submitted Aug 1 - Aug 15, 2025 66:00 h $7,920 Paid Out Jul 16 - Jul 31, 2025 73…" at bounding box center [805, 798] width 1413 height 1034
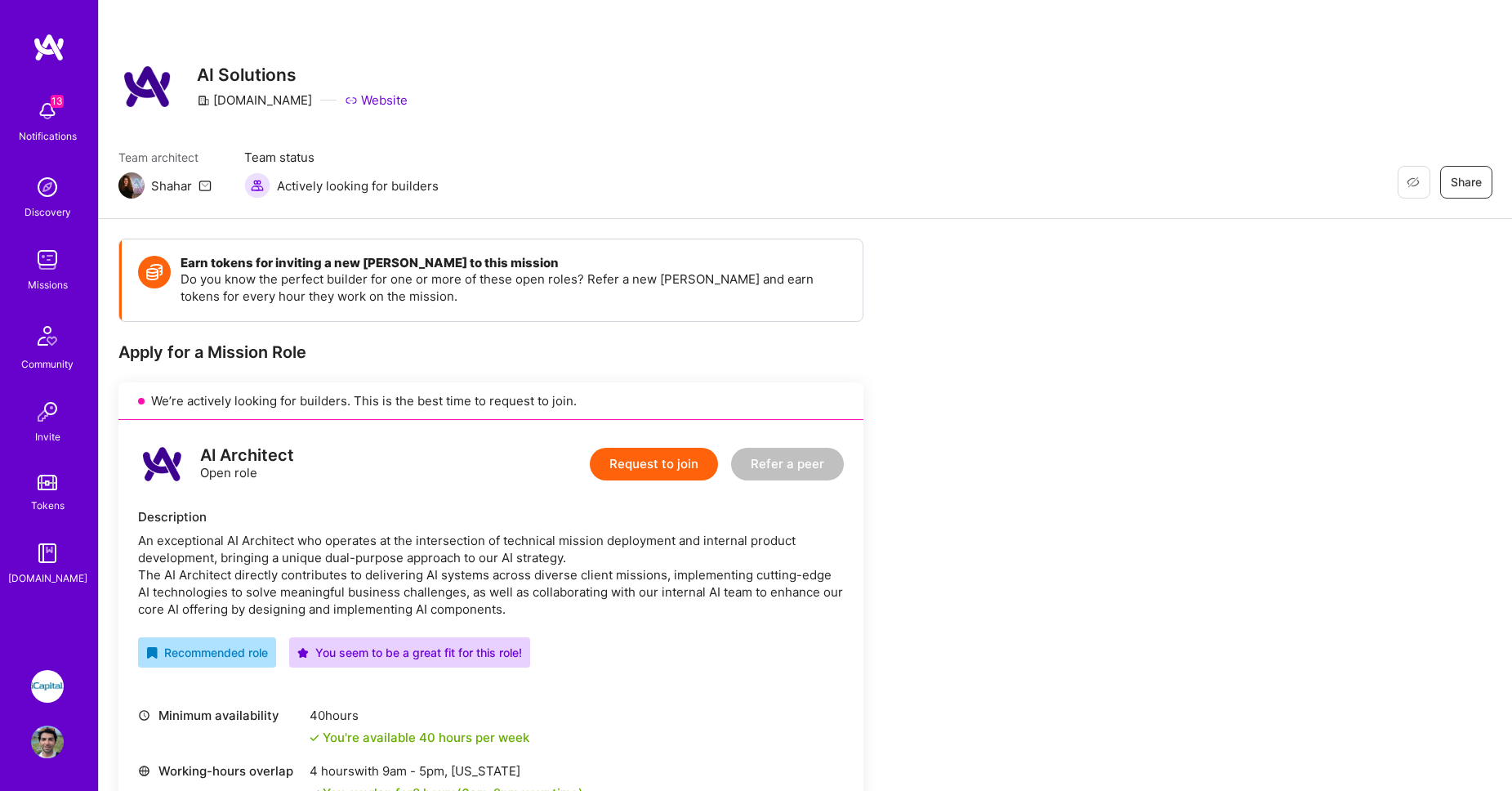
click at [829, 151] on div "Team architect Shahar Team status Actively looking for builders Restore Not Int…" at bounding box center [805, 174] width 1373 height 49
click at [771, 360] on div "Apply for a Mission Role" at bounding box center [491, 352] width 745 height 21
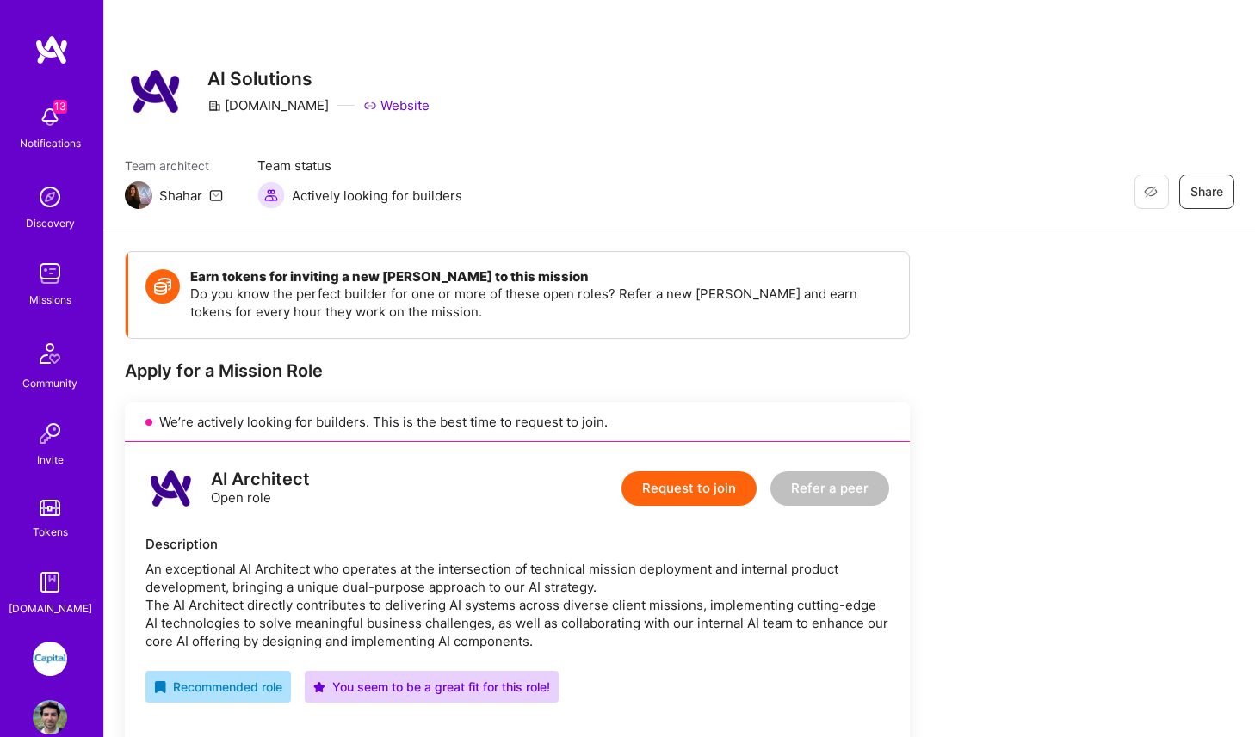
click at [56, 640] on div "13 Notifications Discovery Missions Community Invite Tokens A.Guide iCapital: B…" at bounding box center [51, 368] width 103 height 737
click at [56, 654] on img at bounding box center [50, 659] width 34 height 34
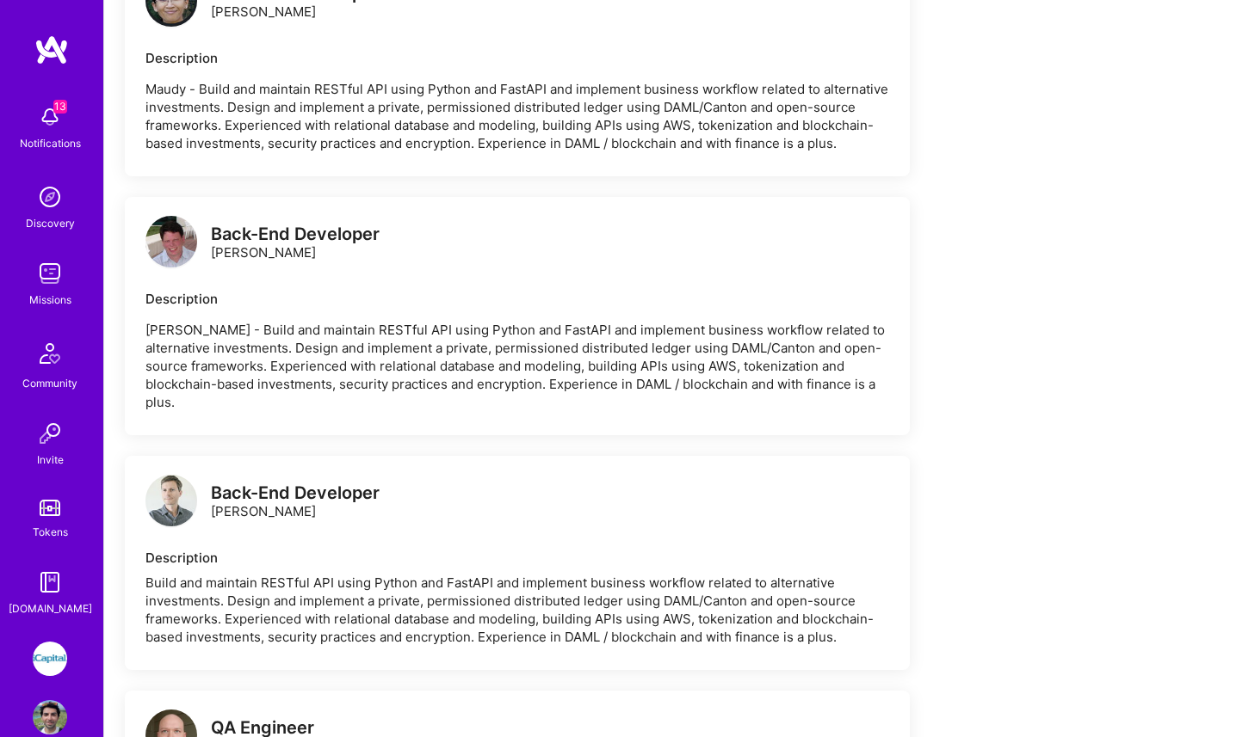
scroll to position [457, 0]
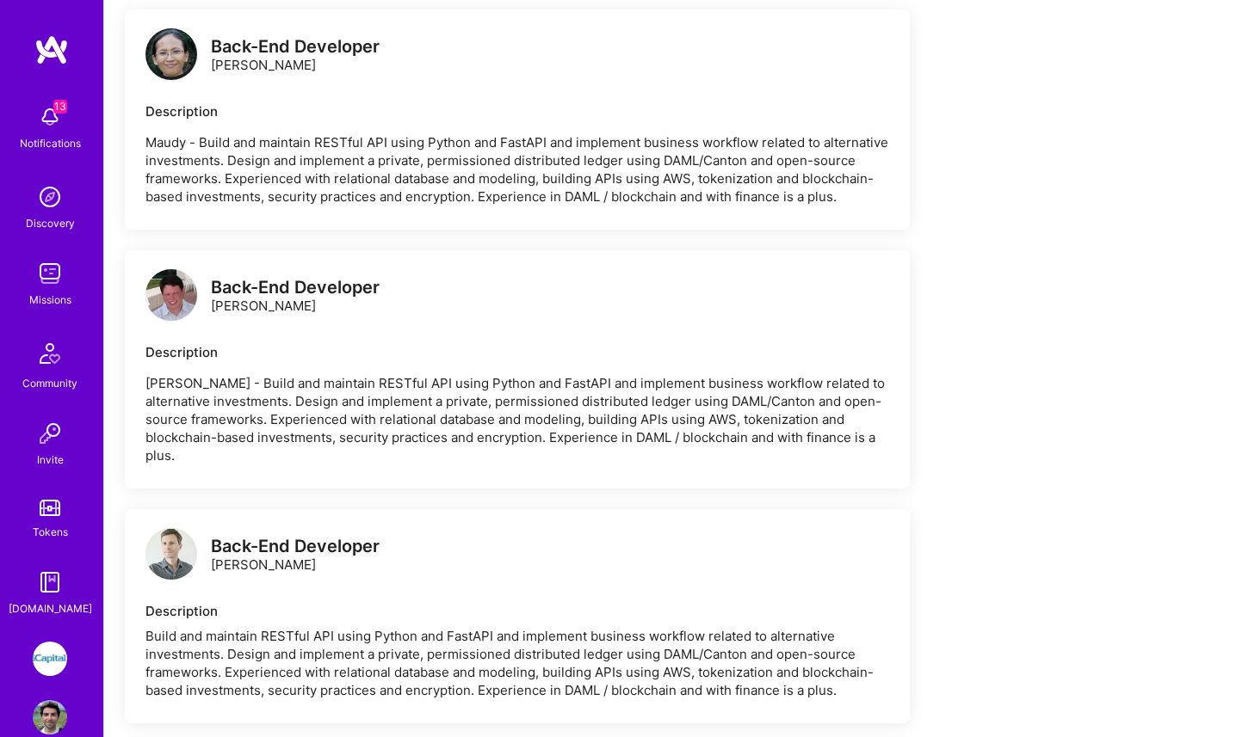
click at [50, 656] on img at bounding box center [50, 659] width 34 height 34
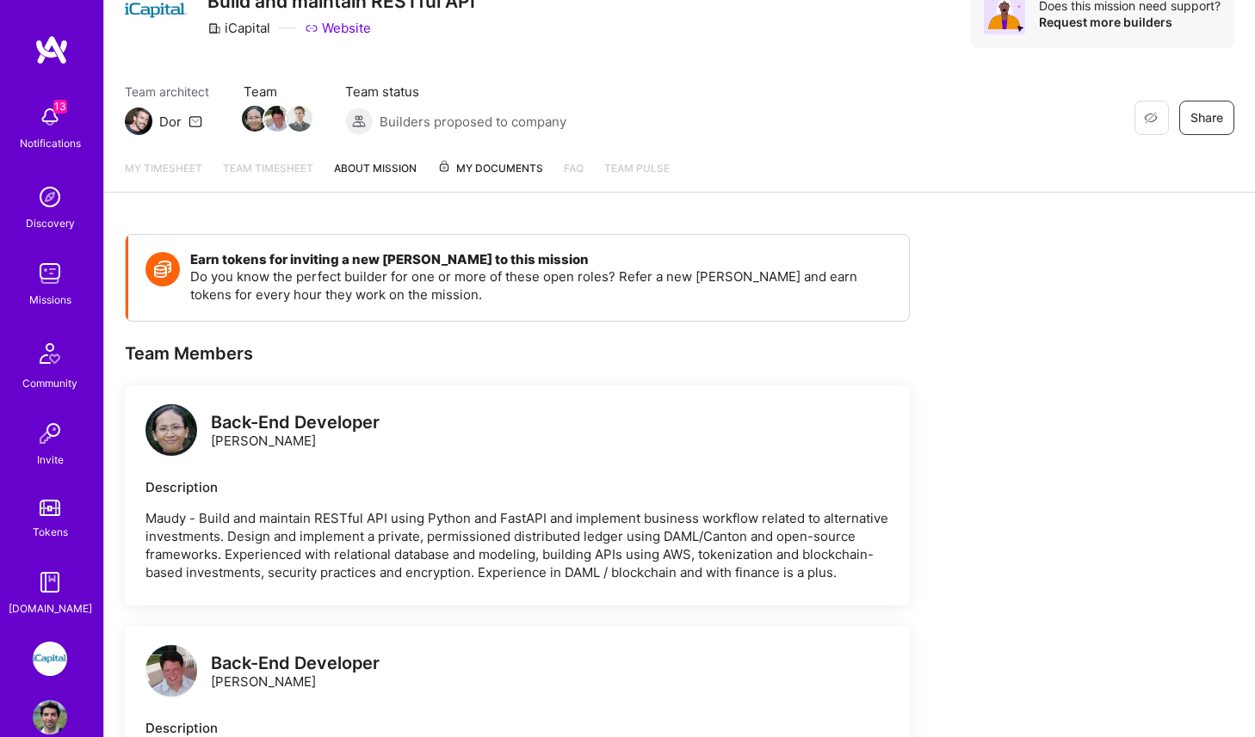
scroll to position [0, 0]
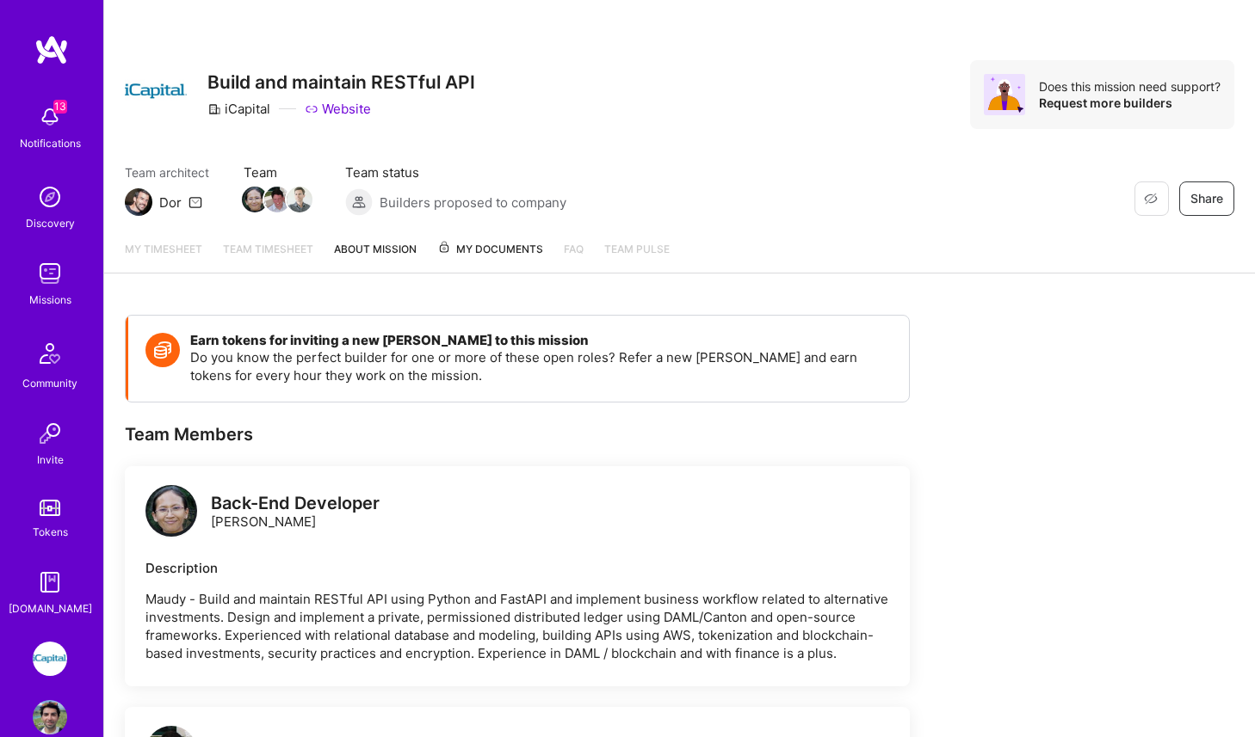
click at [187, 244] on link "My timesheet" at bounding box center [163, 256] width 77 height 33
click at [53, 661] on img at bounding box center [50, 659] width 34 height 34
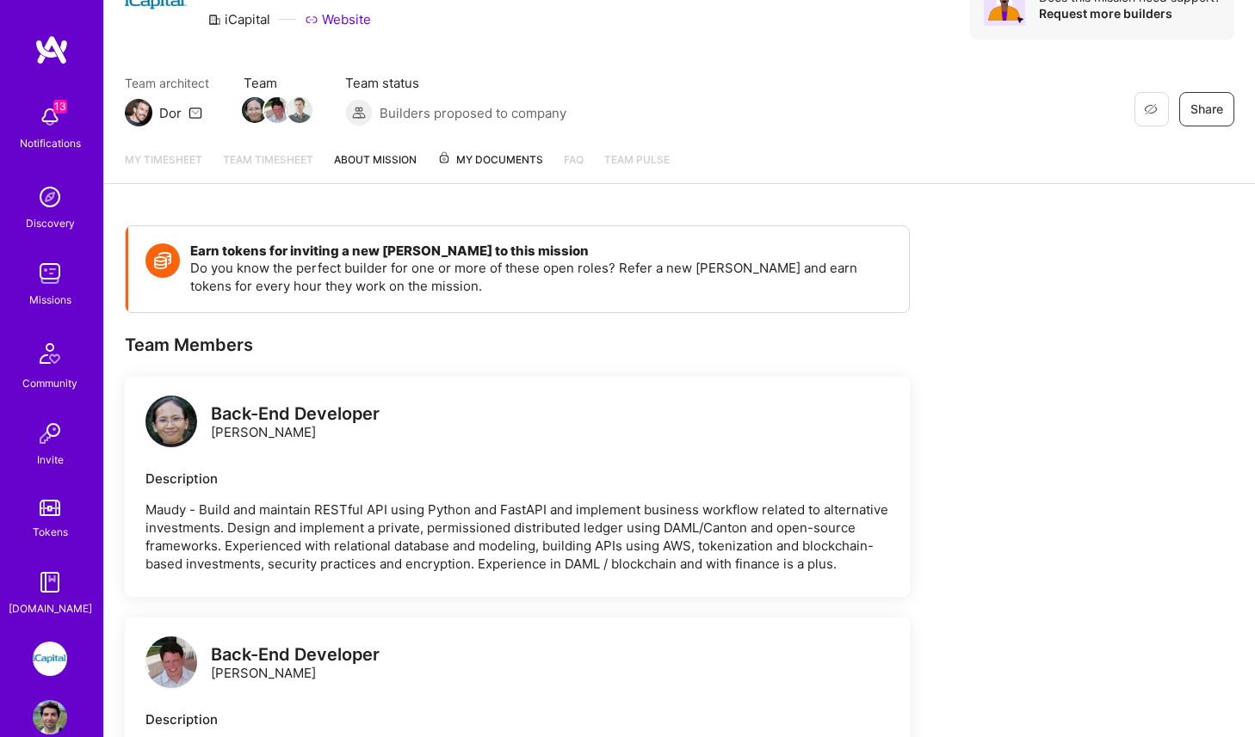
scroll to position [108, 0]
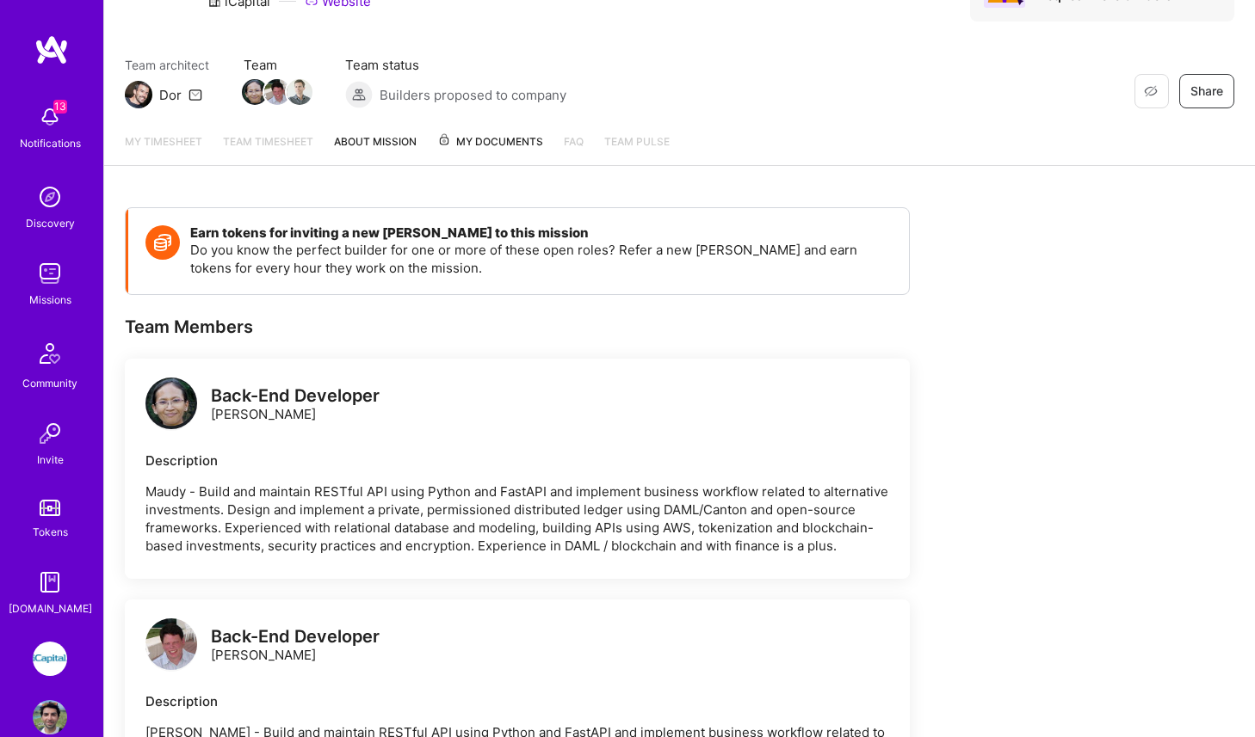
click at [386, 146] on link "About Mission" at bounding box center [375, 149] width 83 height 33
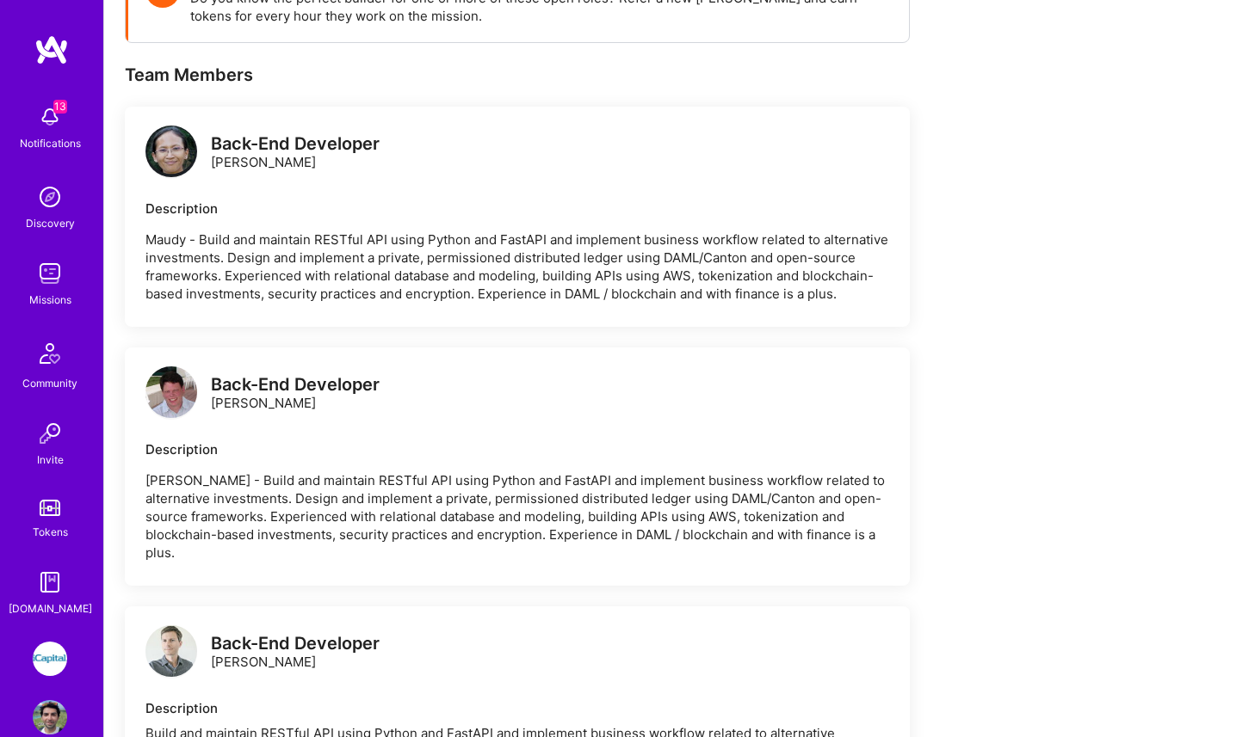
scroll to position [614, 0]
